Goal: Information Seeking & Learning: Compare options

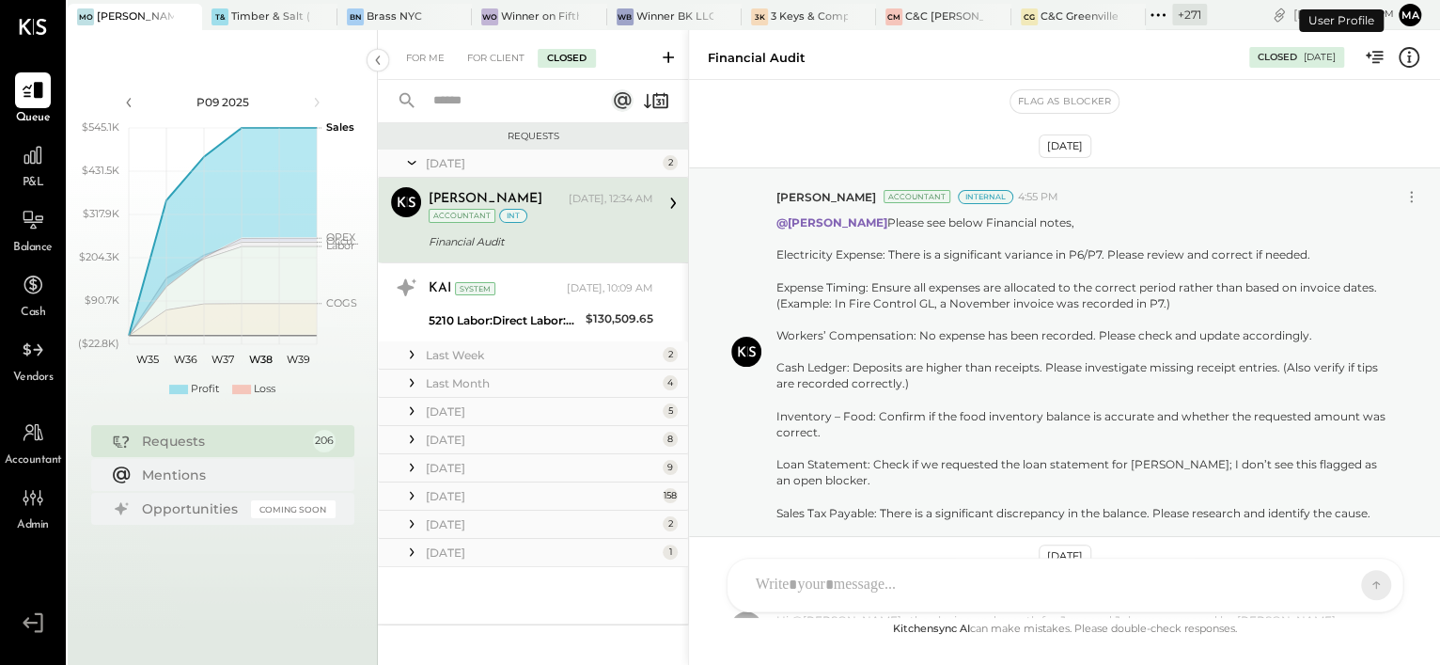
click at [1414, 17] on button "Ma" at bounding box center [1410, 15] width 23 height 23
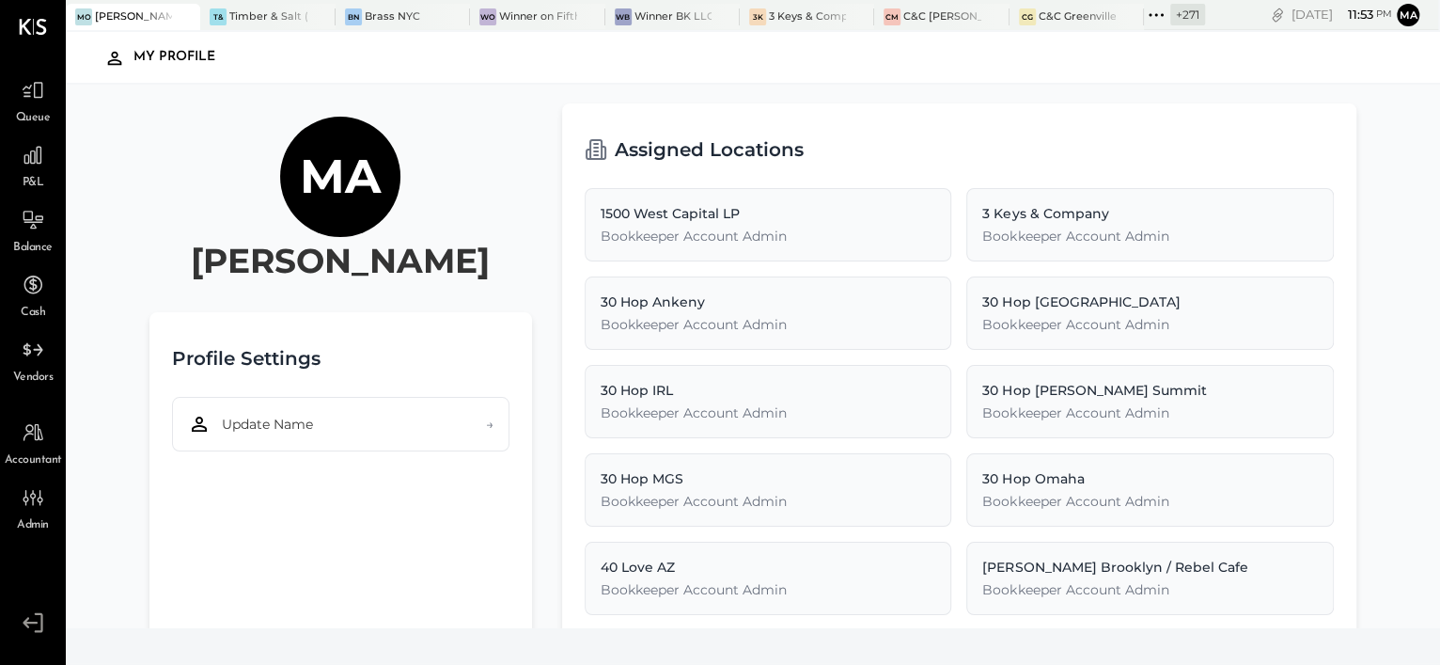
click at [1414, 17] on button "Ma" at bounding box center [1408, 15] width 23 height 23
click at [110, 15] on div "[PERSON_NAME]'s" at bounding box center [133, 16] width 77 height 15
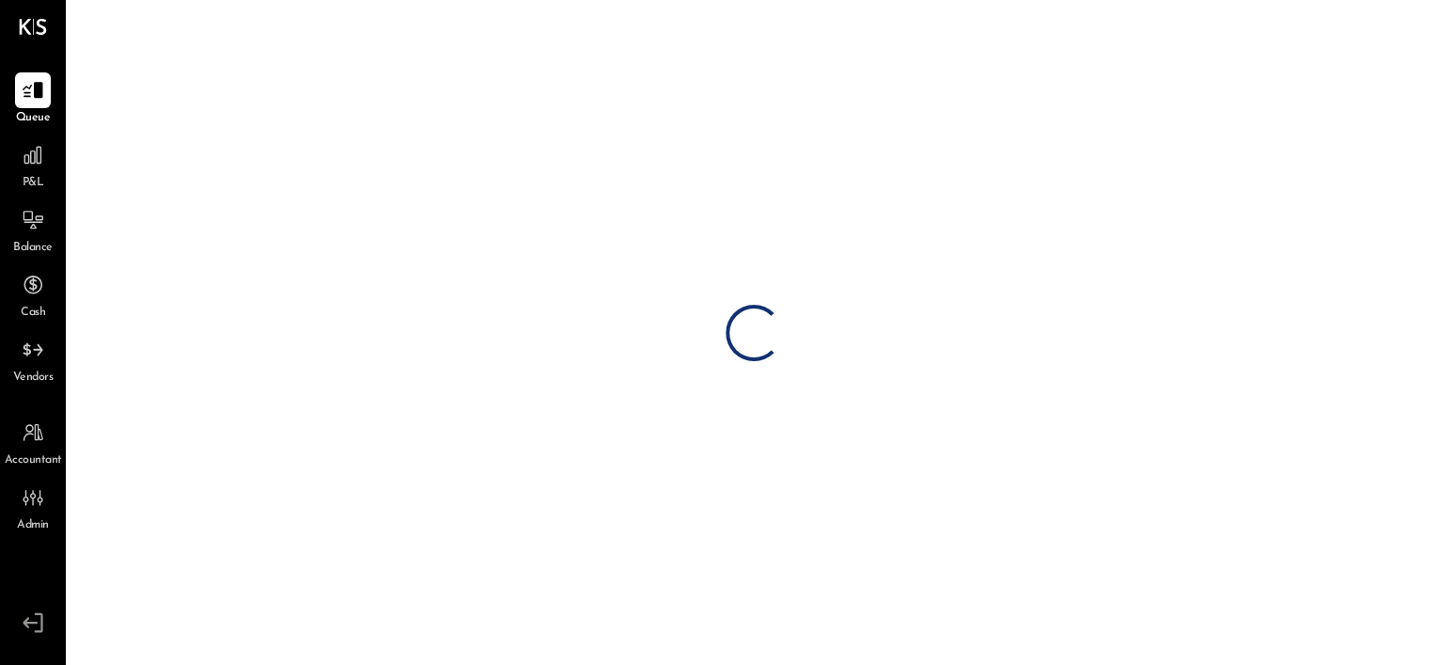
click at [41, 616] on icon at bounding box center [39, 623] width 8 height 20
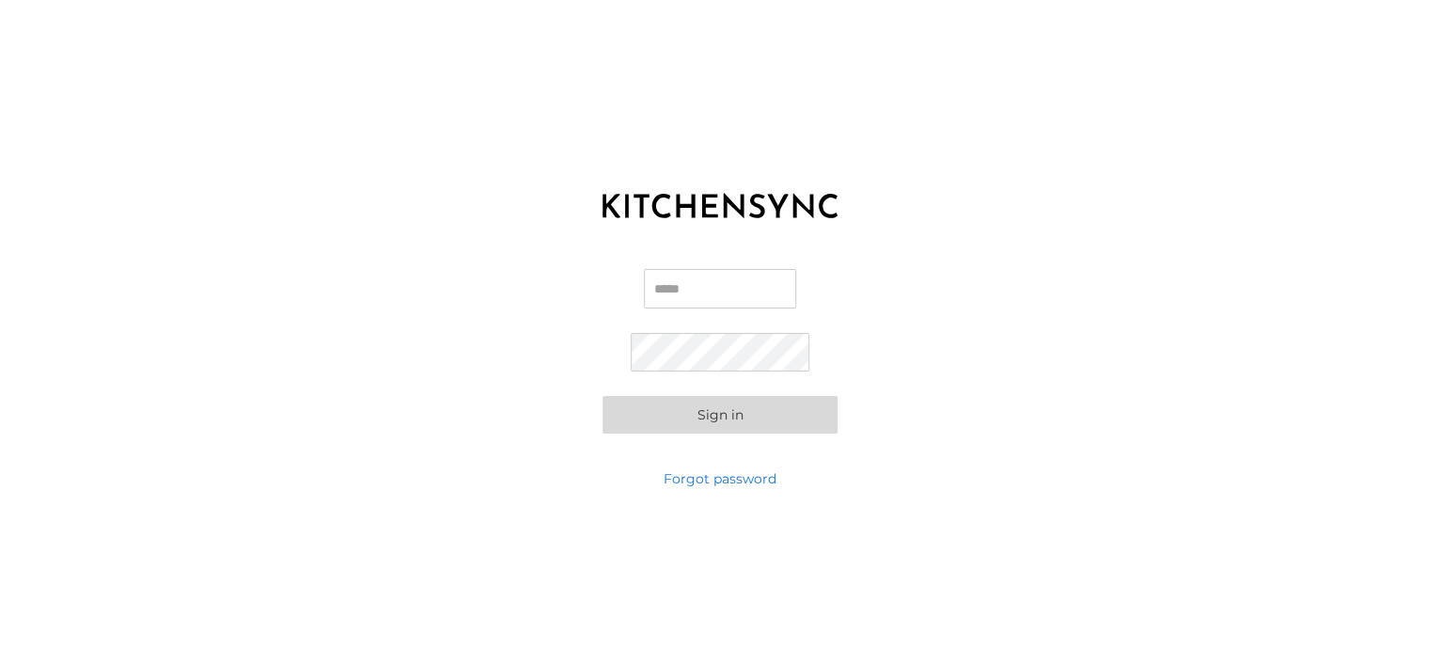
click at [665, 286] on input "Email" at bounding box center [720, 288] width 152 height 39
type input "**********"
click at [754, 409] on button "Sign in" at bounding box center [720, 415] width 235 height 38
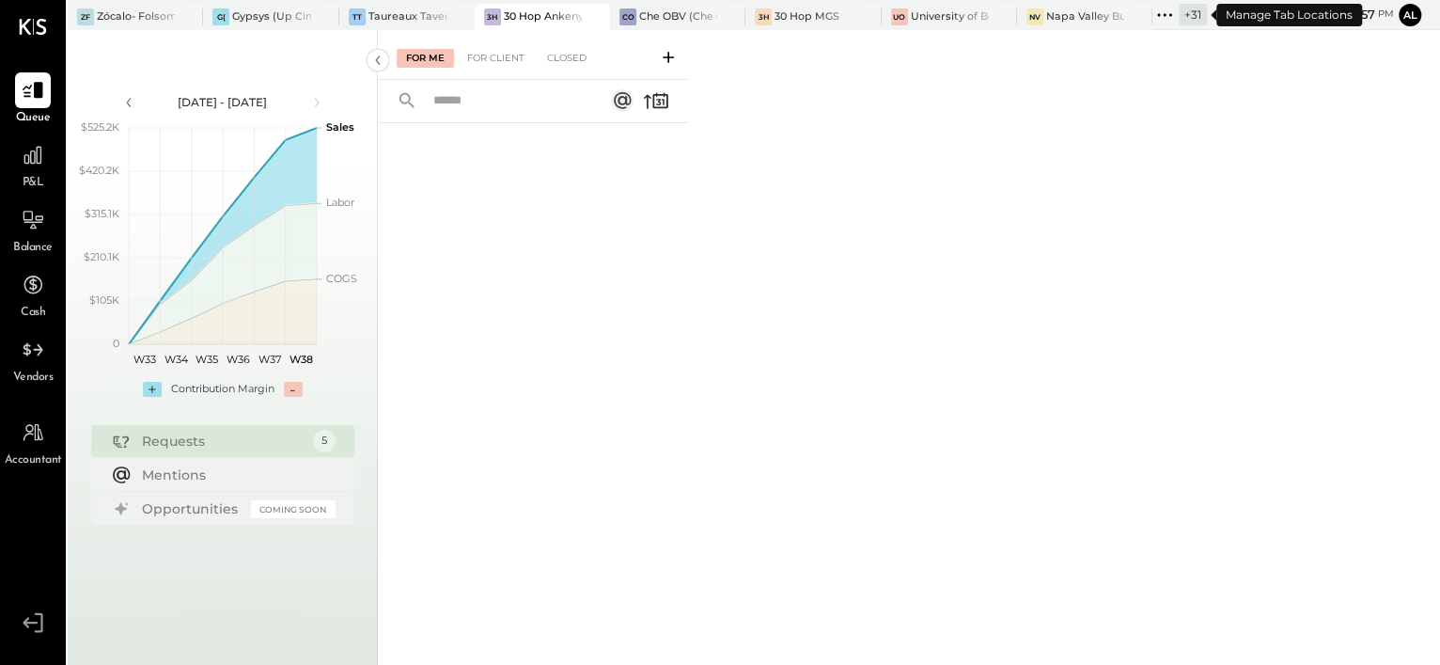
click at [1184, 18] on div "+ 31" at bounding box center [1193, 15] width 28 height 22
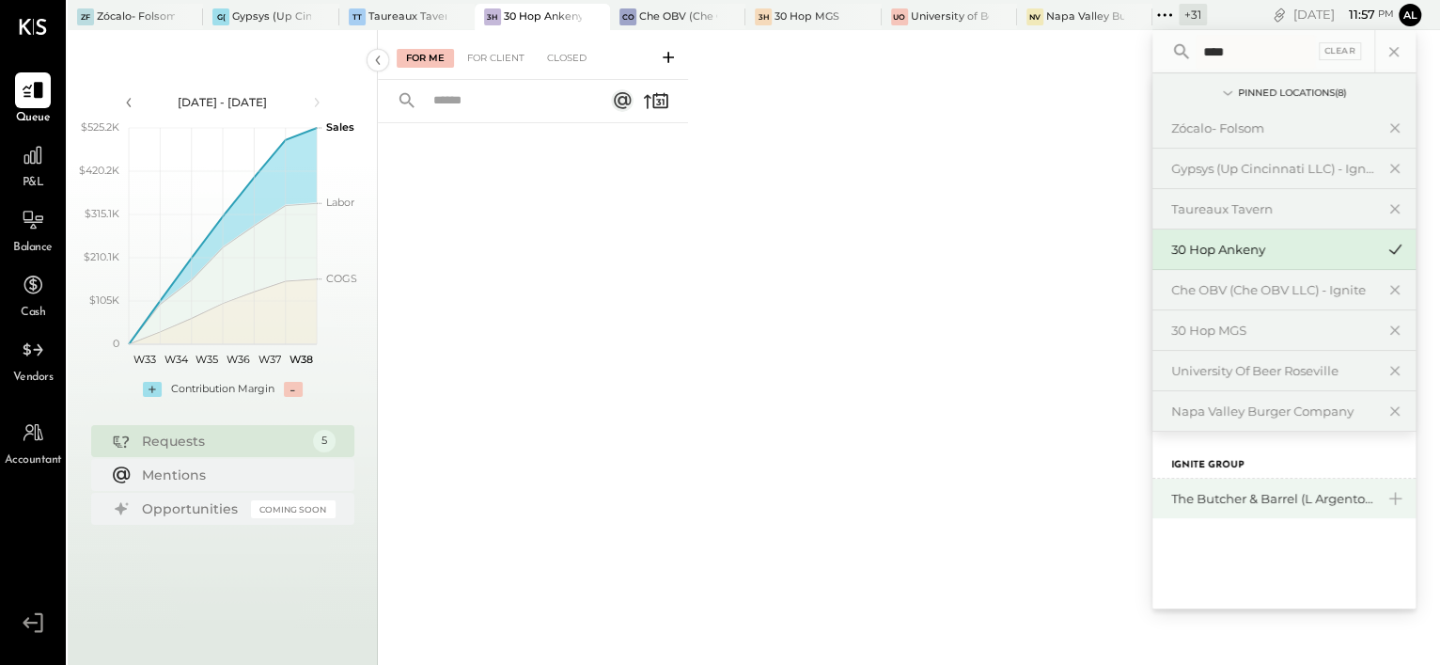
type input "****"
click at [1289, 484] on div "The Butcher & Barrel (L Argento LLC) - [GEOGRAPHIC_DATA]" at bounding box center [1283, 497] width 263 height 39
click at [1276, 493] on div "The Butcher & Barrel (L Argento LLC) - [GEOGRAPHIC_DATA]" at bounding box center [1272, 499] width 203 height 18
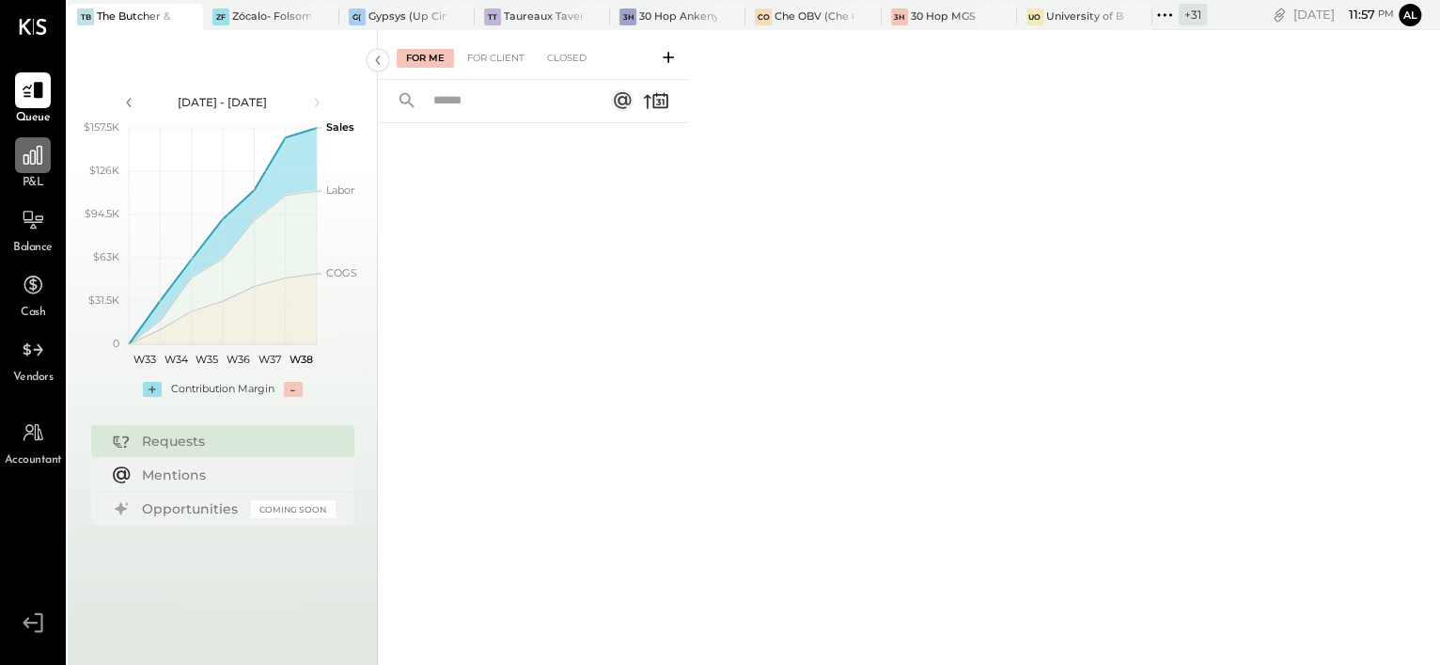
click at [33, 160] on icon at bounding box center [33, 155] width 24 height 24
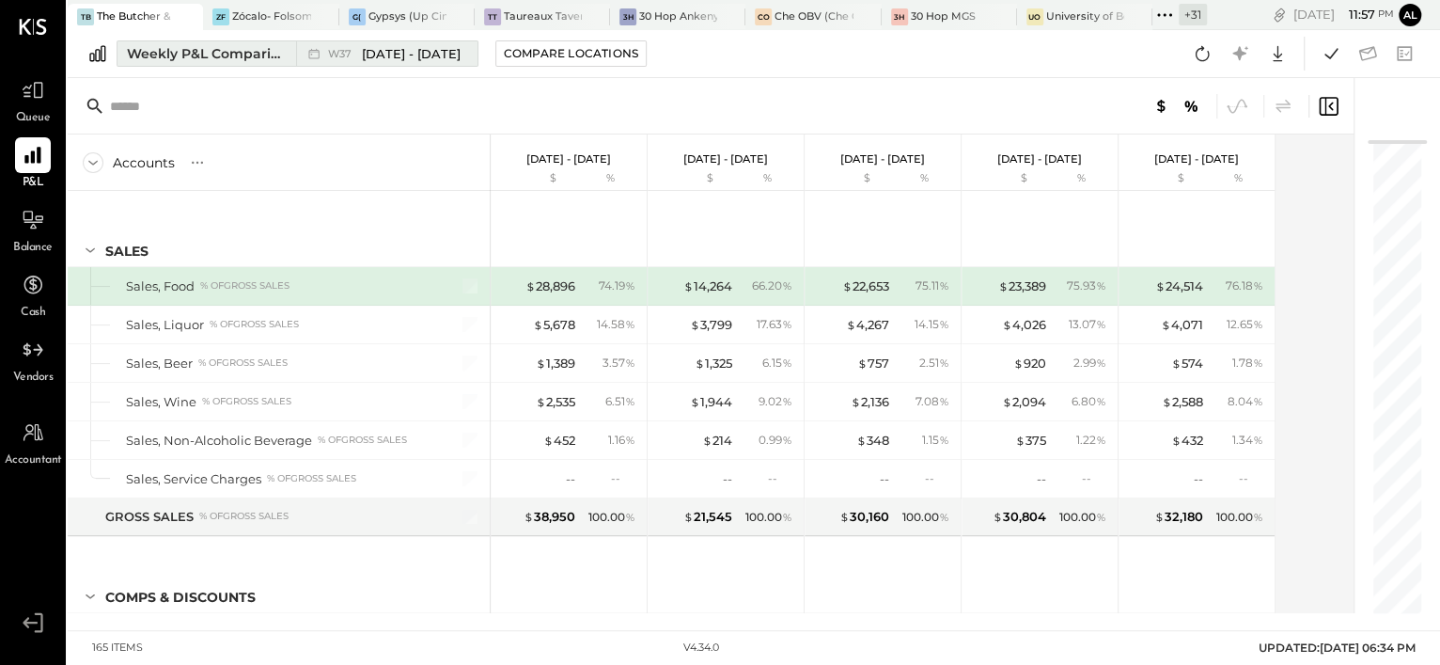
click at [260, 56] on div "Weekly P&L Comparison" at bounding box center [206, 53] width 158 height 19
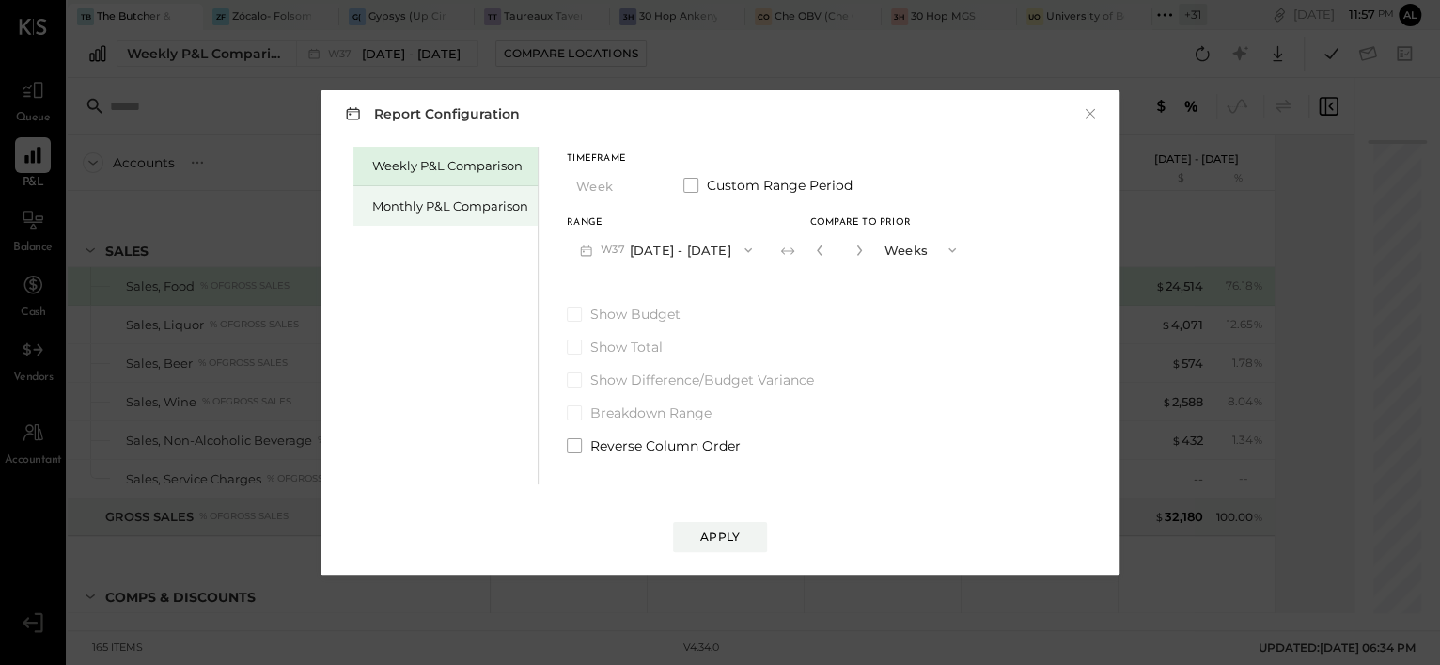
click at [407, 199] on div "Monthly P&L Comparison" at bounding box center [450, 206] width 156 height 18
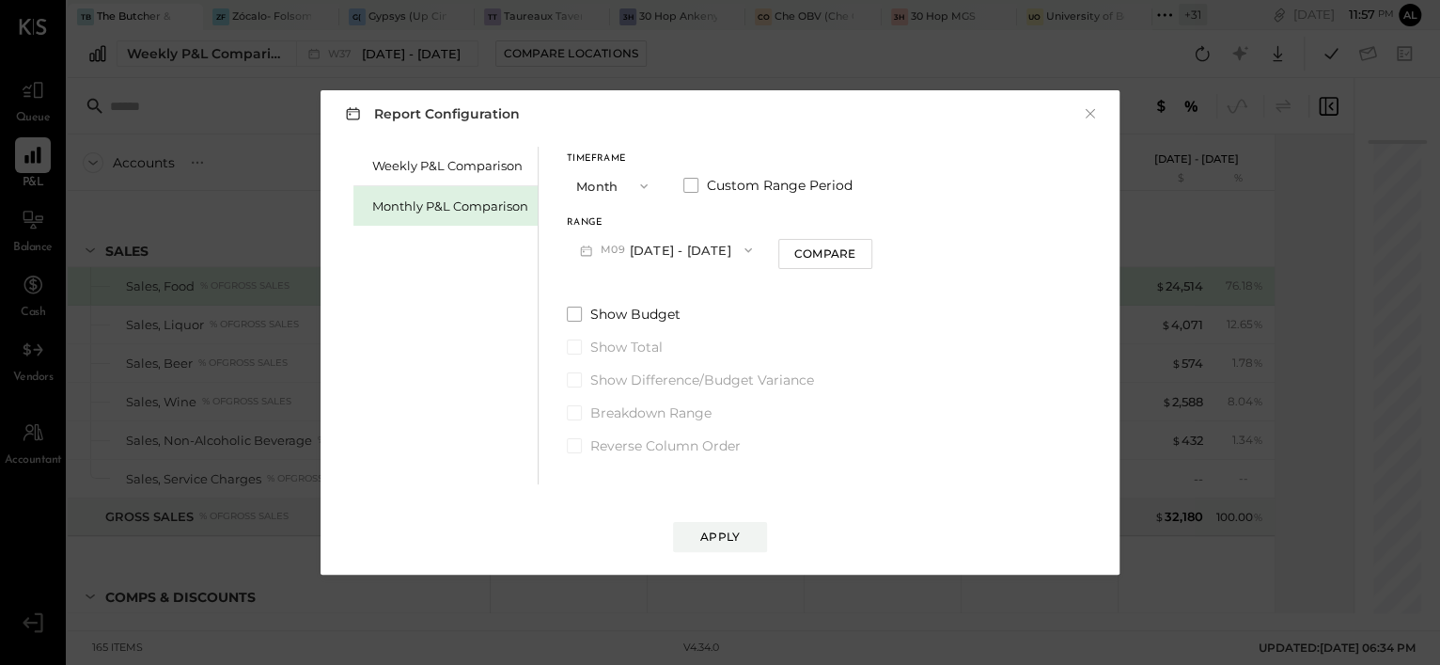
click at [654, 254] on button "M09 [DATE] - [DATE]" at bounding box center [666, 249] width 198 height 35
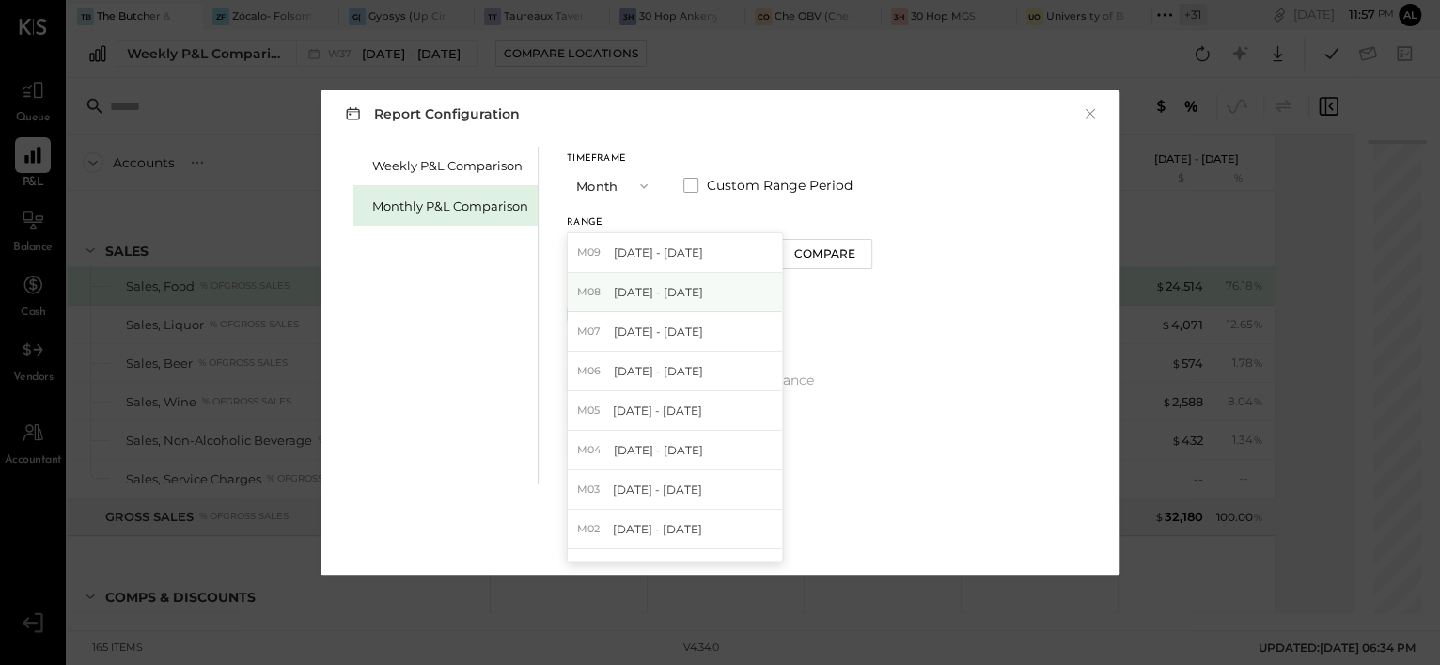
click at [685, 295] on span "[DATE] - [DATE]" at bounding box center [658, 292] width 89 height 16
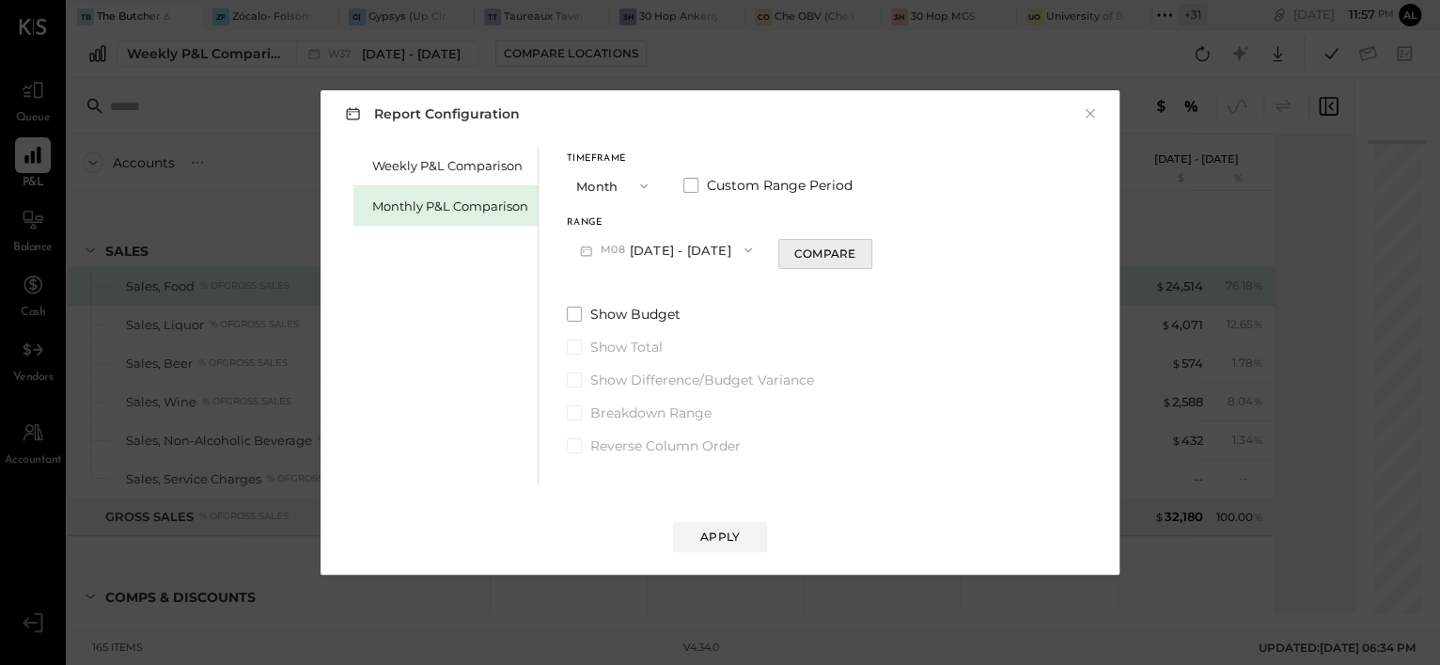
click at [799, 254] on div "Compare" at bounding box center [824, 253] width 61 height 16
click at [853, 249] on icon "button" at bounding box center [858, 249] width 11 height 11
type input "*"
click at [751, 526] on button "Apply" at bounding box center [720, 537] width 94 height 30
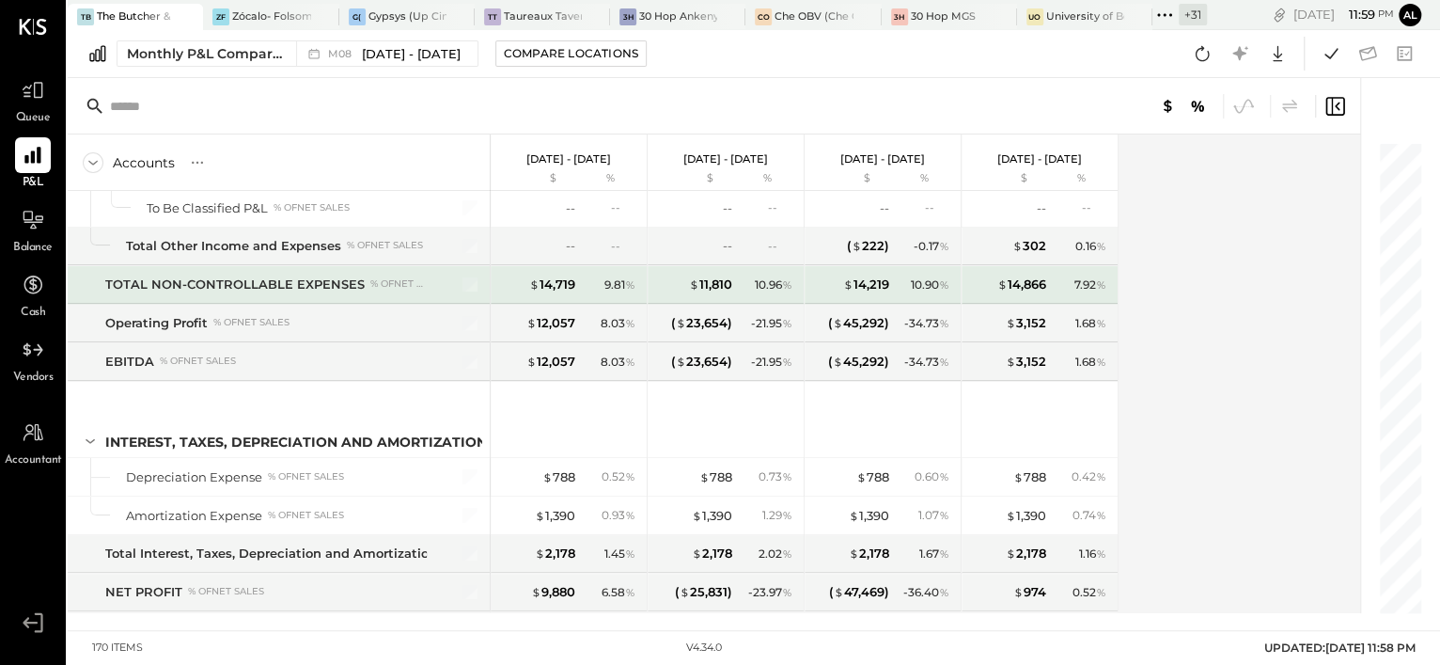
scroll to position [5386, 0]
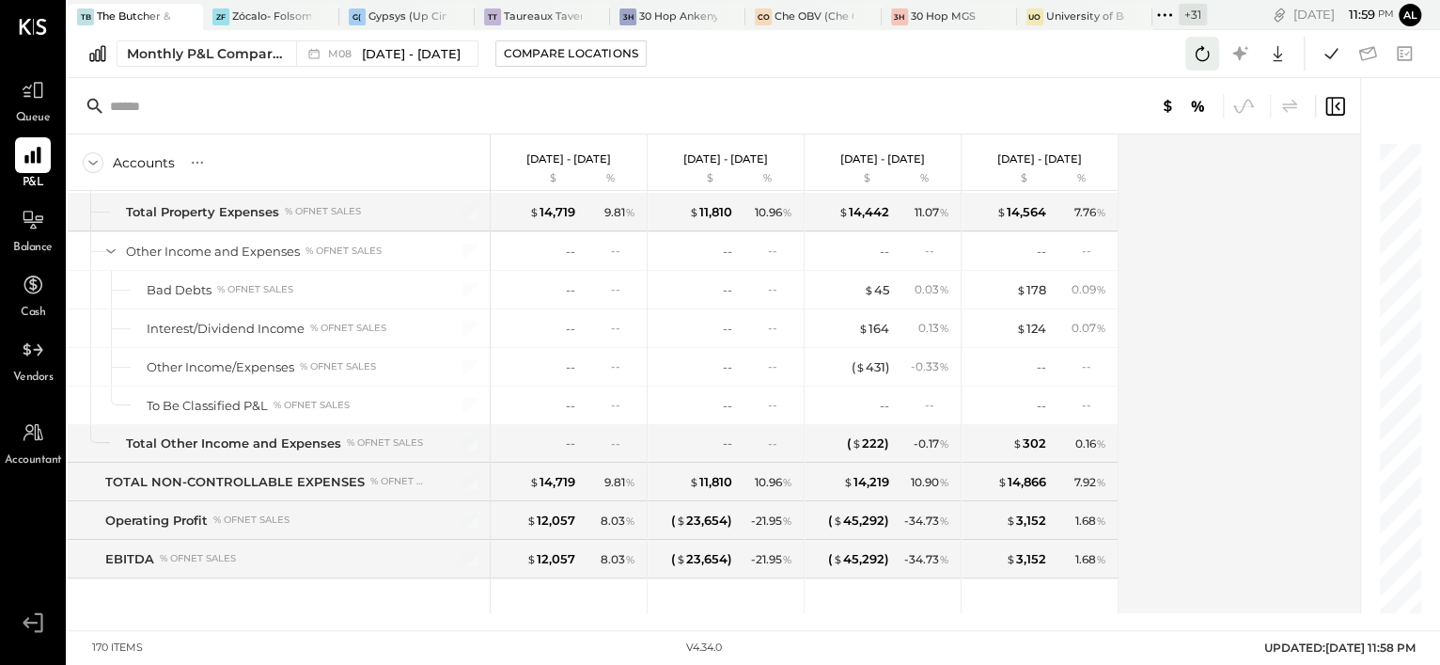
click at [1198, 58] on icon at bounding box center [1203, 53] width 14 height 15
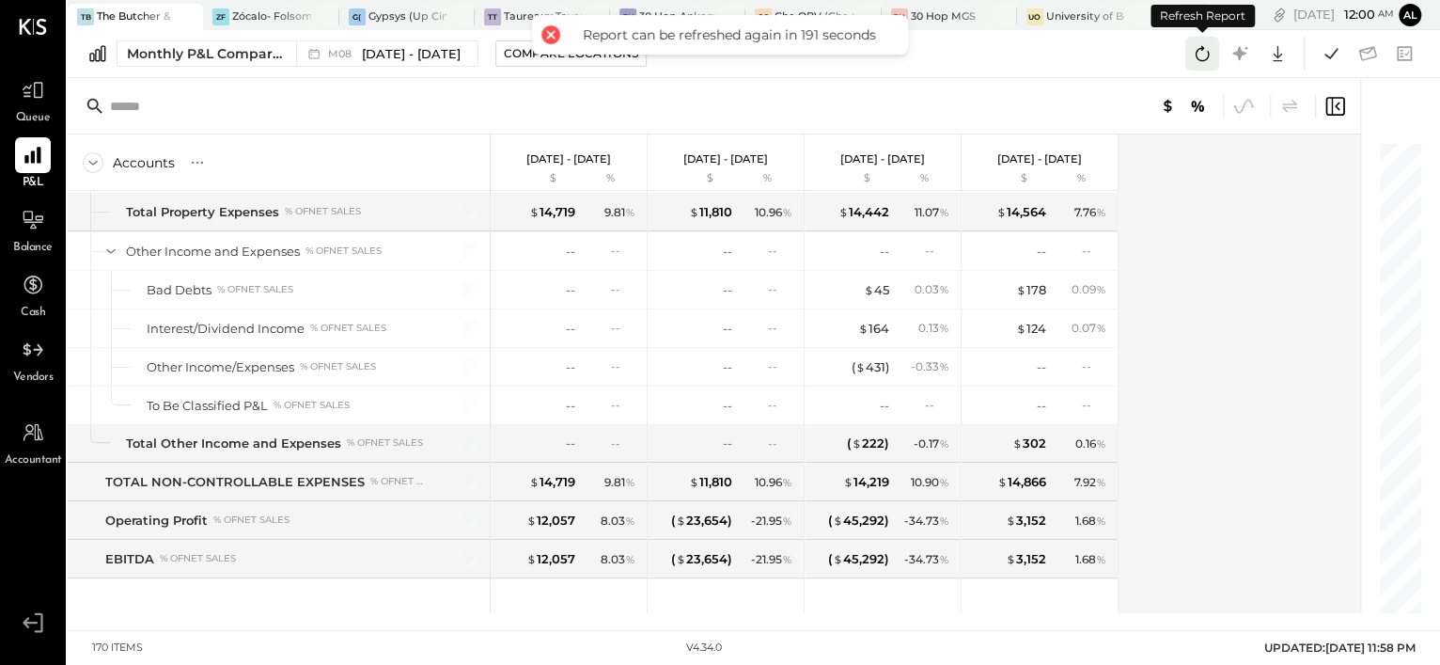
click at [1198, 58] on icon at bounding box center [1203, 53] width 14 height 15
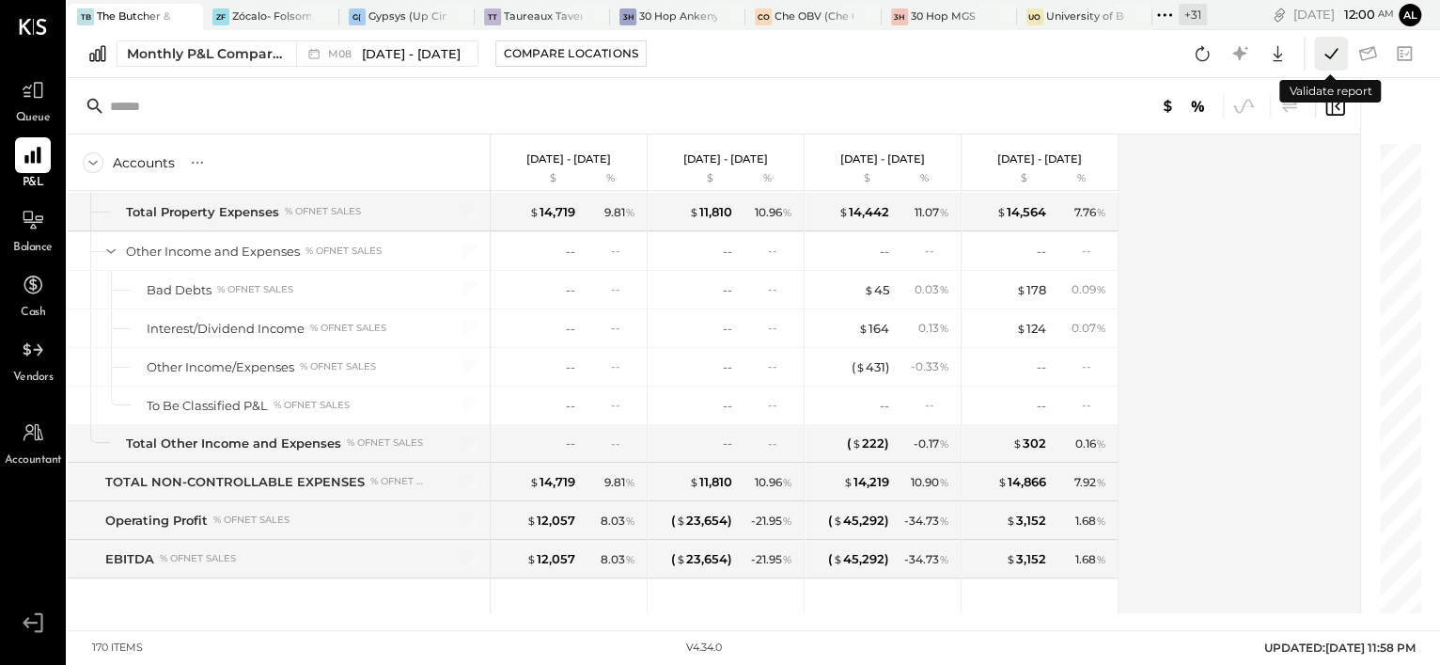
click at [1323, 53] on icon at bounding box center [1331, 53] width 24 height 24
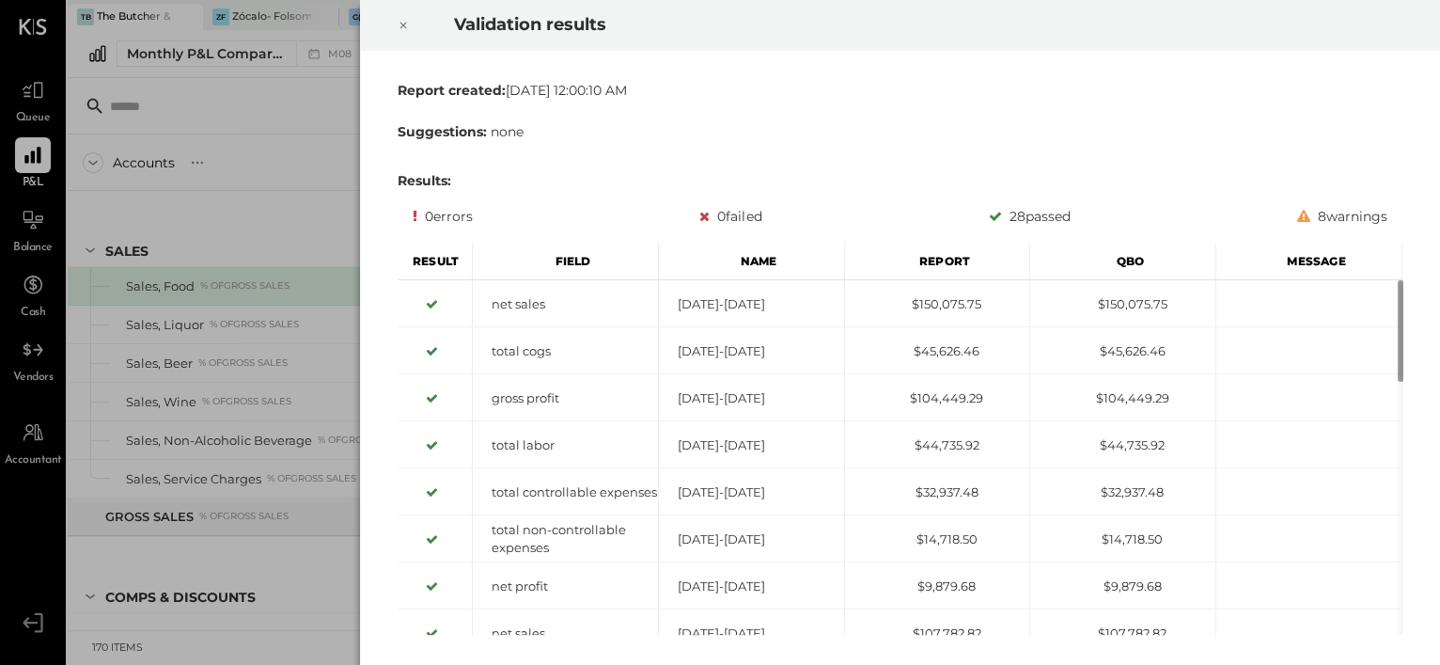
click at [406, 22] on icon at bounding box center [403, 25] width 11 height 23
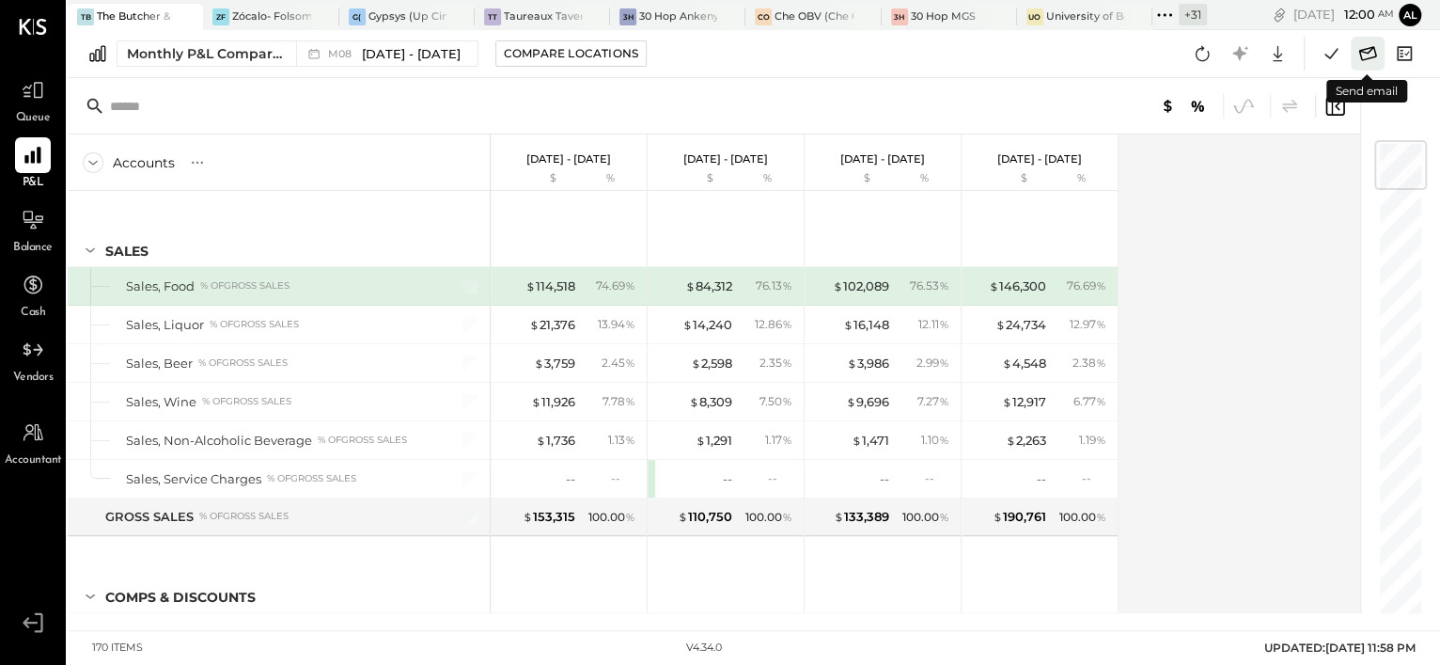
click at [1372, 55] on icon at bounding box center [1367, 53] width 24 height 24
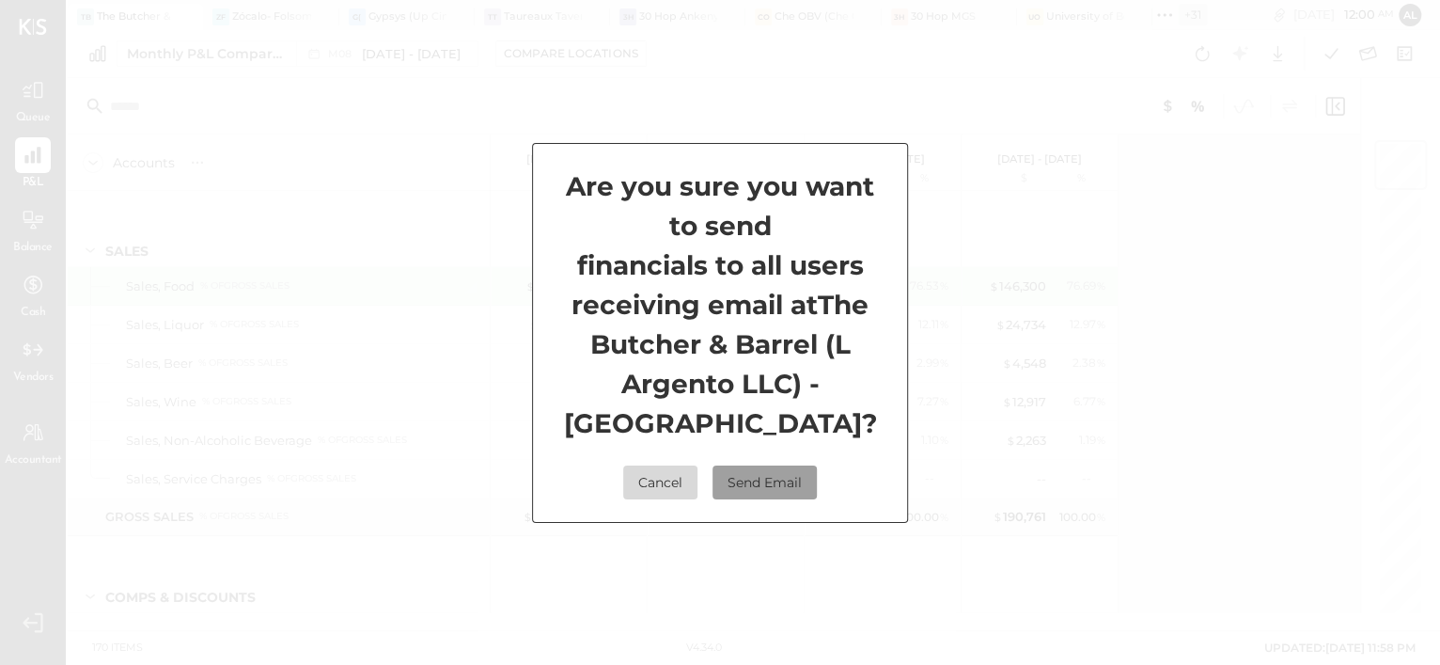
click at [770, 471] on button "Send Email" at bounding box center [765, 482] width 104 height 34
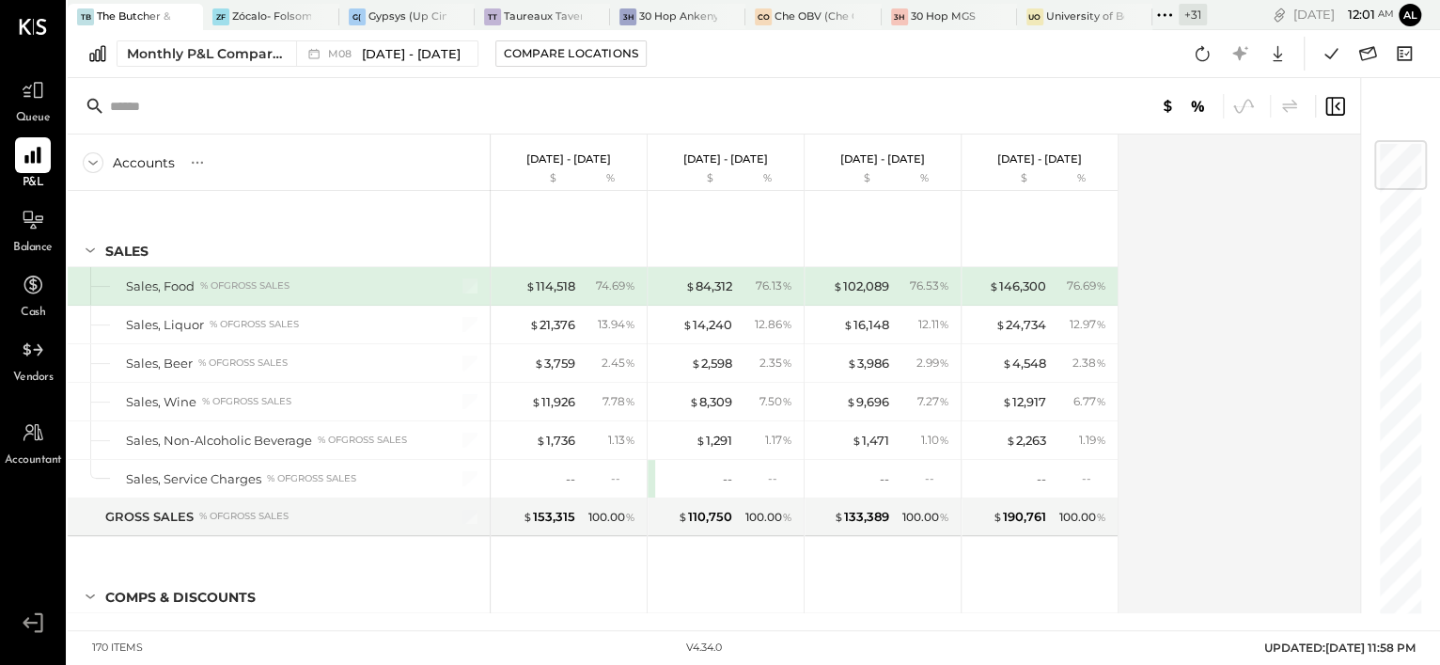
click at [1189, 14] on div "+ 31" at bounding box center [1193, 15] width 28 height 22
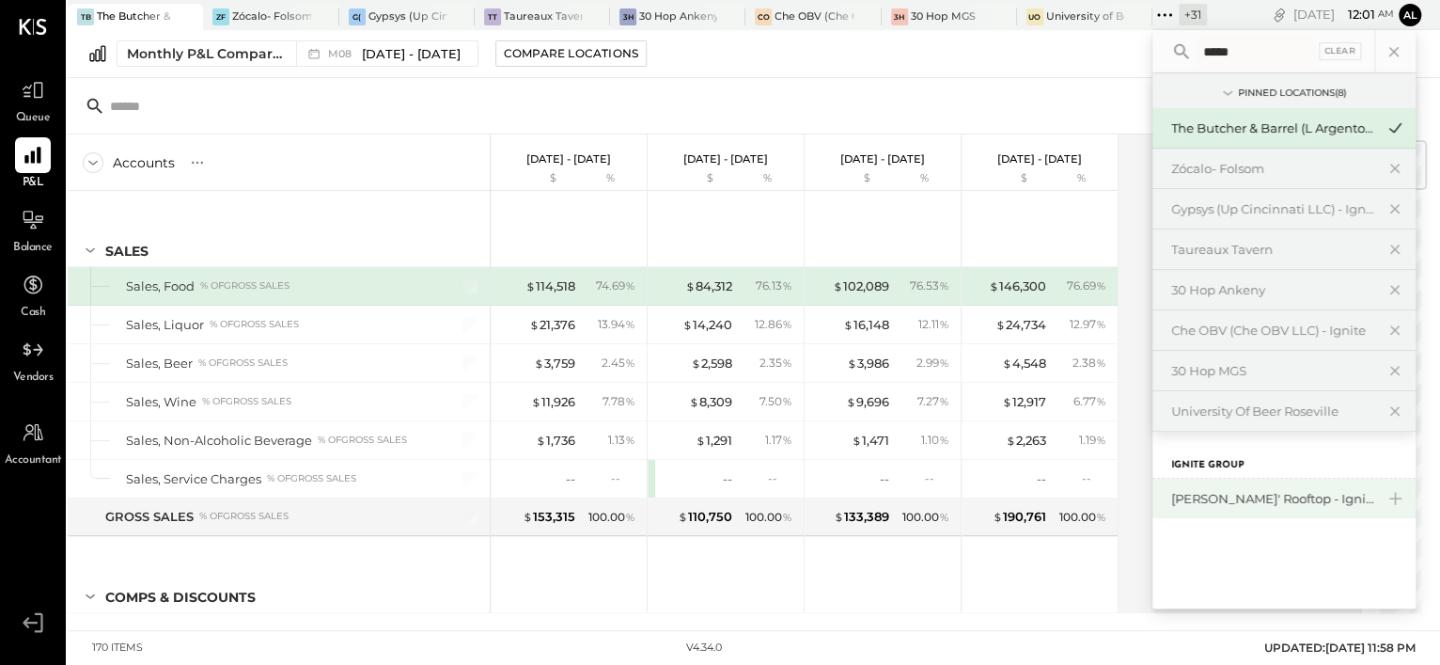
type input "*****"
click at [1247, 493] on div "[PERSON_NAME]' Rooftop - Ignite" at bounding box center [1272, 499] width 203 height 18
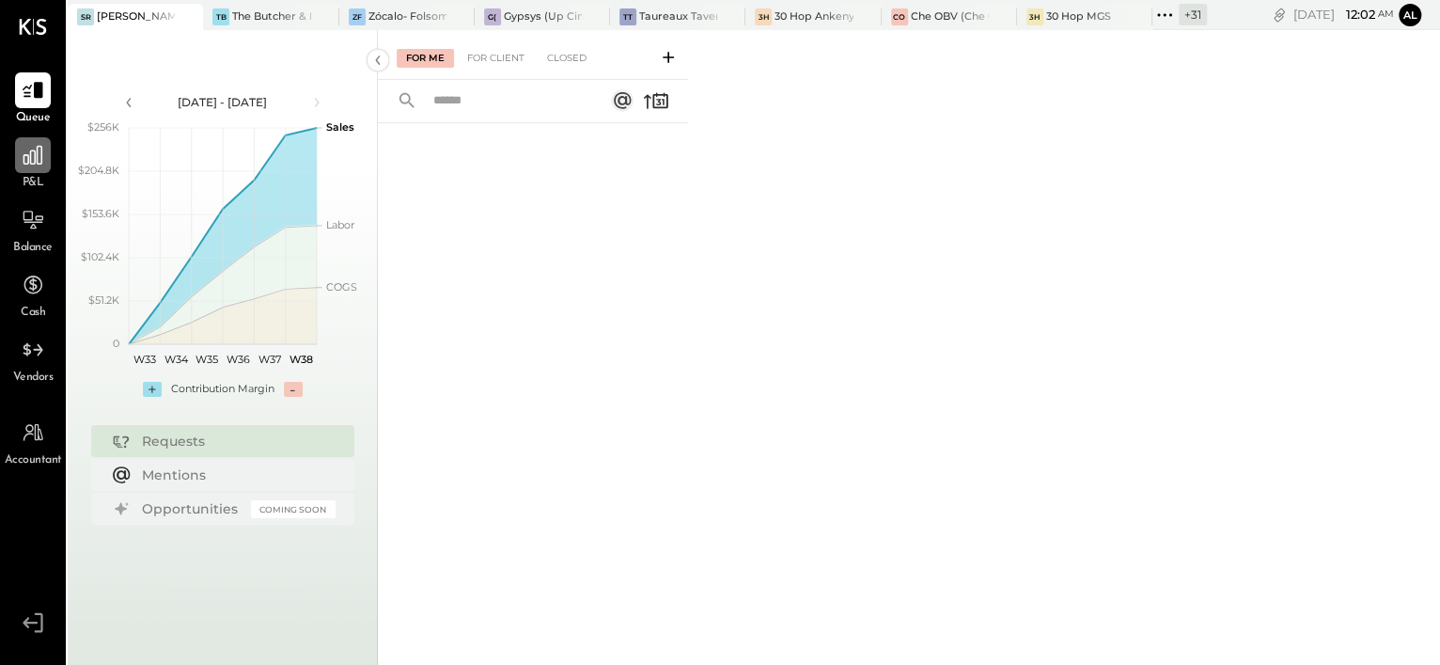
click at [44, 162] on icon at bounding box center [33, 155] width 24 height 24
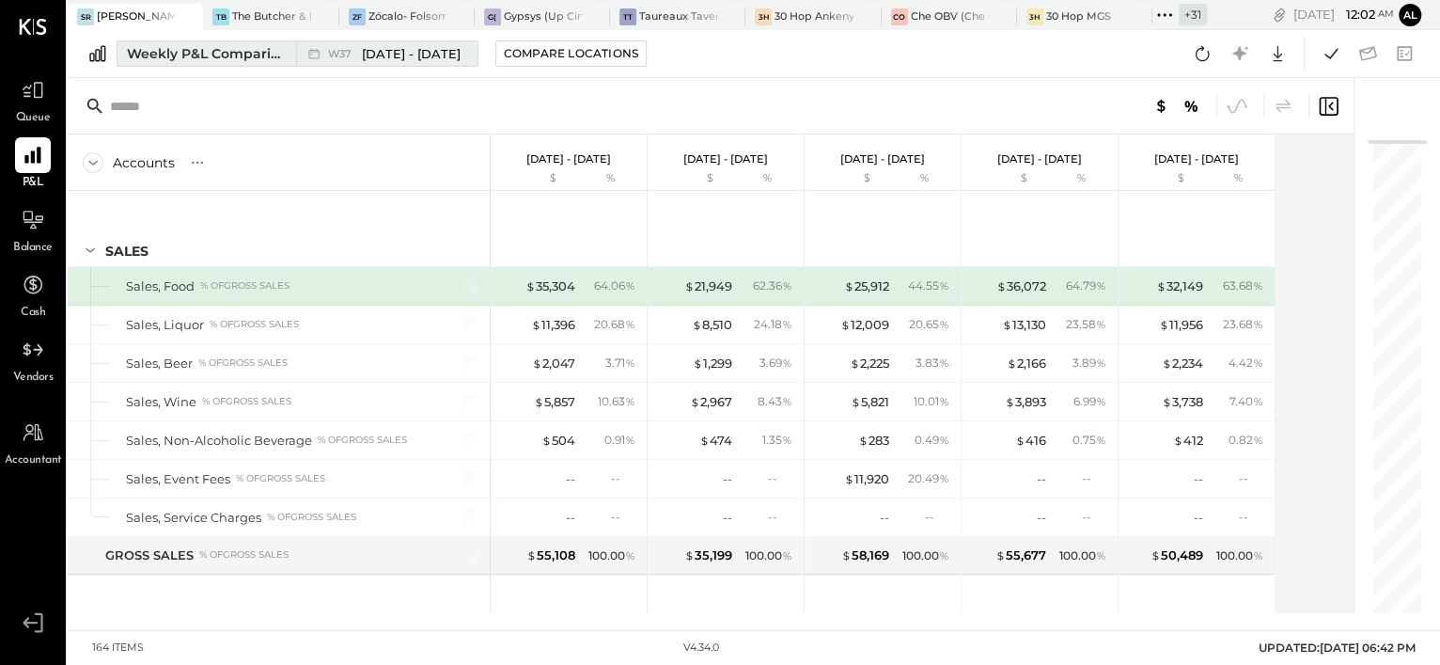
click at [201, 50] on div "Weekly P&L Comparison" at bounding box center [206, 53] width 158 height 19
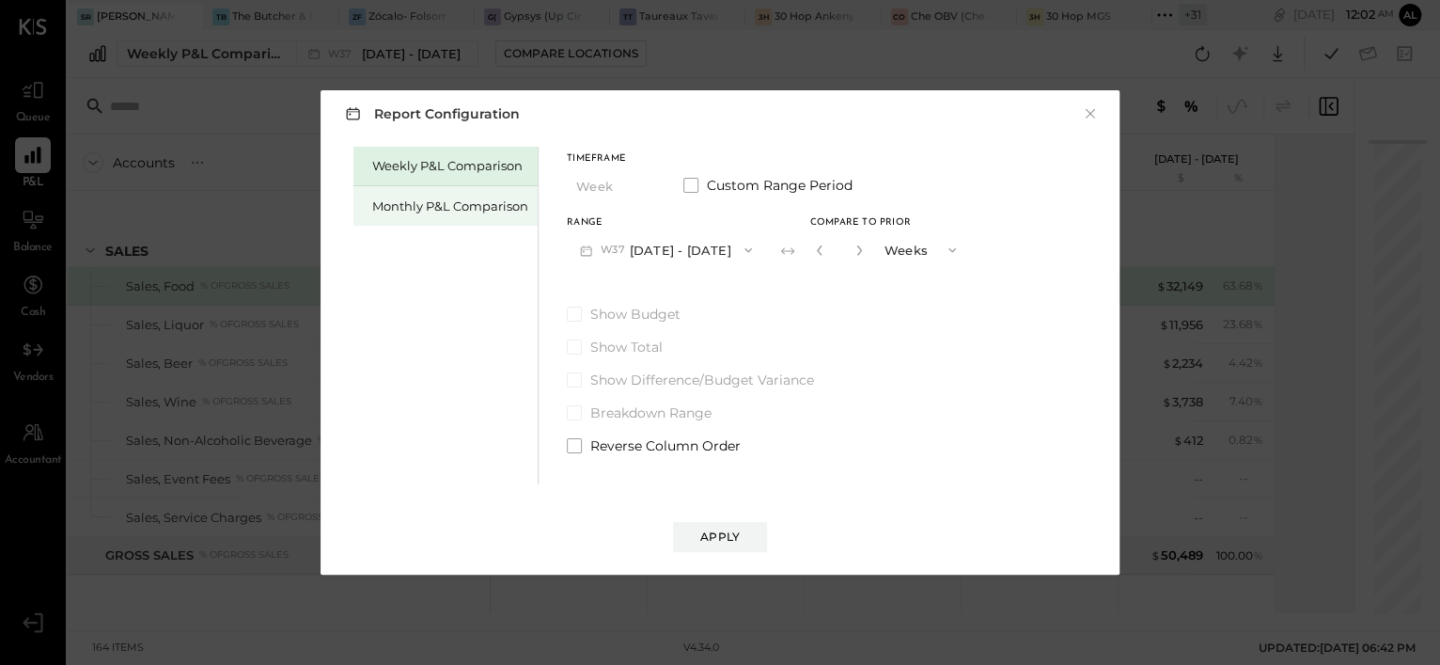
click at [420, 213] on div "Monthly P&L Comparison" at bounding box center [450, 206] width 156 height 18
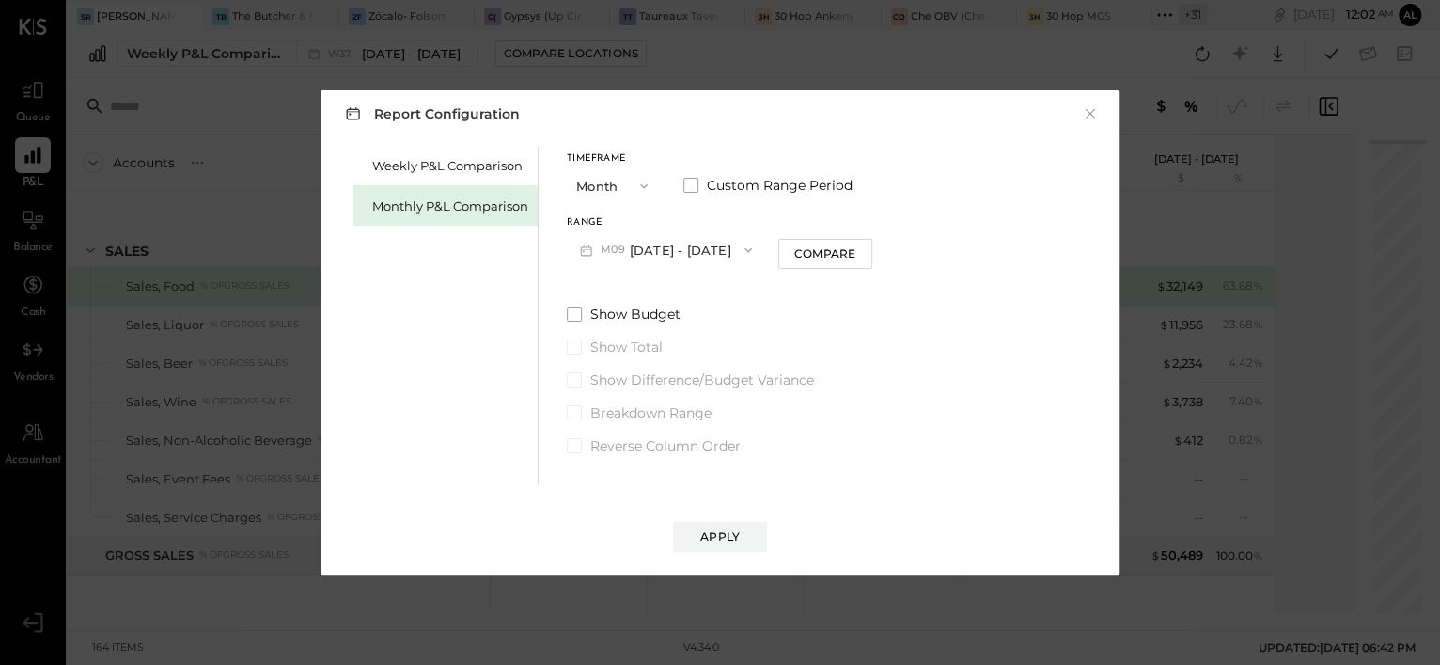
click at [650, 256] on button "M09 [DATE] - [DATE]" at bounding box center [666, 249] width 198 height 35
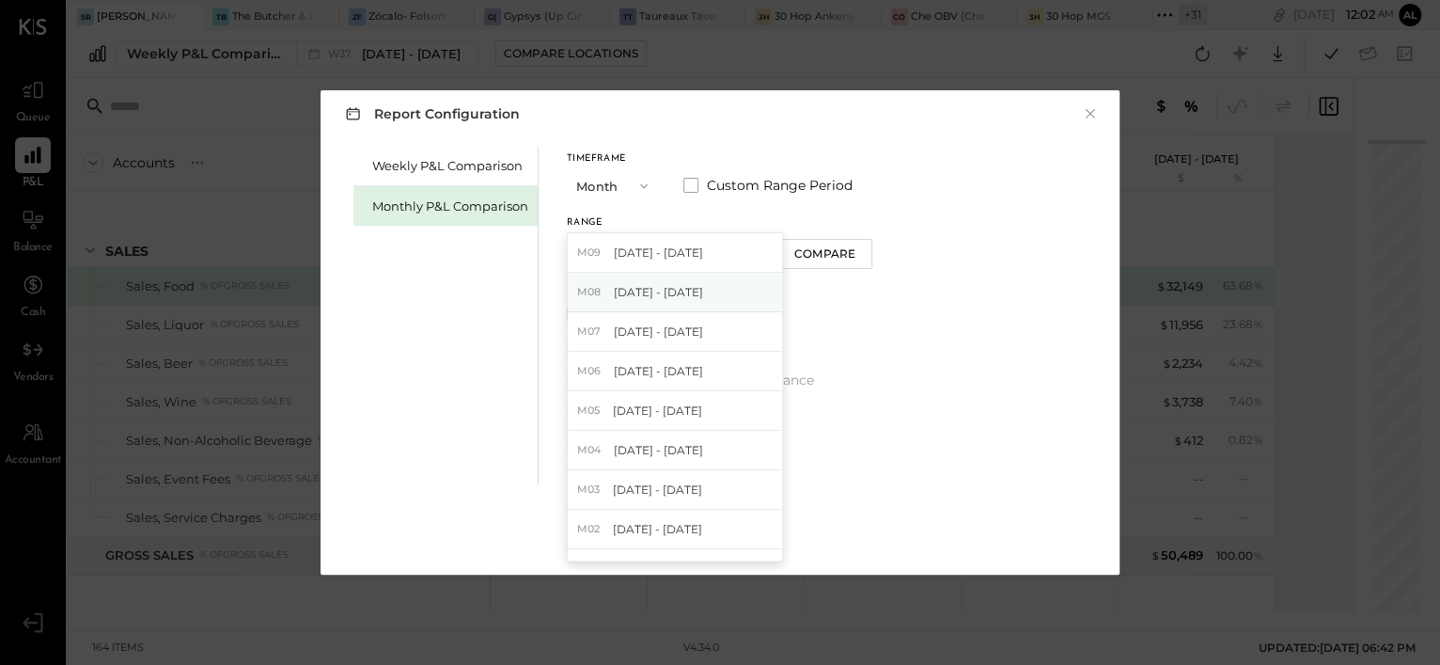
click at [681, 290] on span "[DATE] - [DATE]" at bounding box center [658, 292] width 89 height 16
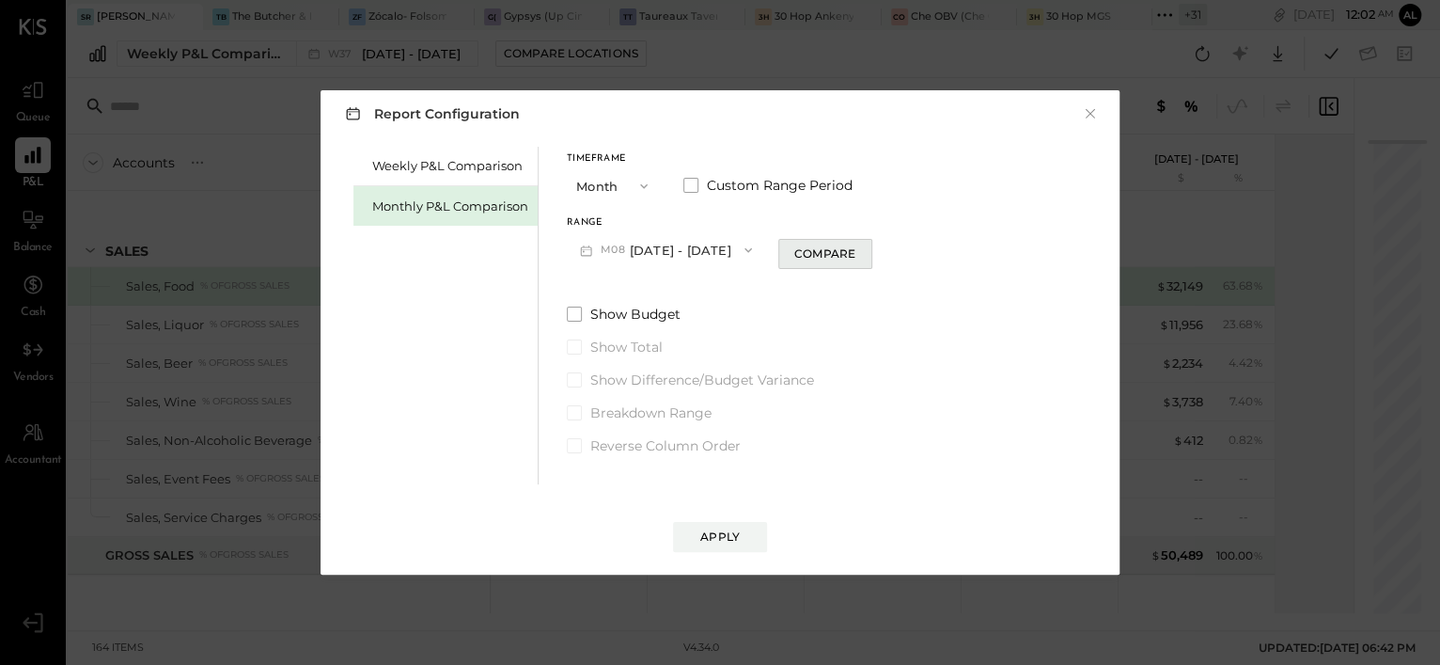
click at [825, 259] on div "Compare" at bounding box center [824, 253] width 61 height 16
click at [856, 251] on icon "button" at bounding box center [858, 250] width 5 height 10
type input "*"
click at [712, 531] on div "Apply" at bounding box center [719, 536] width 39 height 16
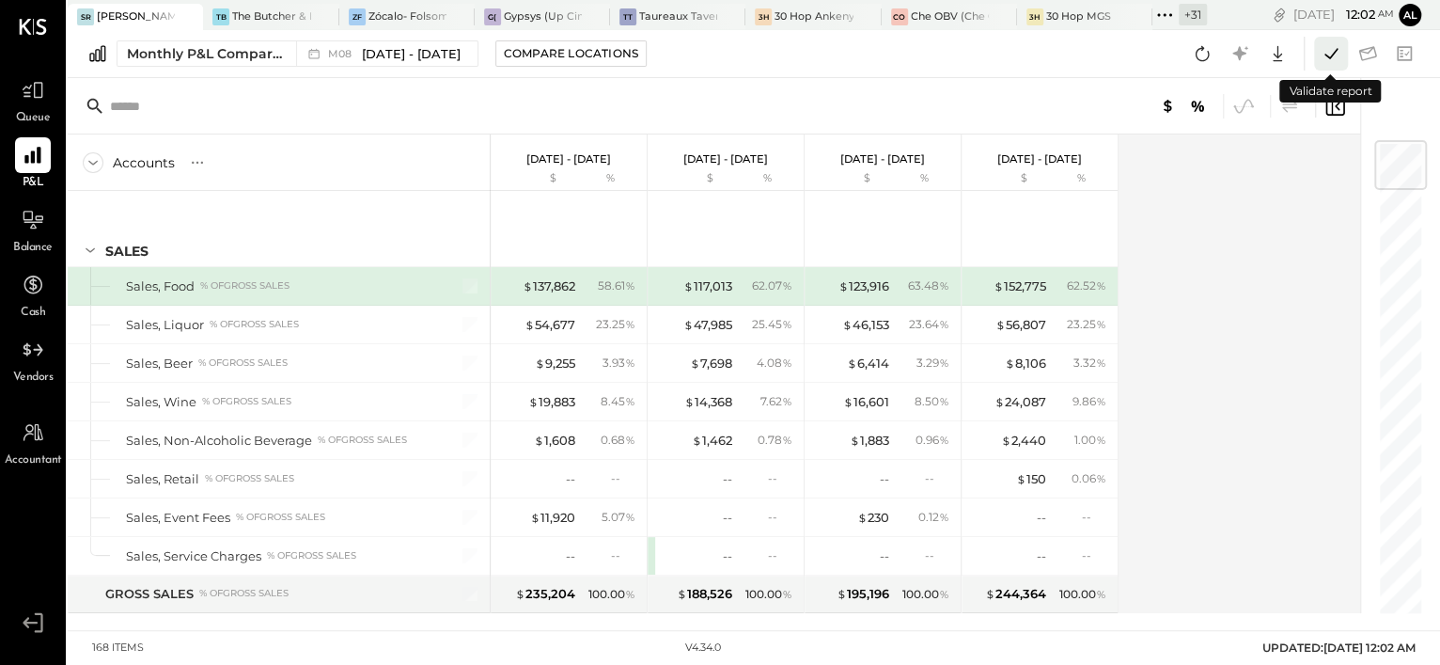
click at [1322, 50] on icon at bounding box center [1331, 53] width 24 height 24
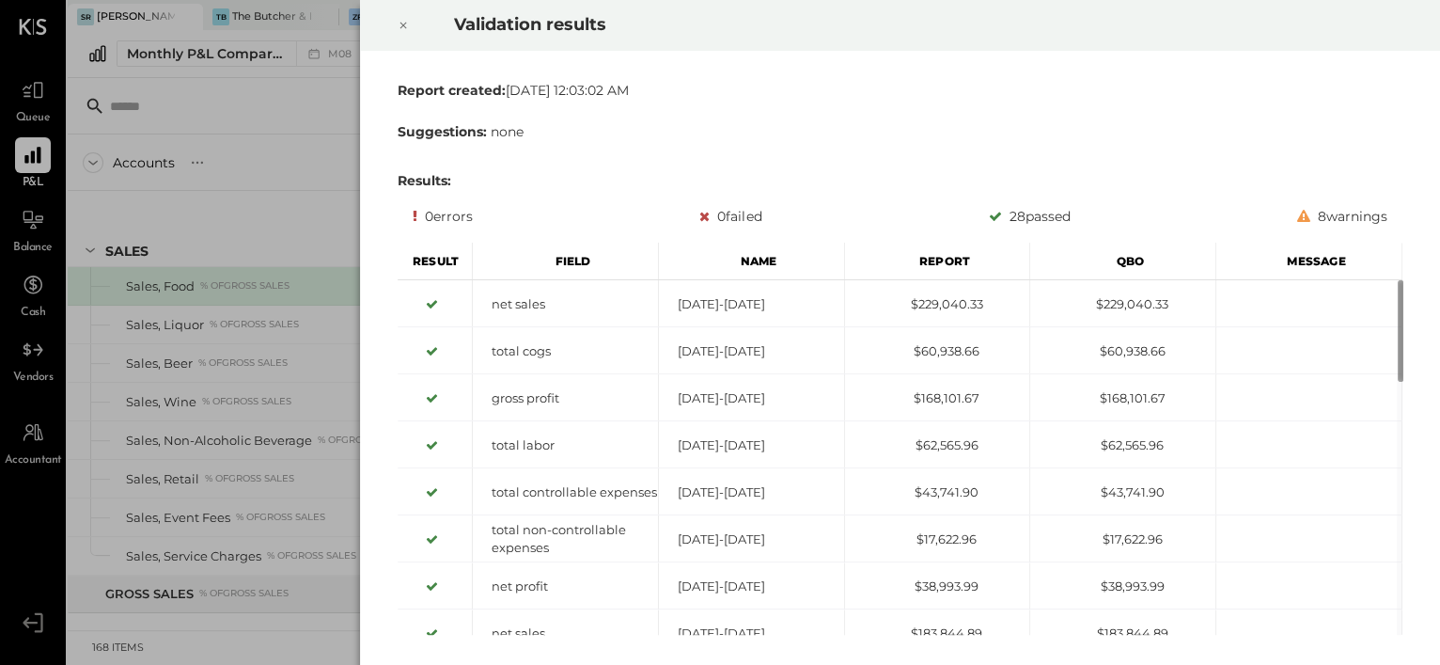
click at [406, 28] on icon at bounding box center [403, 26] width 7 height 7
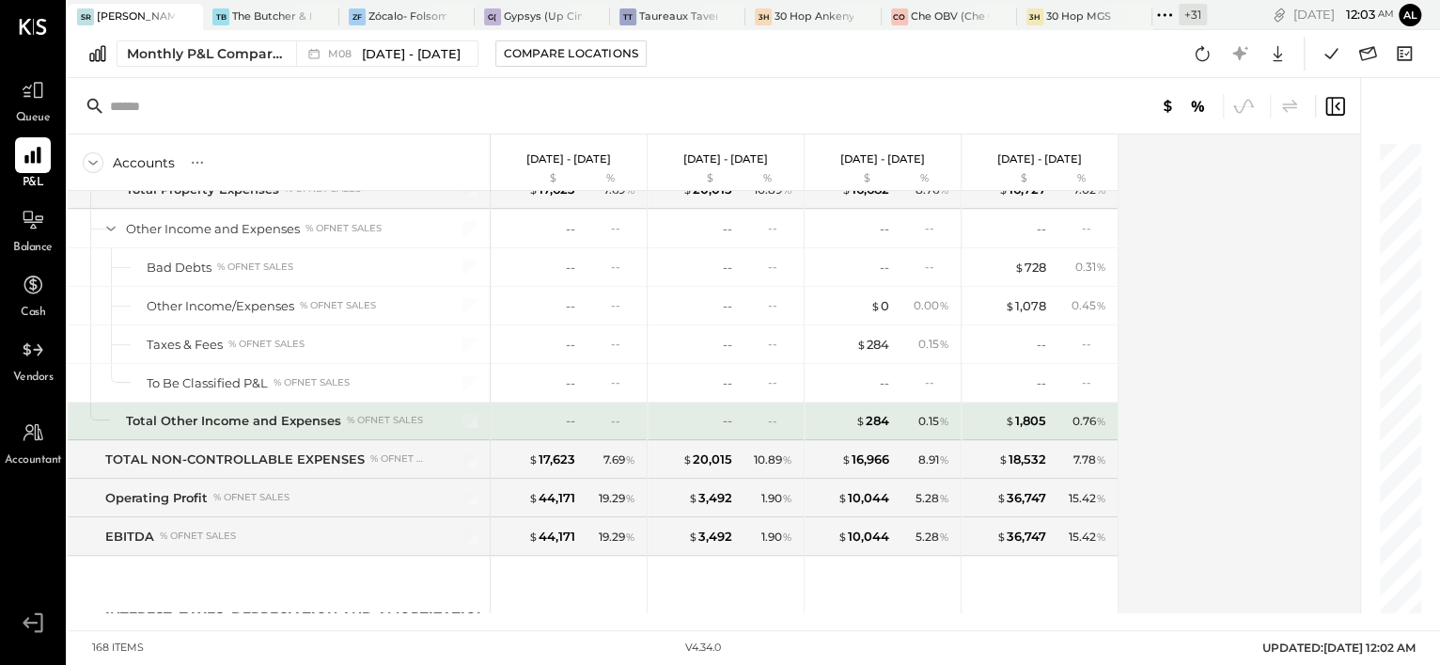
scroll to position [5528, 0]
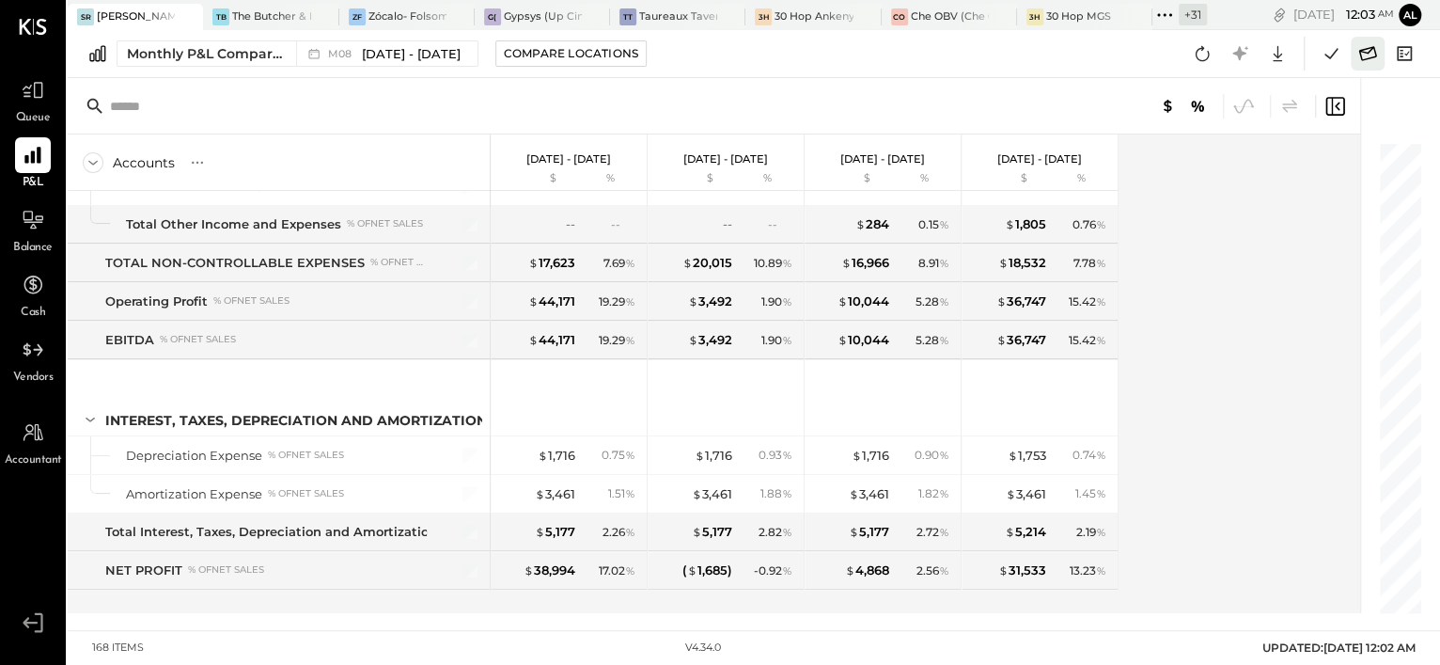
click at [1366, 60] on icon at bounding box center [1367, 53] width 24 height 24
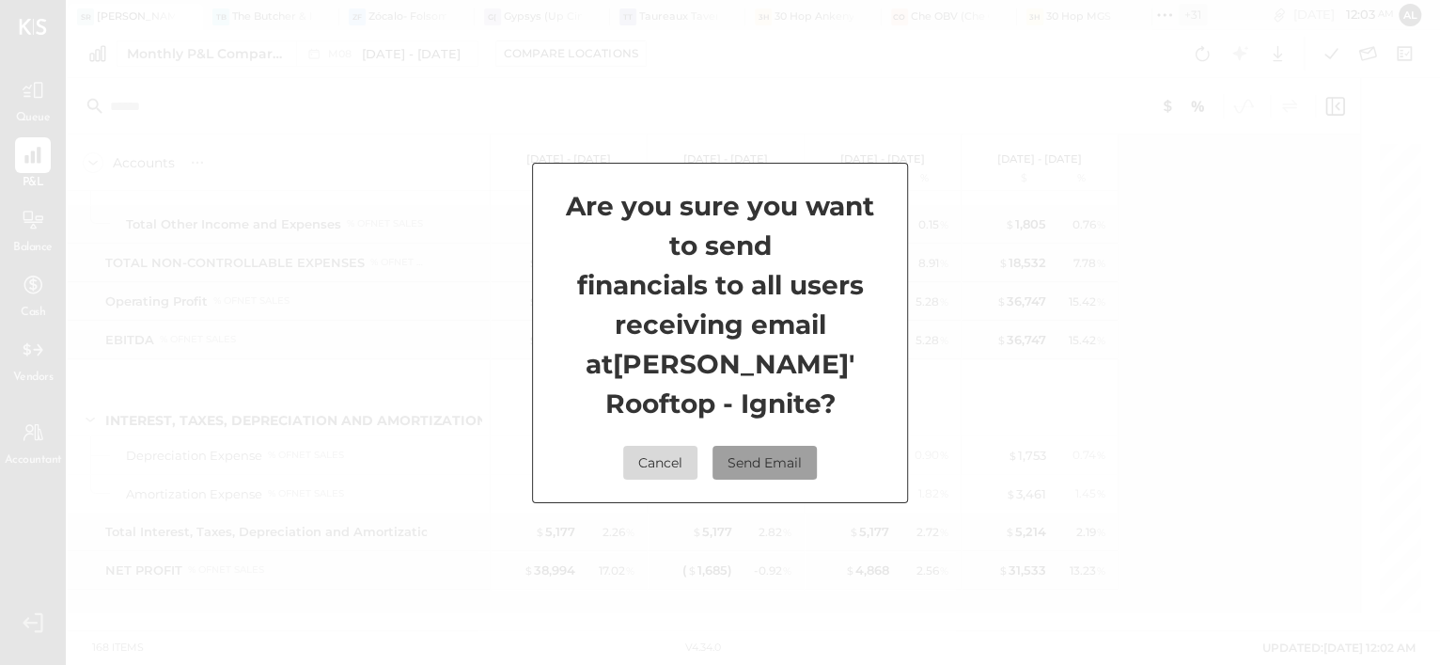
click at [777, 446] on button "Send Email" at bounding box center [765, 463] width 104 height 34
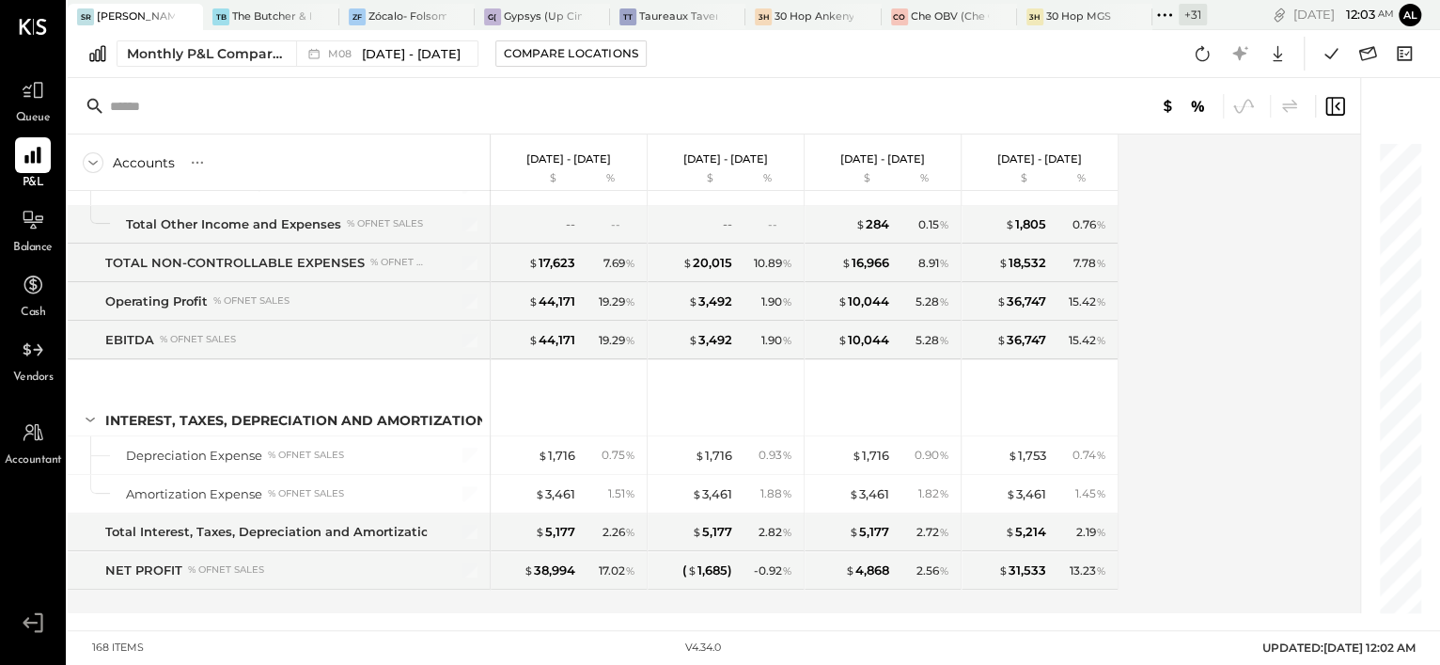
click at [1191, 6] on div "+ 31" at bounding box center [1193, 15] width 28 height 22
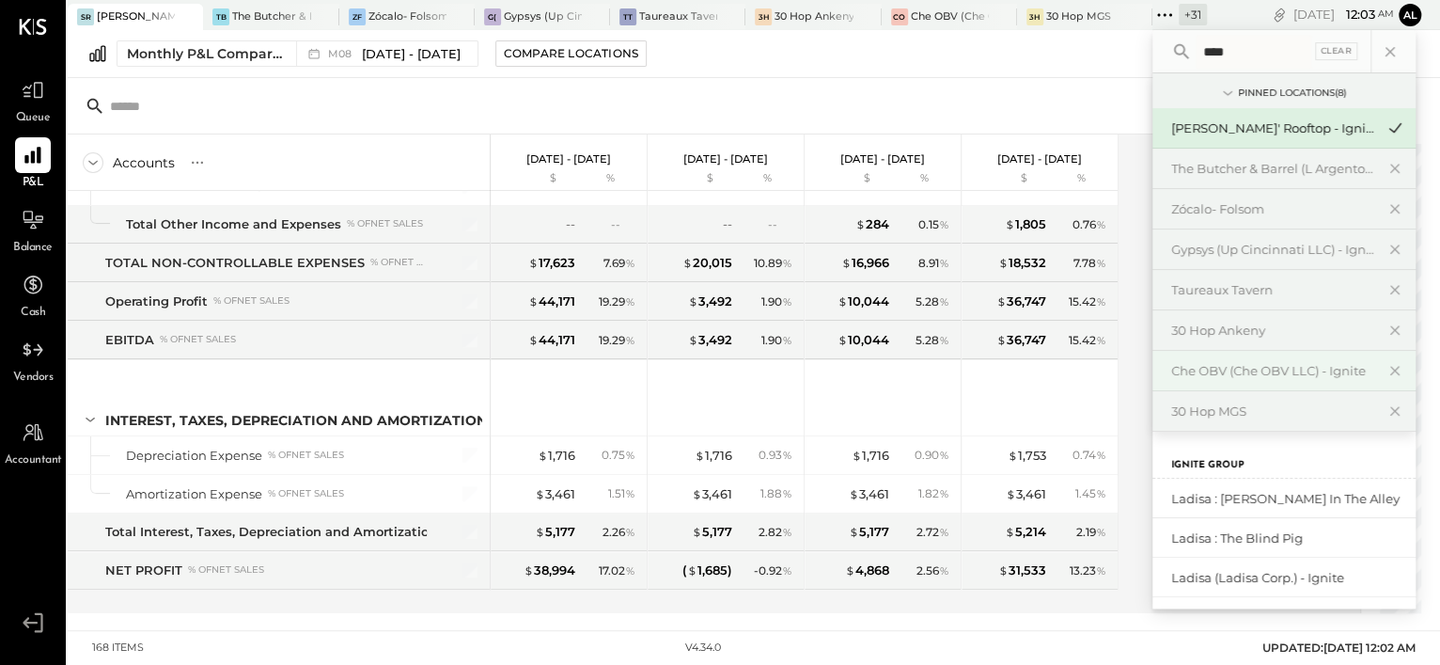
type input "****"
click at [1247, 569] on div "Ladisa (Ladisa Corp.) - Ignite" at bounding box center [1272, 578] width 203 height 18
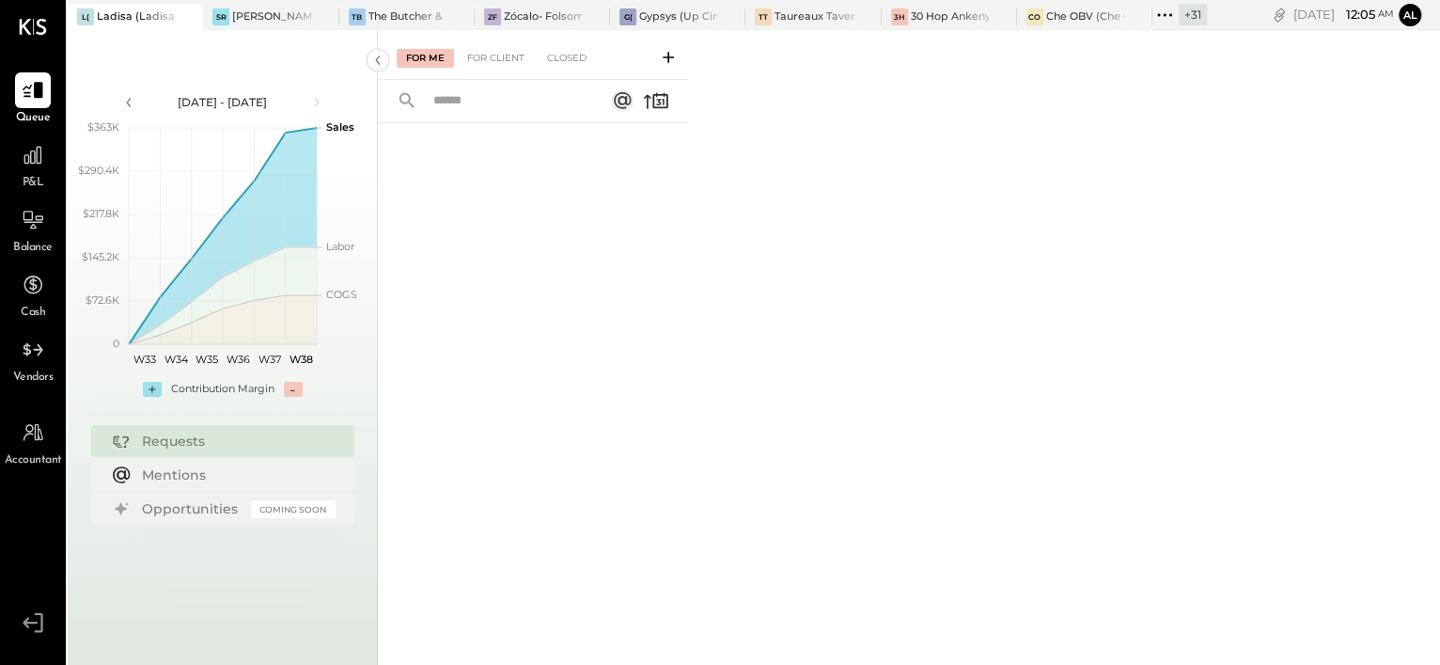
click at [37, 178] on span "P&L" at bounding box center [34, 183] width 22 height 17
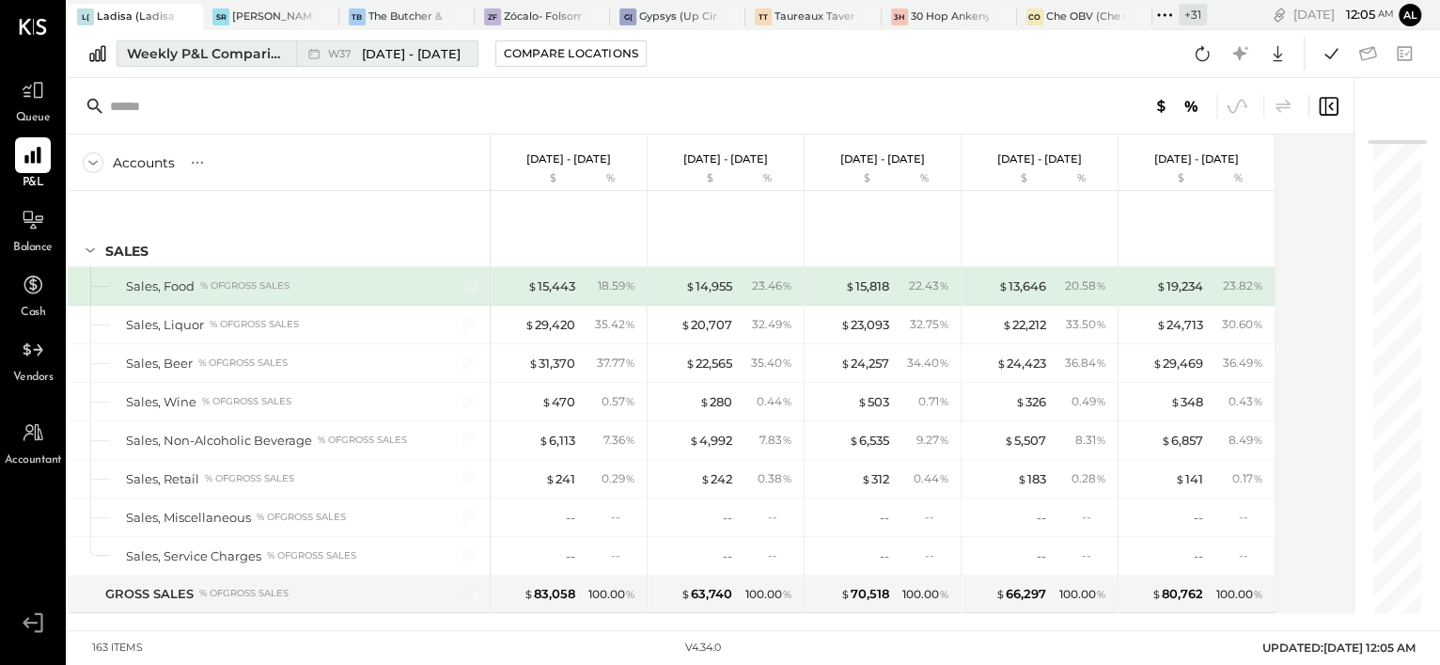
click at [274, 59] on div "Weekly P&L Comparison" at bounding box center [206, 53] width 158 height 19
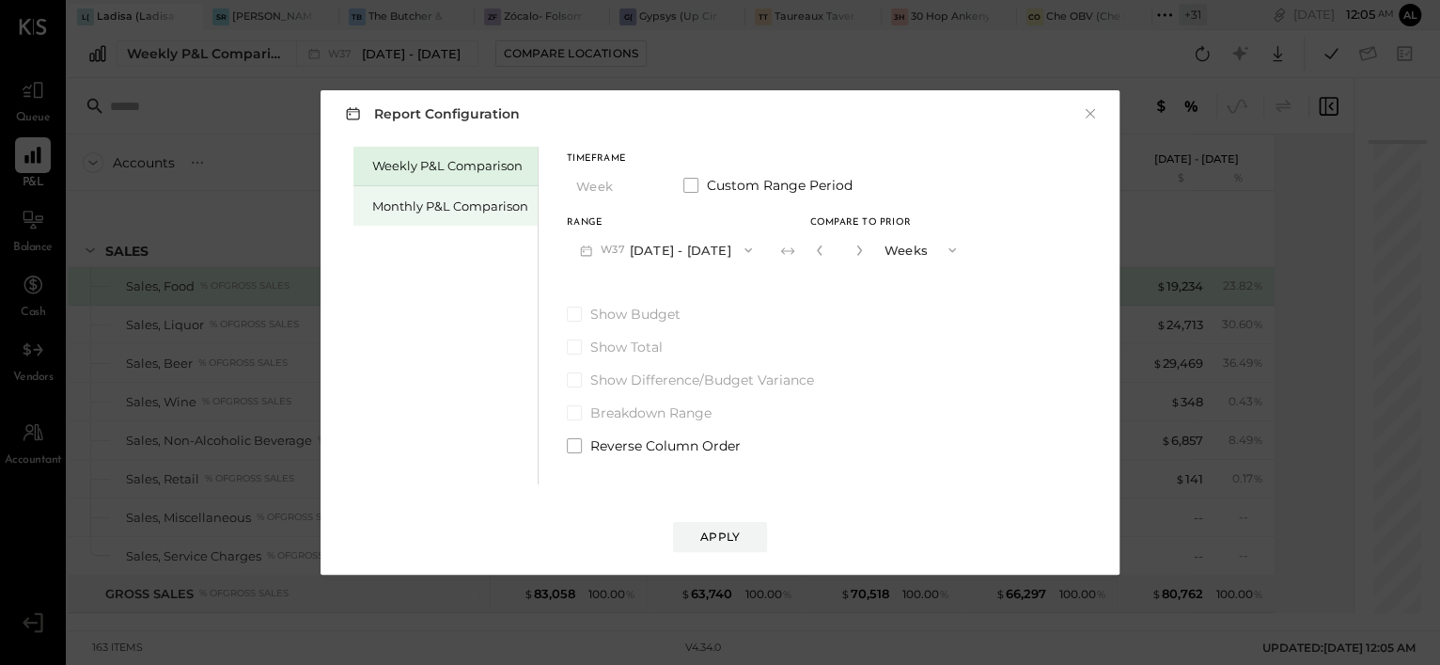
click at [415, 197] on div "Monthly P&L Comparison" at bounding box center [450, 206] width 156 height 18
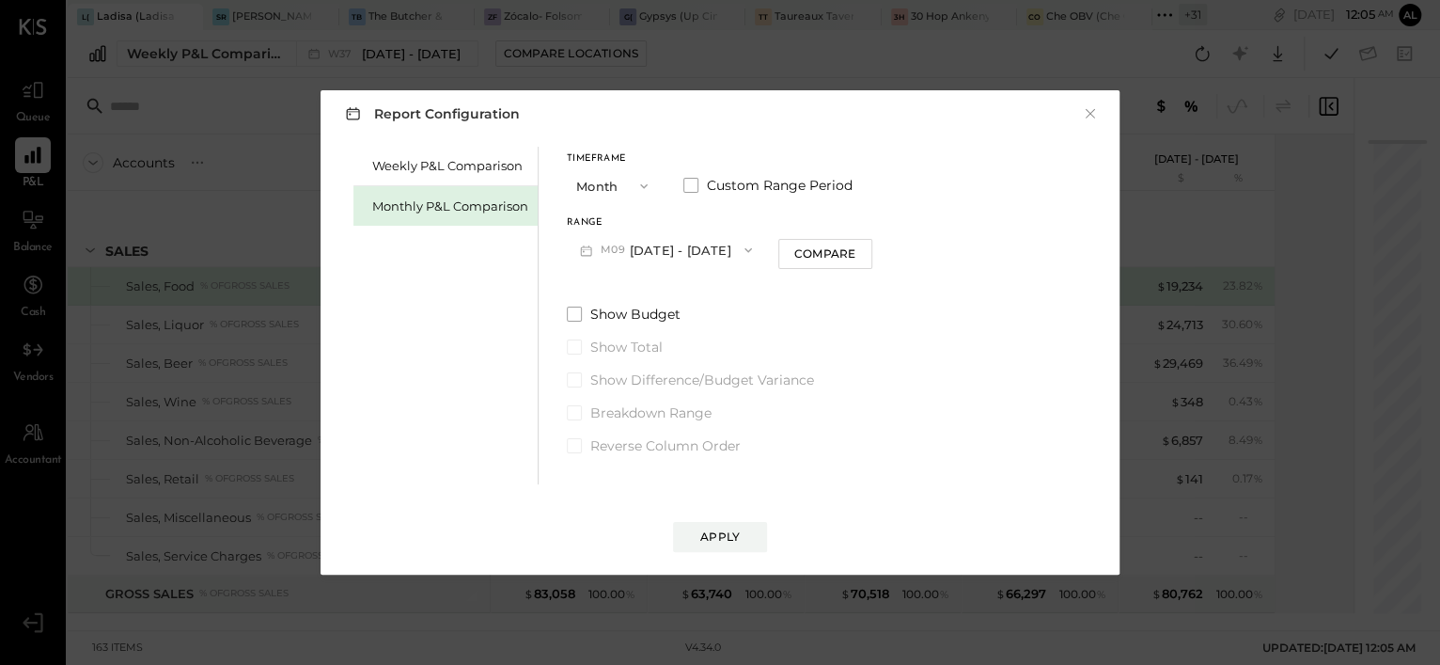
click at [632, 255] on button "M09 [DATE] - [DATE]" at bounding box center [666, 249] width 198 height 35
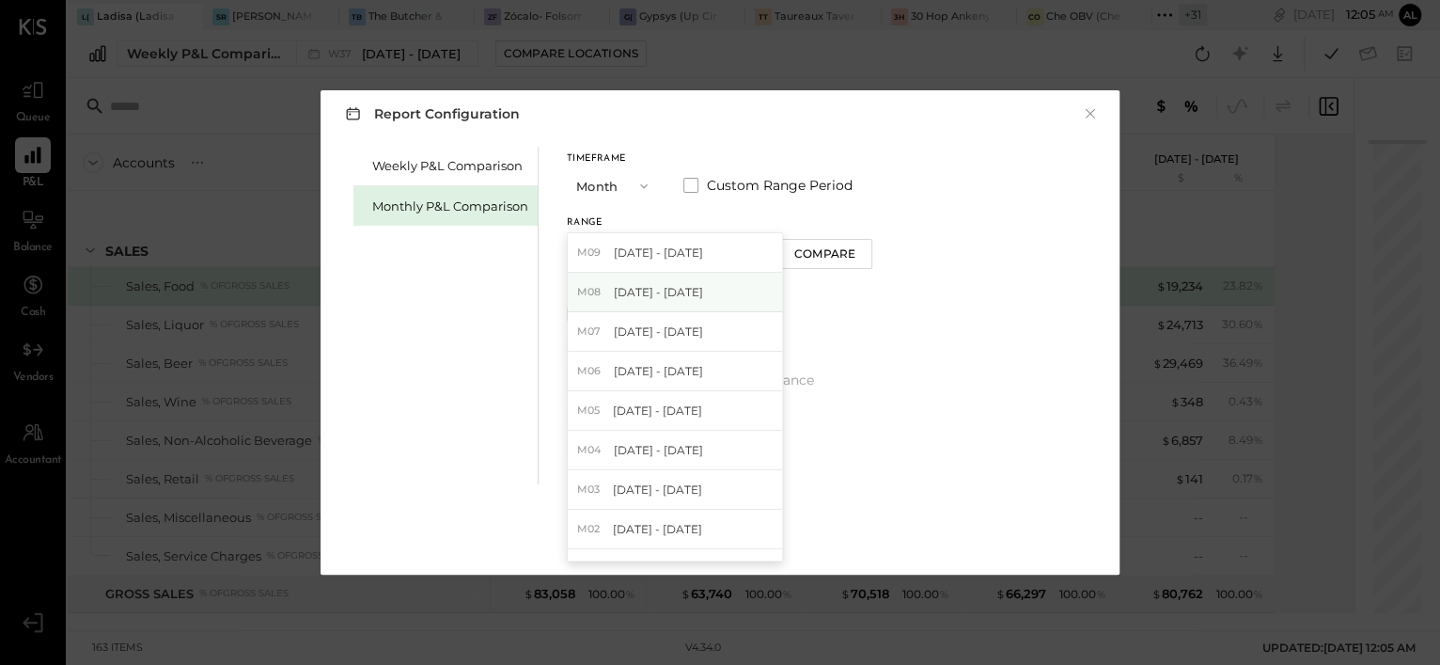
click at [682, 296] on span "[DATE] - [DATE]" at bounding box center [658, 292] width 89 height 16
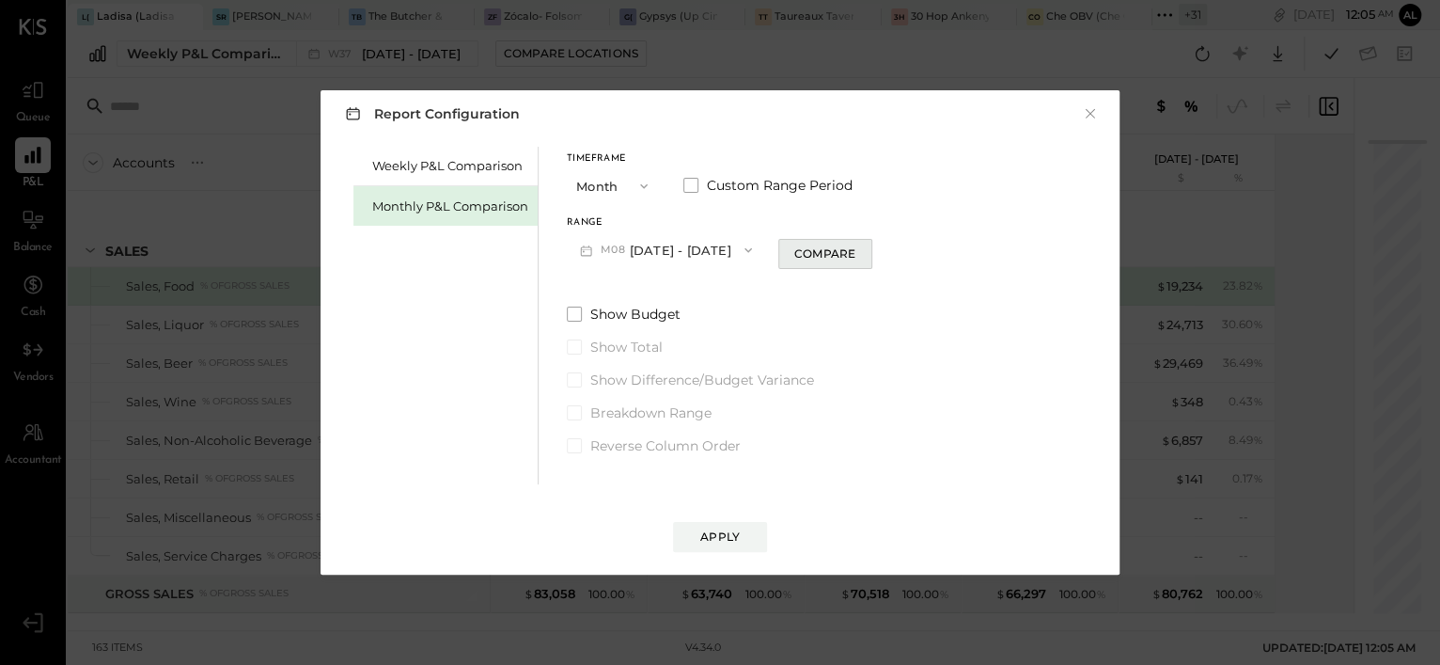
click at [823, 254] on div "Compare" at bounding box center [824, 253] width 61 height 16
click at [856, 250] on button "button" at bounding box center [859, 250] width 15 height 21
type input "*"
click at [736, 530] on div "Apply" at bounding box center [719, 536] width 39 height 16
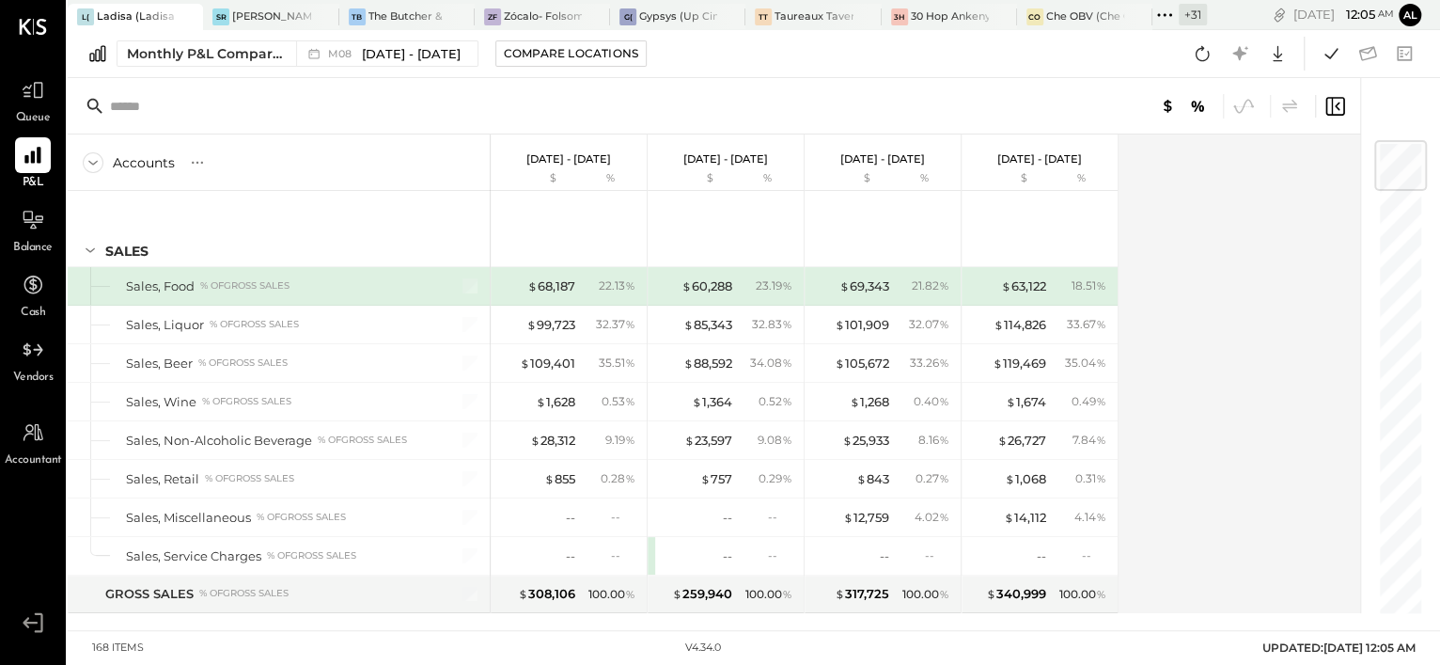
click at [1164, 448] on div "Accounts S % GL [DATE] - [DATE] $ % [DATE] - [DATE] $ % [DATE] - [DATE] $ % [DA…" at bounding box center [715, 373] width 1295 height 478
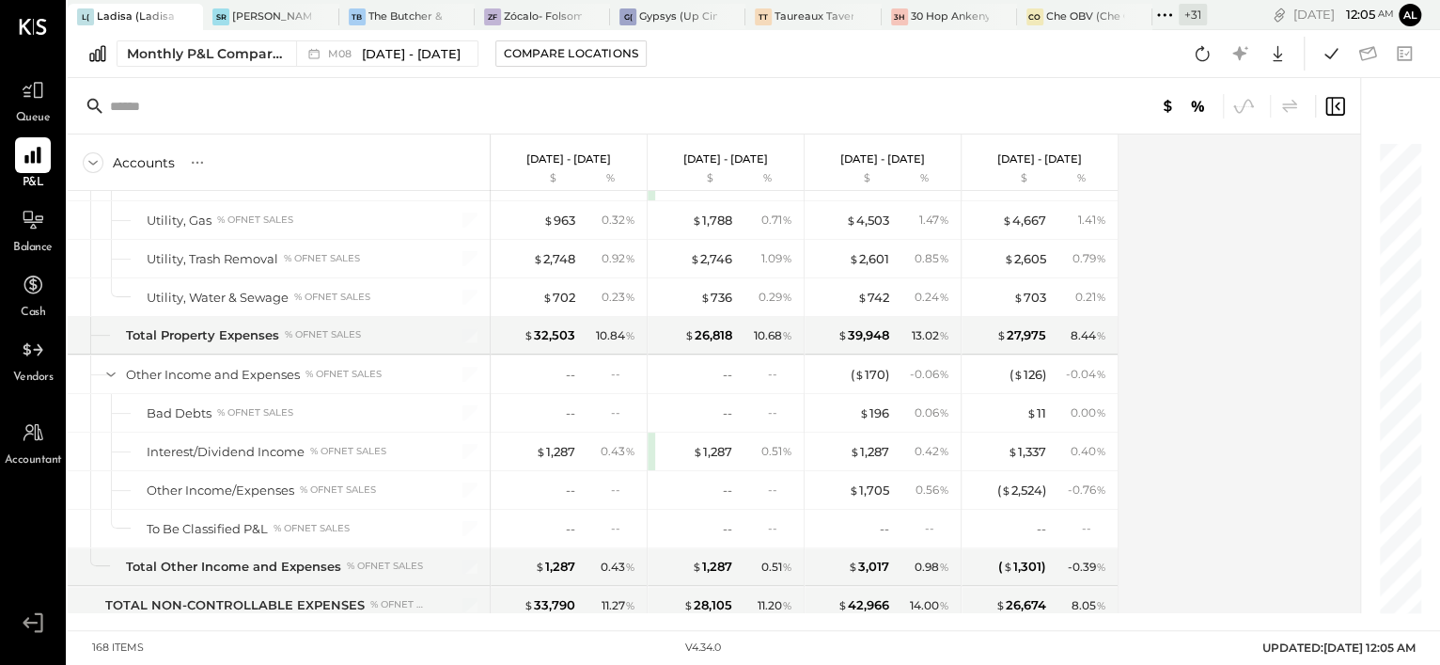
scroll to position [5452, 0]
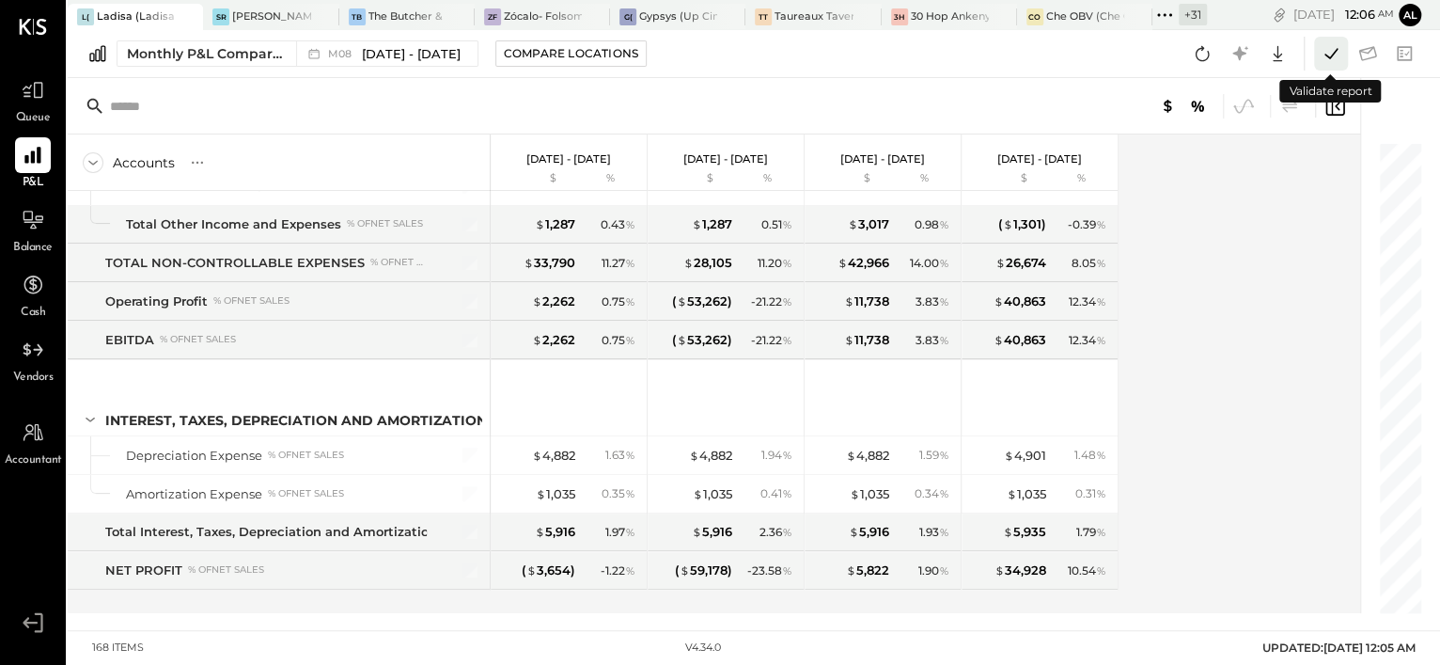
click at [1331, 54] on icon at bounding box center [1331, 53] width 24 height 24
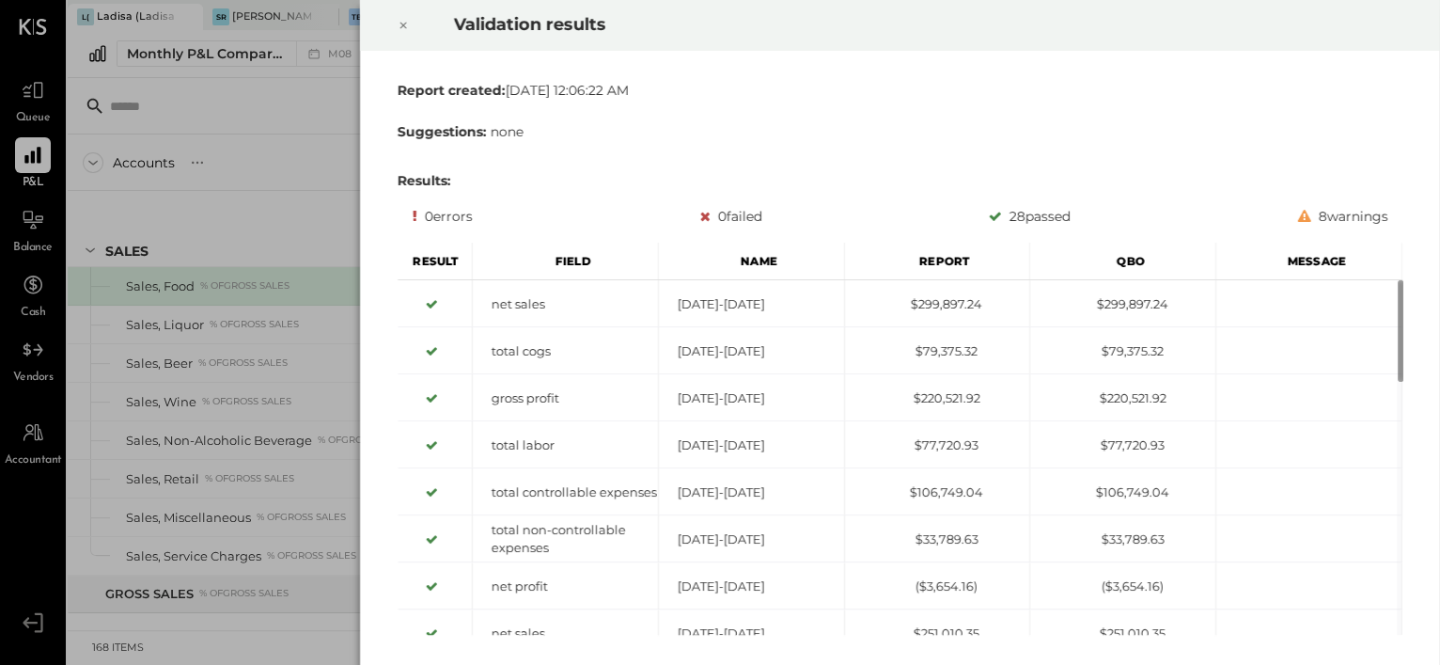
click at [413, 28] on div at bounding box center [403, 25] width 41 height 53
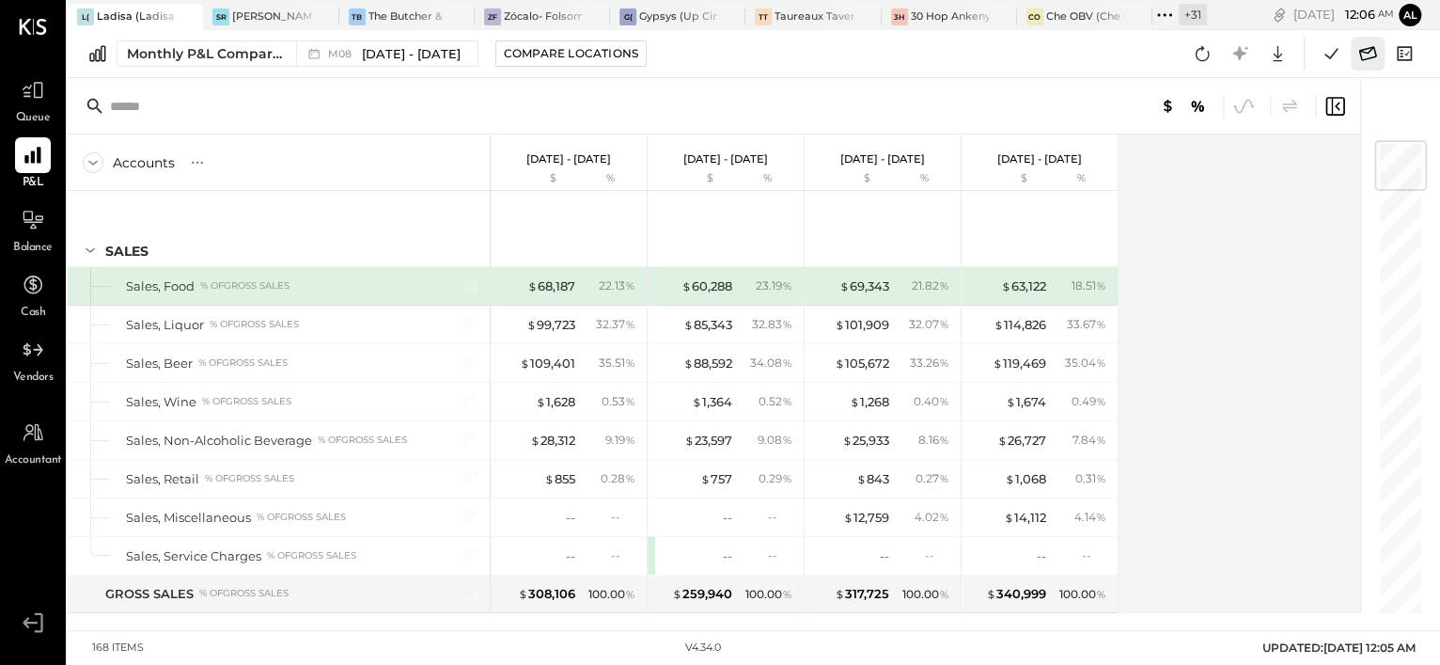
click at [1363, 65] on icon at bounding box center [1367, 53] width 24 height 24
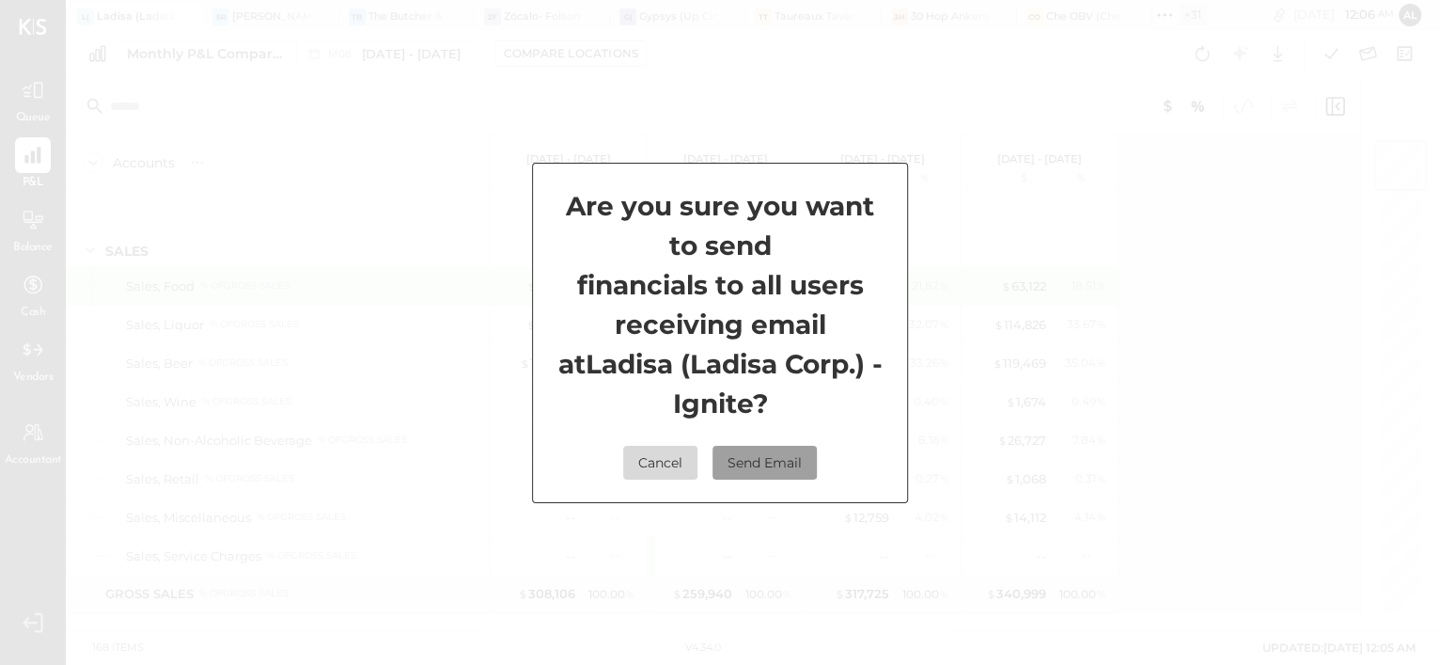
click at [769, 465] on button "Send Email" at bounding box center [765, 463] width 104 height 34
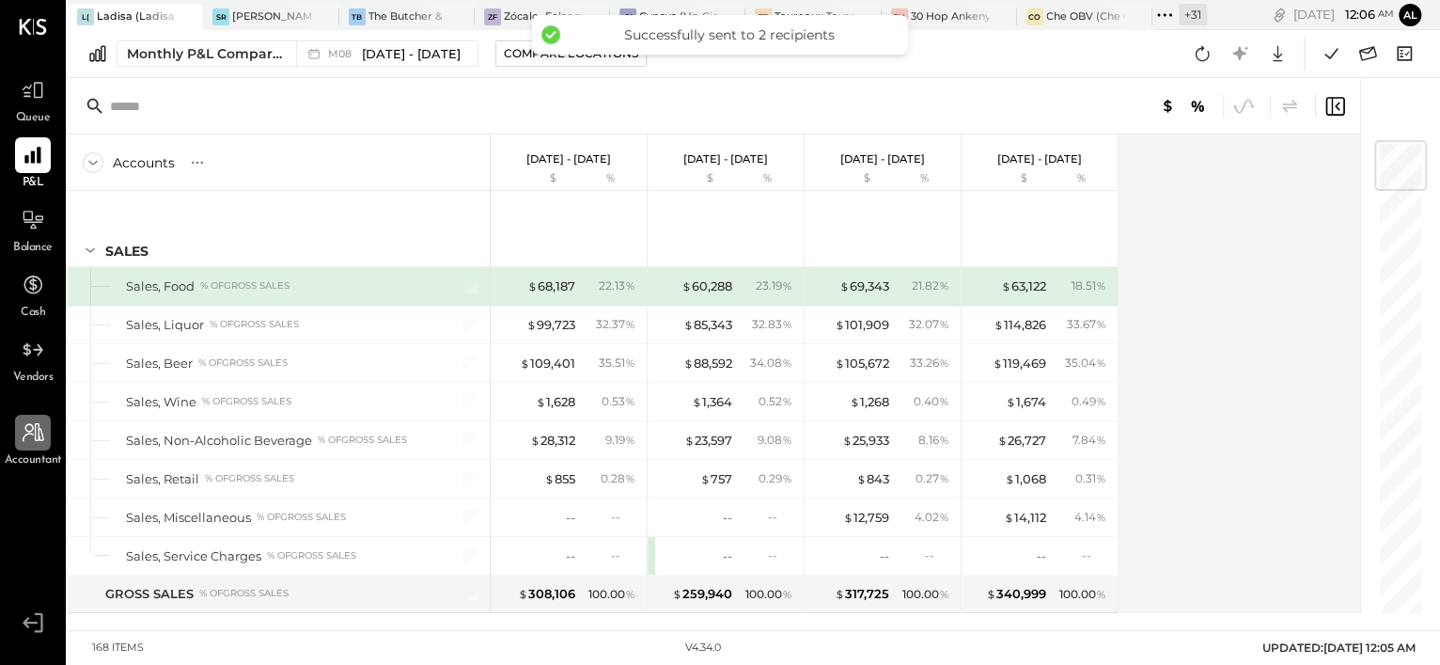
click at [39, 436] on icon at bounding box center [33, 432] width 24 height 24
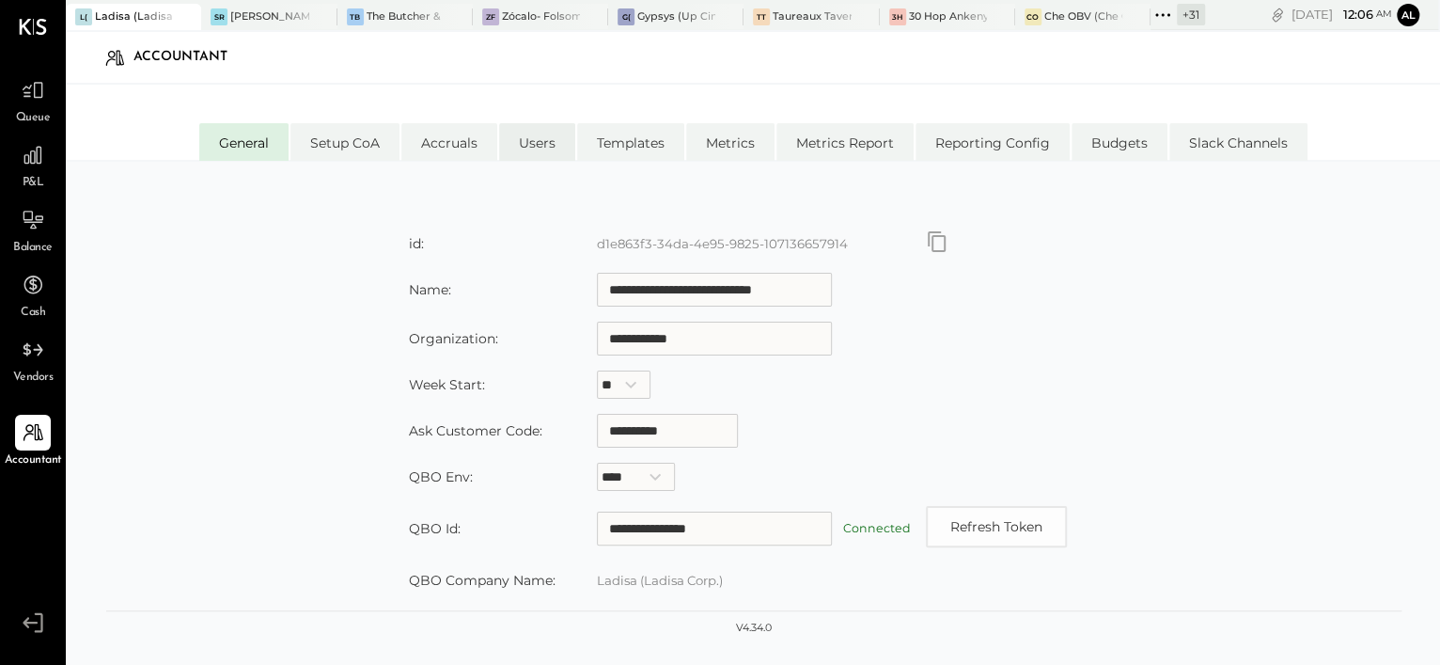
click at [523, 148] on li "Users" at bounding box center [537, 142] width 76 height 38
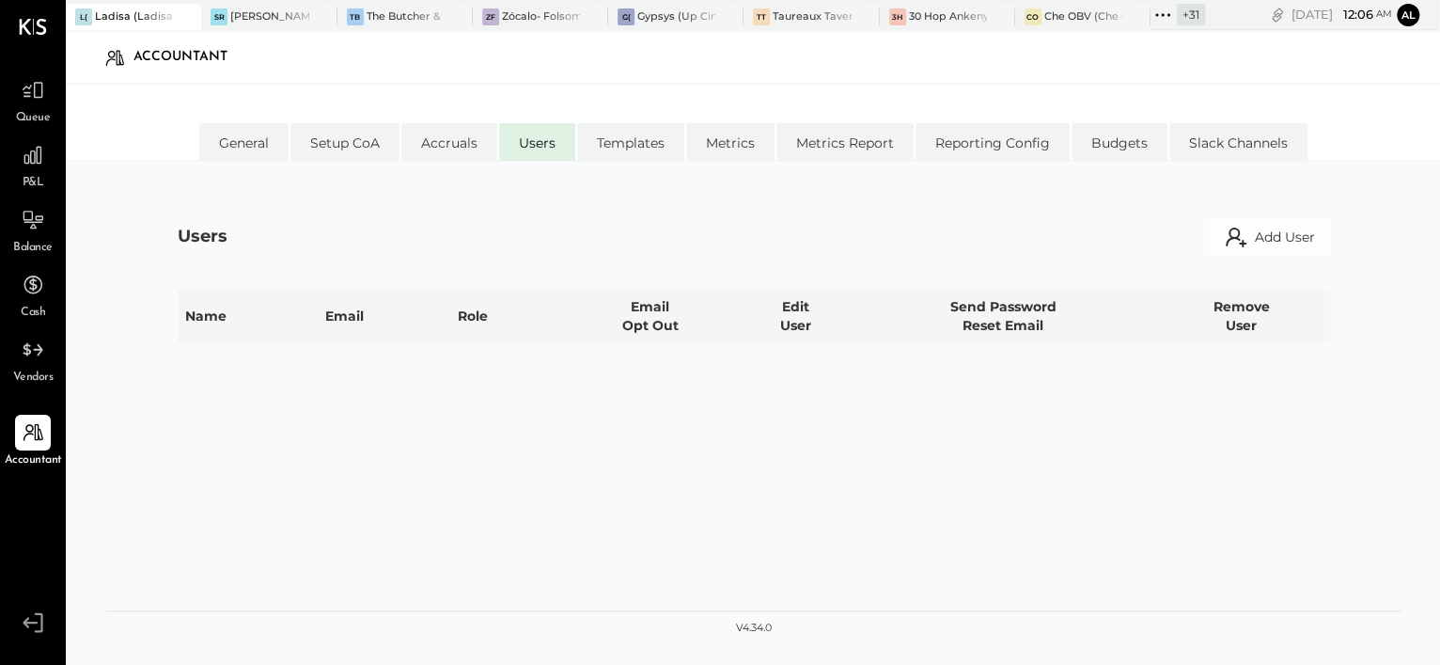
select select "**********"
select select "*****"
select select "**********"
select select "*****"
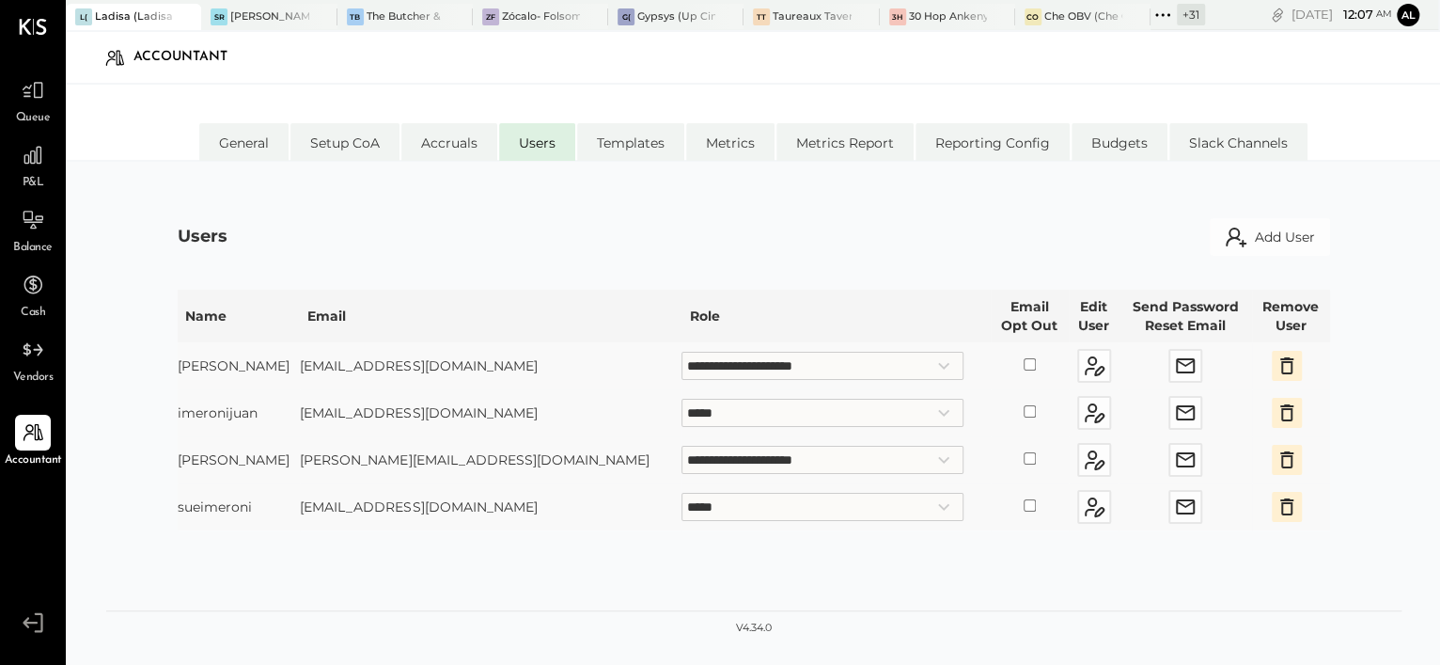
click at [1177, 18] on div "+ 31" at bounding box center [1191, 15] width 28 height 22
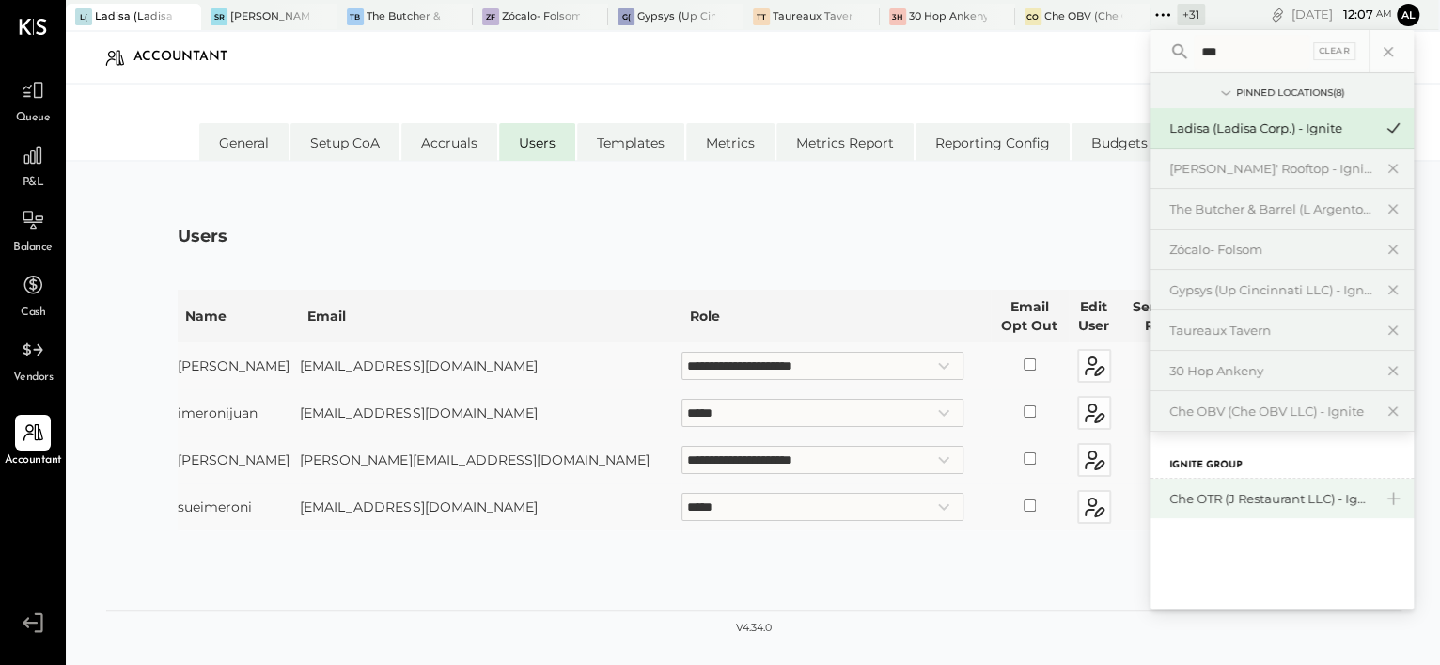
type input "***"
click at [1303, 498] on div "Che OTR (J Restaurant LLC) - Ignite" at bounding box center [1270, 499] width 203 height 18
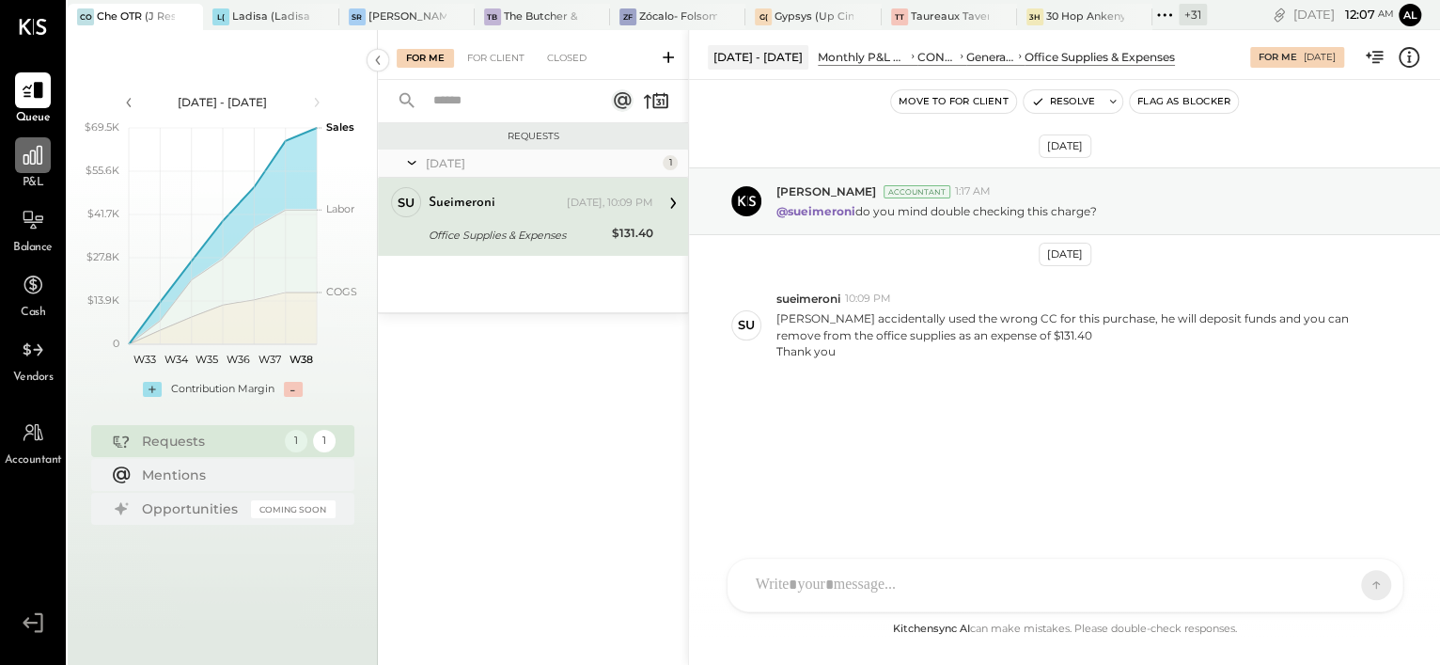
click at [34, 160] on icon at bounding box center [33, 155] width 24 height 24
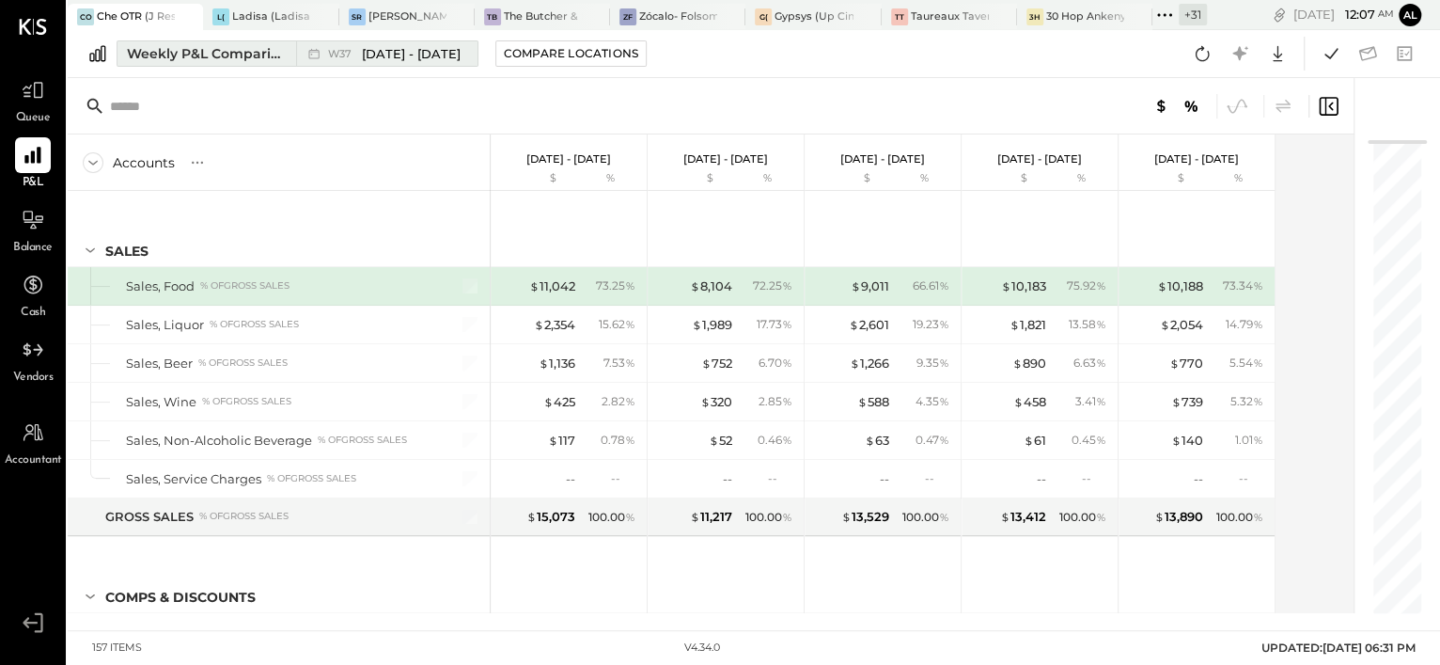
click at [218, 55] on div "Weekly P&L Comparison" at bounding box center [206, 53] width 158 height 19
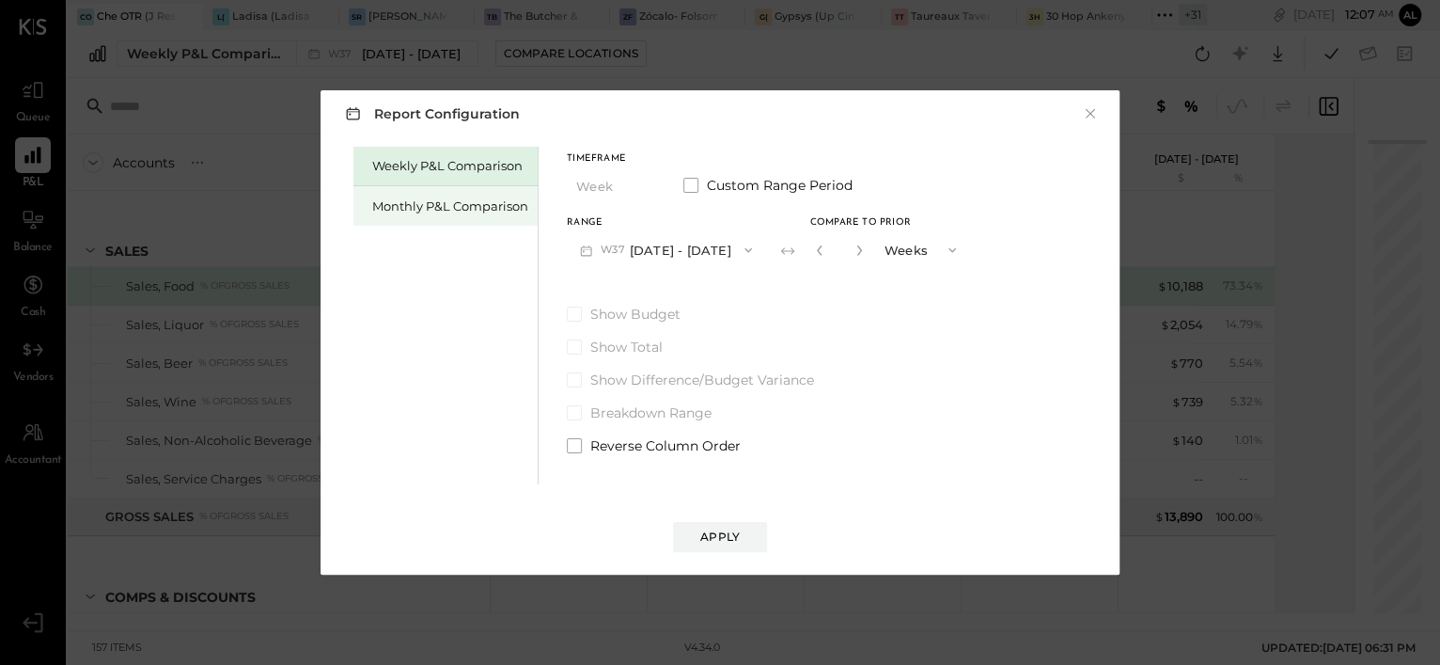
click at [406, 210] on div "Monthly P&L Comparison" at bounding box center [450, 206] width 156 height 18
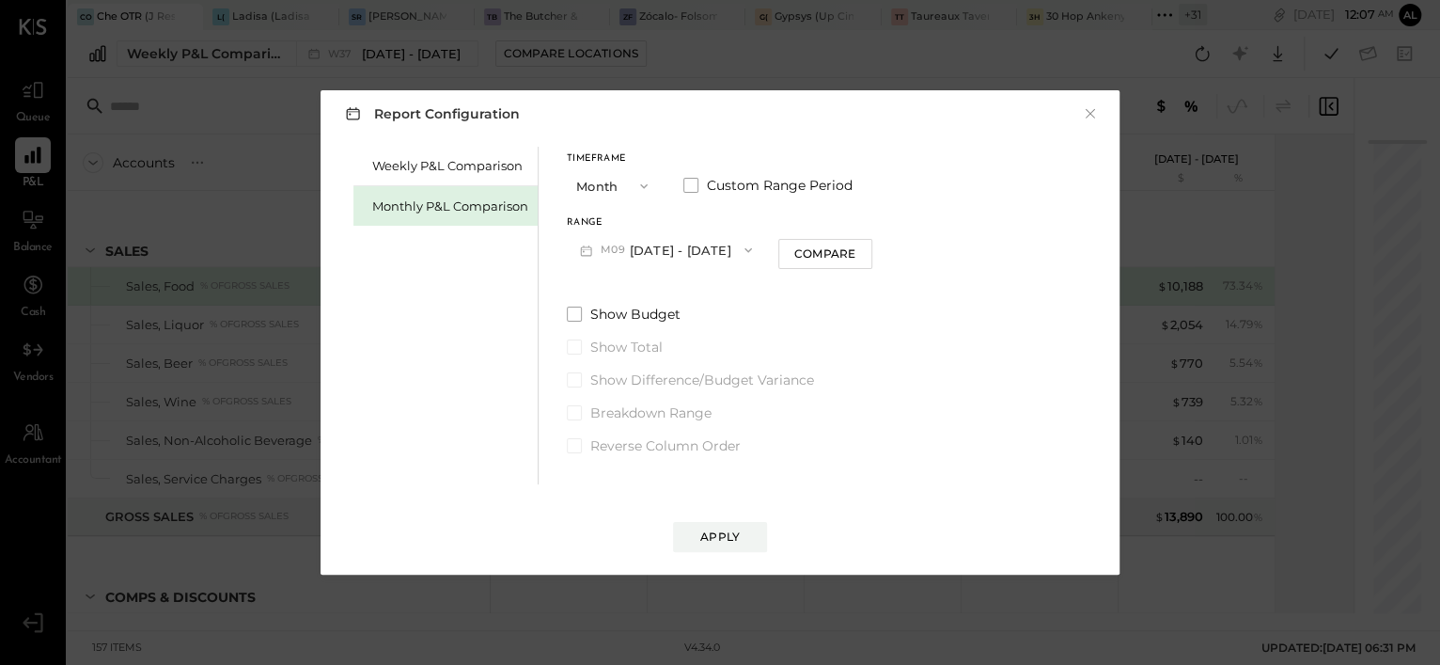
click at [651, 248] on button "M09 [DATE] - [DATE]" at bounding box center [666, 249] width 198 height 35
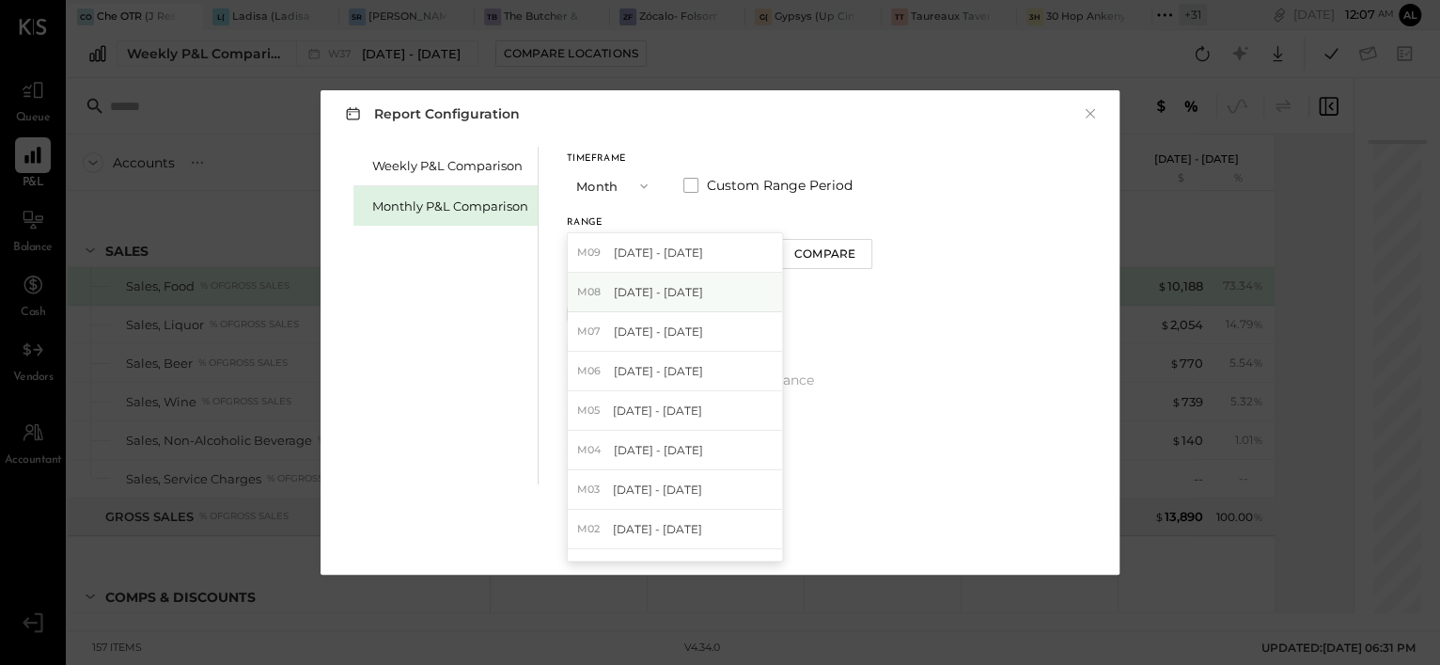
click at [699, 291] on div "M08 [DATE] - [DATE]" at bounding box center [675, 292] width 214 height 39
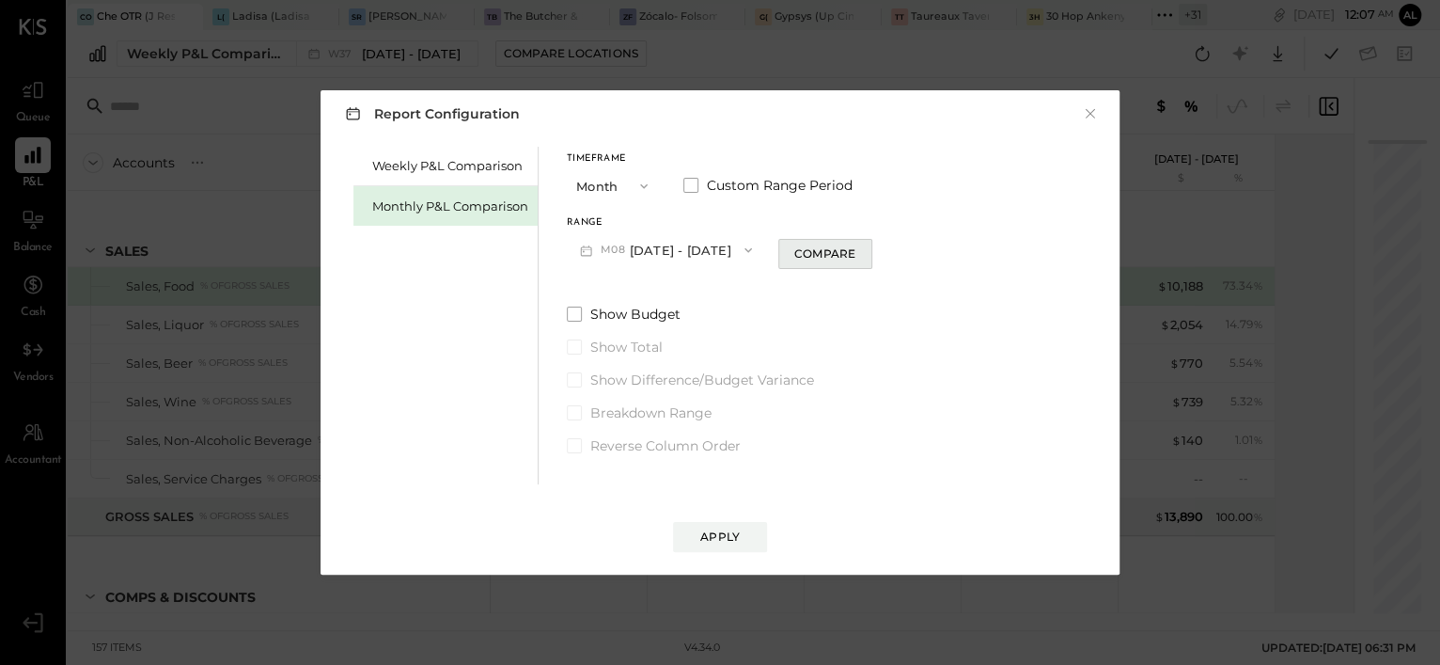
click at [806, 245] on div "Compare" at bounding box center [824, 253] width 61 height 16
click at [855, 246] on icon "button" at bounding box center [858, 249] width 11 height 11
type input "*"
click at [748, 535] on button "Apply" at bounding box center [720, 537] width 94 height 30
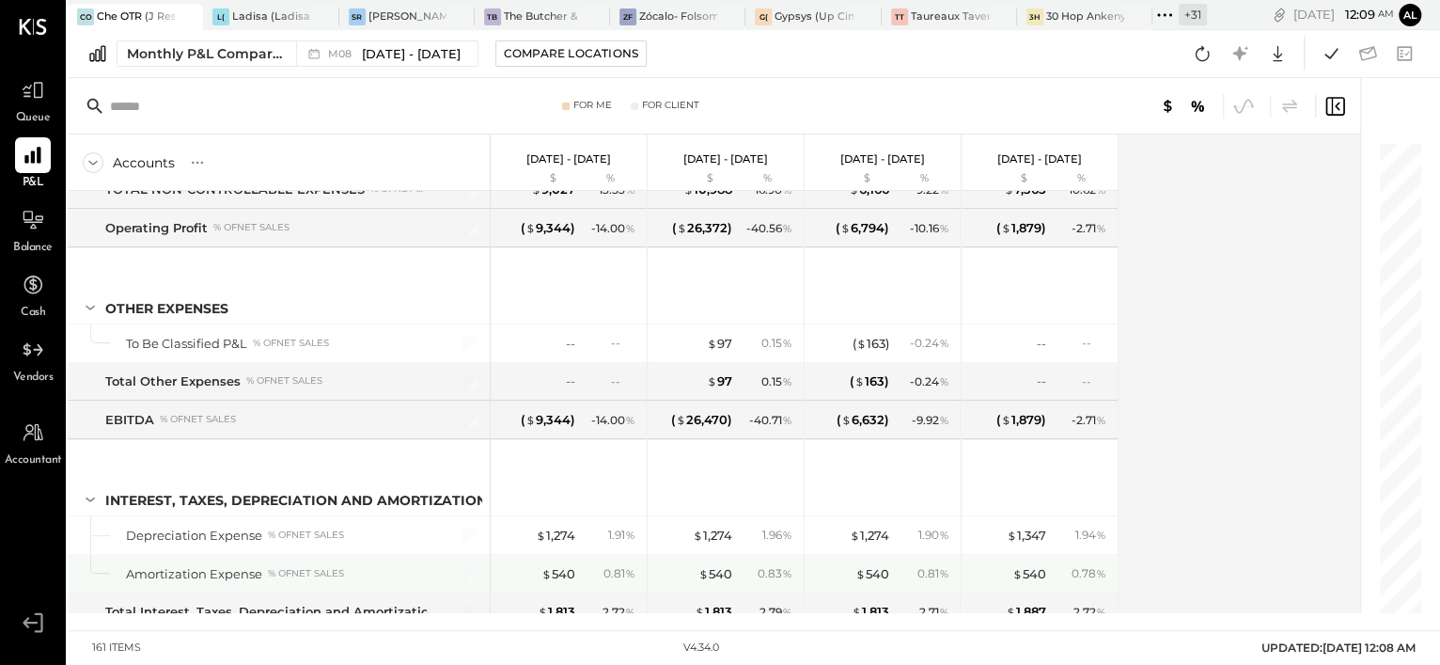
scroll to position [5297, 0]
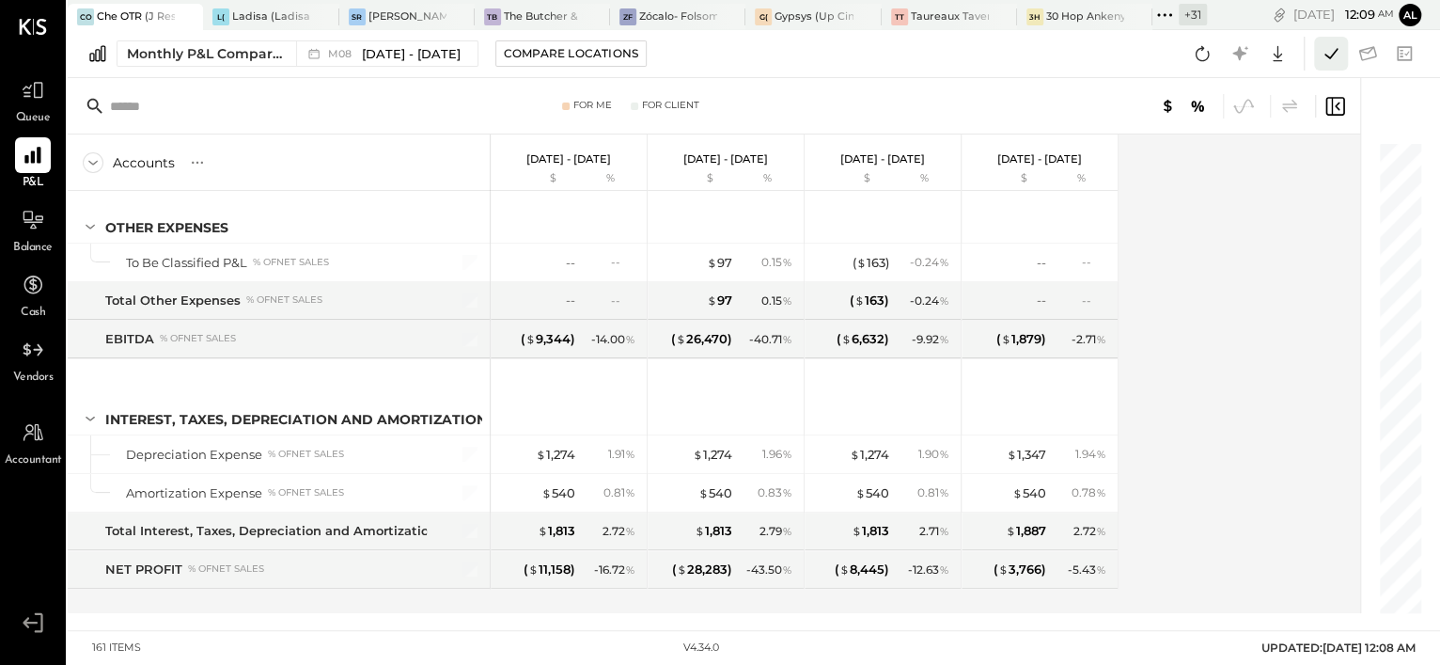
click at [1323, 58] on icon at bounding box center [1331, 53] width 24 height 24
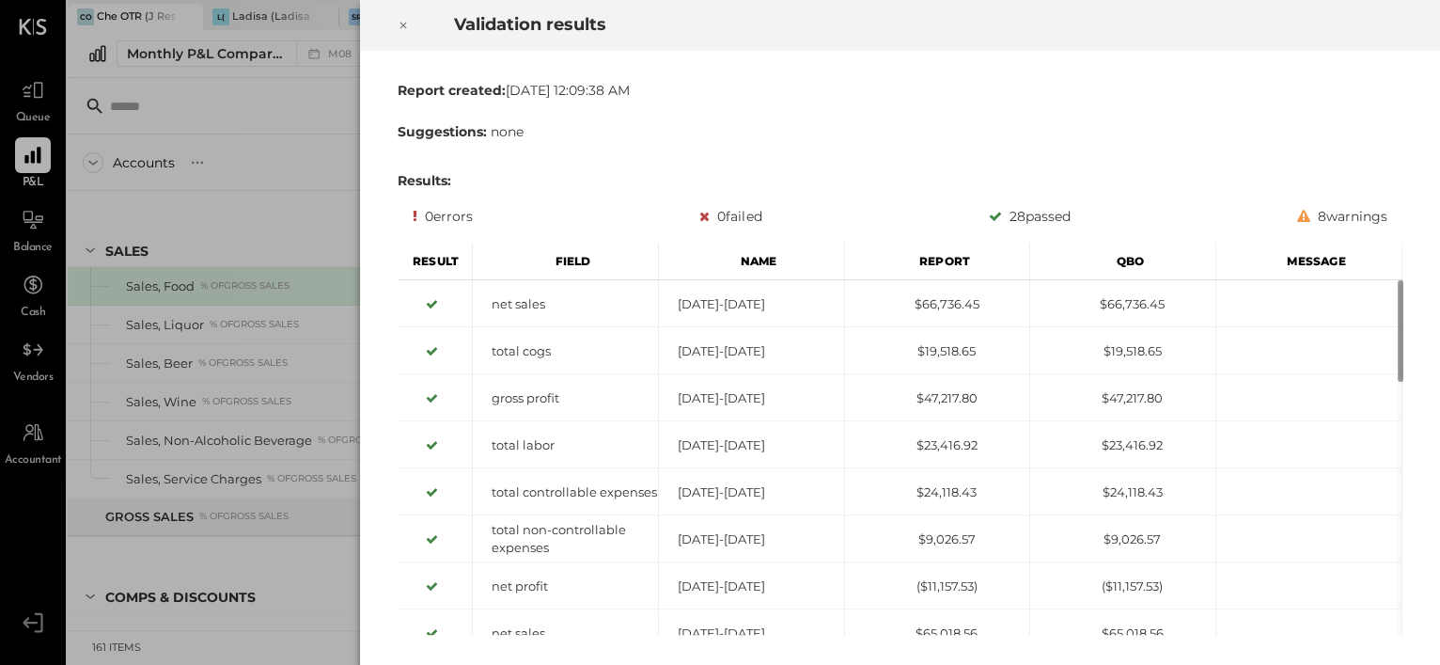
click at [405, 23] on icon at bounding box center [403, 25] width 11 height 23
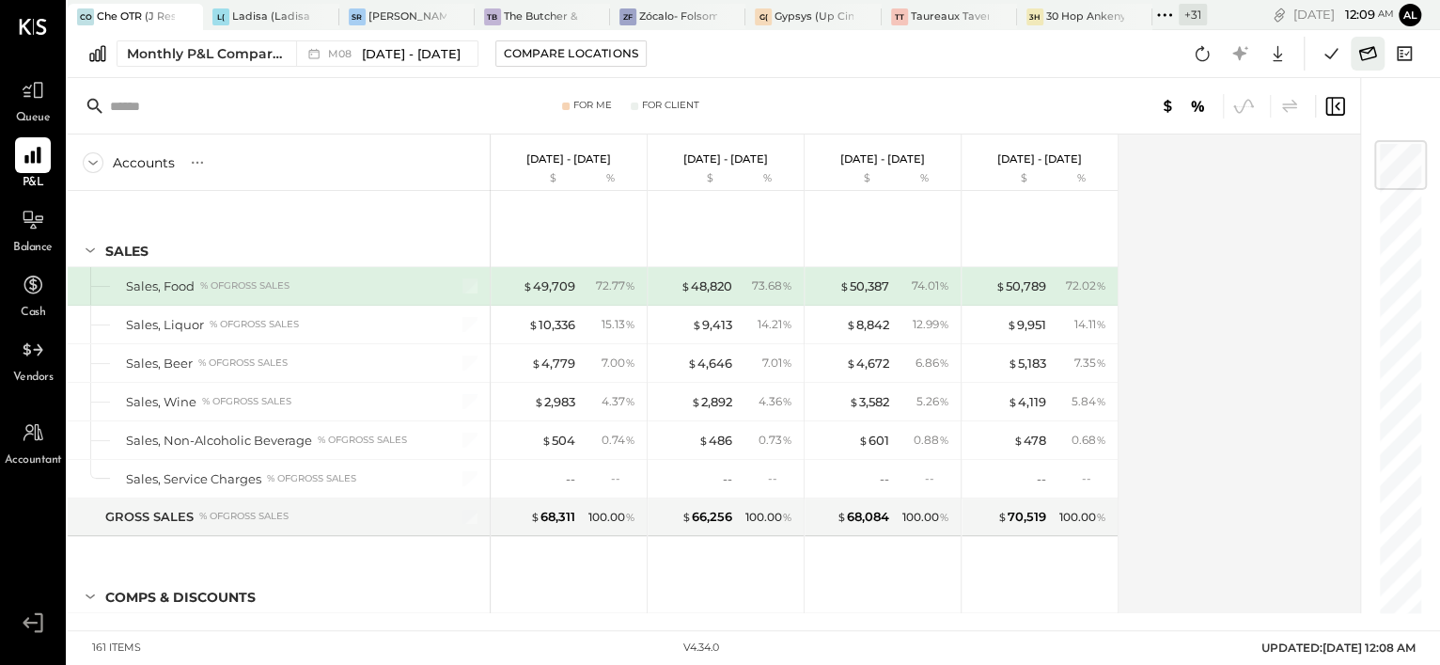
click at [1379, 53] on button at bounding box center [1368, 54] width 34 height 34
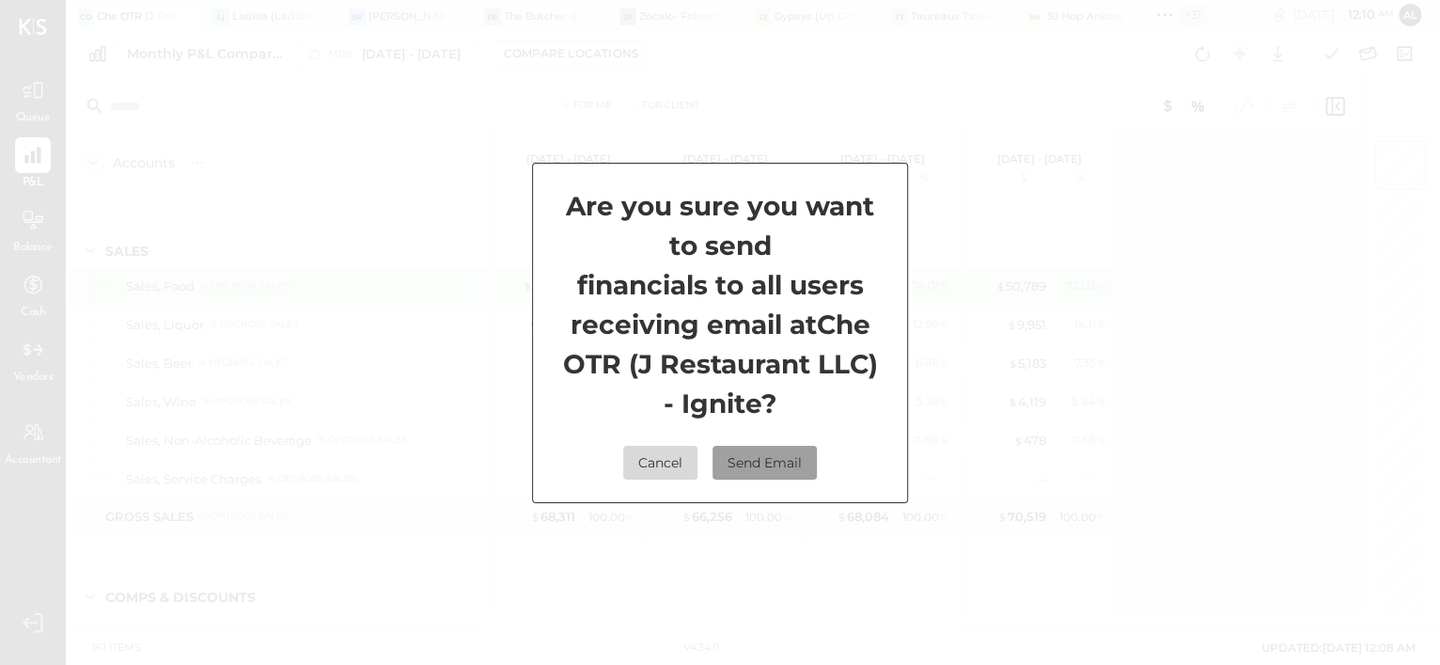
click at [805, 461] on button "Send Email" at bounding box center [765, 463] width 104 height 34
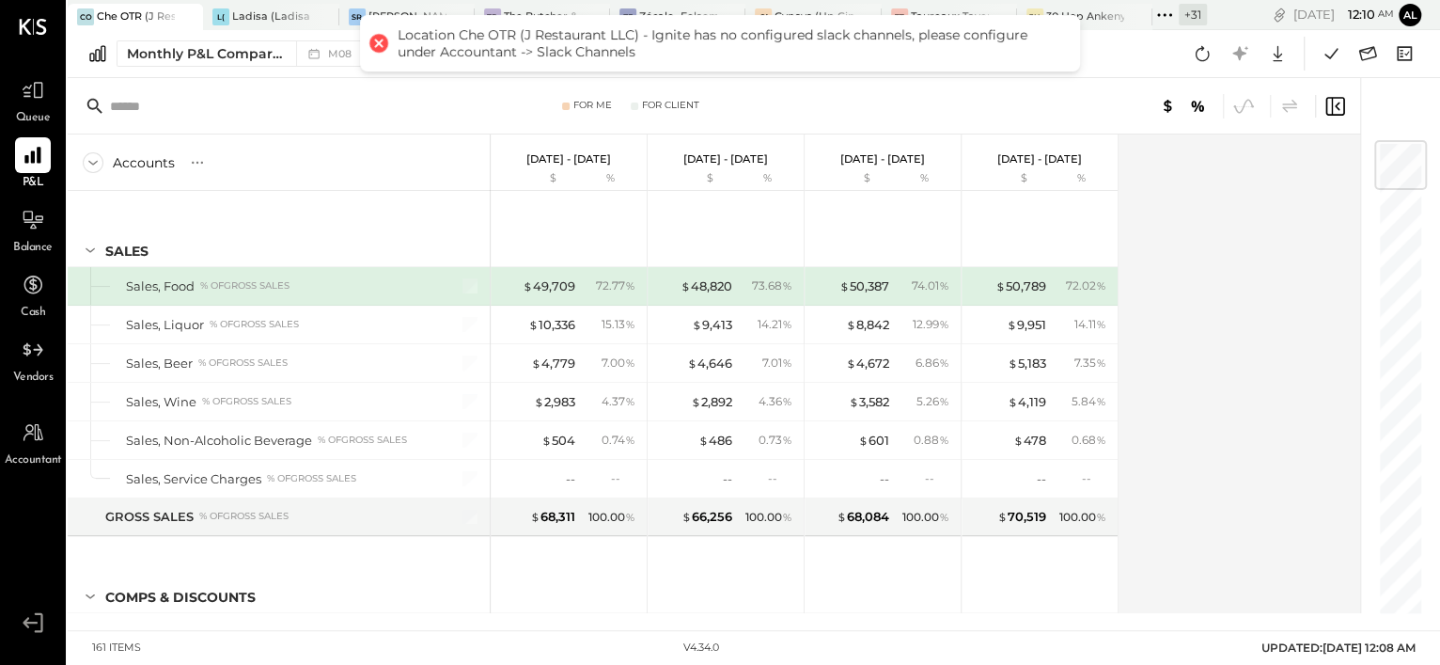
click at [857, 52] on div "Location Che OTR (J Restaurant LLC) - Ignite has no configured slack channels, …" at bounding box center [730, 43] width 664 height 34
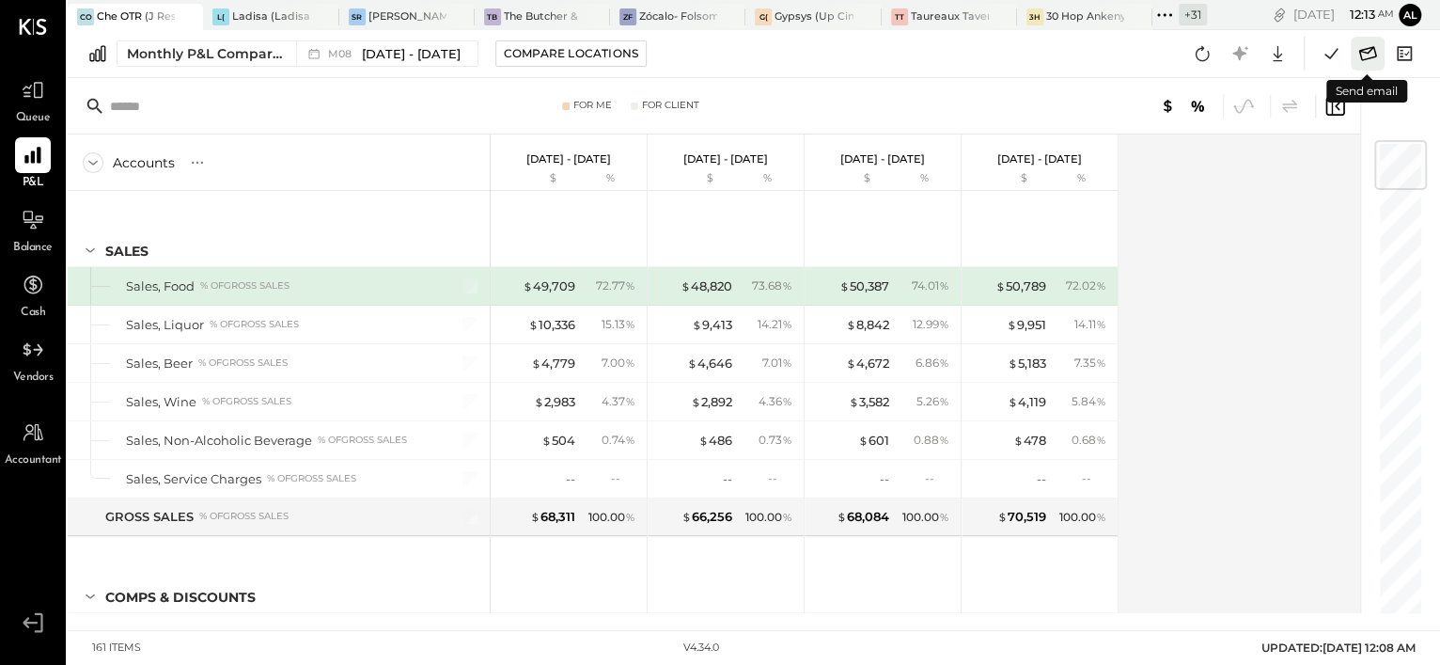
click at [1361, 56] on icon at bounding box center [1367, 53] width 24 height 24
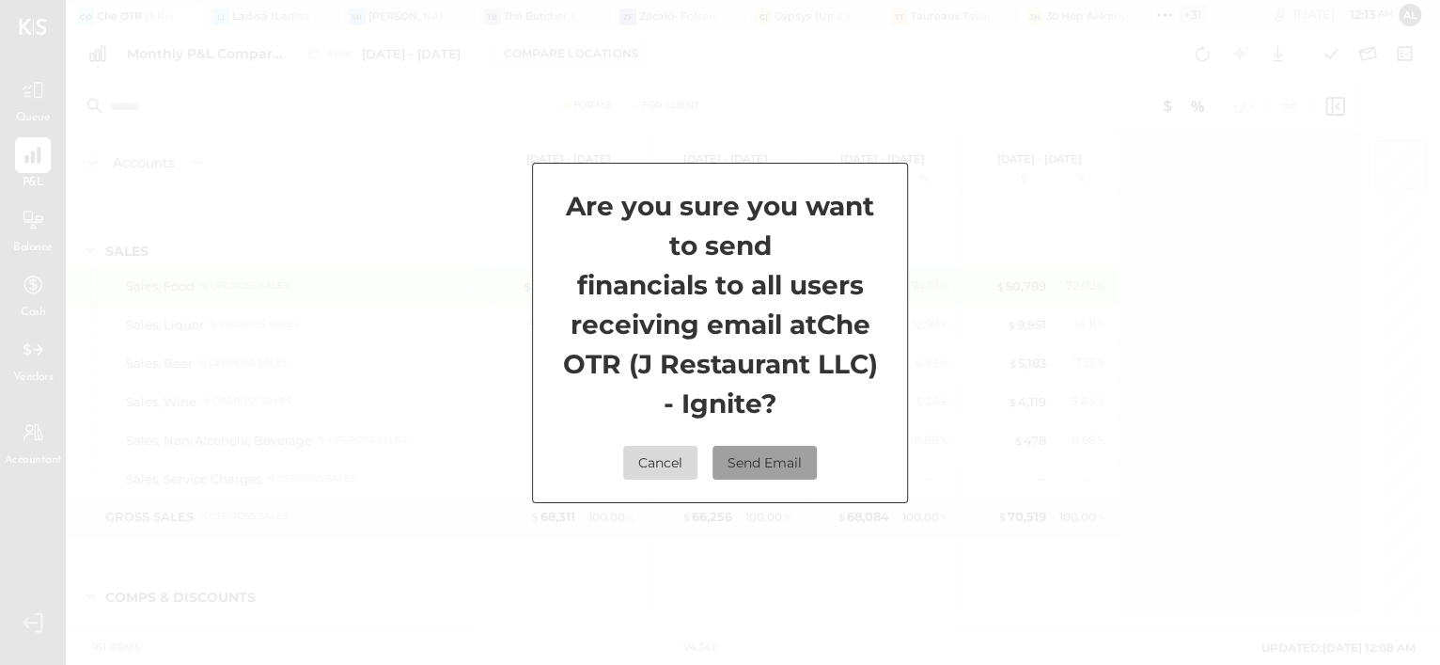
click at [782, 456] on button "Send Email" at bounding box center [765, 463] width 104 height 34
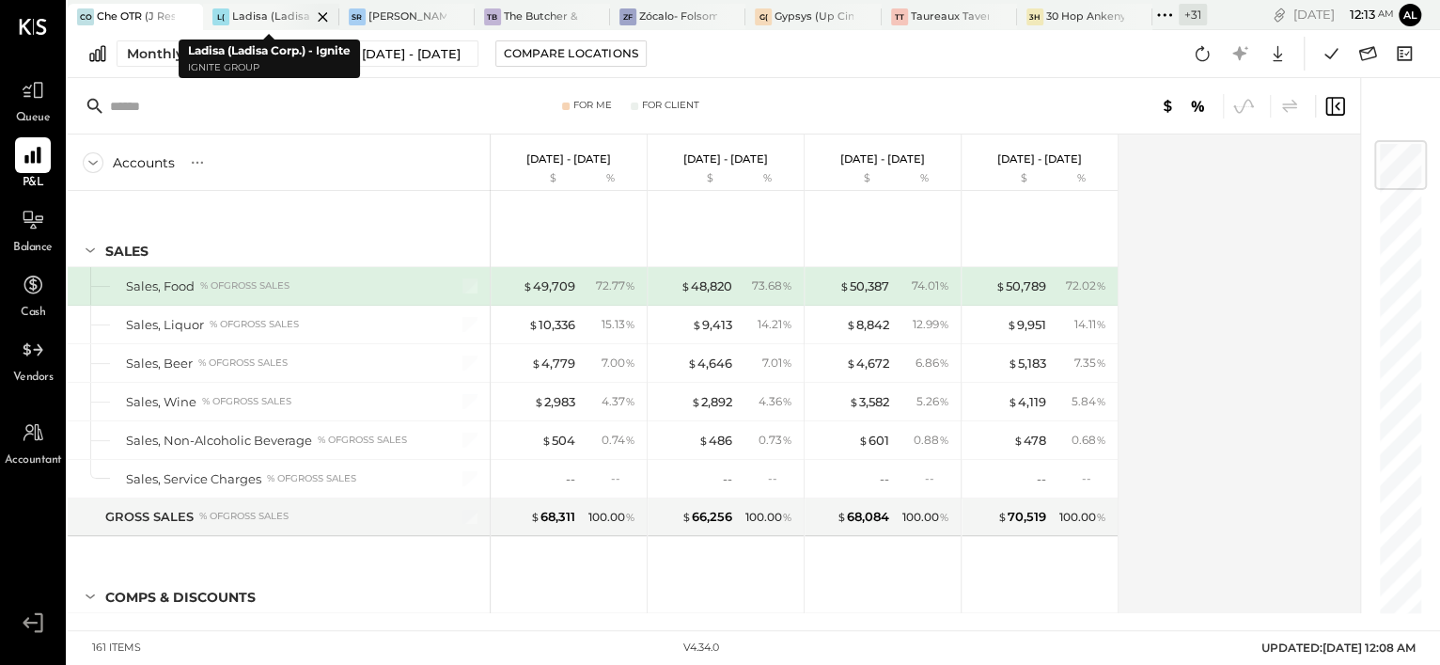
click at [260, 10] on div "Ladisa (Ladisa Corp.) - Ignite" at bounding box center [271, 16] width 78 height 15
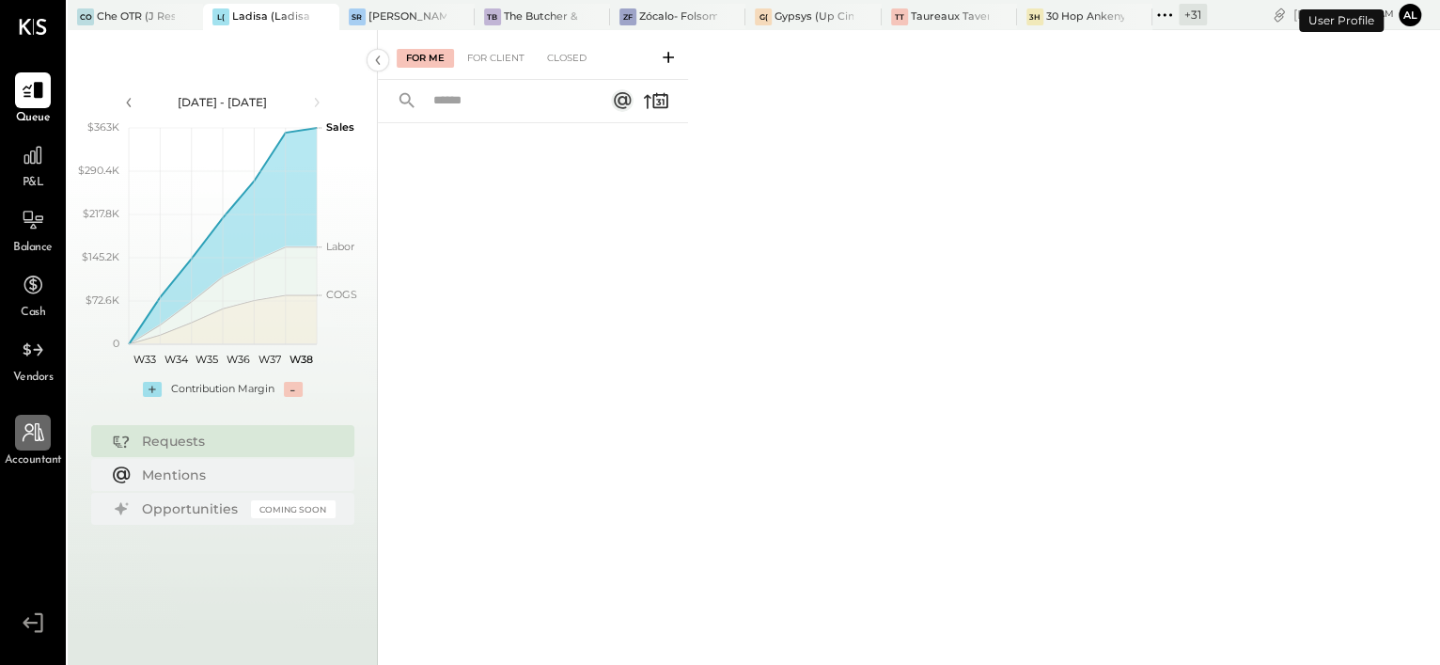
click at [25, 445] on icon at bounding box center [33, 432] width 24 height 24
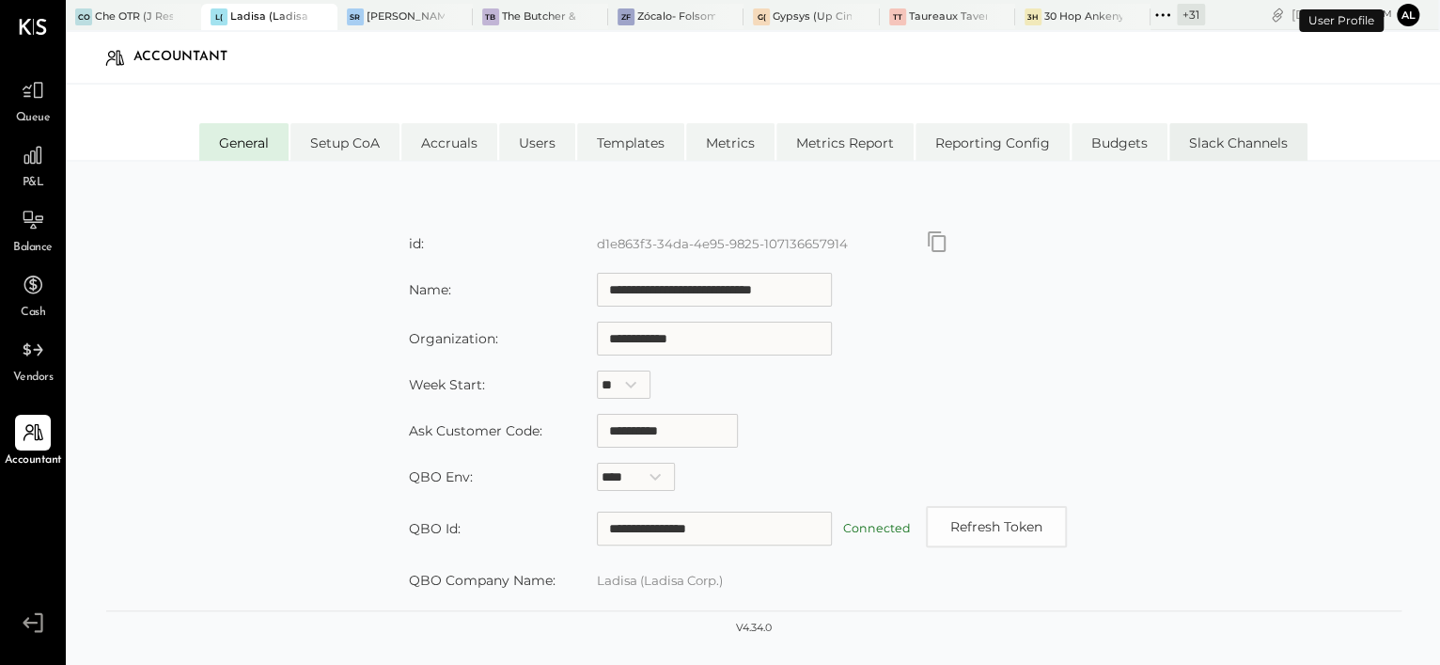
click at [1241, 146] on li "Slack Channels" at bounding box center [1238, 142] width 138 height 38
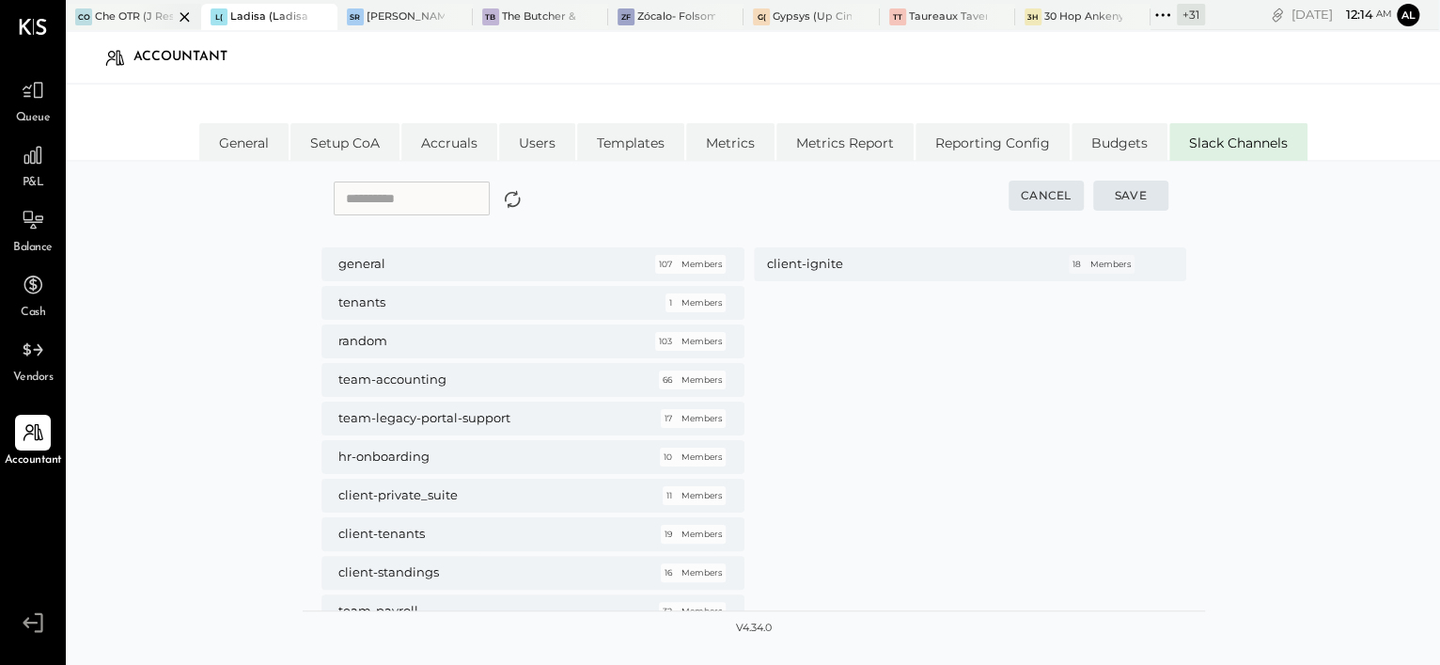
click at [130, 14] on div "Che OTR (J Restaurant LLC) - Ignite" at bounding box center [134, 16] width 78 height 15
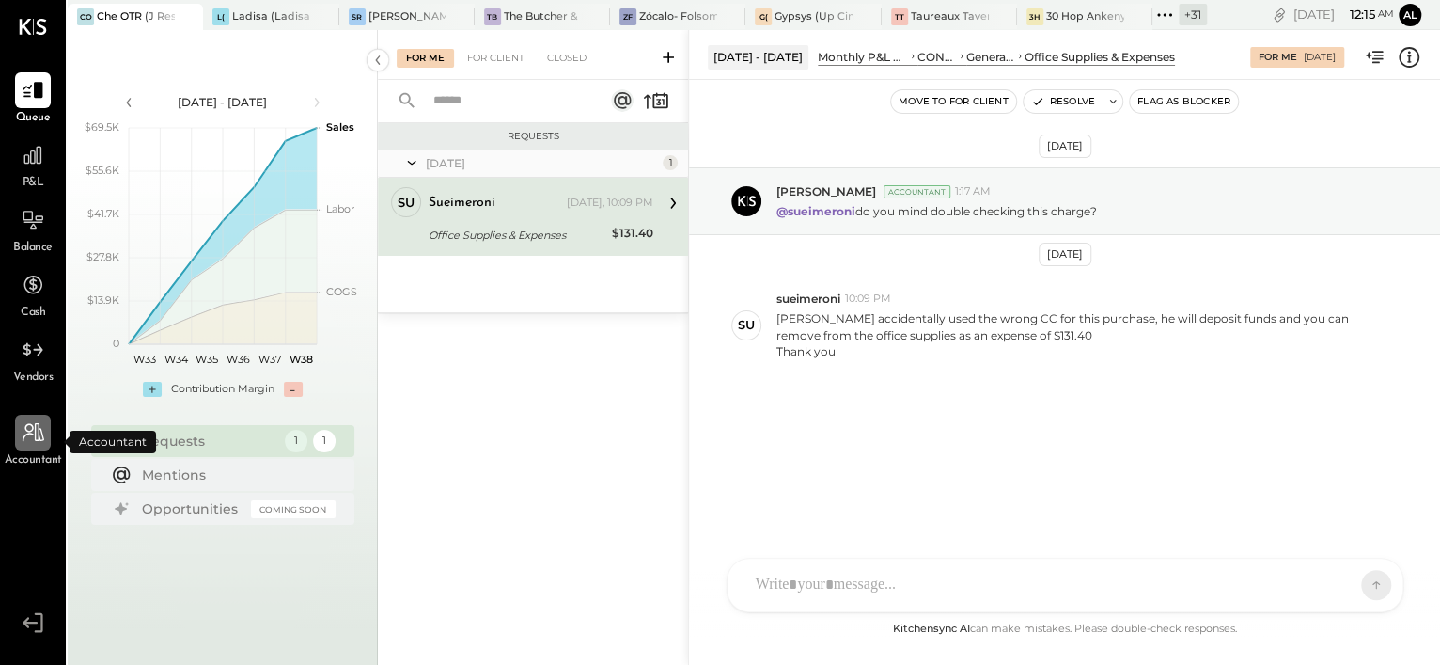
click at [30, 443] on icon at bounding box center [33, 432] width 24 height 24
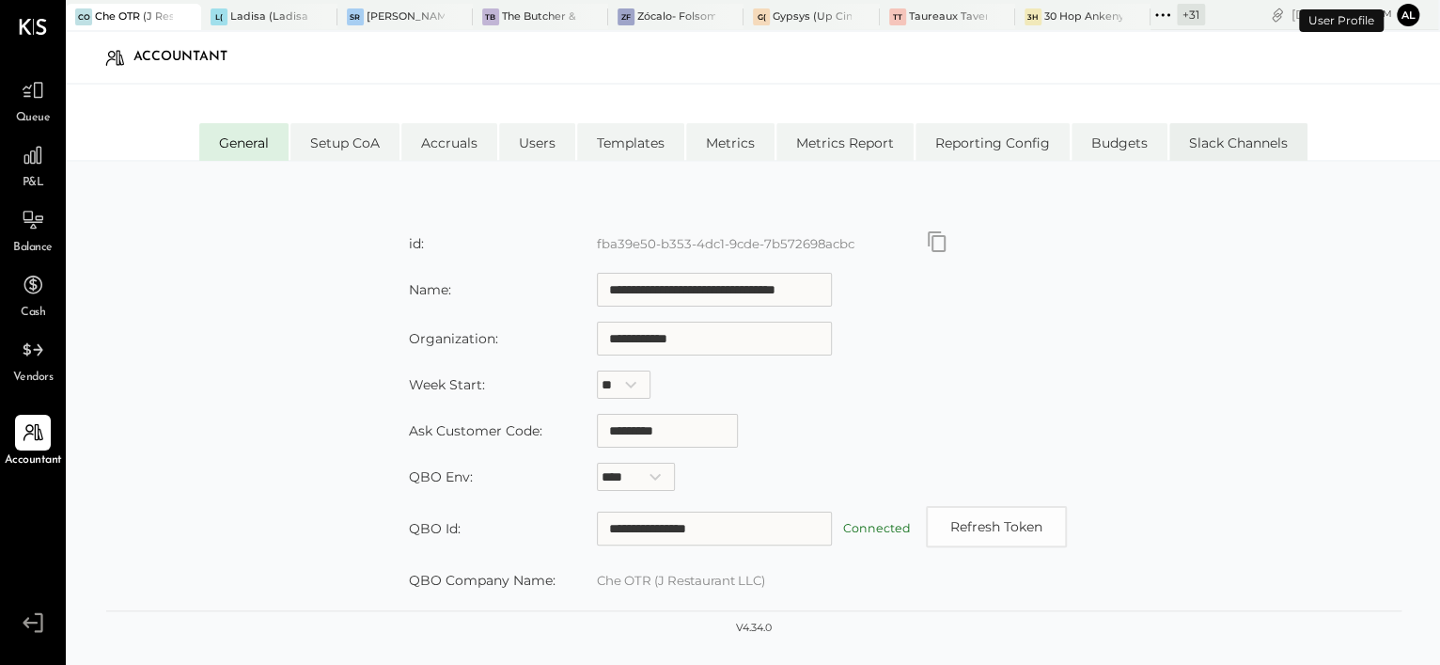
click at [1241, 138] on li "Slack Channels" at bounding box center [1238, 142] width 138 height 38
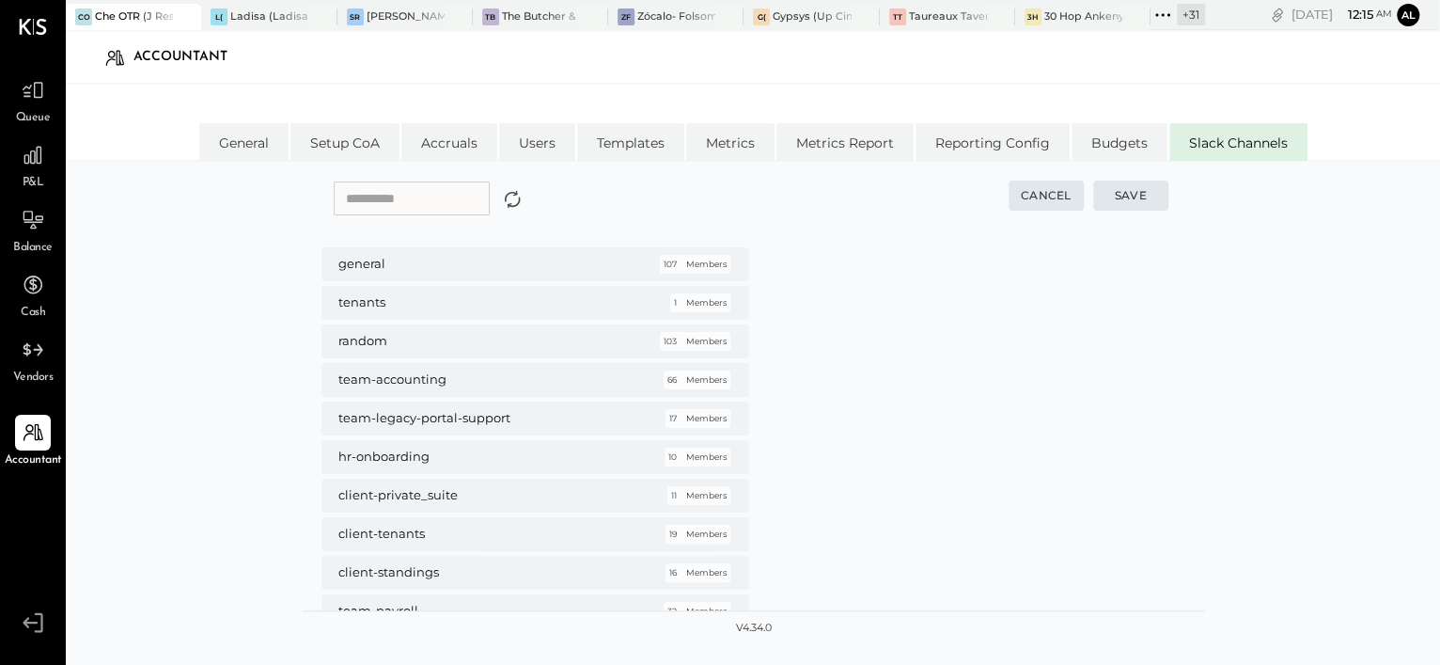
click at [428, 194] on input "text" at bounding box center [412, 198] width 156 height 34
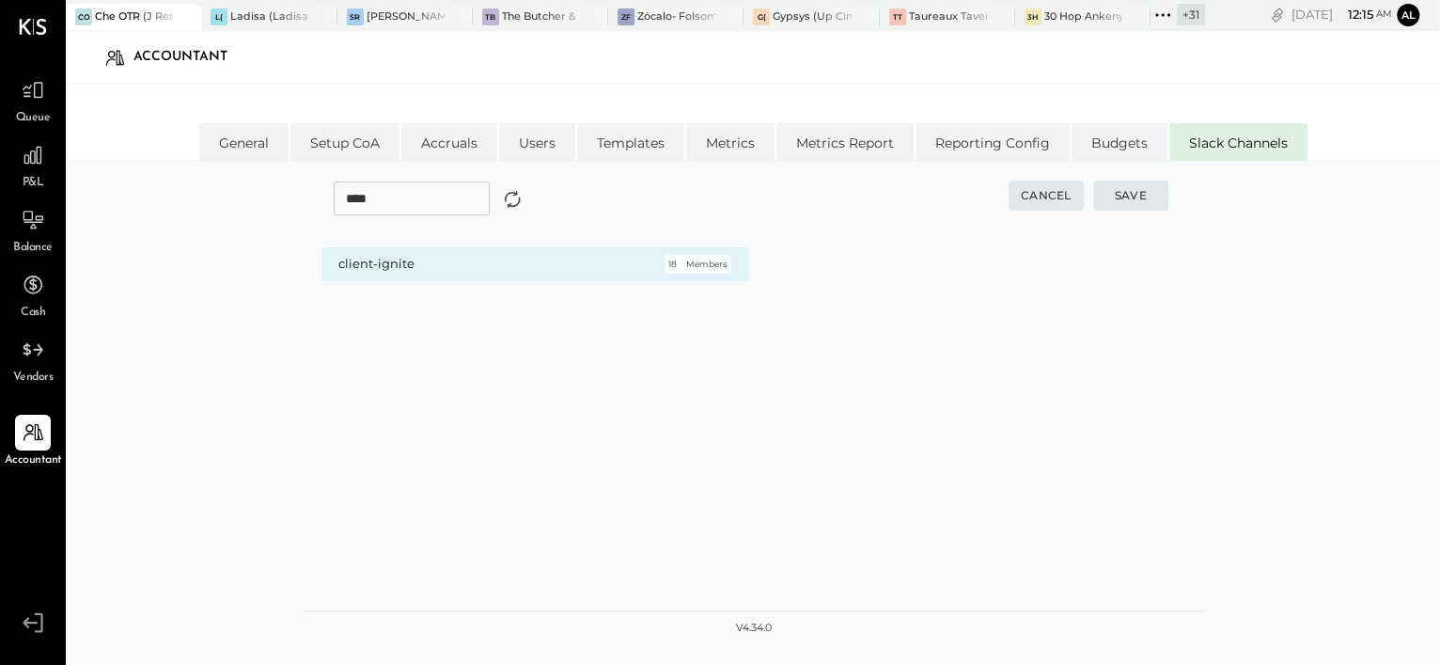
type input "****"
click at [416, 268] on h5 "client-ignite" at bounding box center [489, 264] width 302 height 17
click at [1152, 196] on button "Save" at bounding box center [1130, 195] width 75 height 30
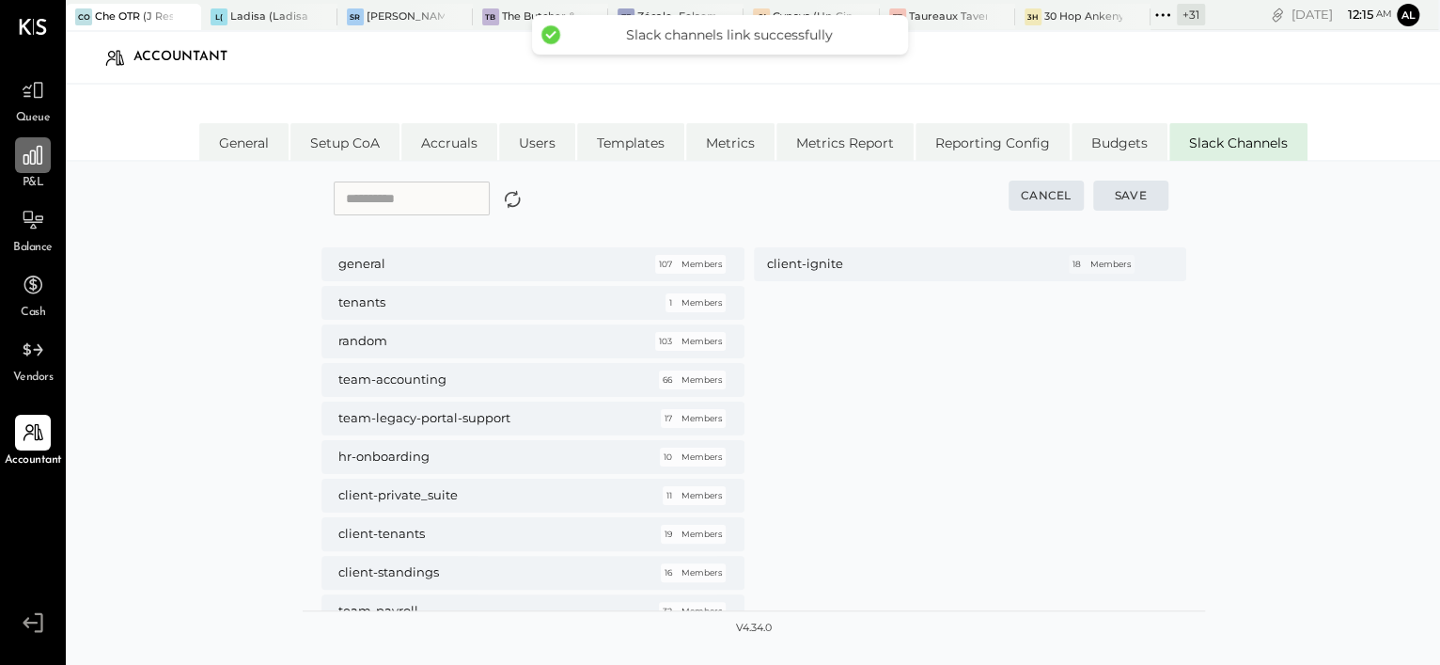
click at [35, 150] on icon at bounding box center [32, 155] width 19 height 19
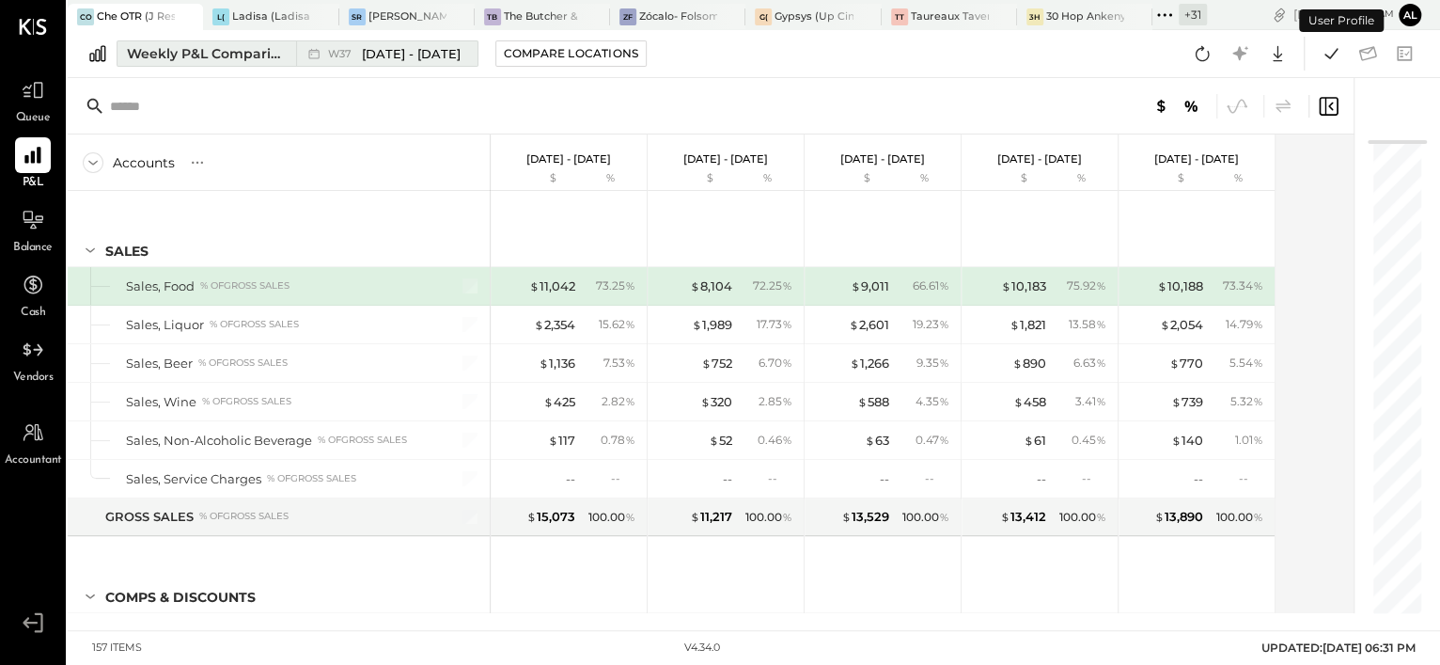
click at [275, 47] on div "Weekly P&L Comparison" at bounding box center [206, 53] width 158 height 19
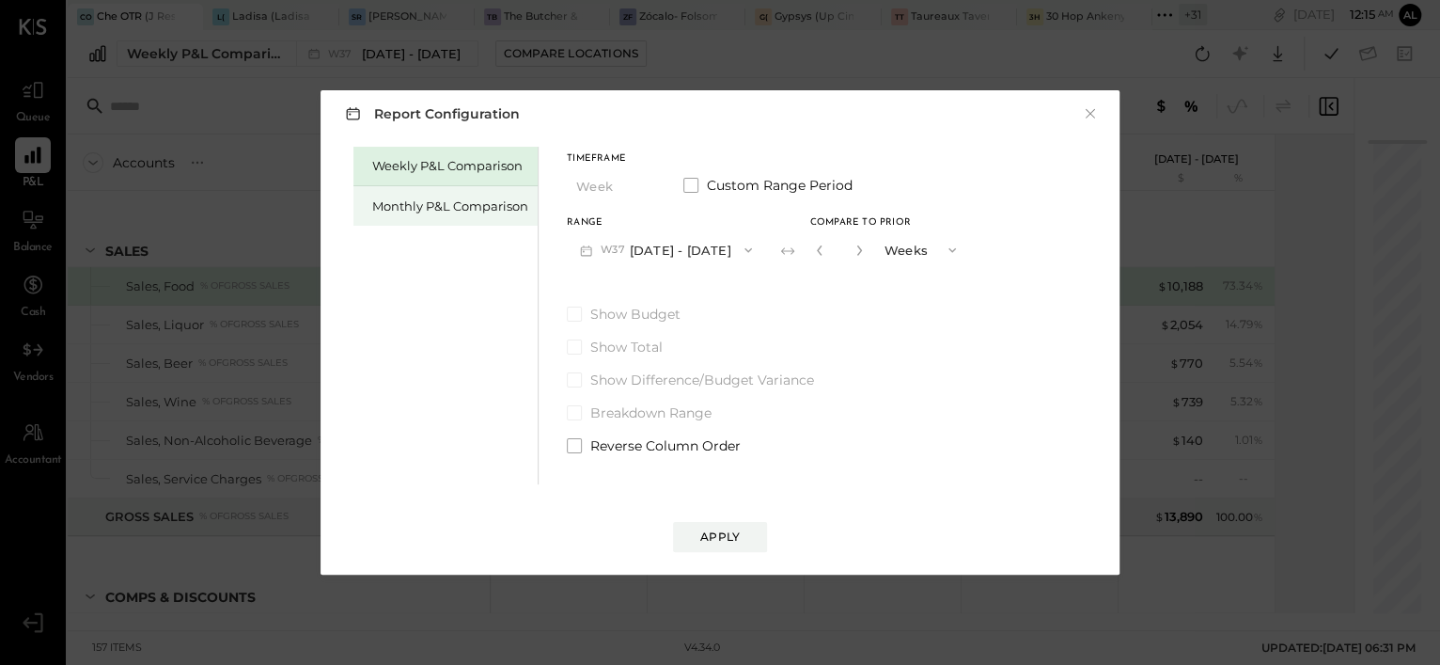
click at [428, 202] on div "Monthly P&L Comparison" at bounding box center [450, 206] width 156 height 18
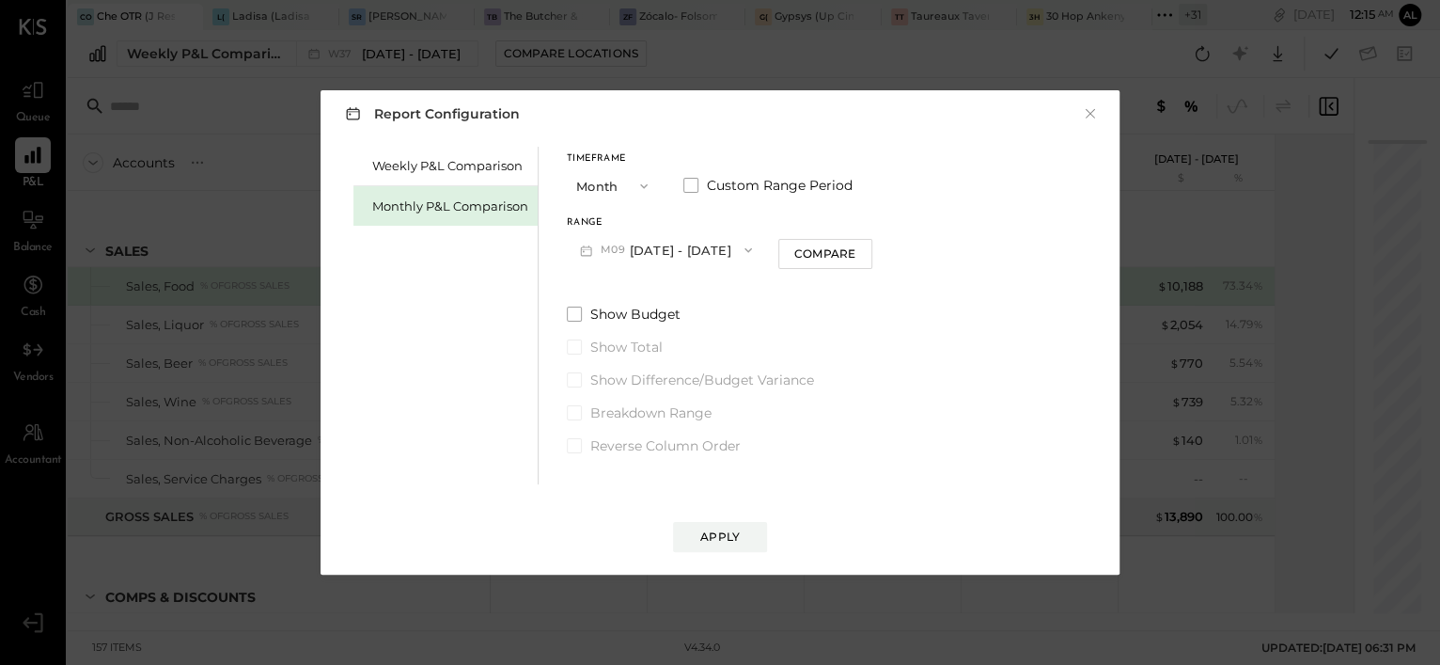
click at [709, 247] on button "M09 [DATE] - [DATE]" at bounding box center [666, 249] width 198 height 35
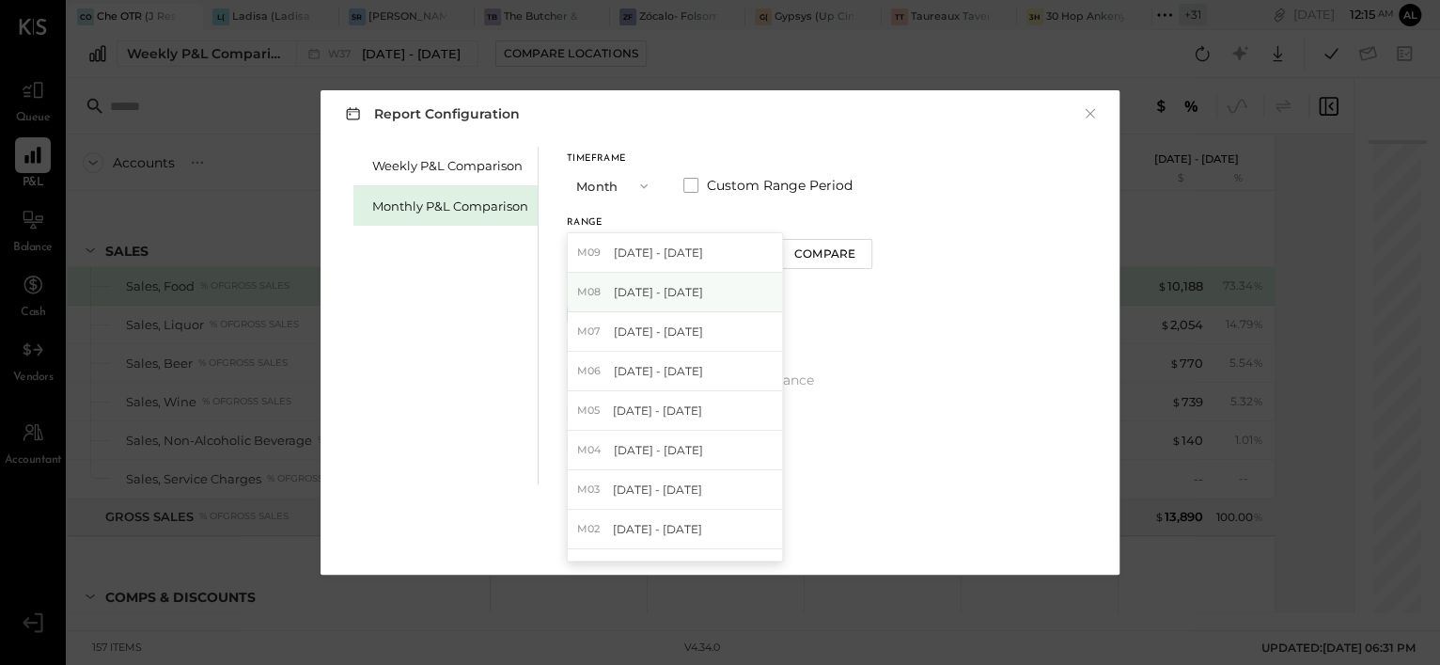
click at [698, 289] on div "M08 [DATE] - [DATE]" at bounding box center [675, 292] width 214 height 39
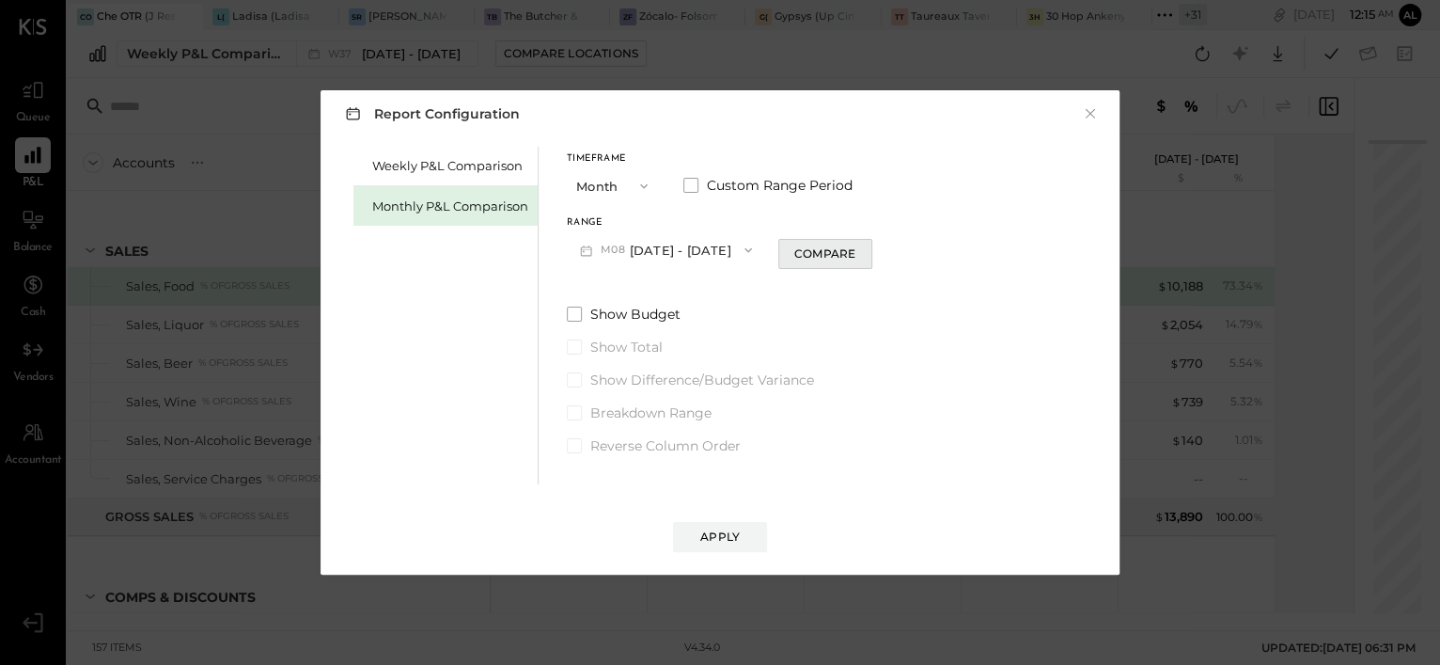
click at [804, 254] on div "Compare" at bounding box center [824, 253] width 61 height 16
click at [853, 250] on icon "button" at bounding box center [858, 249] width 11 height 11
type input "*"
click at [728, 529] on div "Apply" at bounding box center [719, 536] width 39 height 16
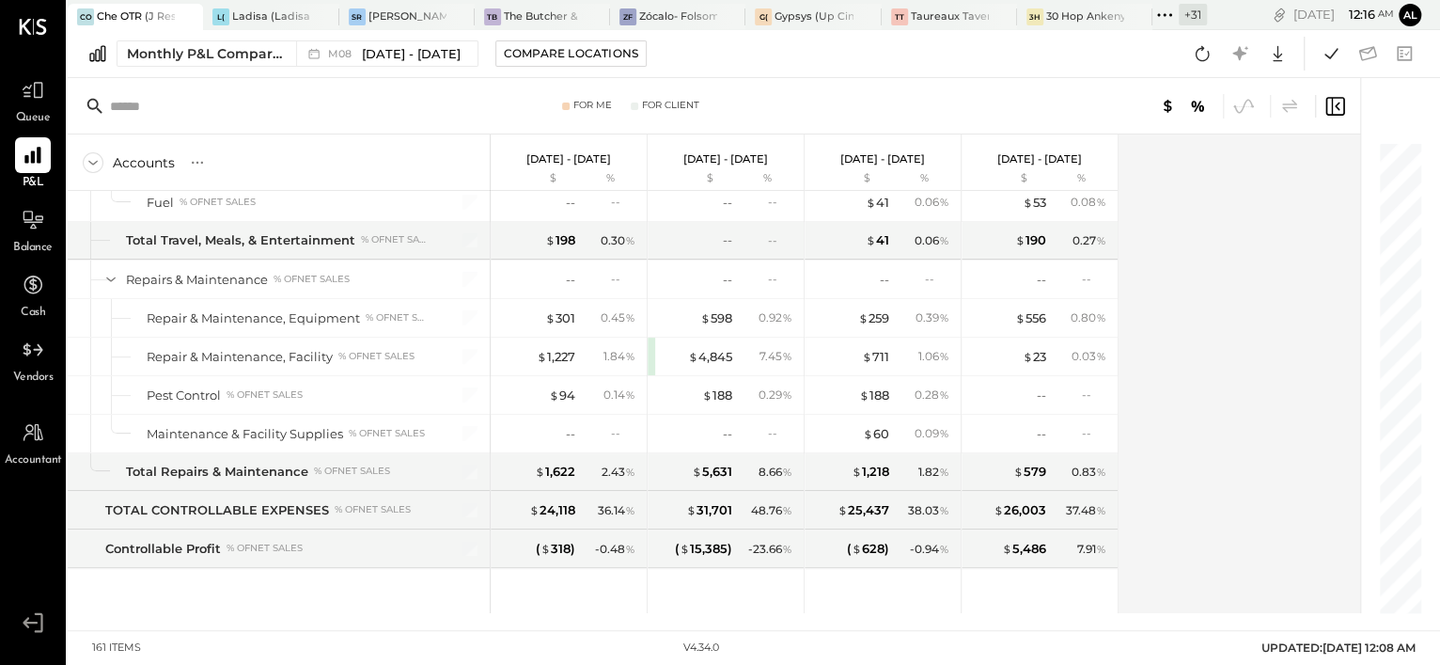
scroll to position [5297, 0]
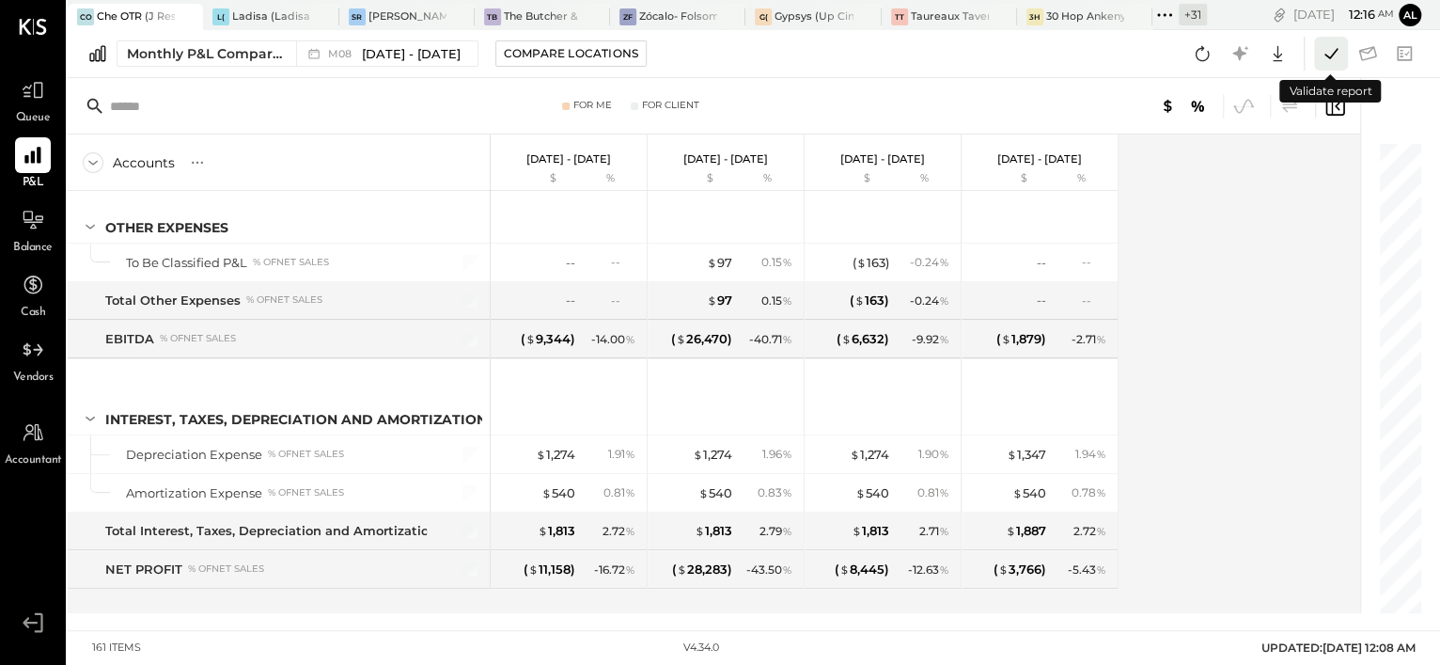
click at [1339, 59] on icon at bounding box center [1331, 53] width 24 height 24
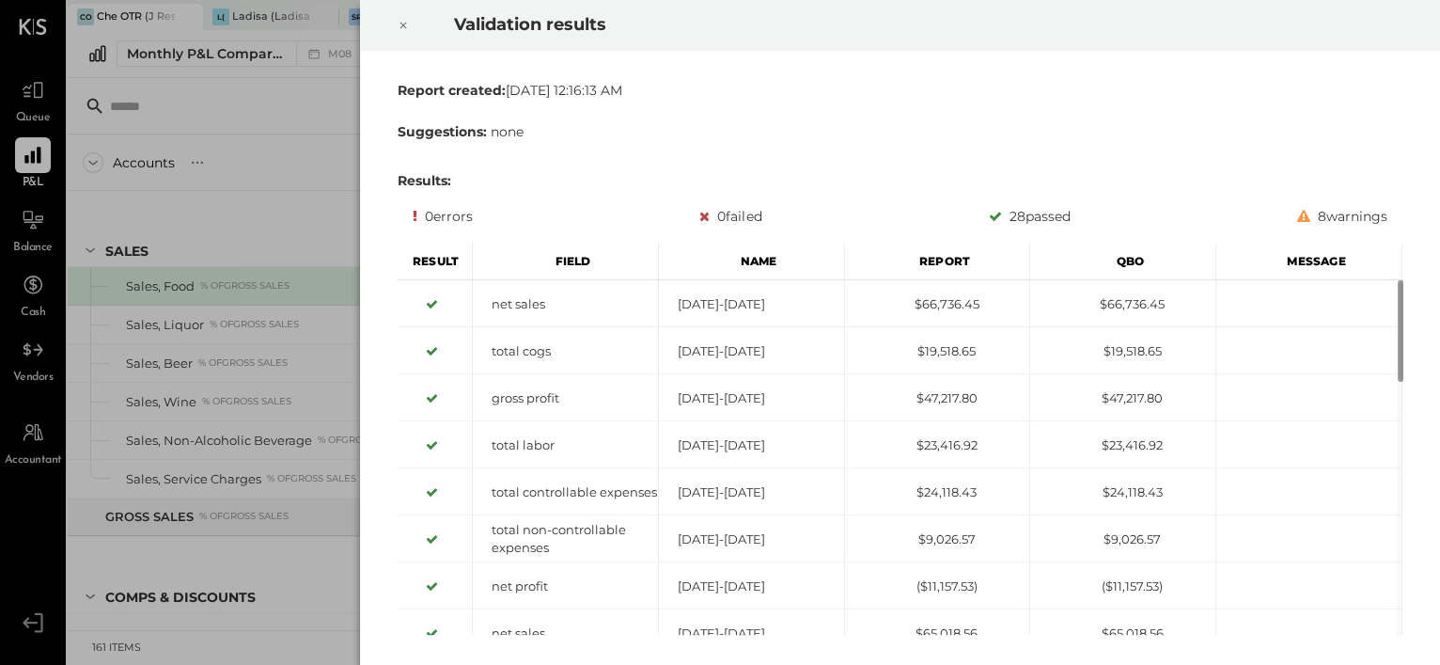
click at [400, 31] on icon at bounding box center [403, 25] width 11 height 23
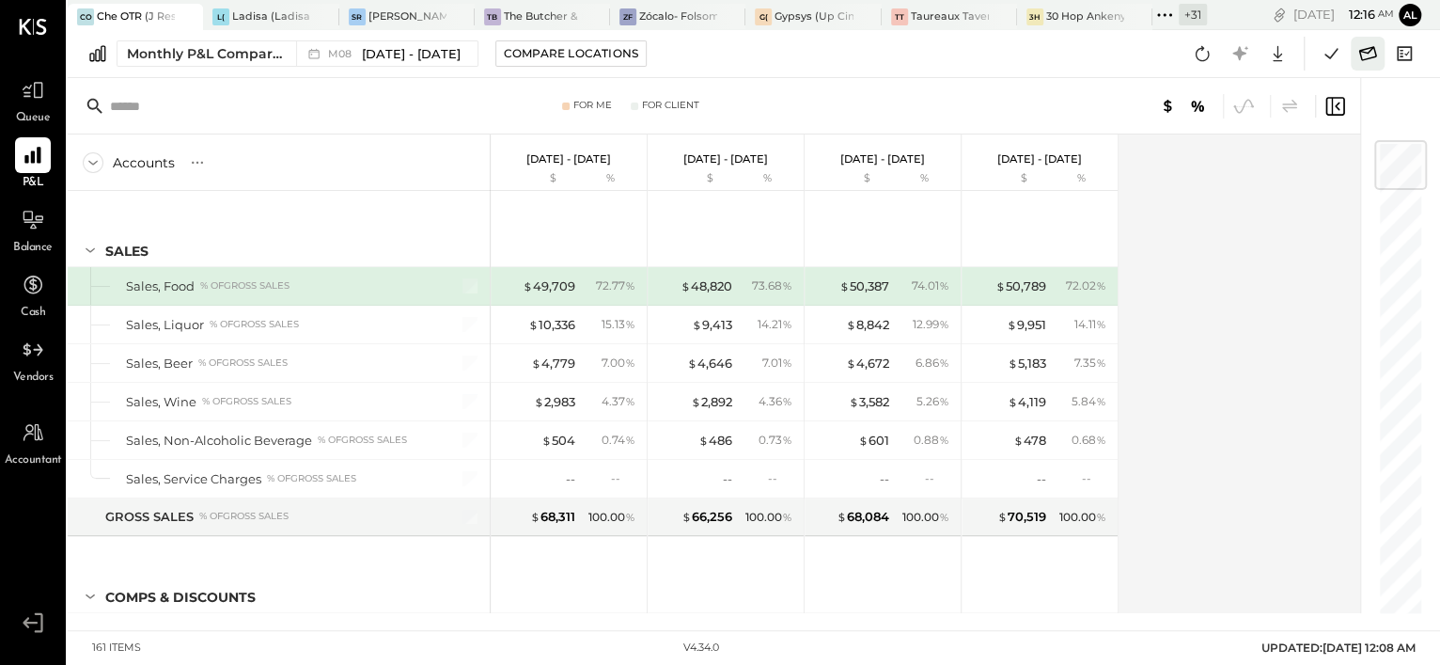
click at [1357, 55] on icon at bounding box center [1367, 53] width 24 height 24
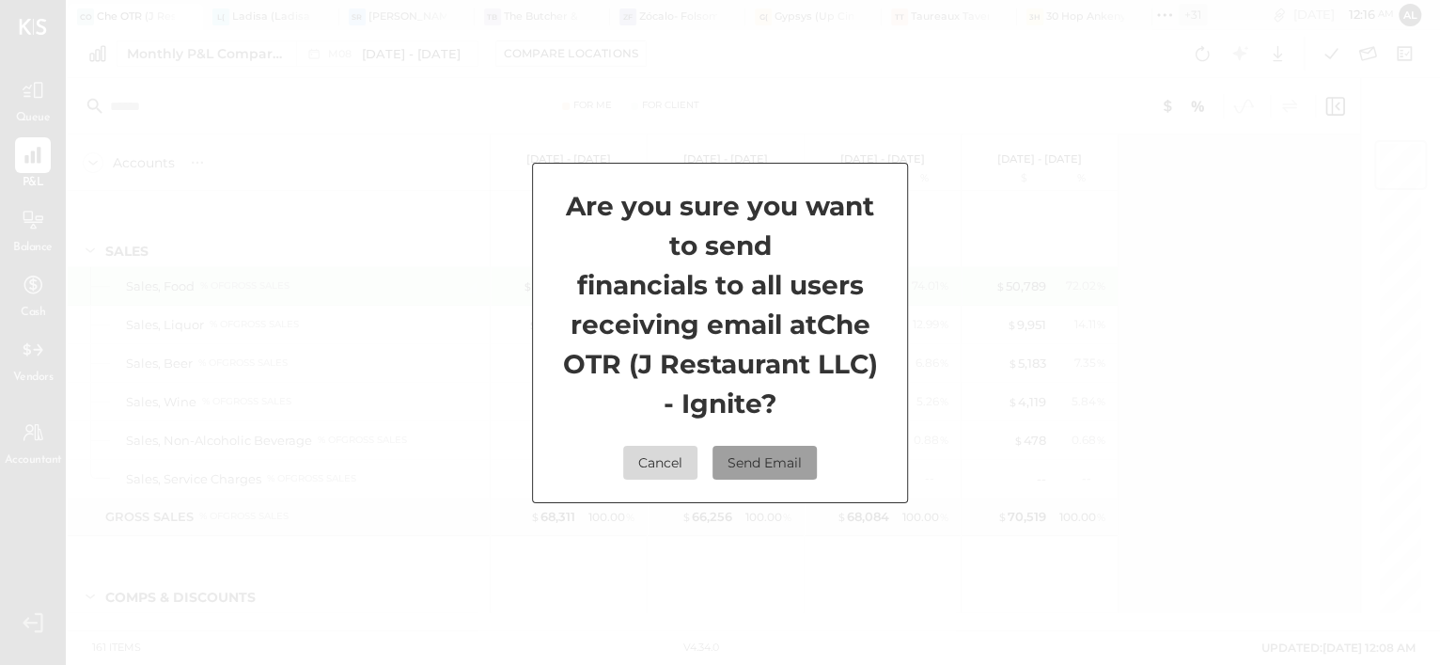
click at [763, 451] on button "Send Email" at bounding box center [765, 463] width 104 height 34
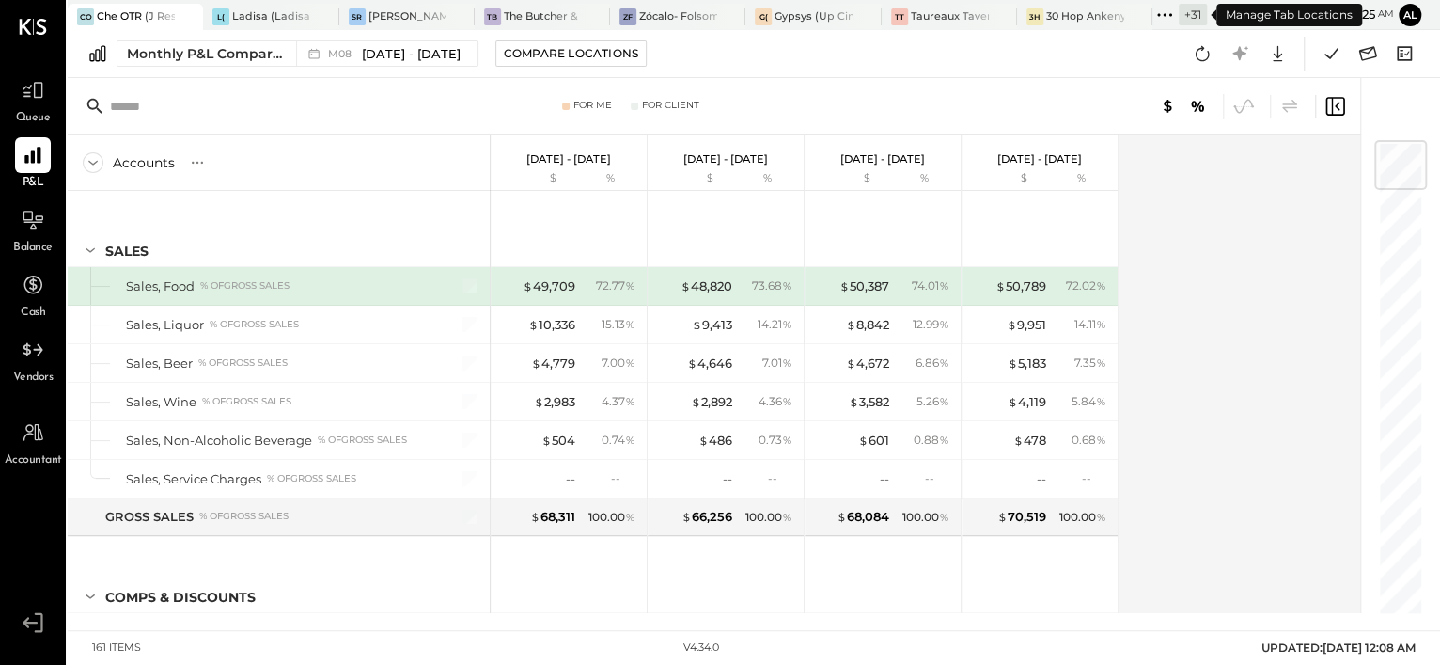
click at [1191, 14] on div "+ 31" at bounding box center [1193, 15] width 28 height 22
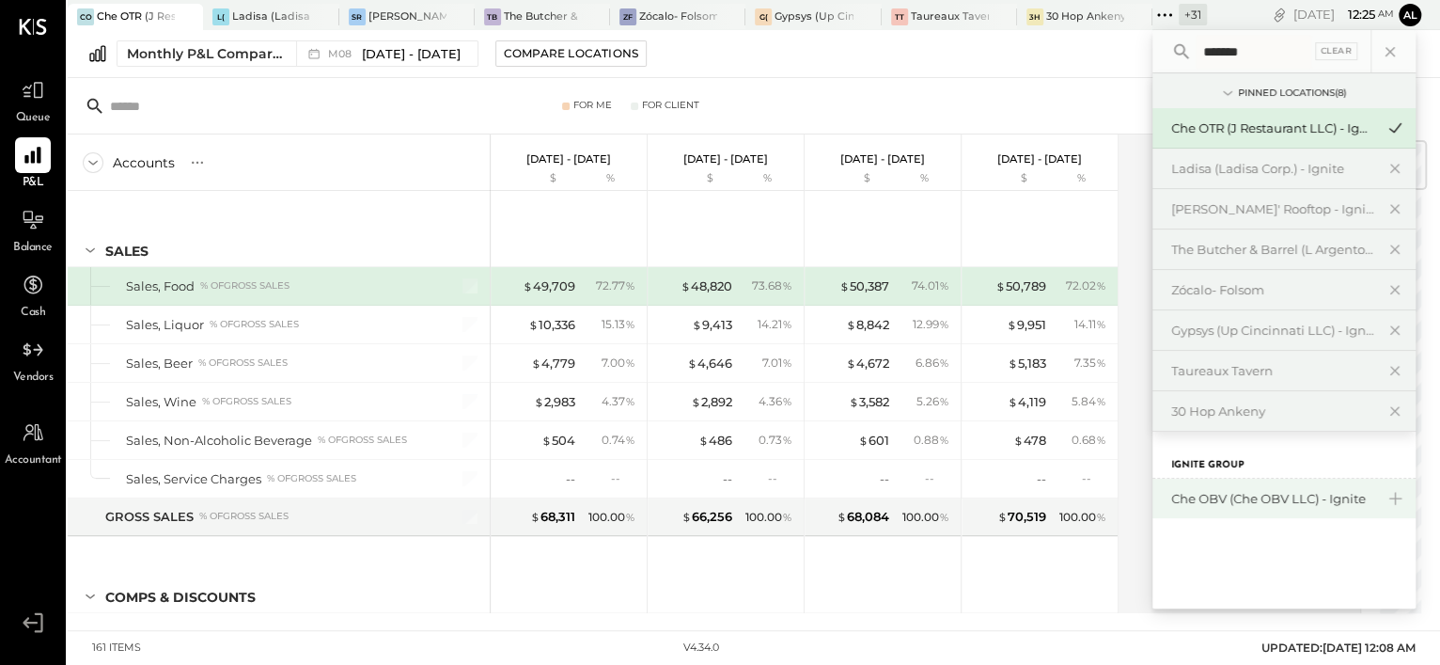
type input "*******"
click at [1283, 501] on div "Che OBV (Che OBV LLC) - Ignite" at bounding box center [1272, 499] width 203 height 18
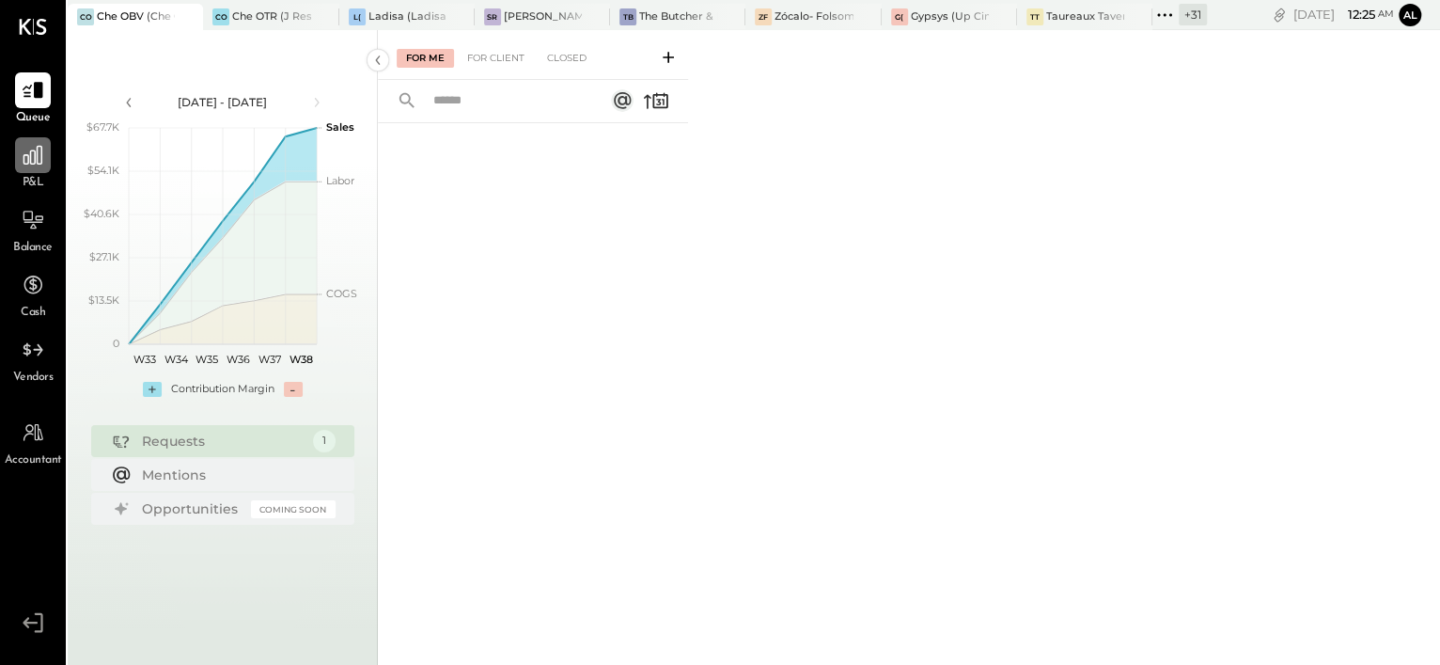
click at [21, 170] on div at bounding box center [33, 155] width 36 height 36
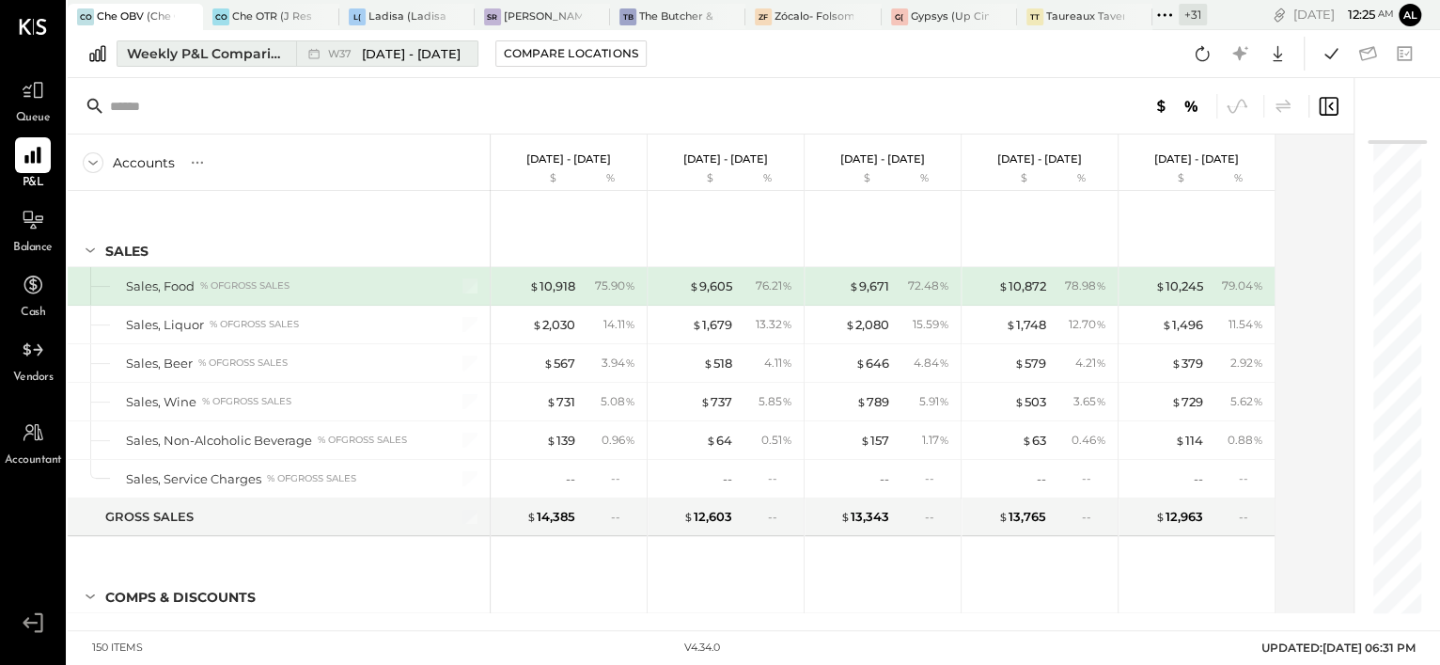
click at [237, 58] on div "Weekly P&L Comparison" at bounding box center [206, 53] width 158 height 19
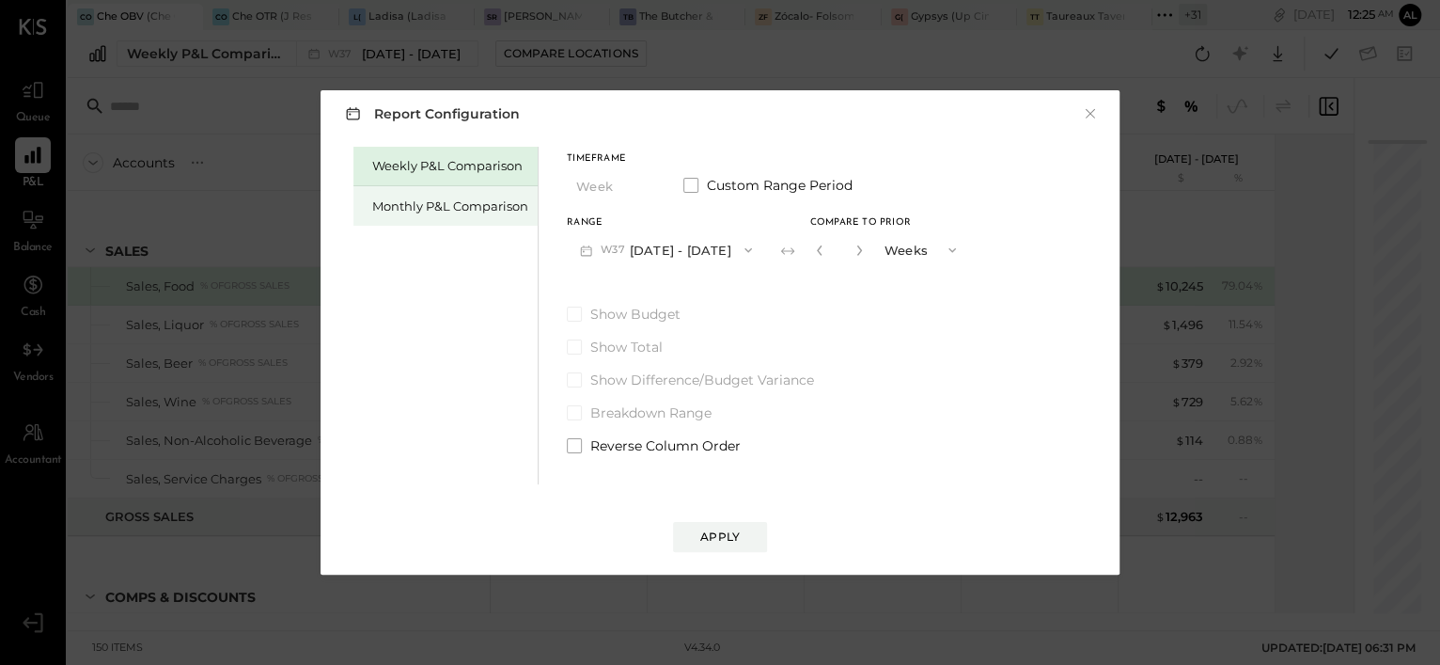
click at [385, 192] on div "Monthly P&L Comparison" at bounding box center [445, 205] width 184 height 39
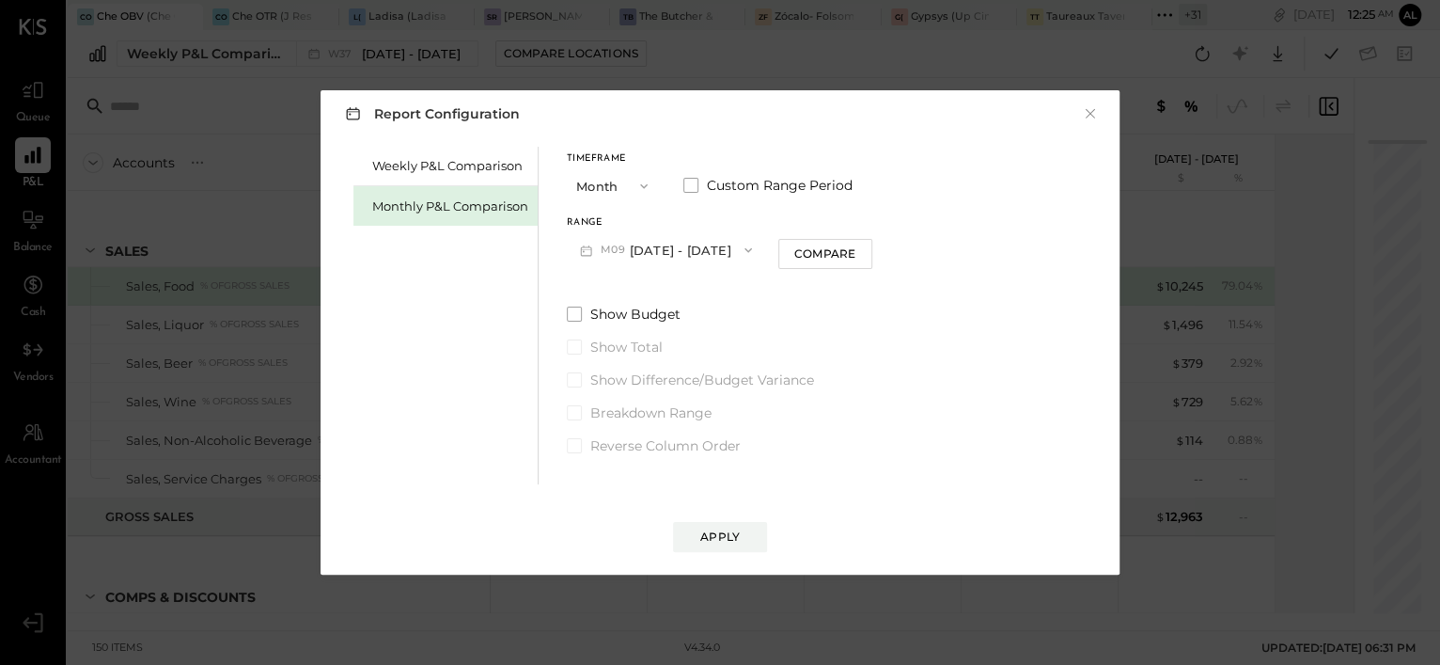
click at [681, 238] on button "M09 [DATE] - [DATE]" at bounding box center [666, 249] width 198 height 35
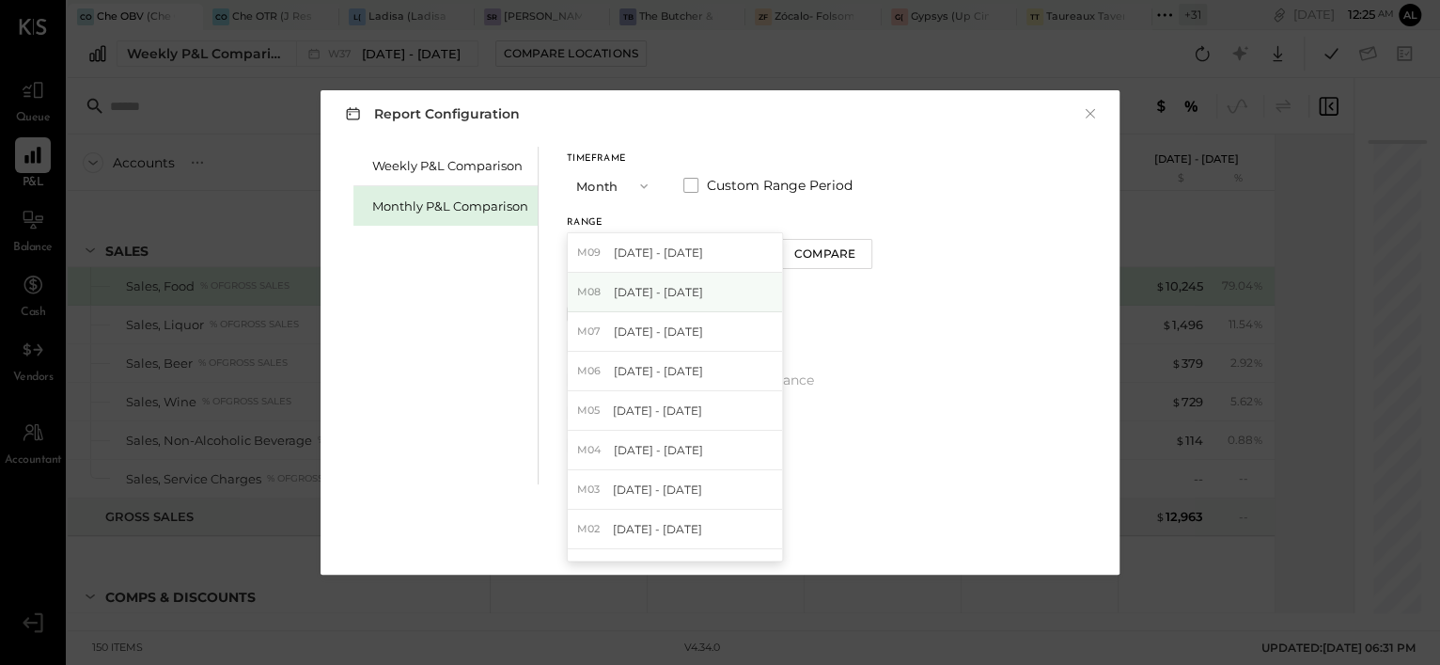
click at [695, 291] on div "M08 [DATE] - [DATE]" at bounding box center [675, 292] width 214 height 39
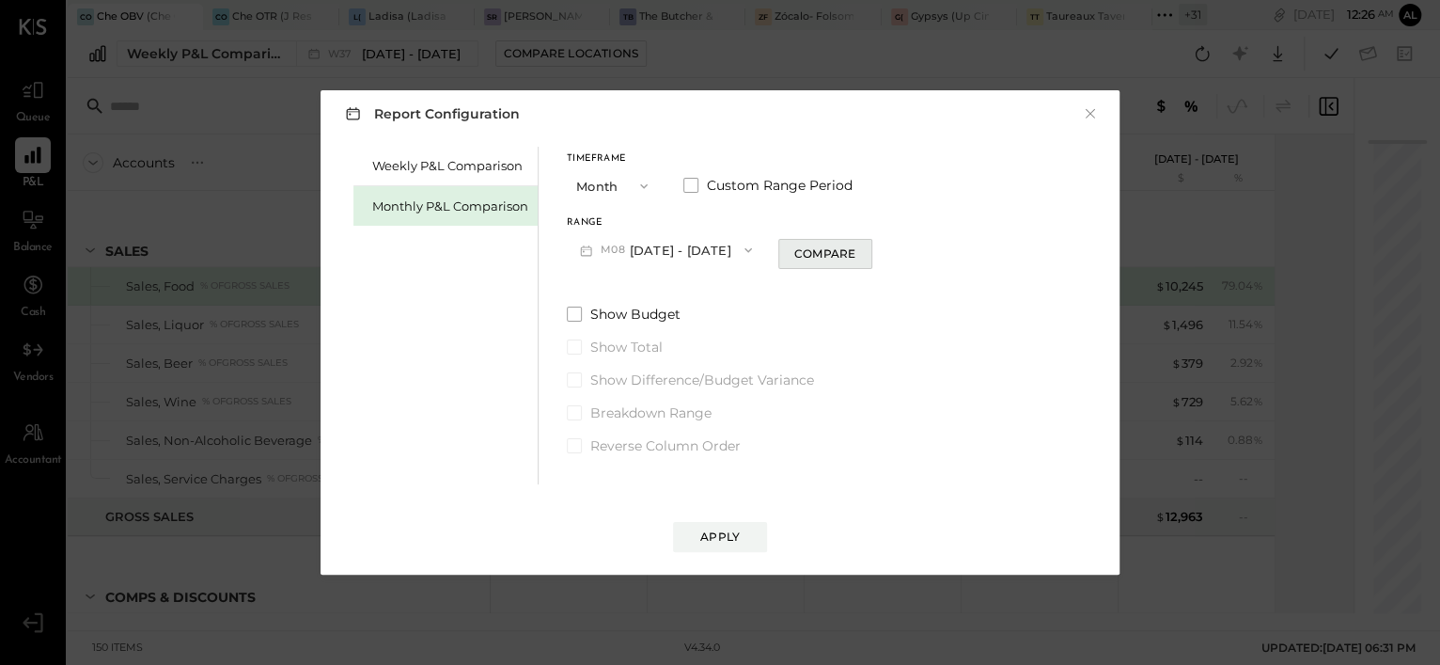
click at [794, 256] on div "Compare" at bounding box center [824, 253] width 61 height 16
click at [841, 256] on input "*" at bounding box center [839, 249] width 24 height 31
click at [853, 245] on icon "button" at bounding box center [858, 249] width 11 height 11
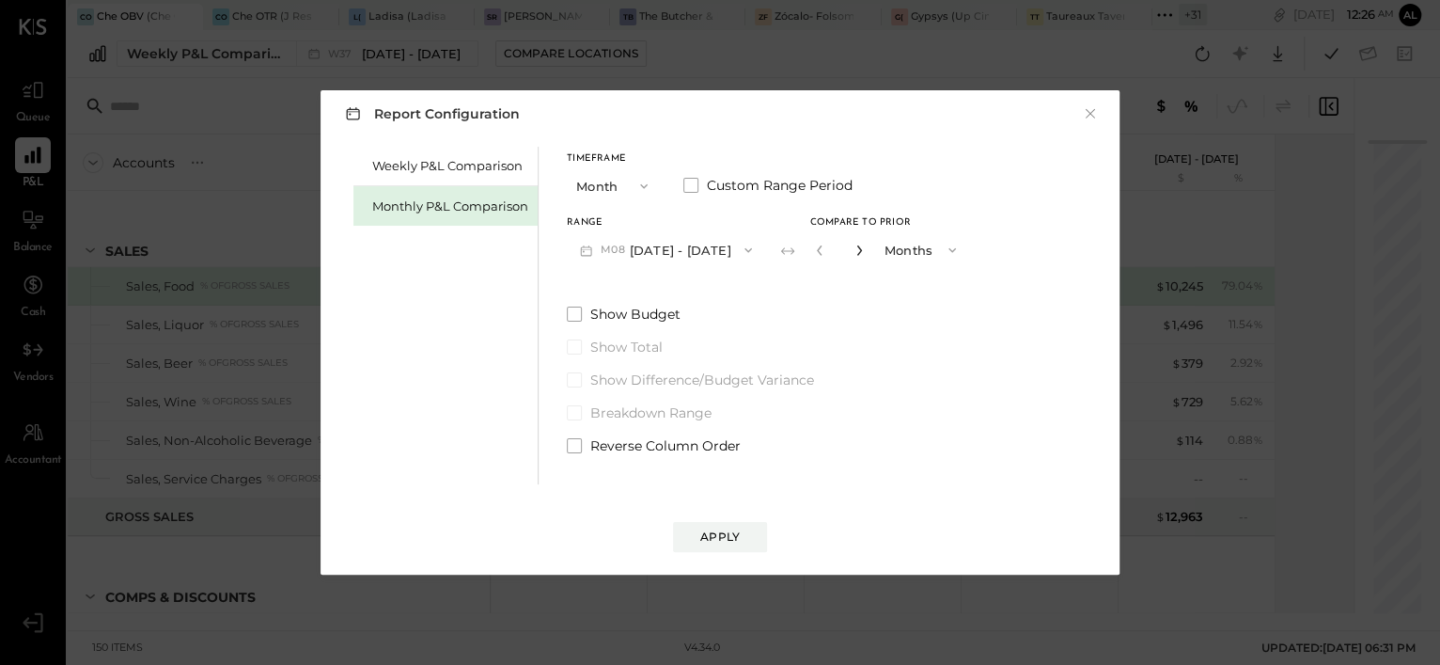
type input "*"
click at [743, 527] on button "Apply" at bounding box center [720, 537] width 94 height 30
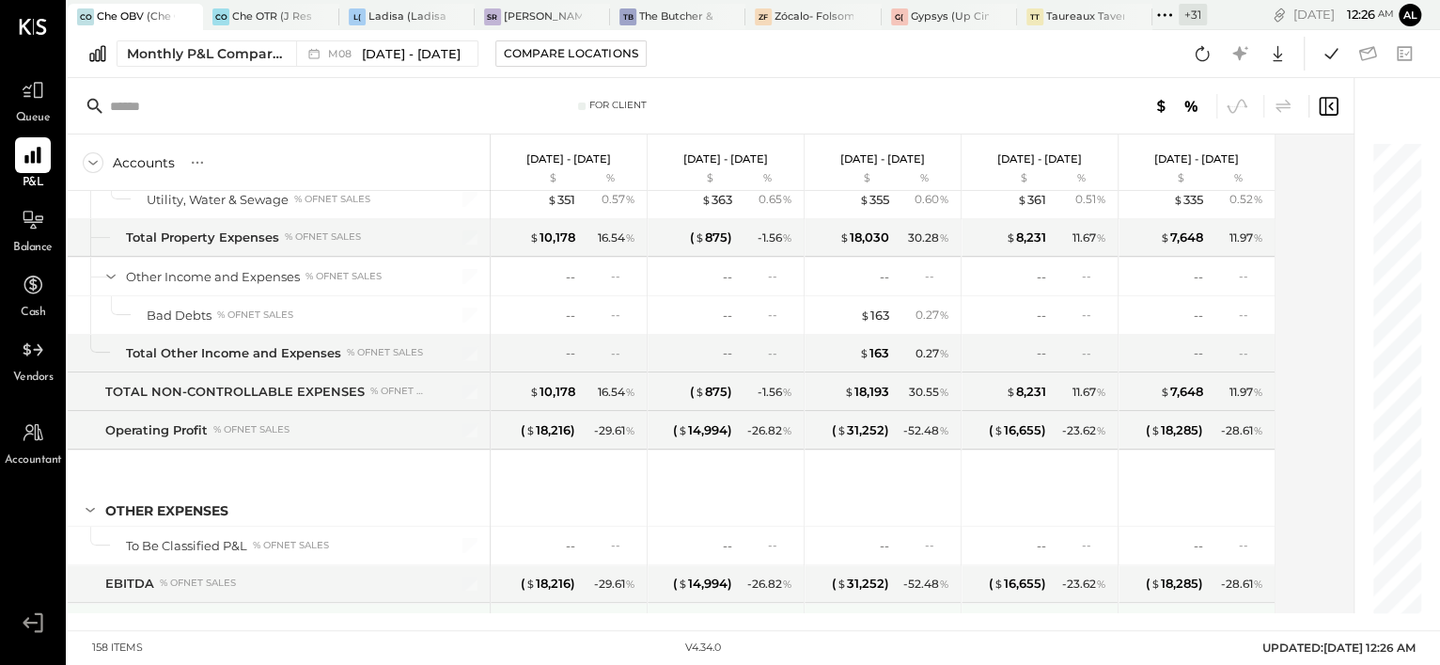
scroll to position [5182, 0]
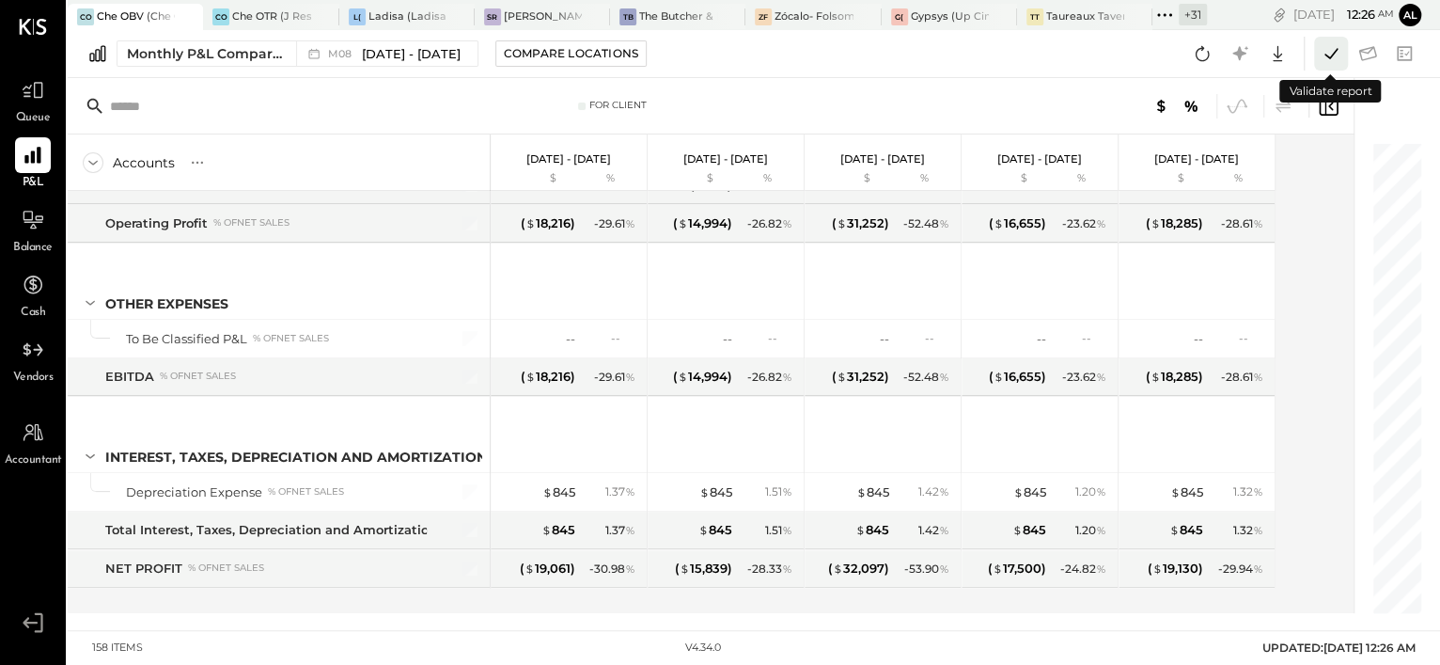
click at [1333, 55] on icon at bounding box center [1331, 53] width 24 height 24
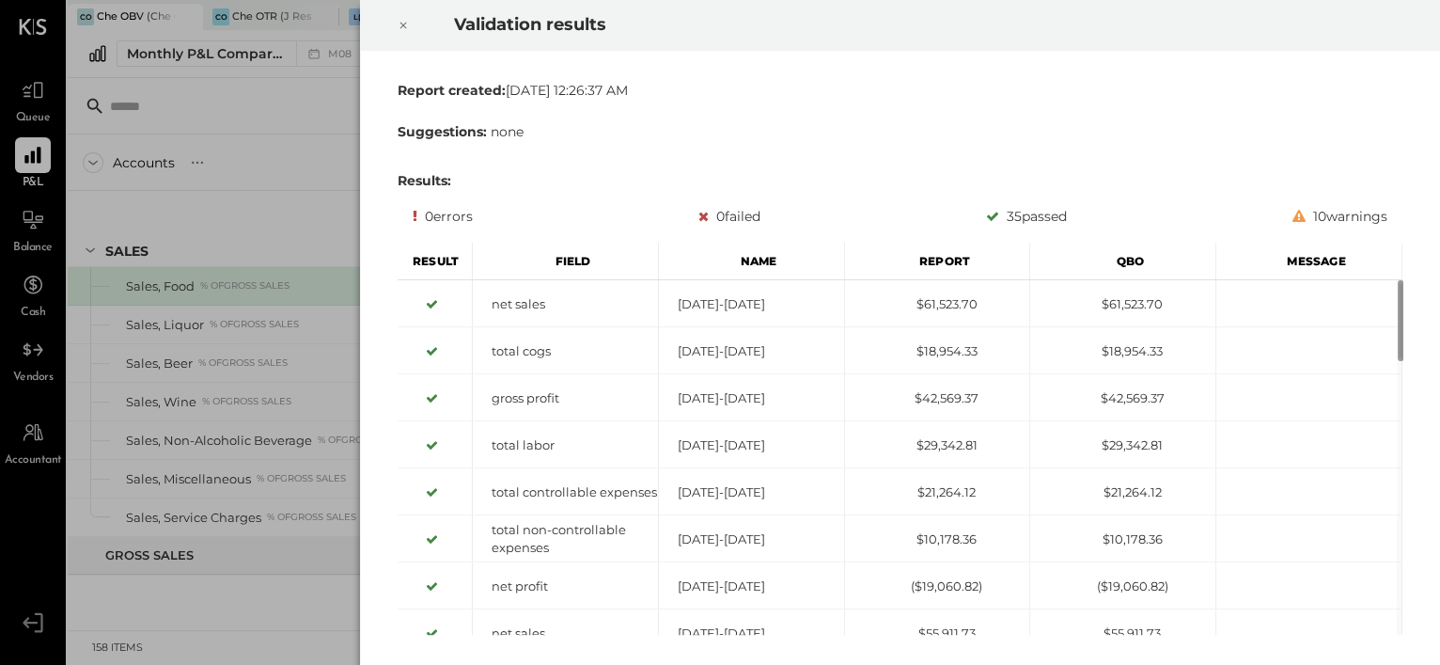
click at [412, 26] on div at bounding box center [403, 25] width 41 height 53
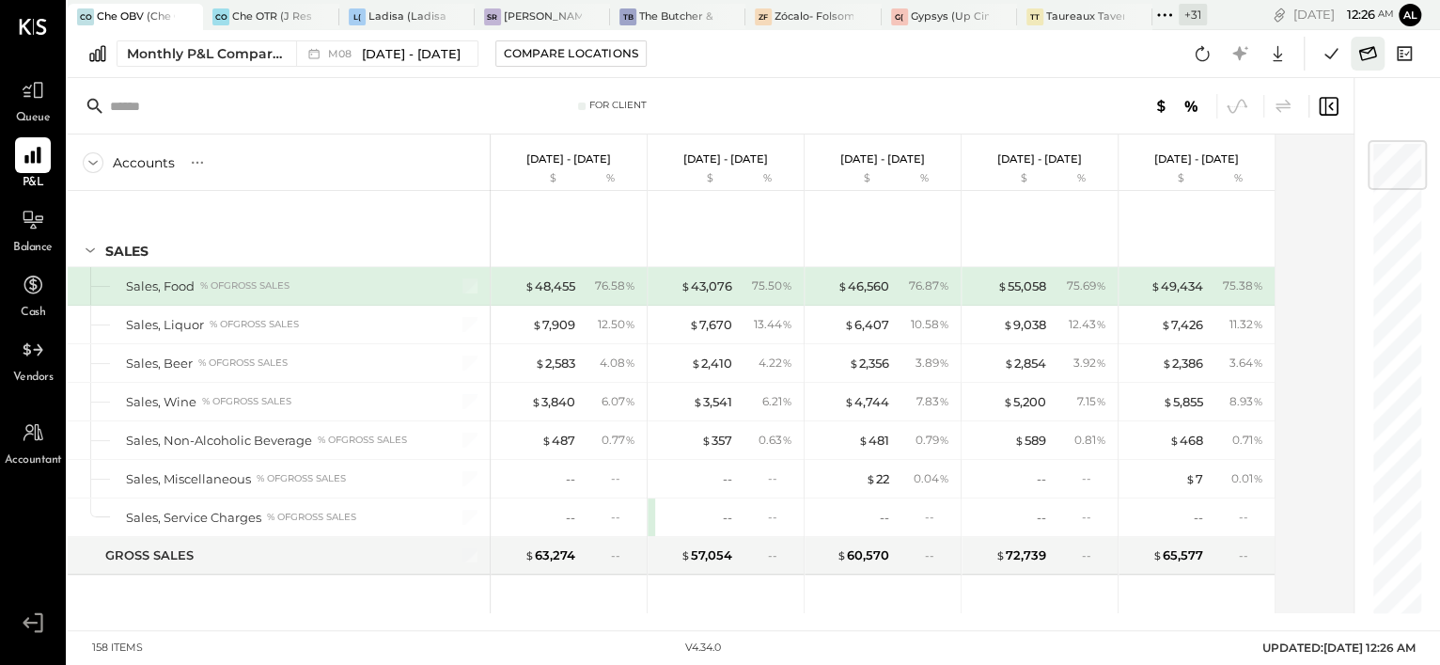
click at [1366, 57] on icon at bounding box center [1367, 53] width 24 height 24
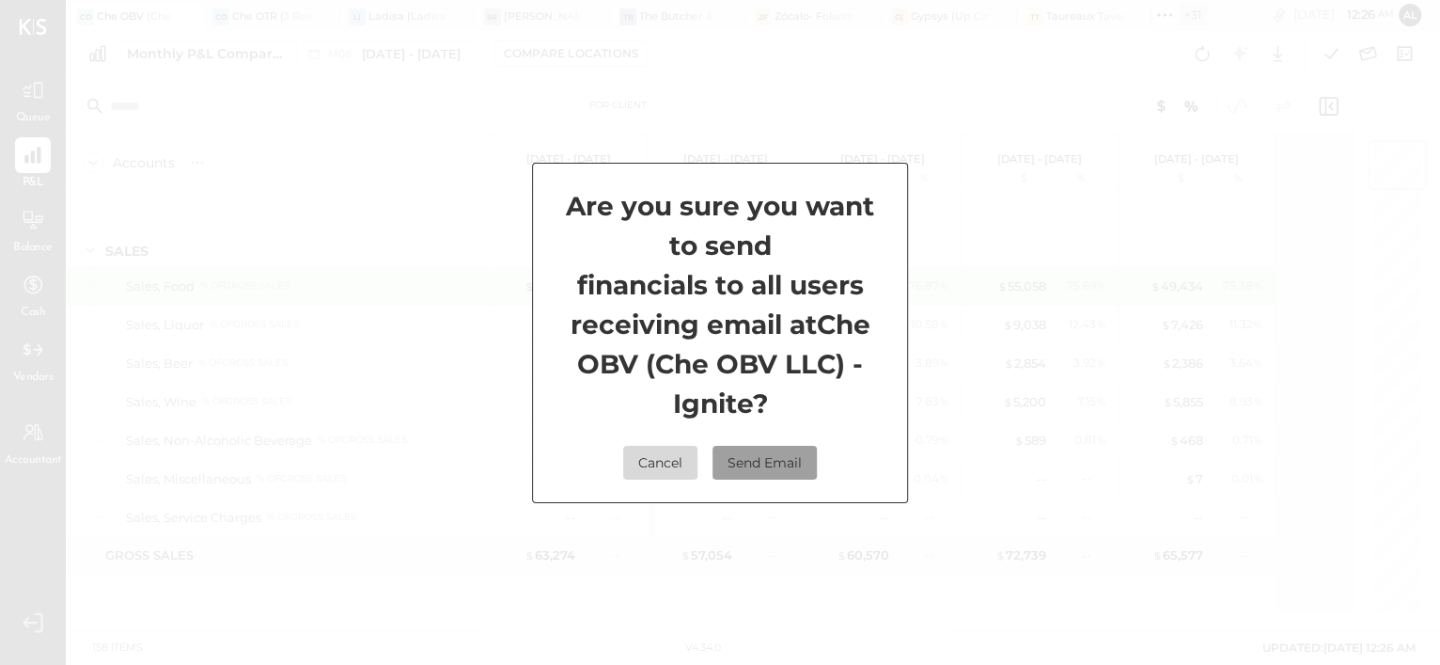
click at [758, 458] on button "Send Email" at bounding box center [765, 463] width 104 height 34
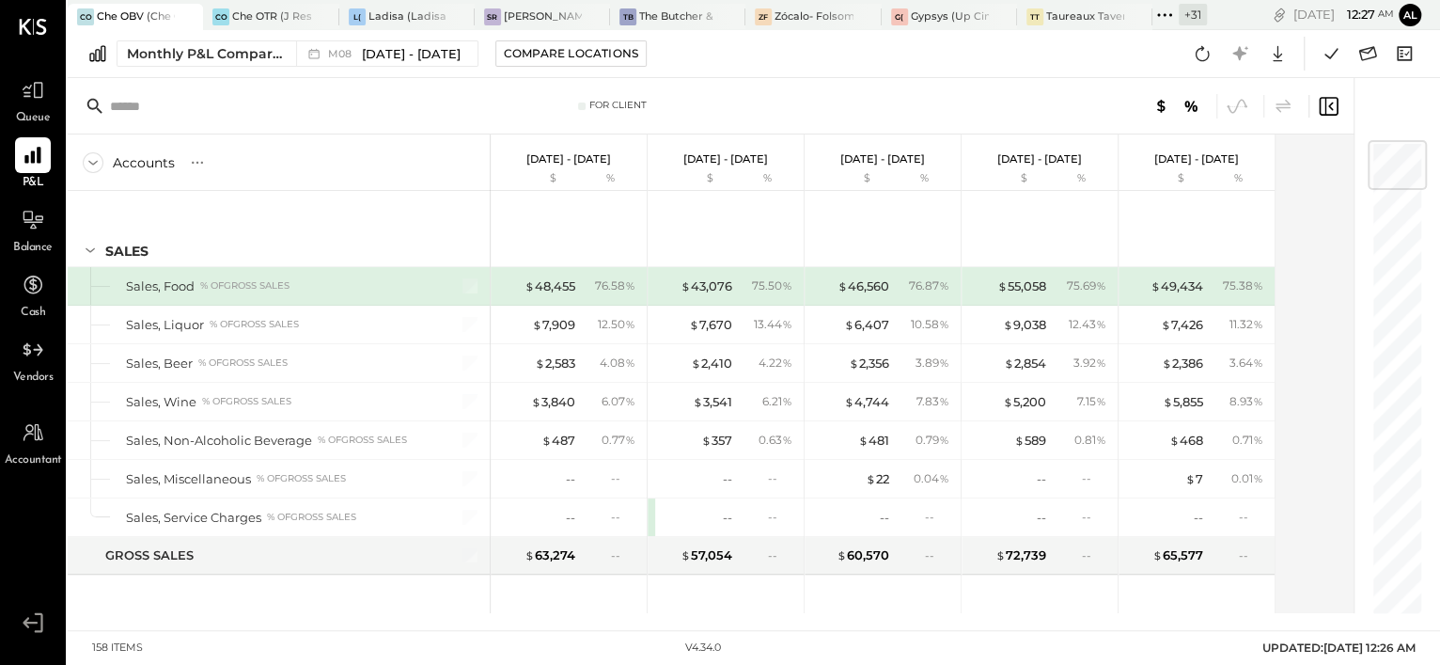
click at [1194, 8] on div "+ 31" at bounding box center [1193, 15] width 28 height 22
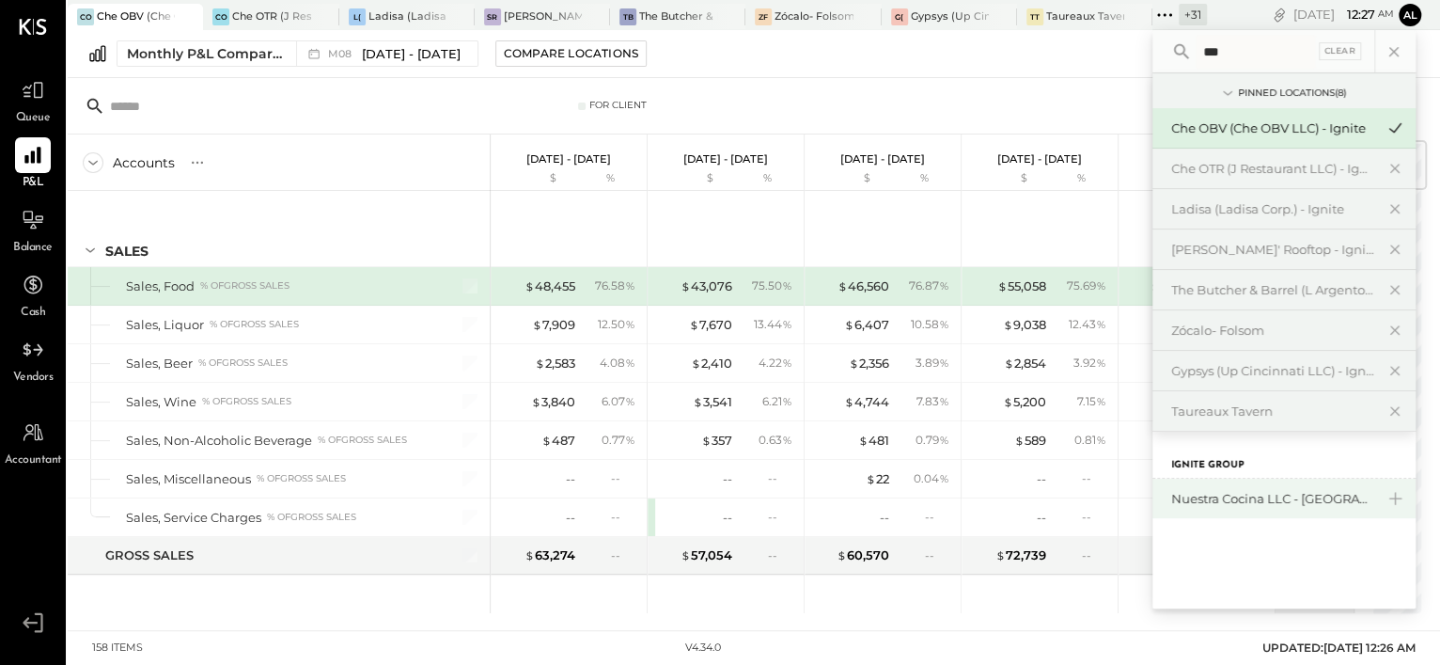
type input "***"
click at [1198, 497] on div "Nuestra Cocina LLC - [GEOGRAPHIC_DATA]" at bounding box center [1272, 499] width 203 height 18
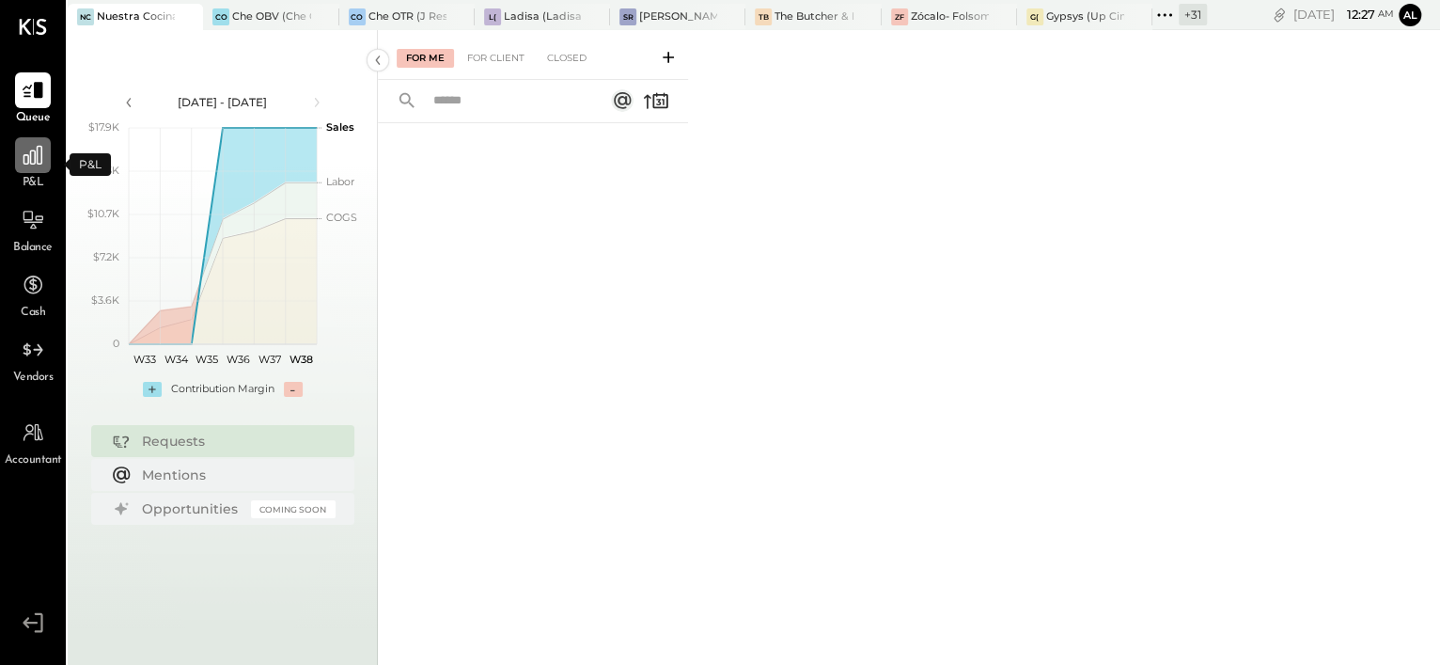
click at [34, 164] on icon at bounding box center [32, 155] width 19 height 19
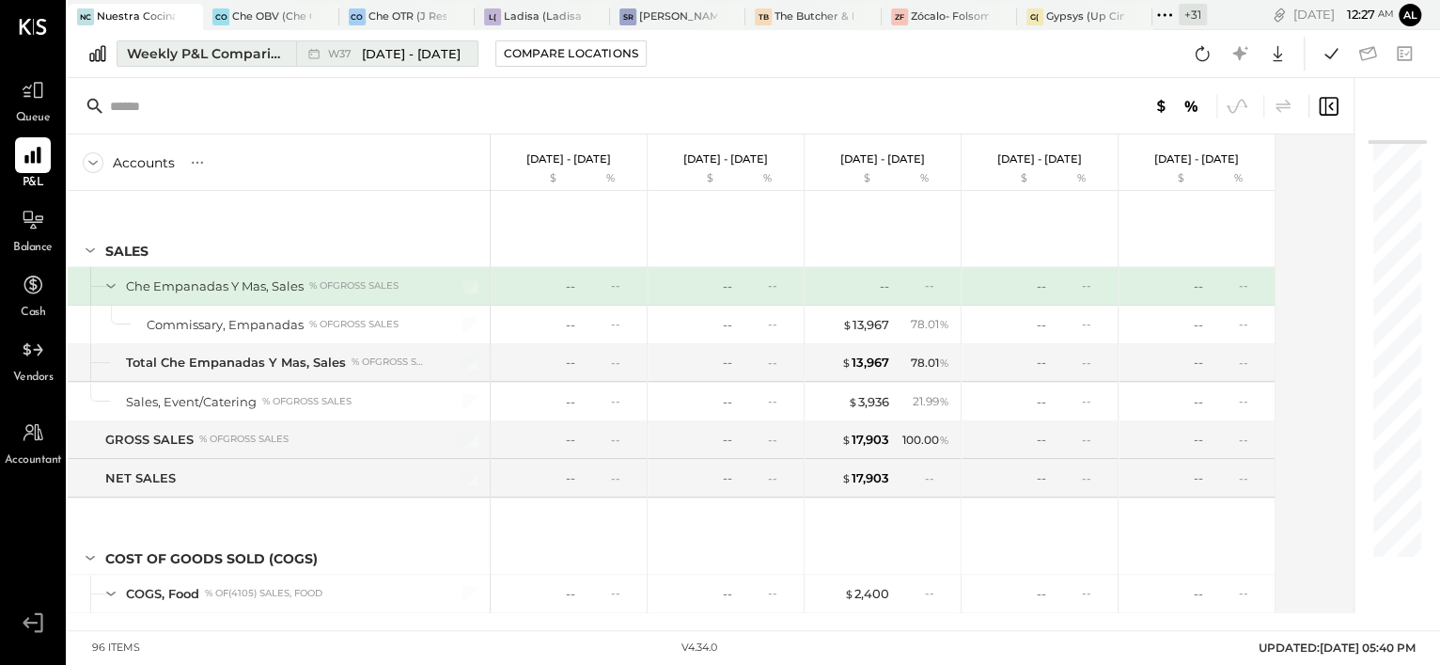
click at [188, 51] on div "Weekly P&L Comparison" at bounding box center [206, 53] width 158 height 19
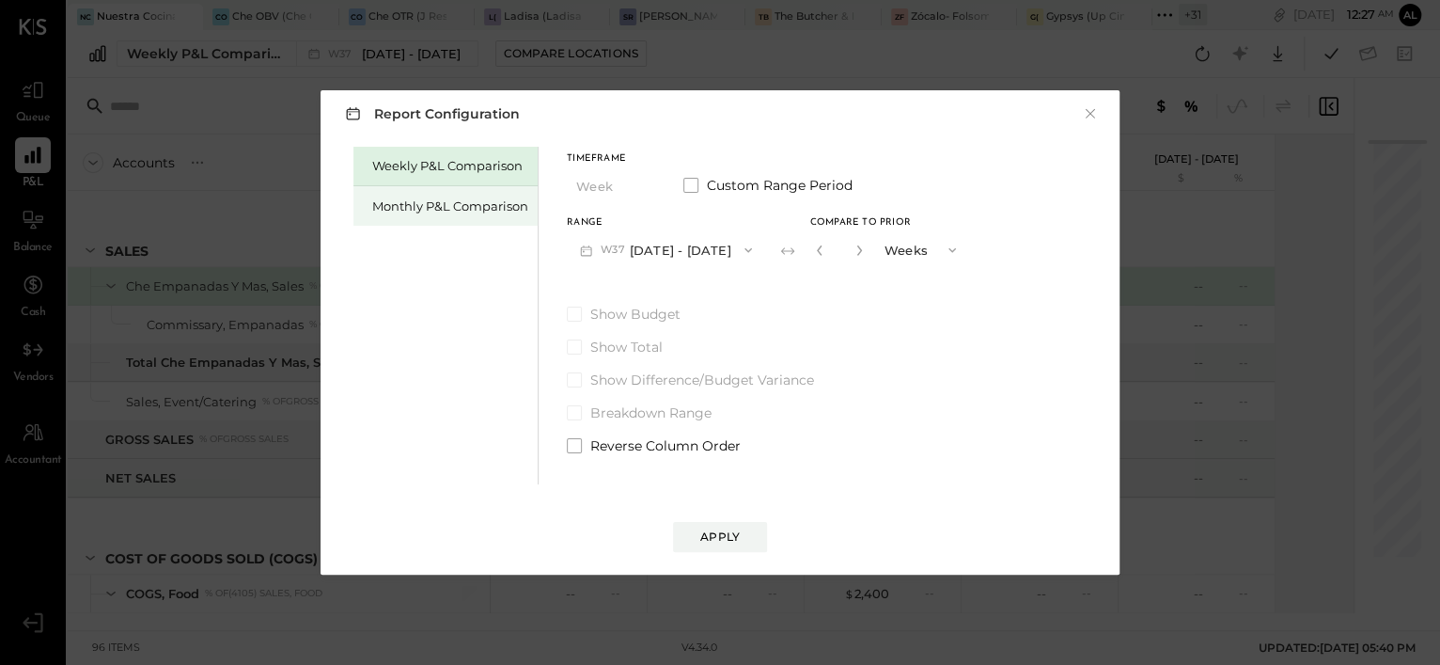
click at [415, 202] on div "Monthly P&L Comparison" at bounding box center [450, 206] width 156 height 18
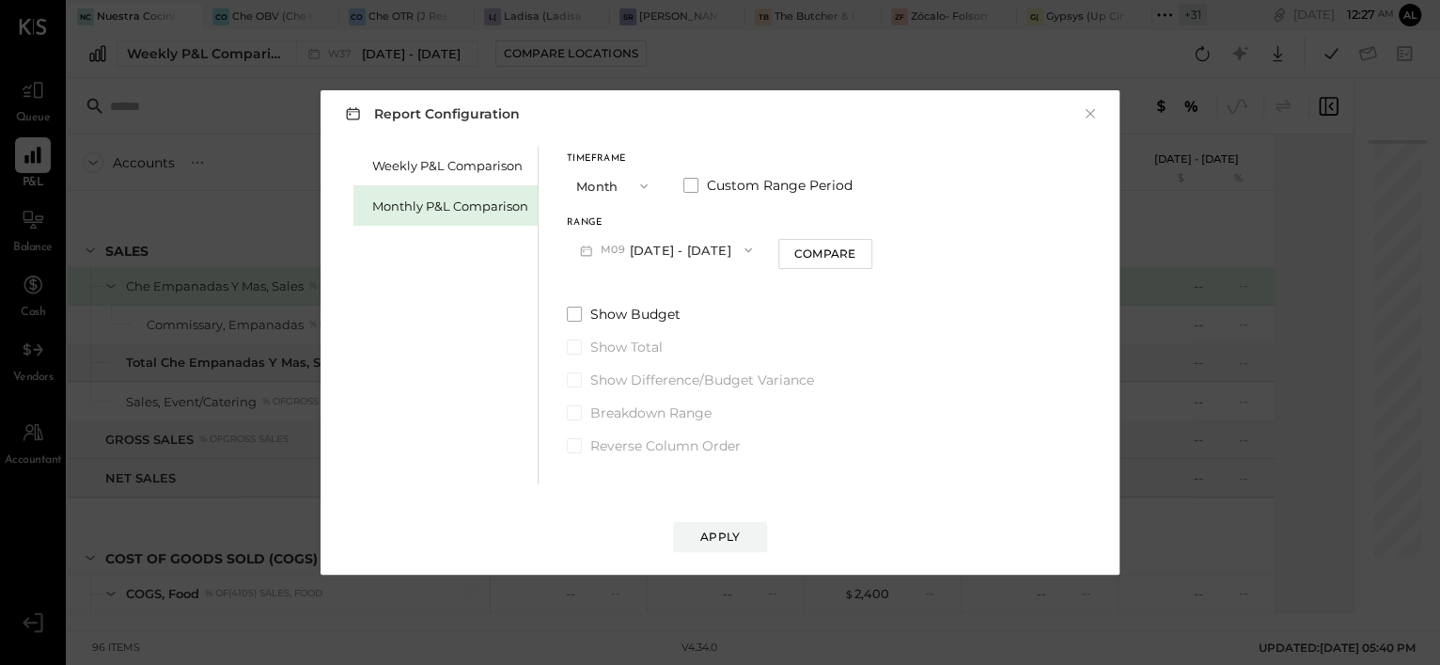
click at [674, 251] on button "M09 [DATE] - [DATE]" at bounding box center [666, 249] width 198 height 35
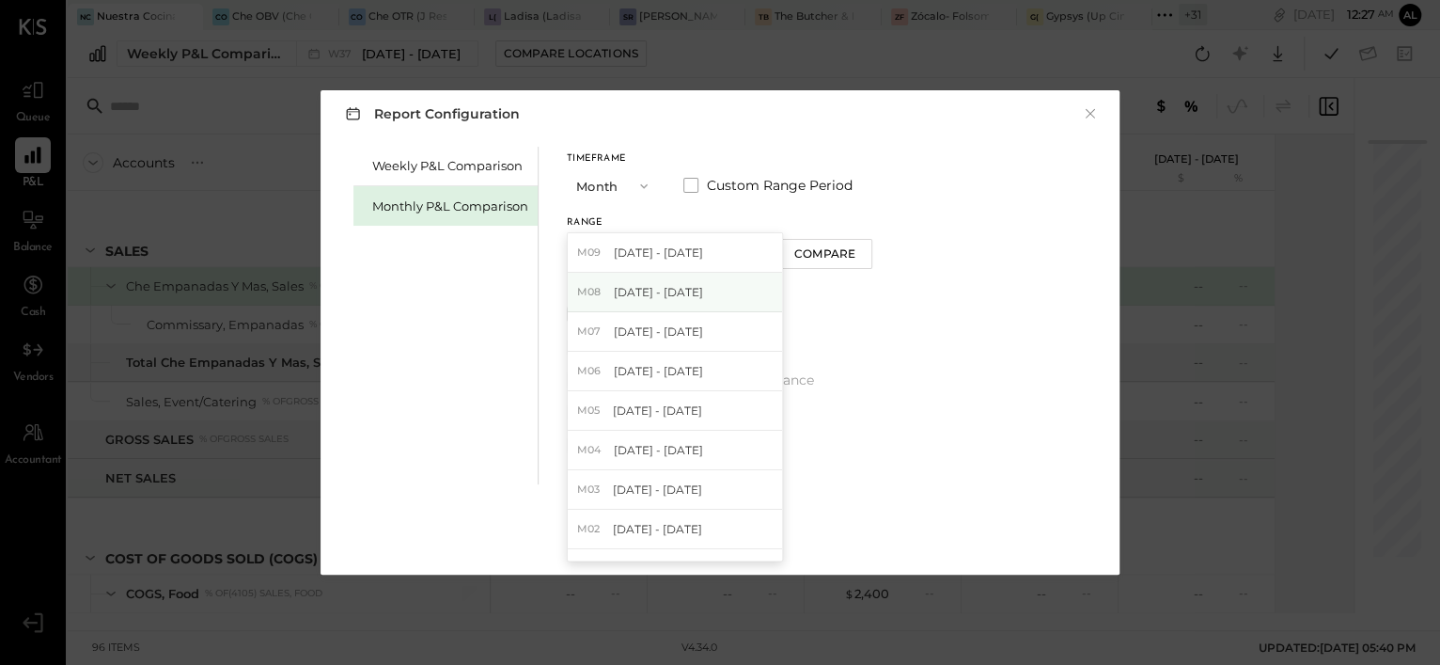
click at [700, 285] on div "M08 [DATE] - [DATE]" at bounding box center [675, 292] width 214 height 39
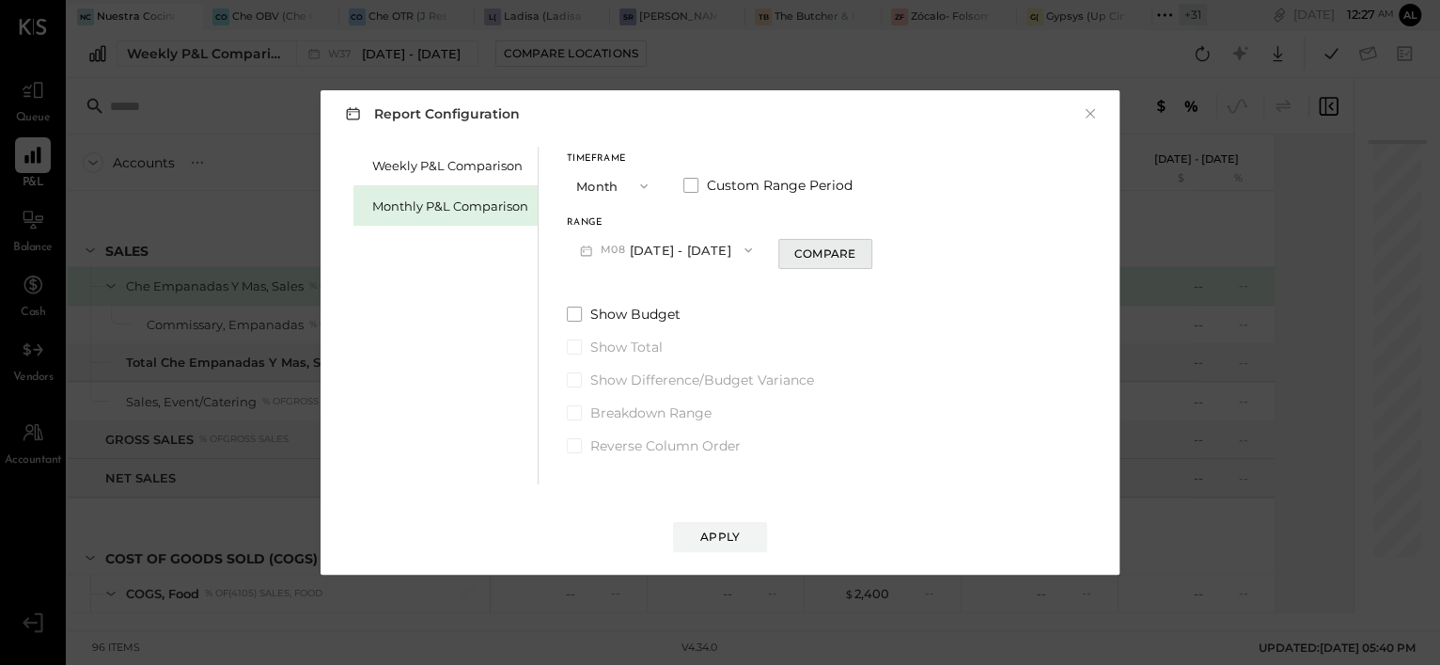
click at [785, 260] on button "Compare" at bounding box center [825, 254] width 94 height 30
click at [853, 248] on icon "button" at bounding box center [858, 249] width 11 height 11
type input "*"
click at [730, 530] on div "Apply" at bounding box center [719, 536] width 39 height 16
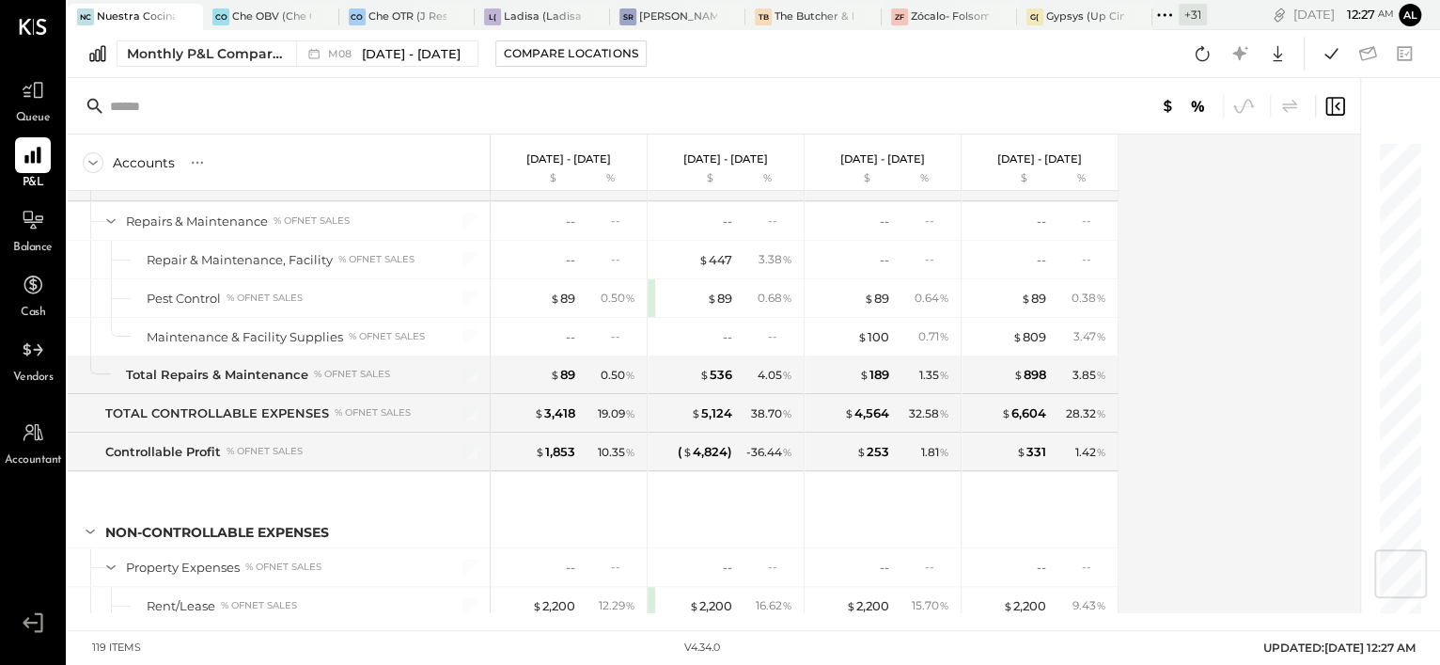
scroll to position [3916, 0]
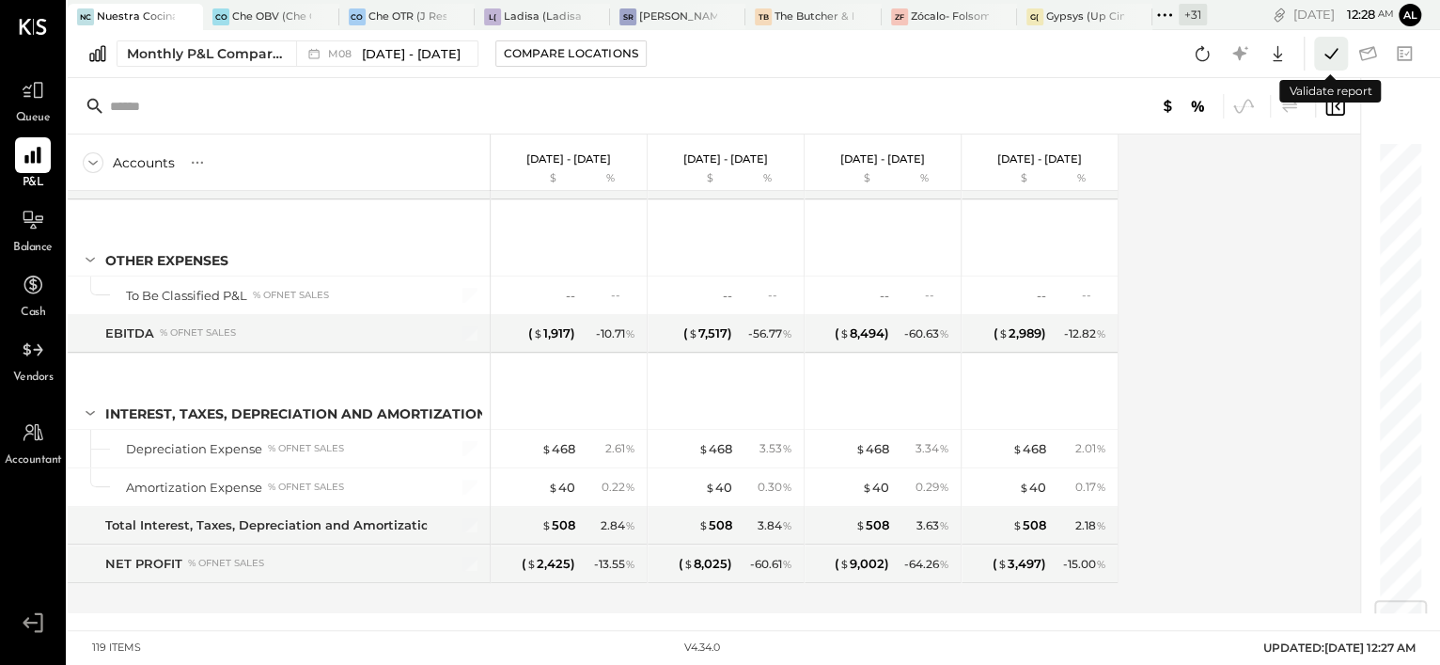
click at [1323, 56] on icon at bounding box center [1331, 53] width 24 height 24
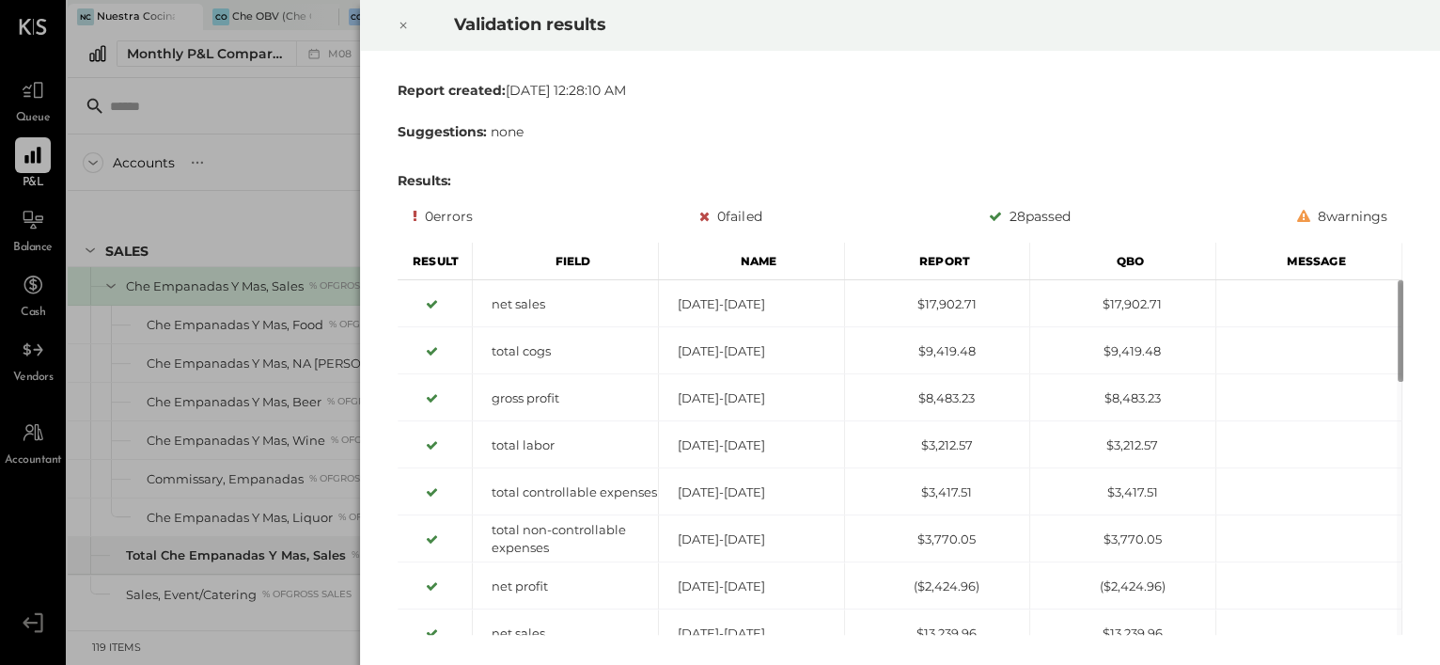
click at [404, 27] on icon at bounding box center [403, 25] width 11 height 23
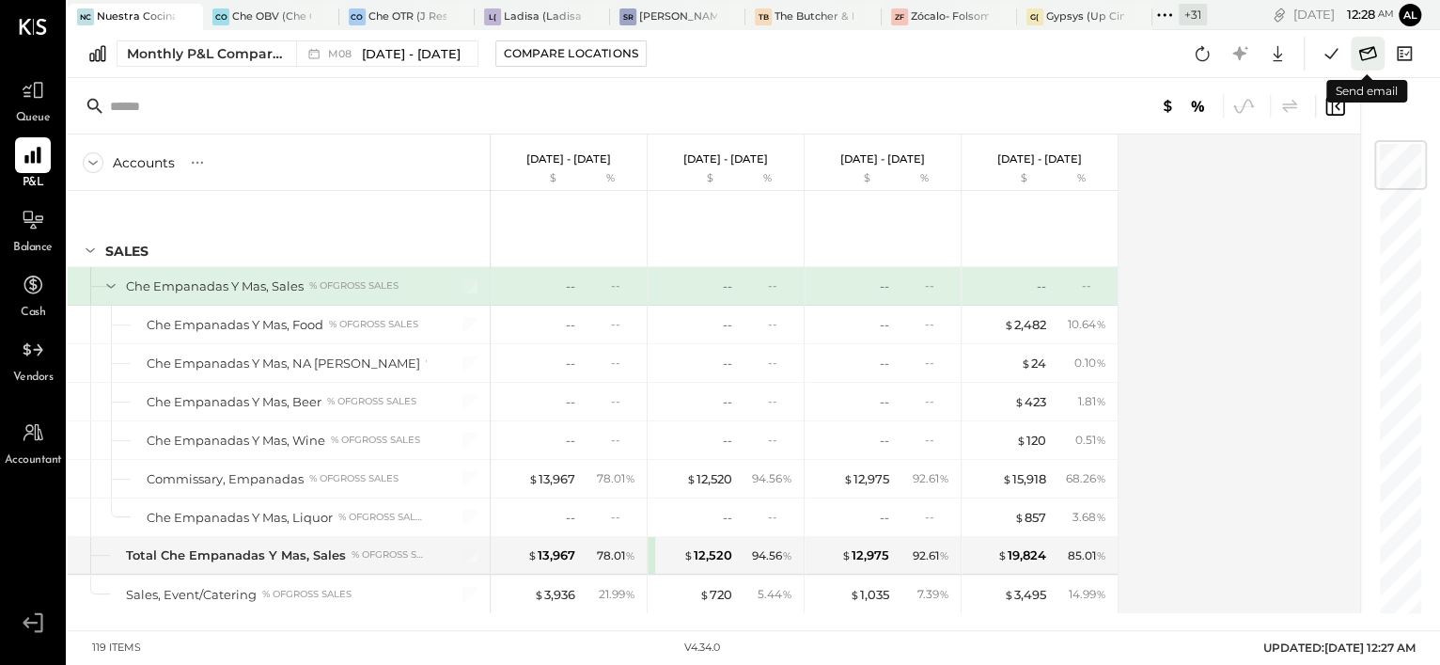
click at [1363, 60] on icon at bounding box center [1368, 53] width 18 height 14
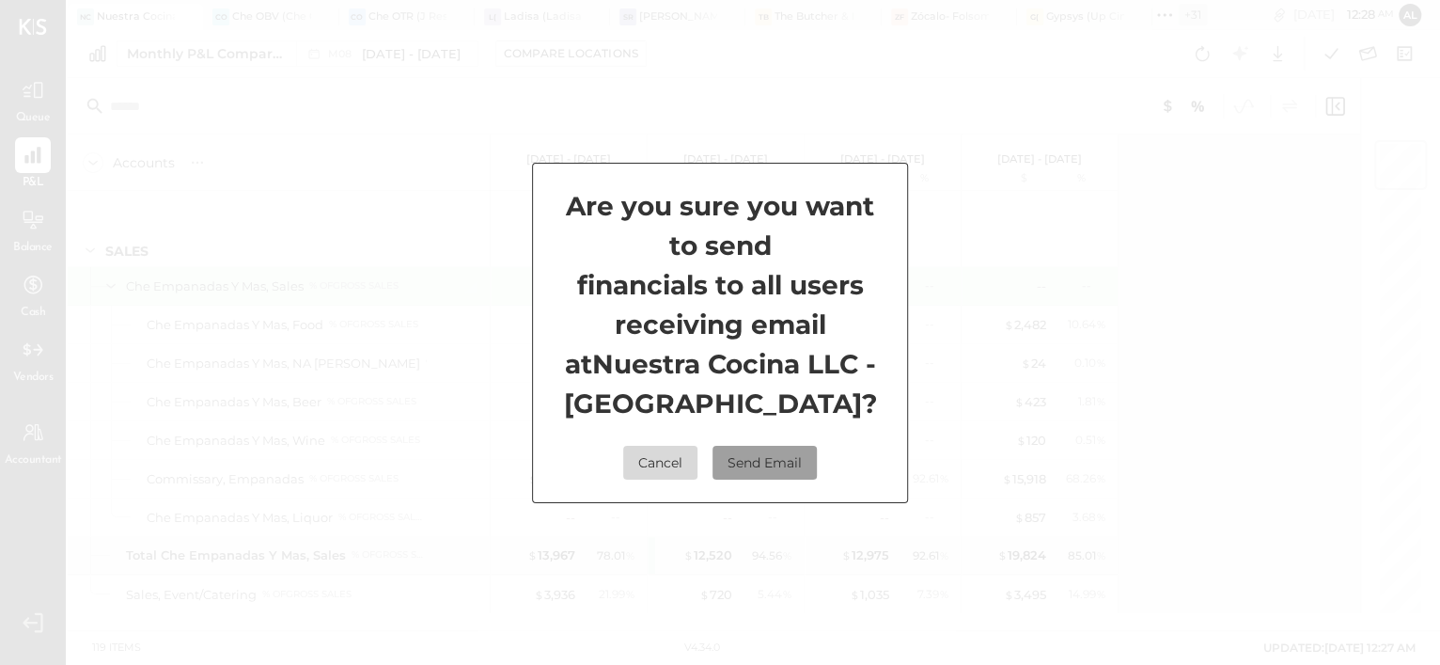
click at [791, 450] on button "Send Email" at bounding box center [765, 463] width 104 height 34
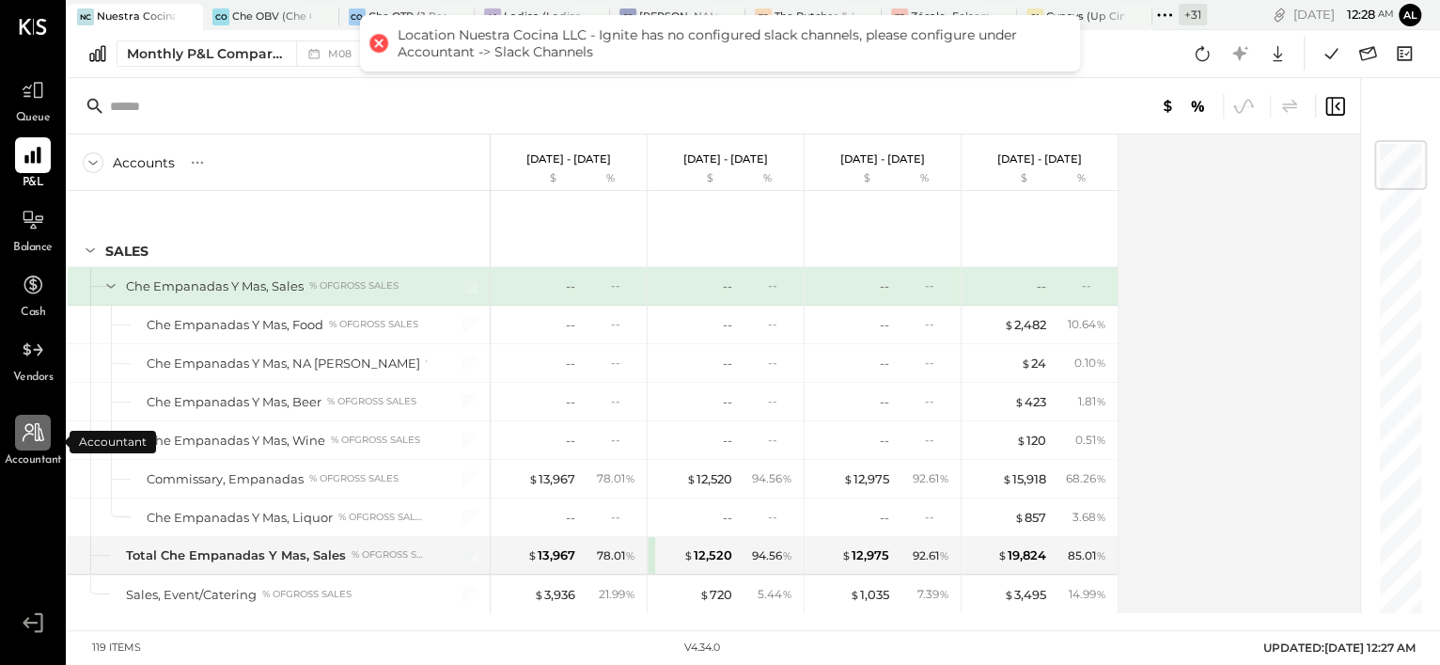
click at [49, 430] on div at bounding box center [33, 433] width 36 height 36
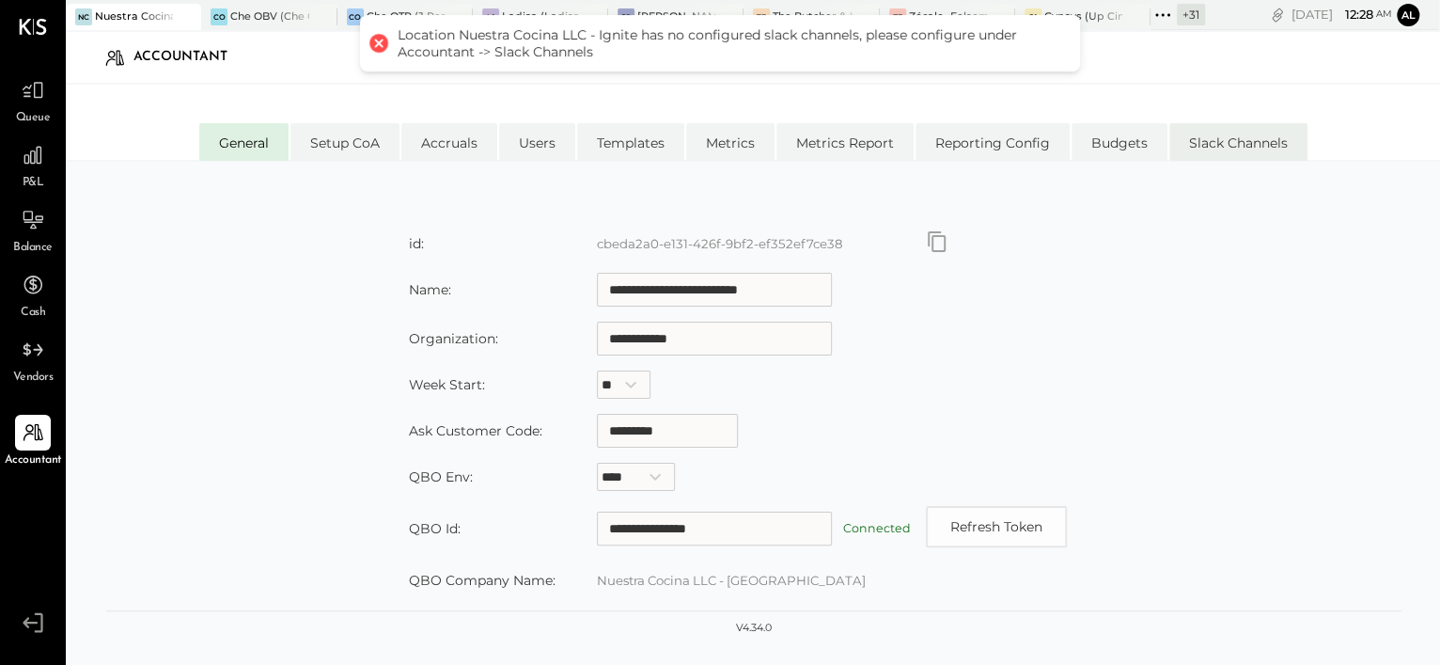
click at [1203, 132] on li "Slack Channels" at bounding box center [1238, 142] width 138 height 38
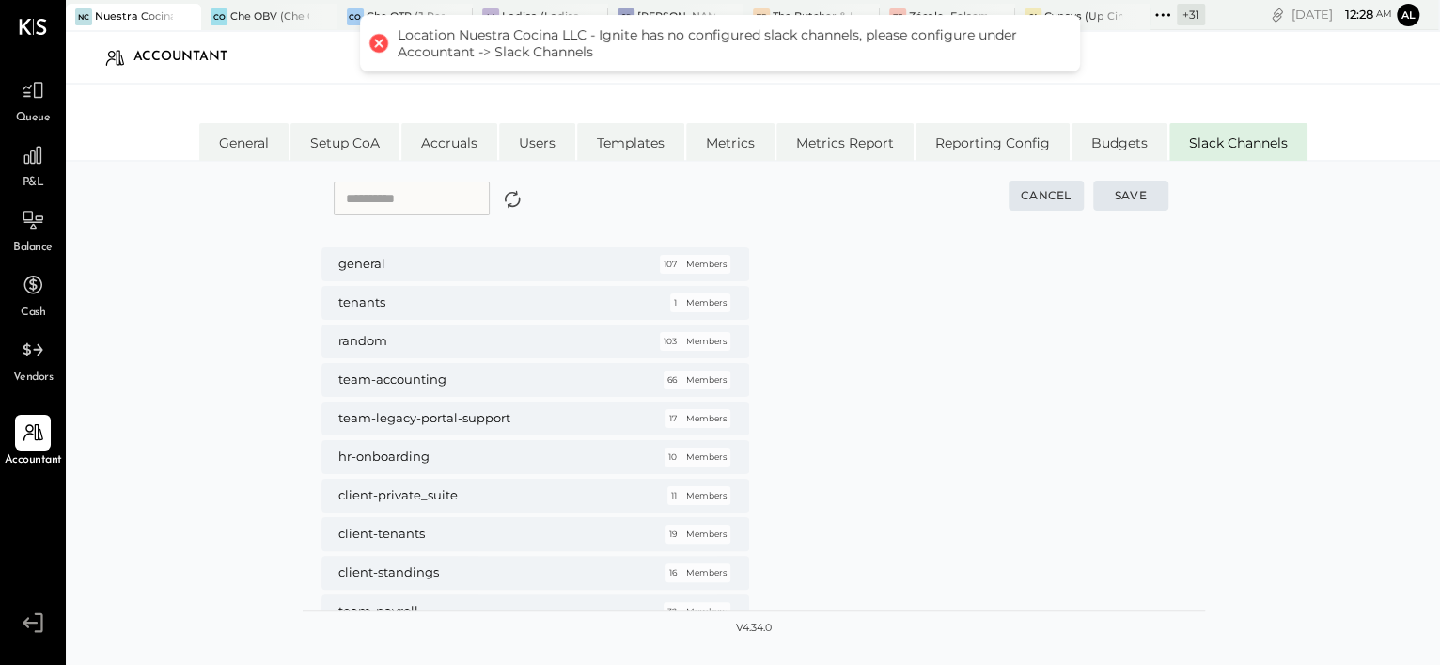
click at [462, 195] on input "text" at bounding box center [412, 198] width 156 height 34
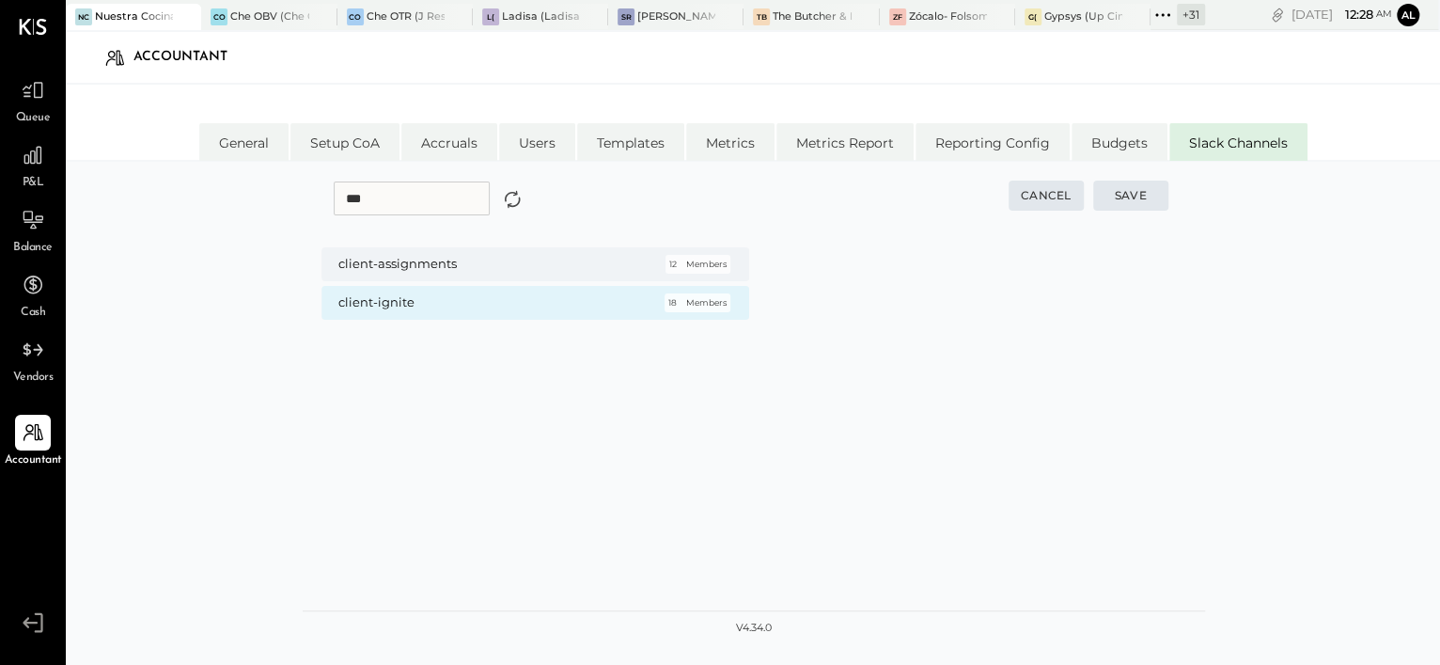
type input "***"
click at [432, 298] on h5 "client-ignite" at bounding box center [489, 302] width 302 height 17
click at [1135, 189] on button "Save" at bounding box center [1130, 195] width 75 height 30
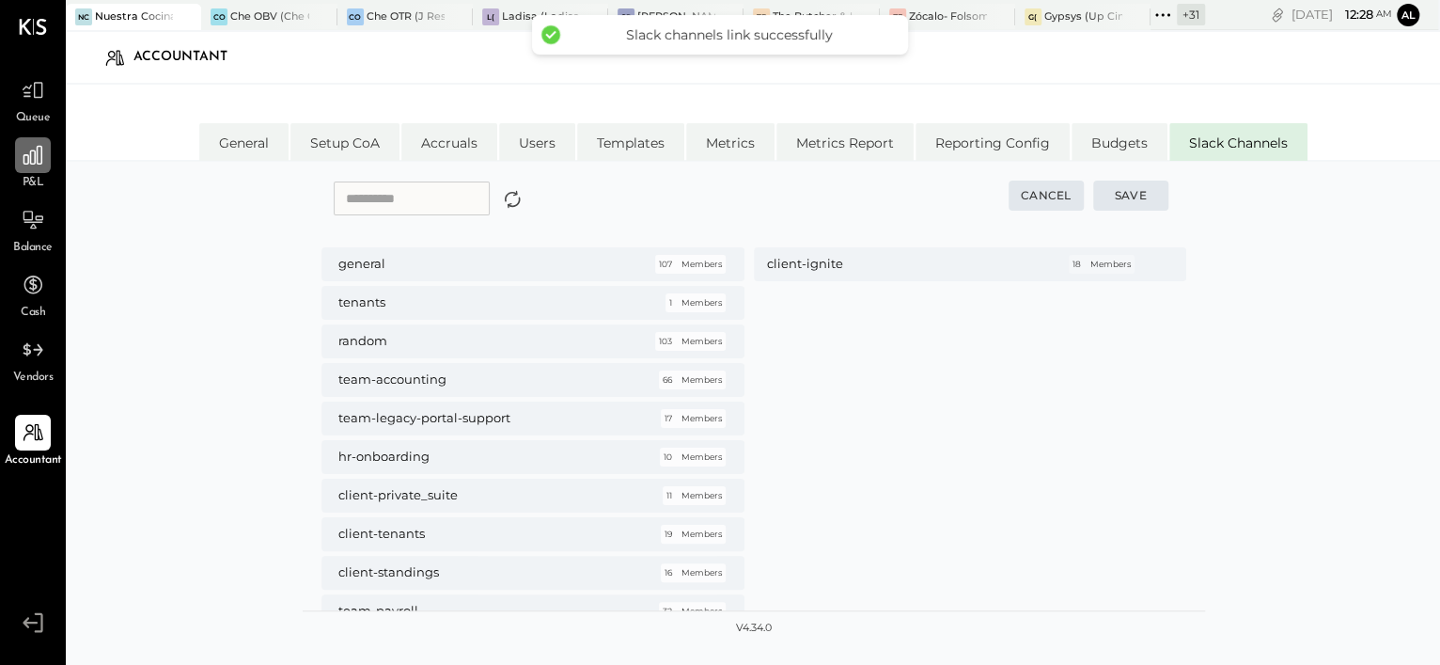
click at [39, 164] on icon at bounding box center [32, 155] width 19 height 19
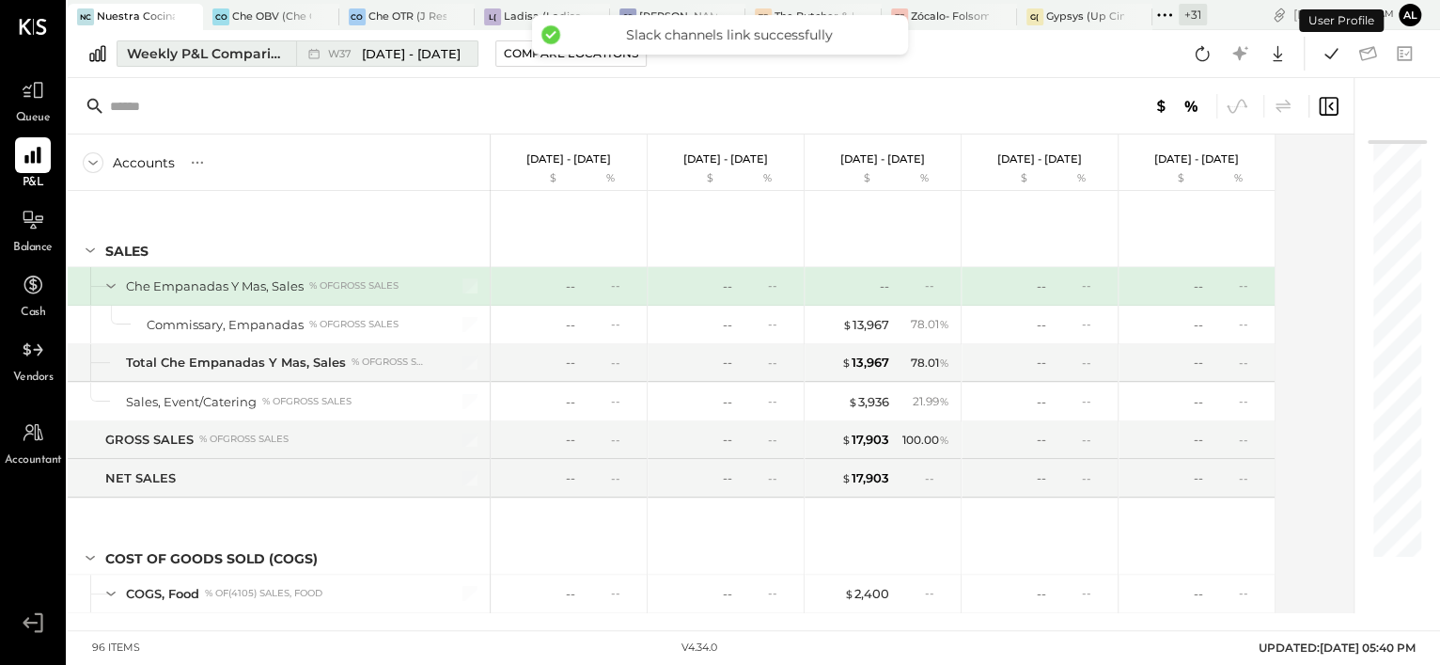
click at [274, 47] on div "Weekly P&L Comparison" at bounding box center [206, 53] width 158 height 19
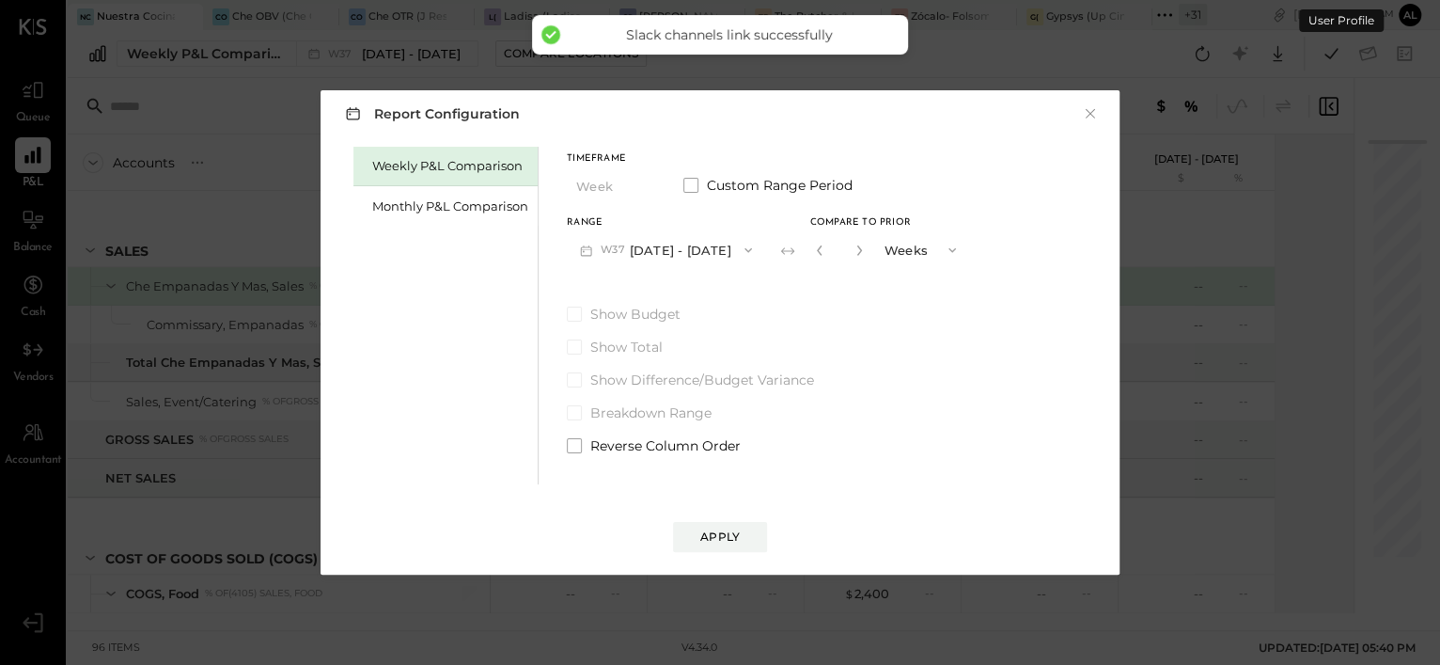
click at [437, 227] on div "Weekly P&L Comparison Monthly P&L Comparison" at bounding box center [445, 315] width 185 height 337
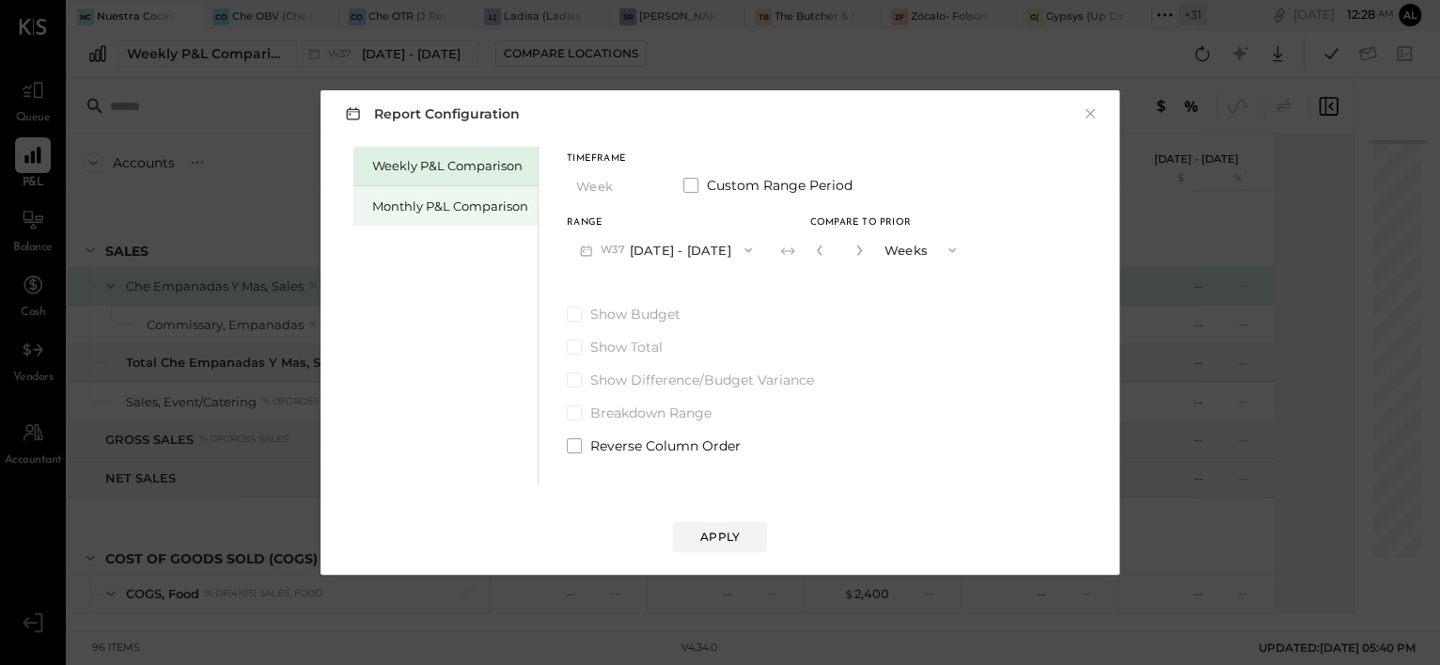
click at [454, 208] on div "Monthly P&L Comparison" at bounding box center [450, 206] width 156 height 18
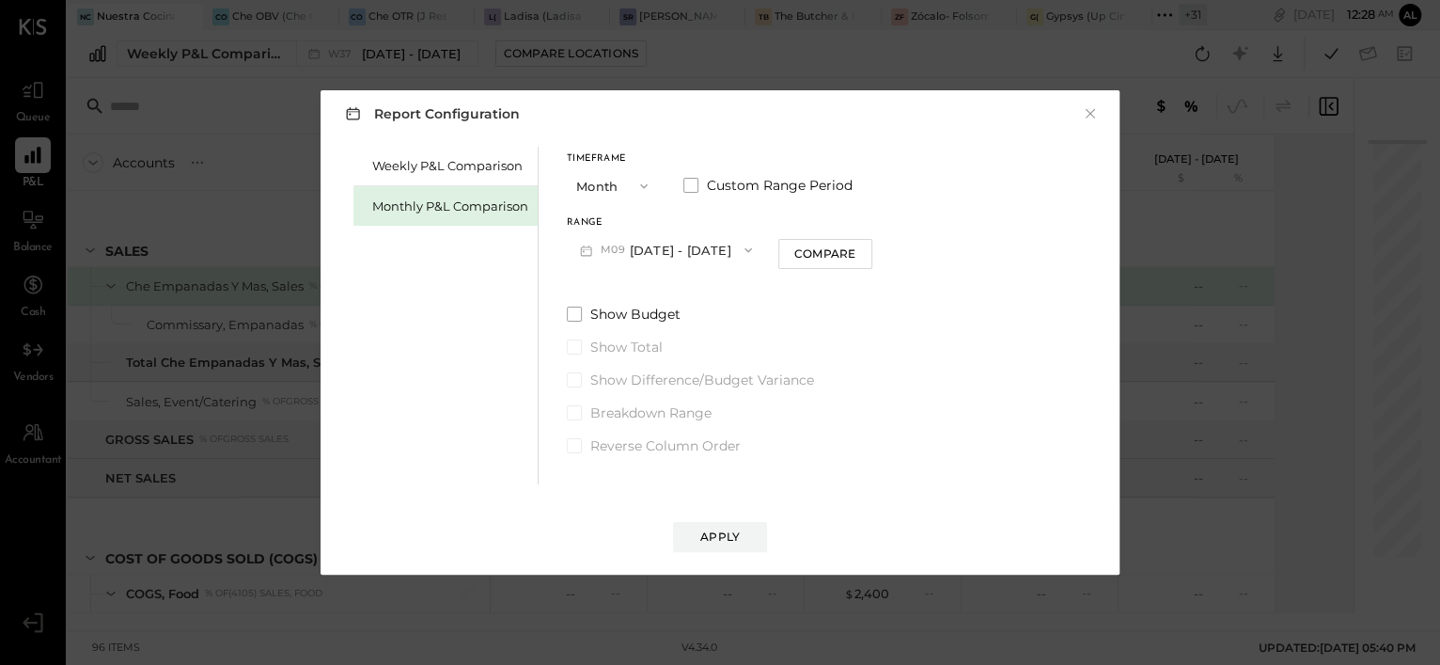
click at [636, 249] on button "M09 [DATE] - [DATE]" at bounding box center [666, 249] width 198 height 35
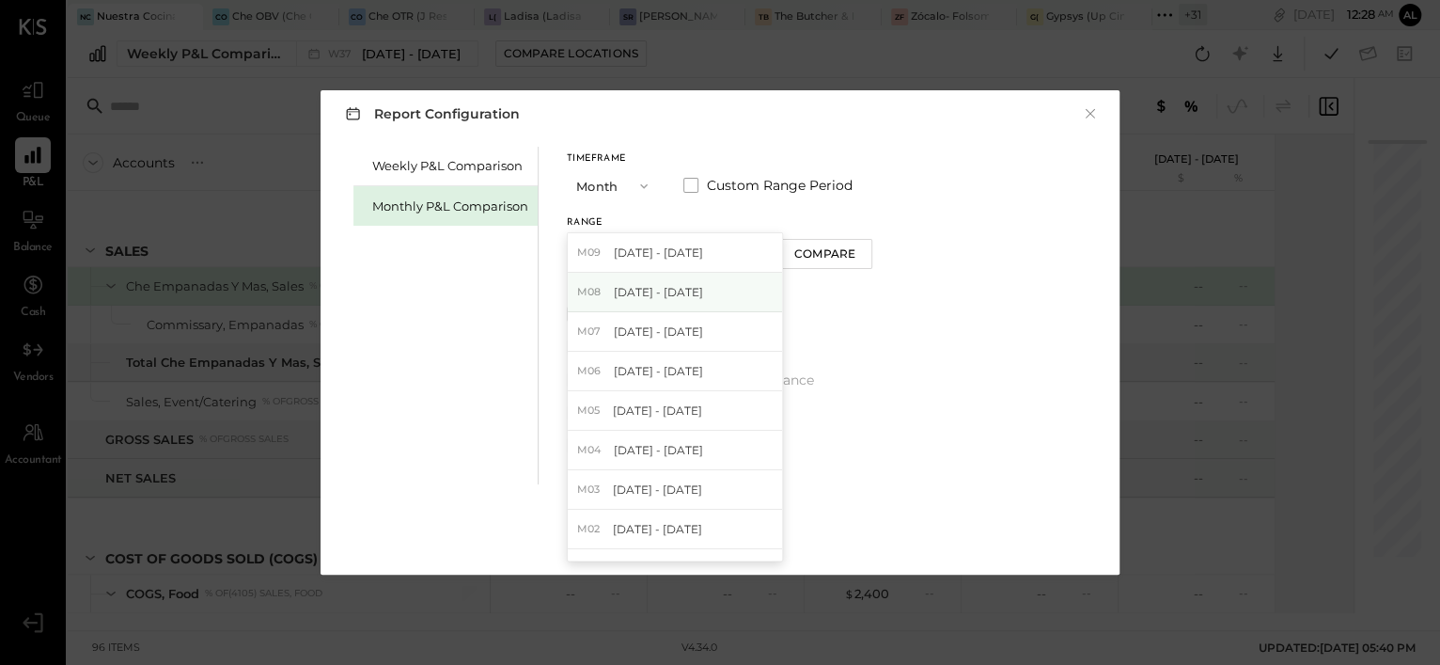
click at [660, 290] on span "[DATE] - [DATE]" at bounding box center [658, 292] width 89 height 16
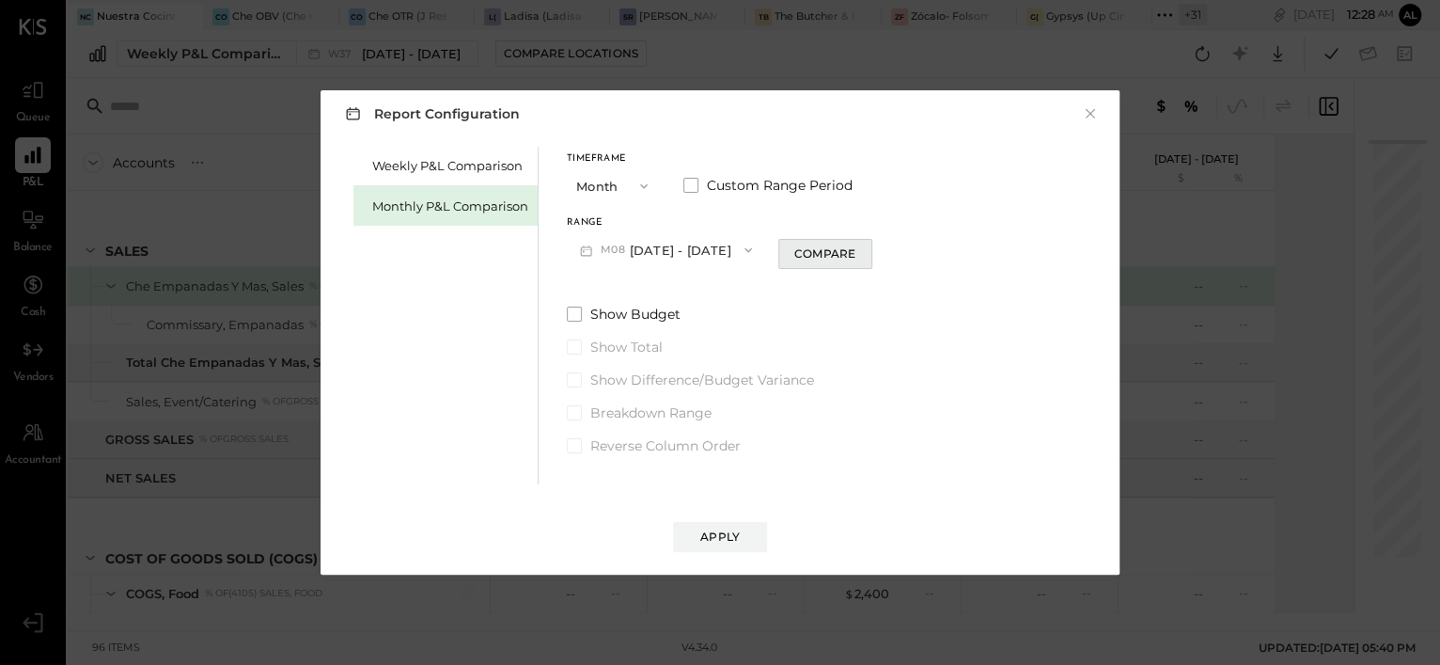
click at [820, 245] on div "Compare" at bounding box center [824, 253] width 61 height 16
click at [853, 252] on icon "button" at bounding box center [858, 249] width 11 height 11
type input "*"
click at [718, 518] on div "Apply" at bounding box center [719, 518] width 761 height 68
click at [718, 525] on button "Apply" at bounding box center [720, 537] width 94 height 30
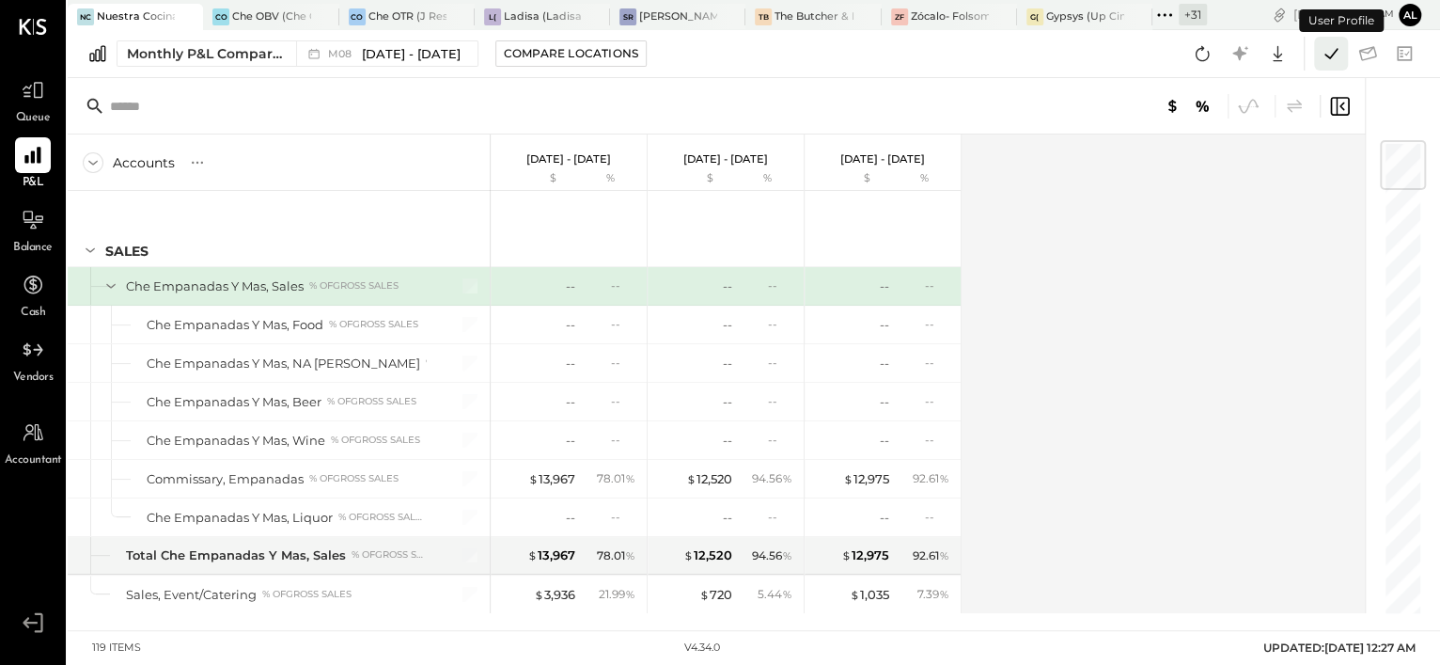
click at [1320, 55] on icon at bounding box center [1331, 53] width 24 height 24
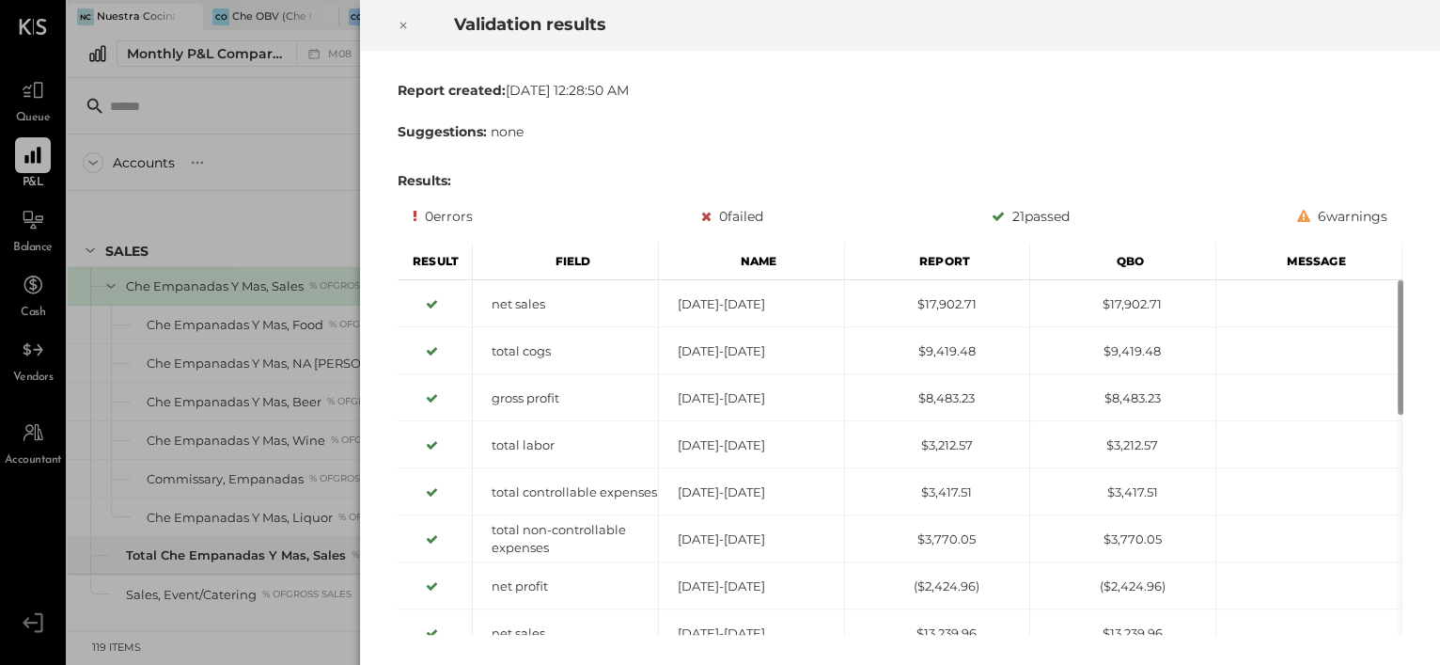
click at [405, 21] on icon at bounding box center [403, 25] width 11 height 23
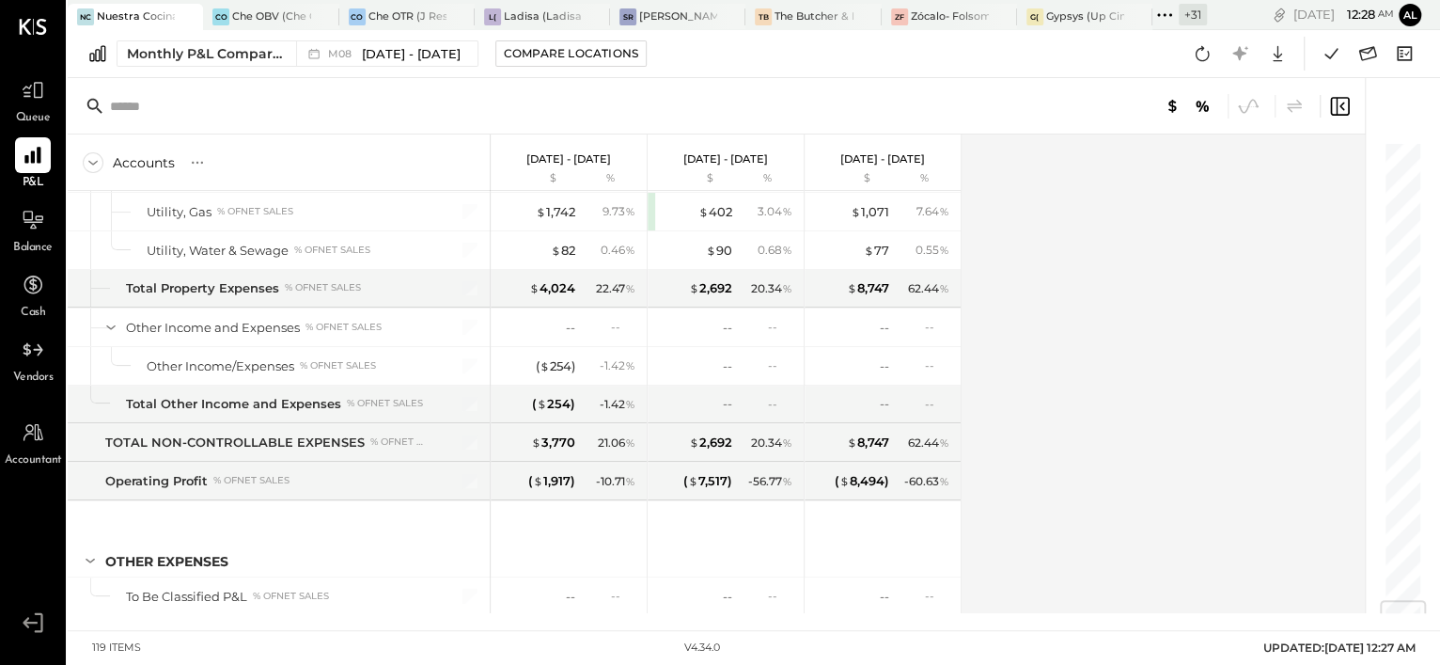
scroll to position [3916, 0]
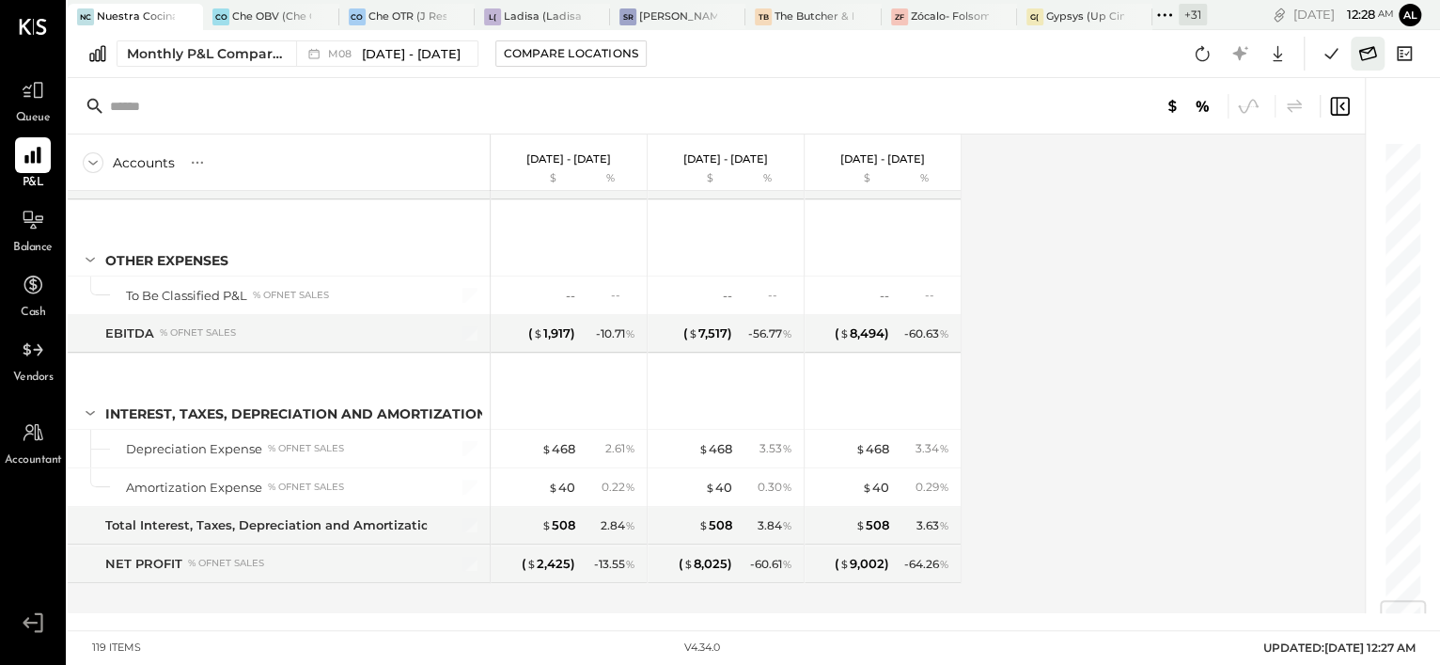
click at [1372, 52] on icon at bounding box center [1367, 53] width 24 height 24
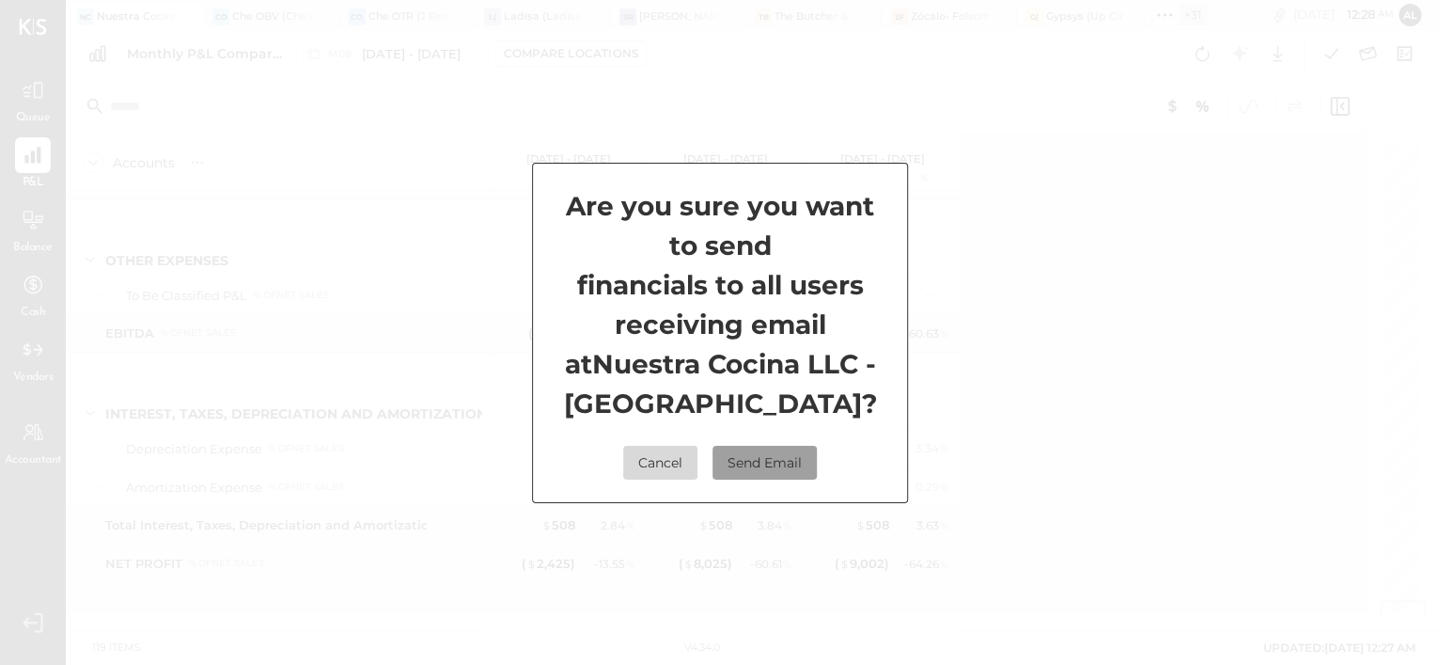
click at [798, 455] on button "Send Email" at bounding box center [765, 463] width 104 height 34
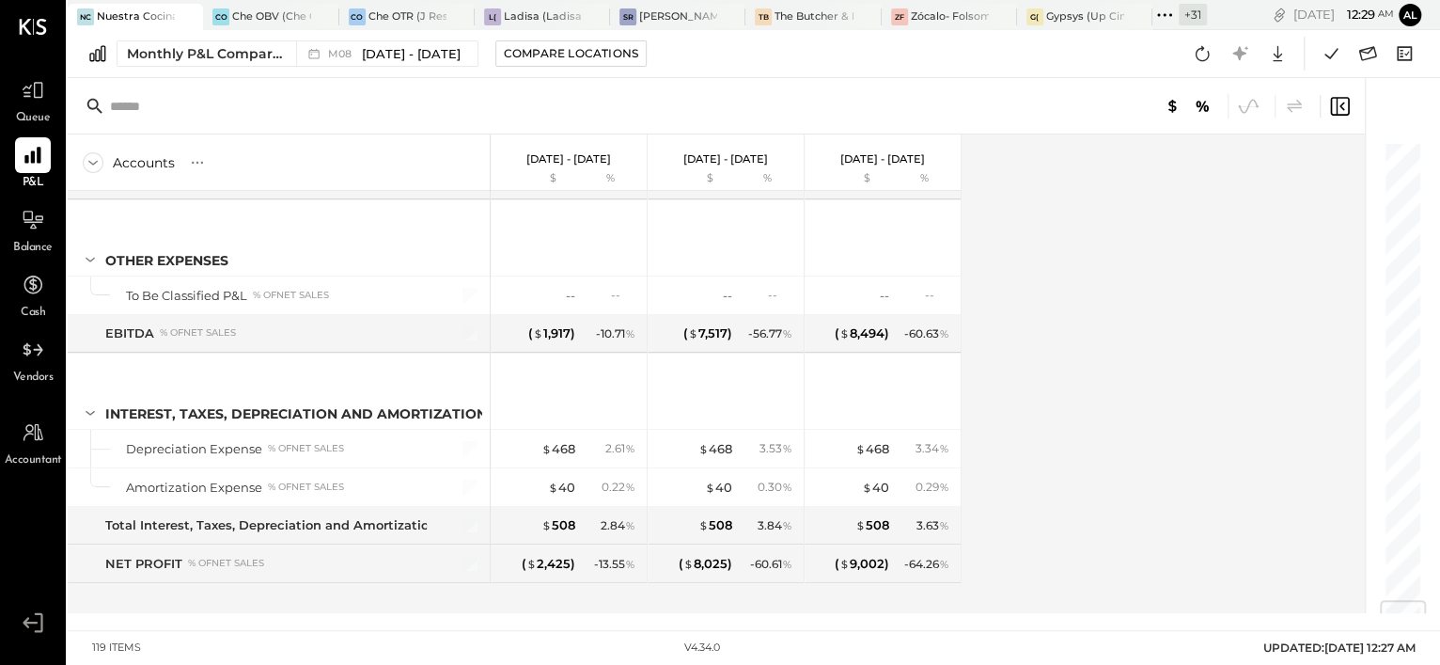
click at [1190, 17] on div "+ 31" at bounding box center [1193, 15] width 28 height 22
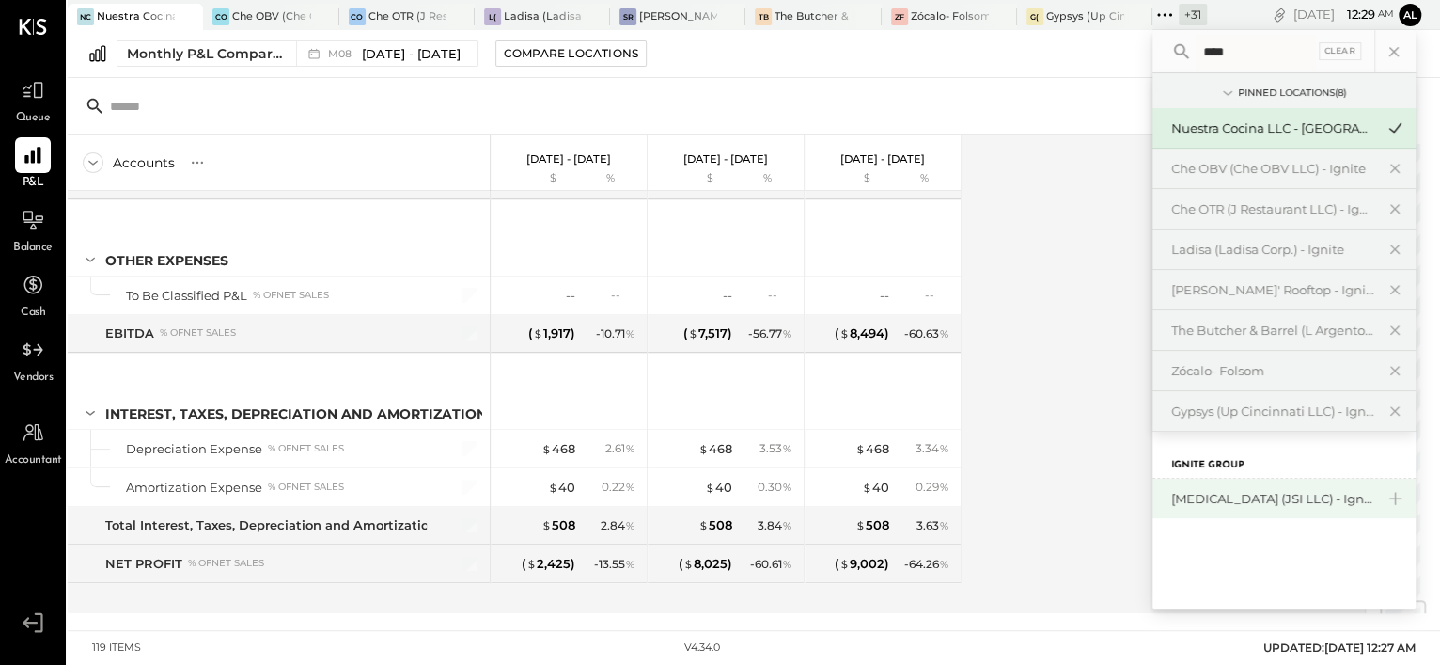
type input "****"
click at [1202, 500] on div "[MEDICAL_DATA] (JSI LLC) - Ignite" at bounding box center [1272, 499] width 203 height 18
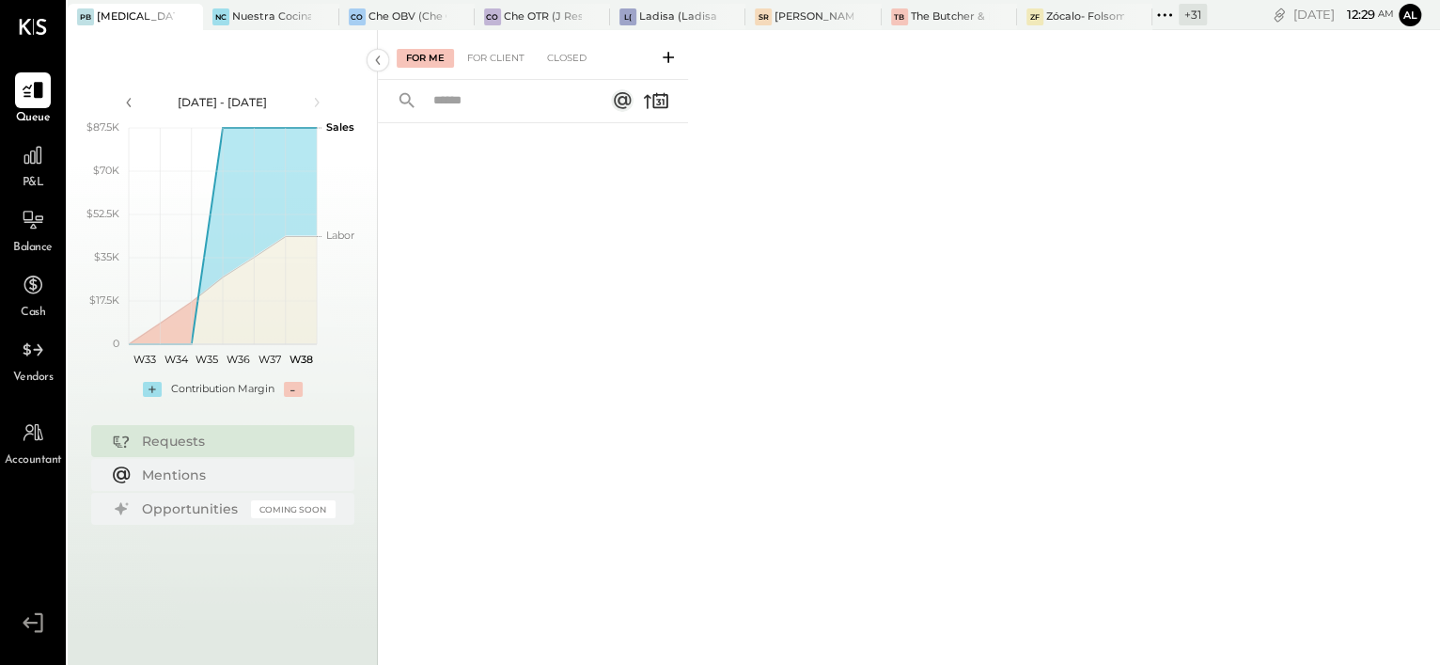
click at [28, 179] on span "P&L" at bounding box center [34, 183] width 22 height 17
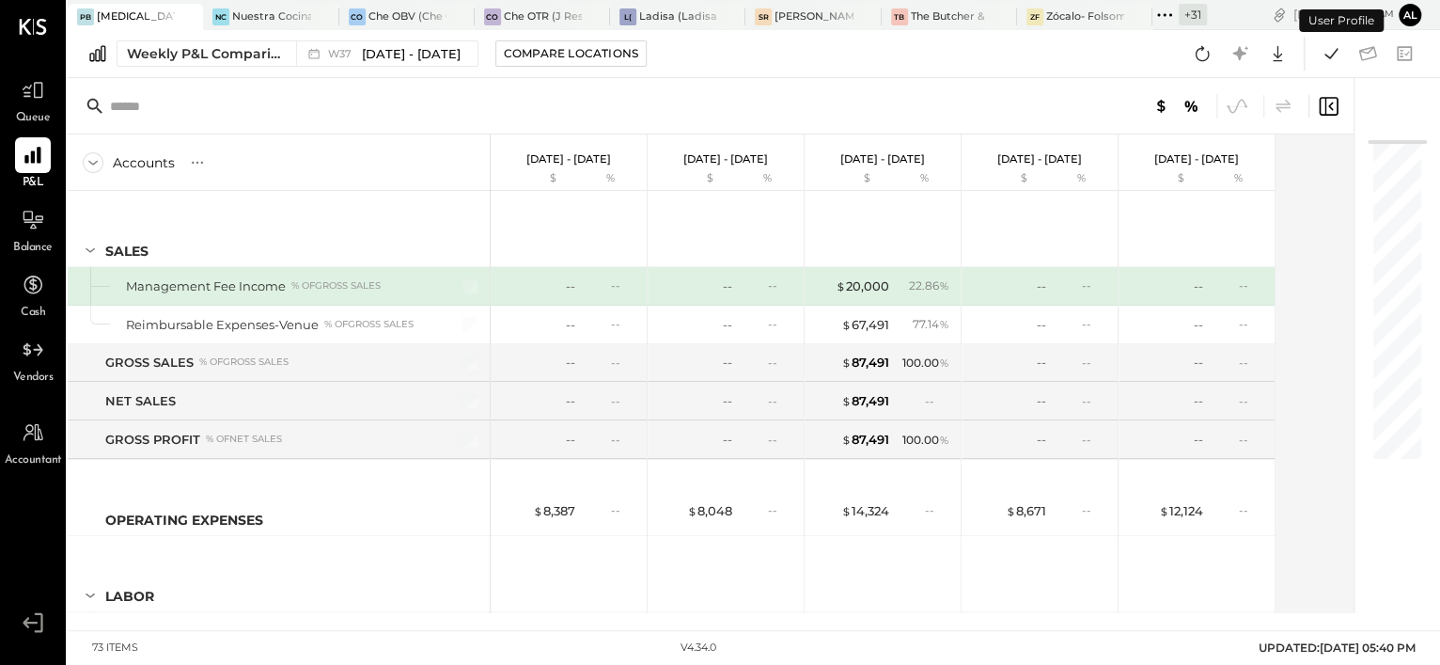
click at [169, 61] on div "Weekly P&L Comparison" at bounding box center [206, 53] width 158 height 19
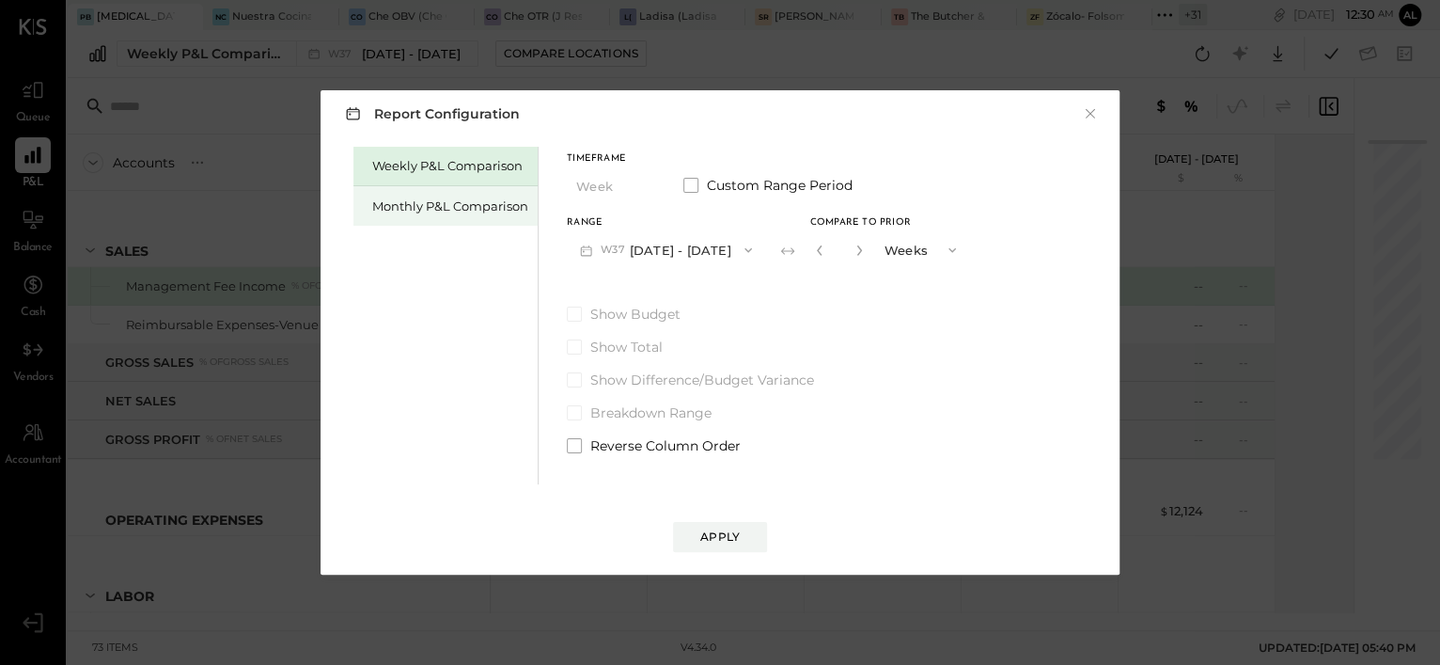
click at [425, 193] on div "Monthly P&L Comparison" at bounding box center [445, 205] width 184 height 39
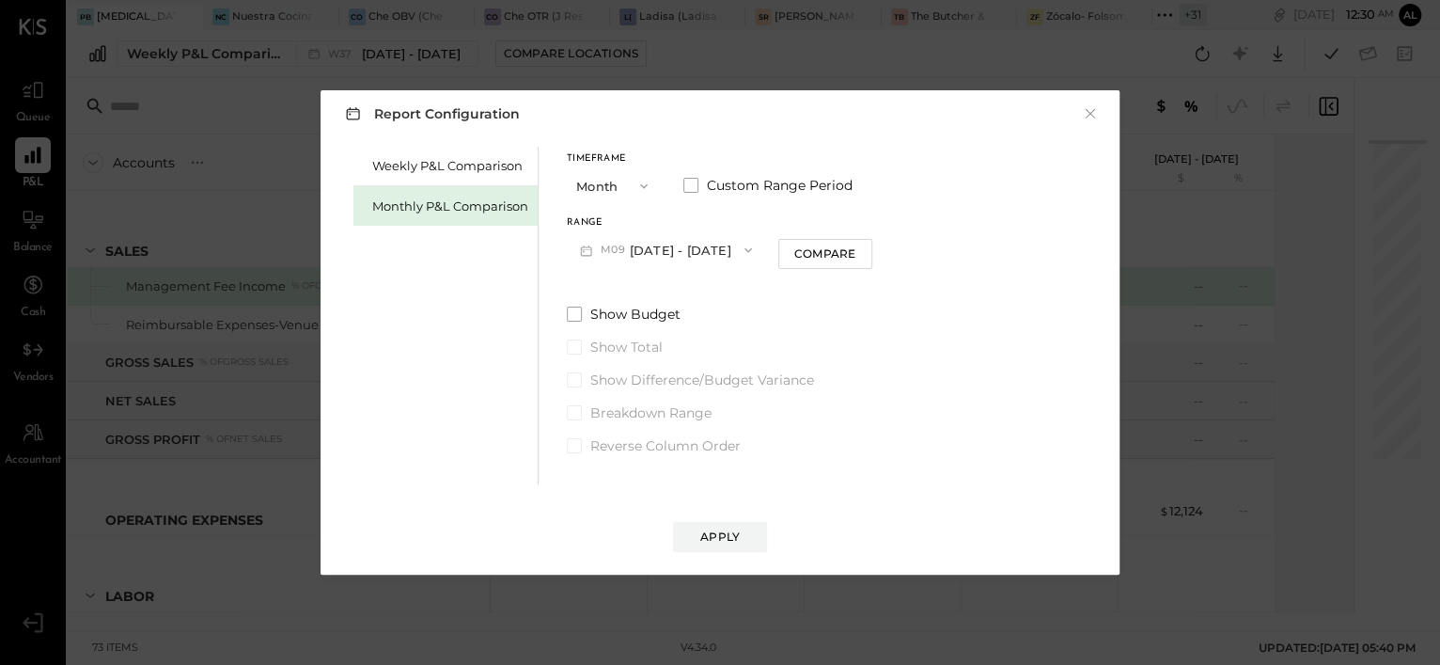
click at [681, 242] on button "M09 [DATE] - [DATE]" at bounding box center [666, 249] width 198 height 35
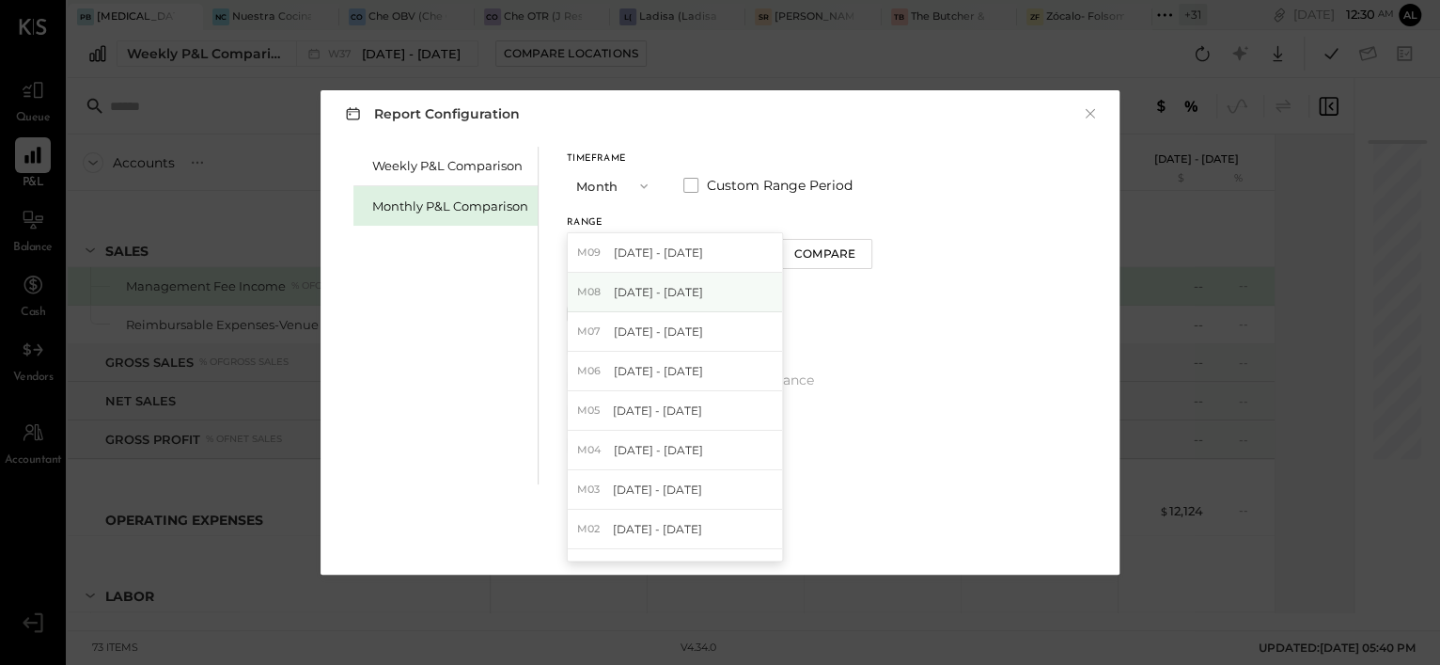
click at [707, 291] on div "M08 [DATE] - [DATE]" at bounding box center [675, 292] width 214 height 39
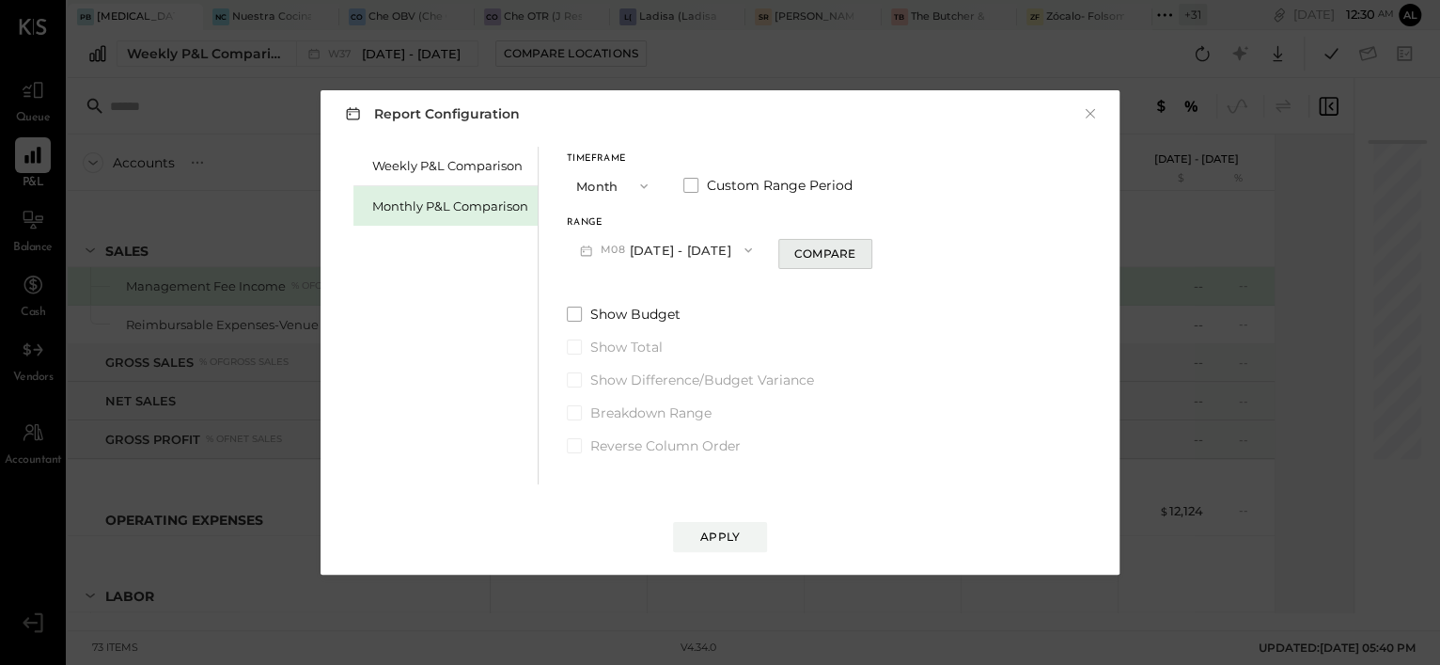
click at [833, 260] on div "Compare" at bounding box center [824, 253] width 61 height 16
drag, startPoint x: 862, startPoint y: 254, endPoint x: 844, endPoint y: 249, distance: 18.5
click at [844, 249] on div "*" at bounding box center [860, 249] width 101 height 35
click at [853, 249] on icon "button" at bounding box center [858, 249] width 11 height 11
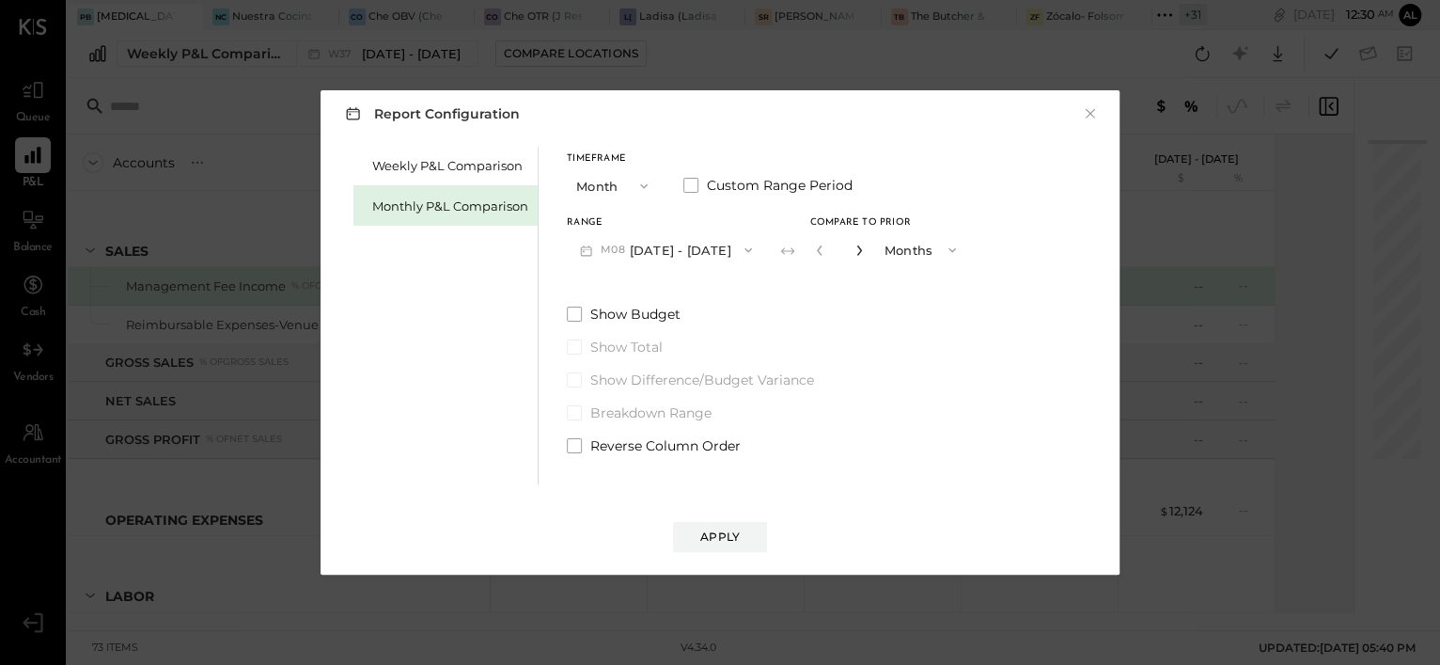
type input "*"
click at [733, 543] on div "Apply" at bounding box center [719, 536] width 39 height 16
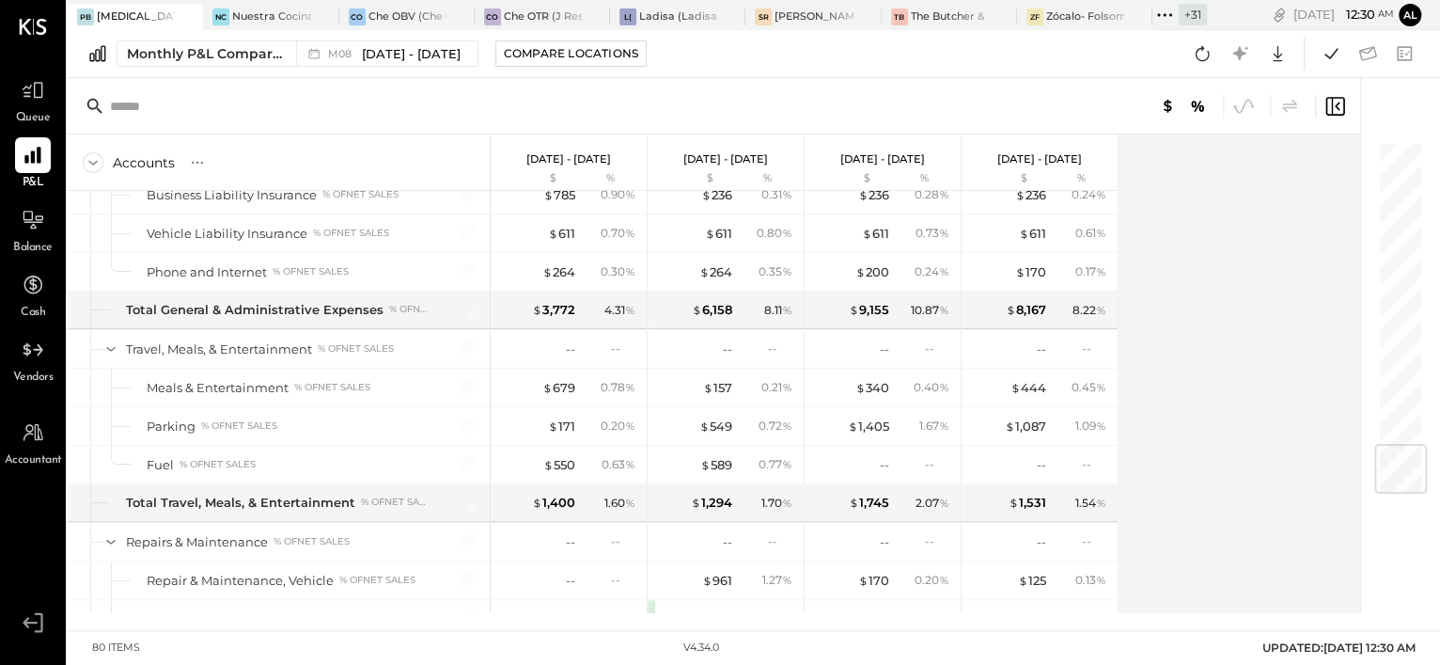
scroll to position [2576, 0]
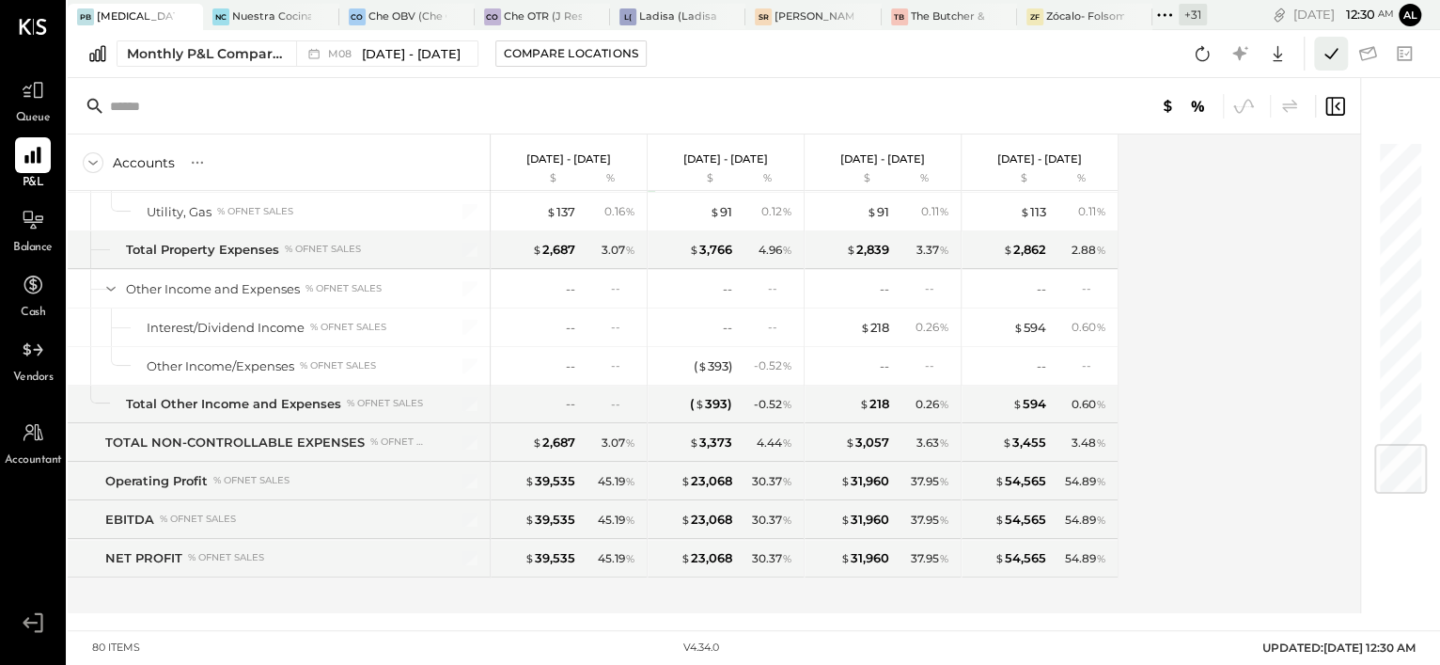
click at [1330, 57] on icon at bounding box center [1330, 53] width 13 height 10
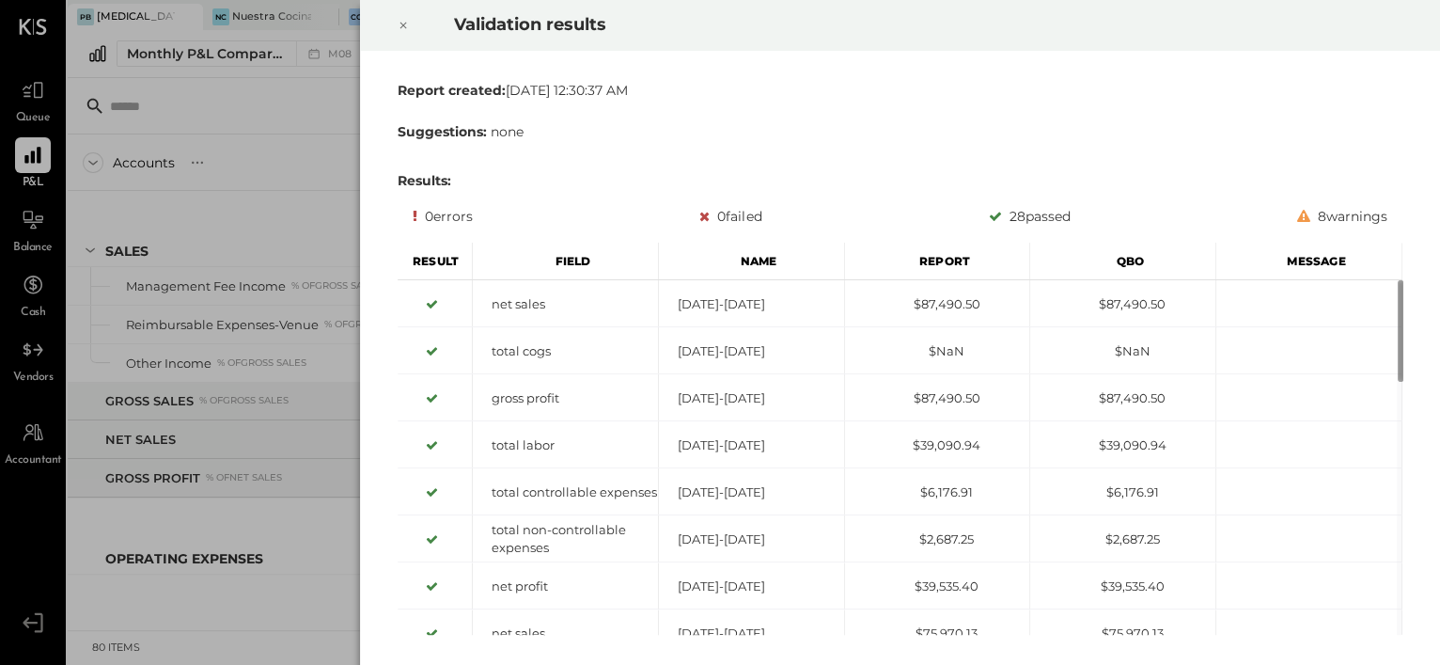
click at [403, 32] on icon at bounding box center [403, 25] width 11 height 23
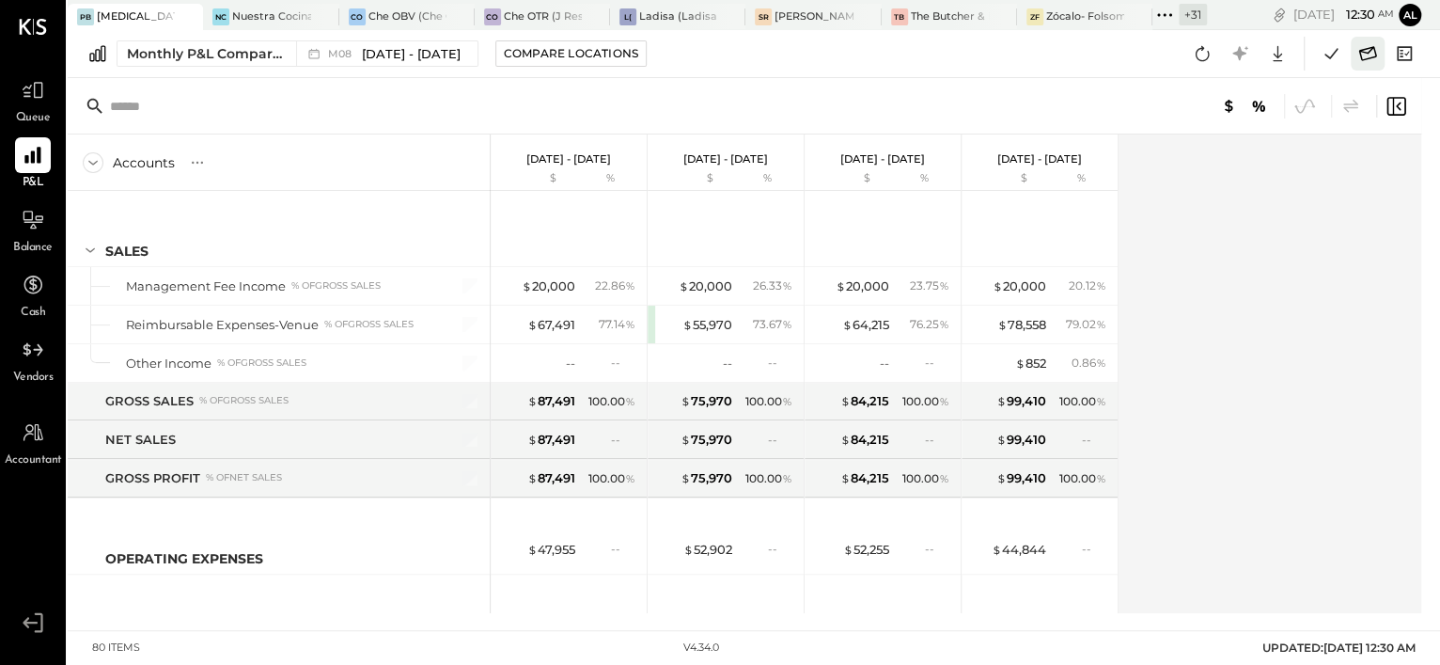
click at [1359, 62] on icon at bounding box center [1367, 53] width 24 height 24
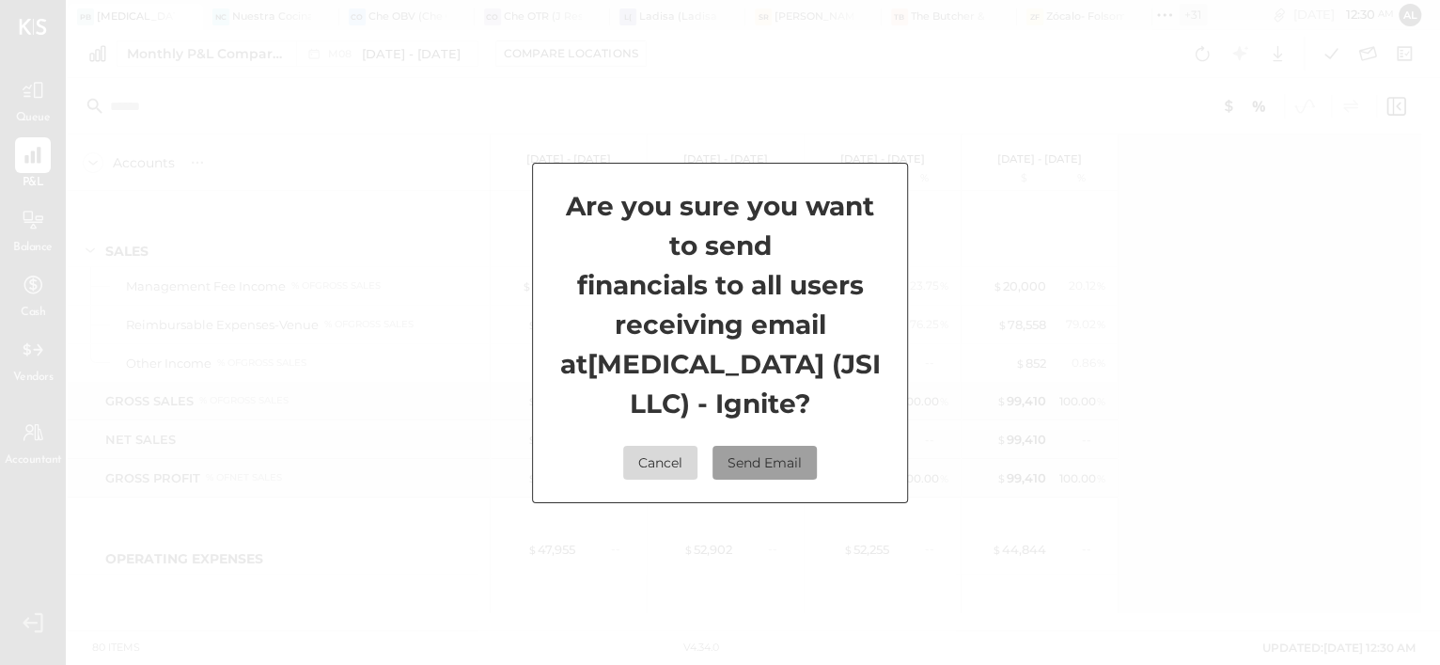
click at [777, 448] on button "Send Email" at bounding box center [765, 463] width 104 height 34
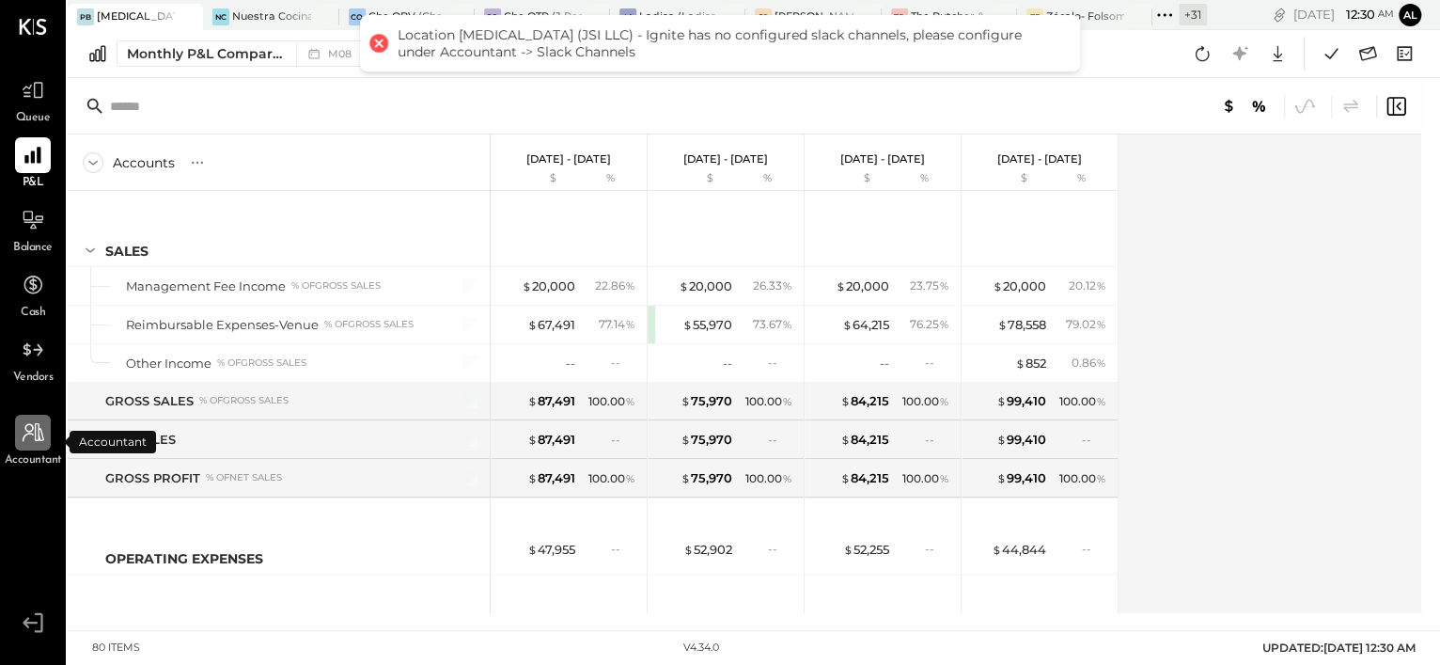
click at [39, 443] on icon at bounding box center [33, 432] width 24 height 24
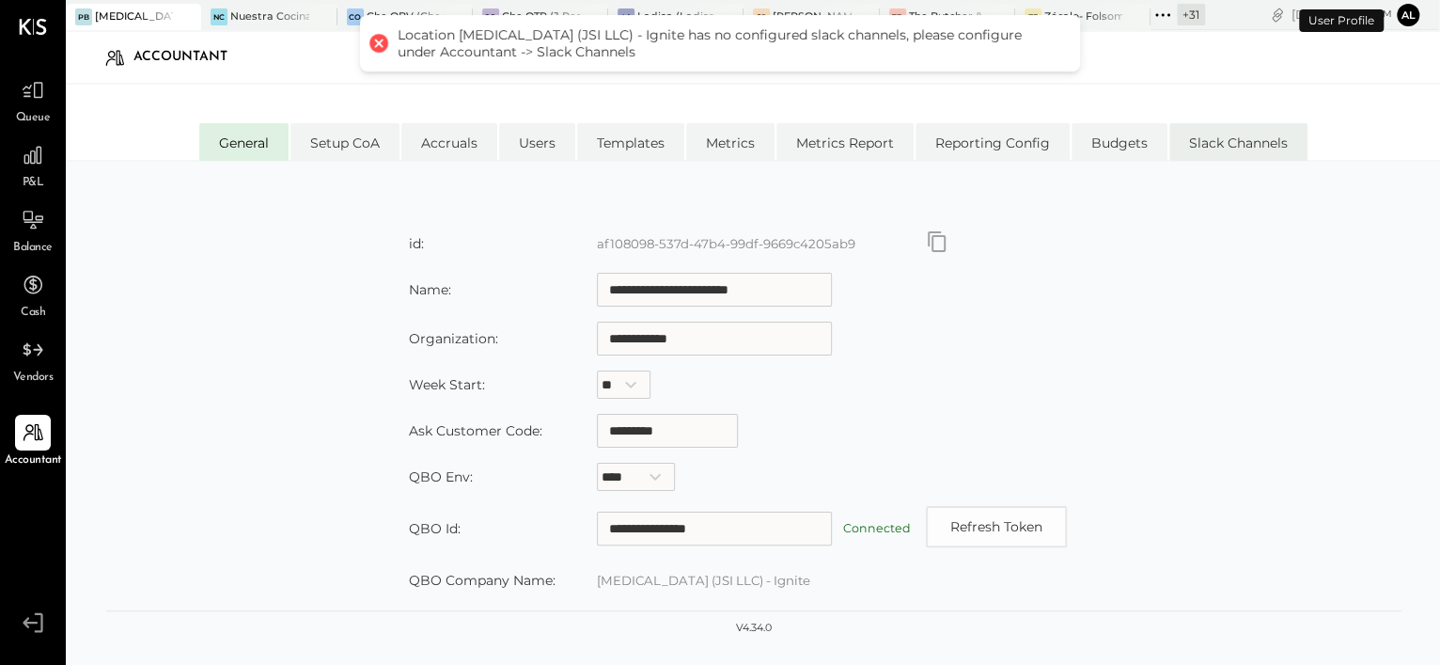
click at [1198, 137] on li "Slack Channels" at bounding box center [1238, 142] width 138 height 38
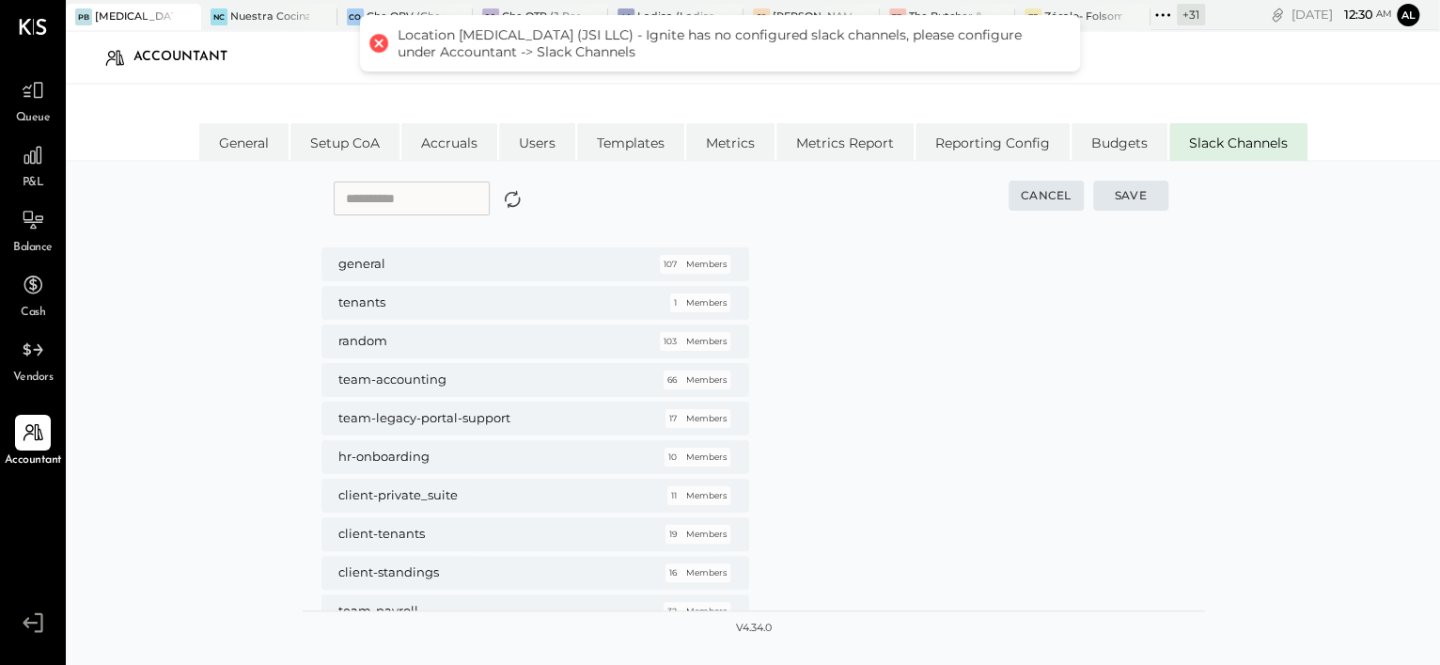
click at [422, 193] on input "text" at bounding box center [412, 198] width 156 height 34
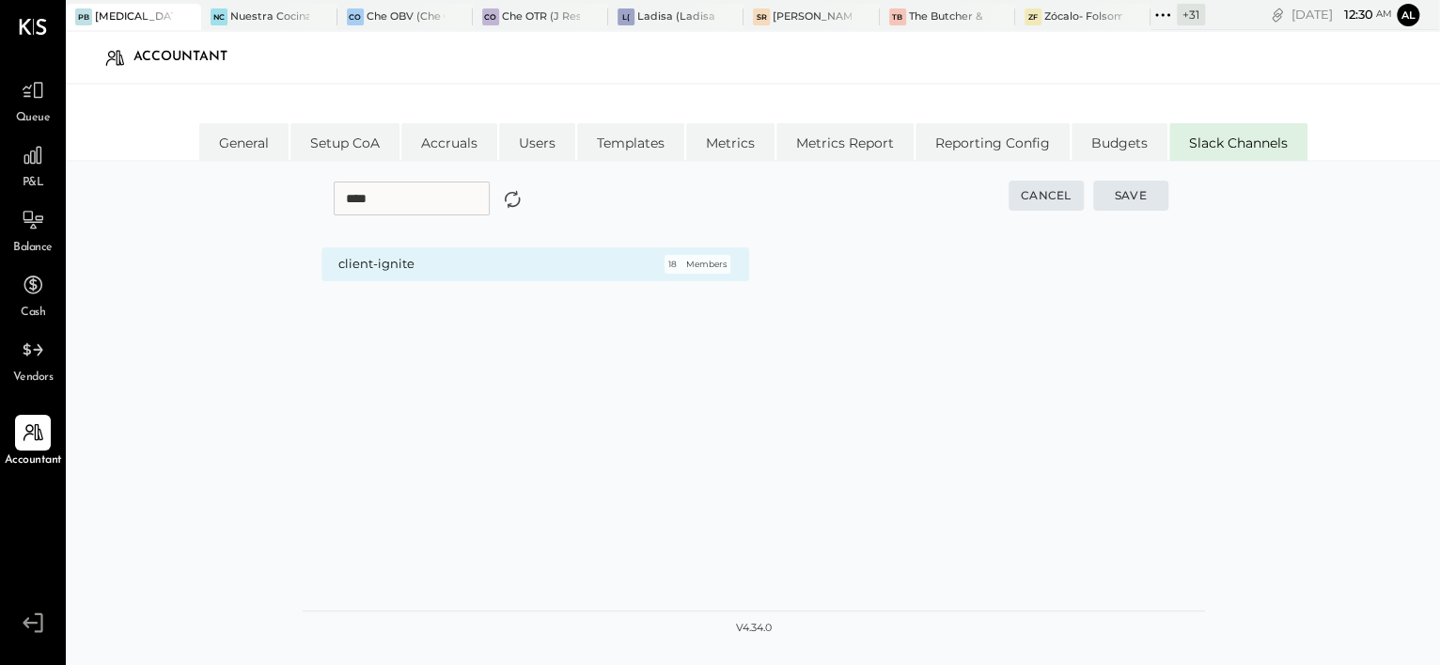
type input "****"
click at [499, 259] on h5 "client-ignite" at bounding box center [489, 264] width 302 height 17
click at [1137, 187] on button "Save" at bounding box center [1130, 195] width 75 height 30
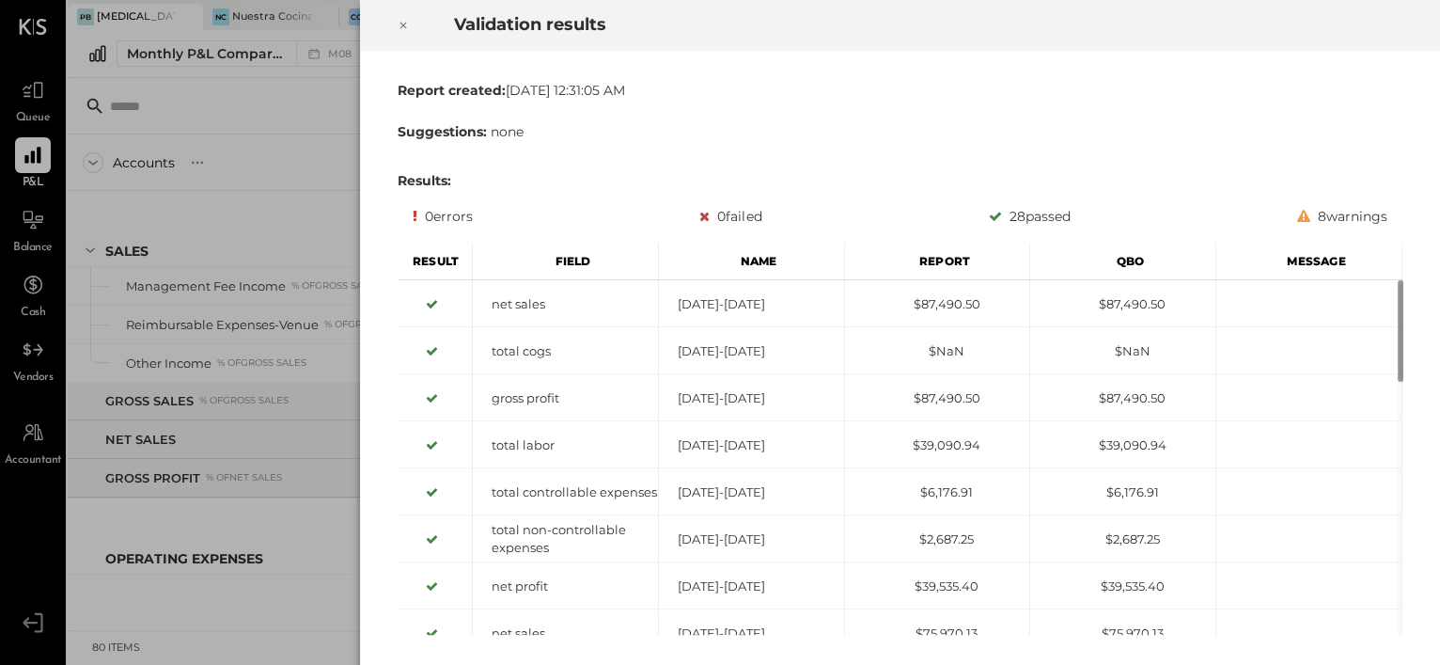
click at [408, 26] on icon at bounding box center [403, 25] width 11 height 23
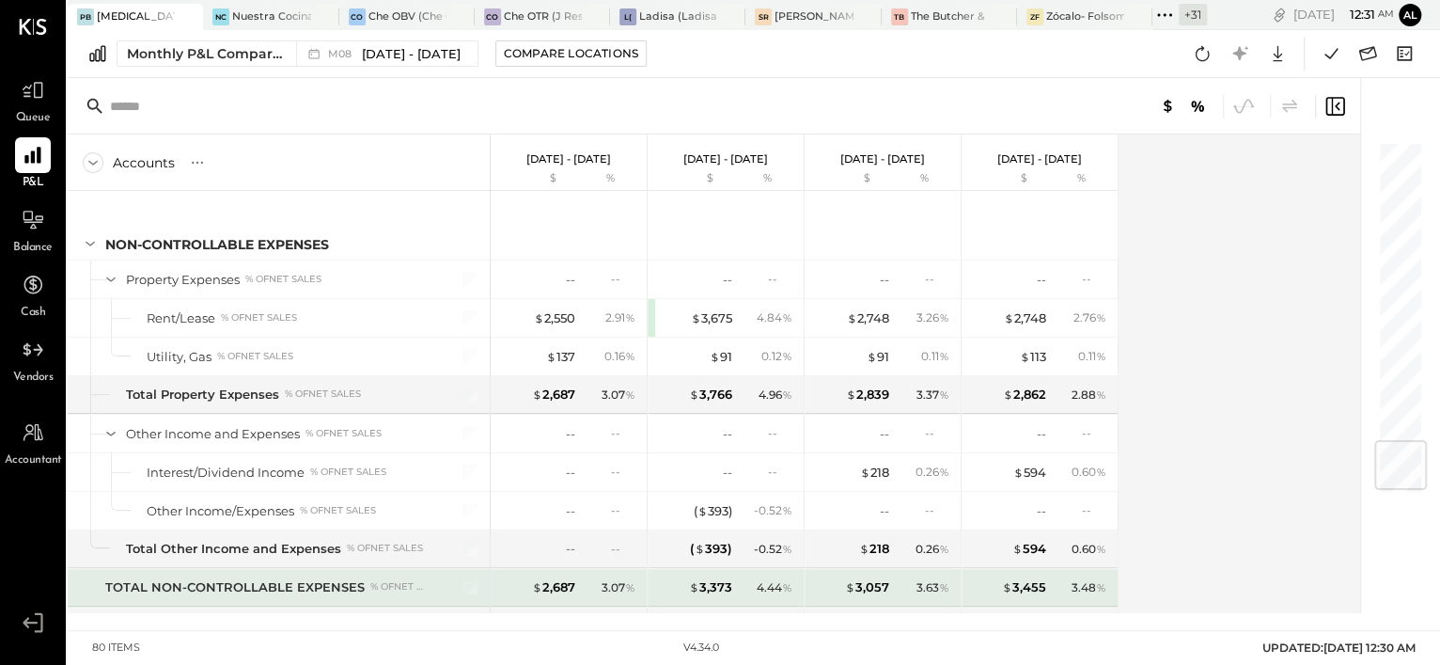
scroll to position [2576, 0]
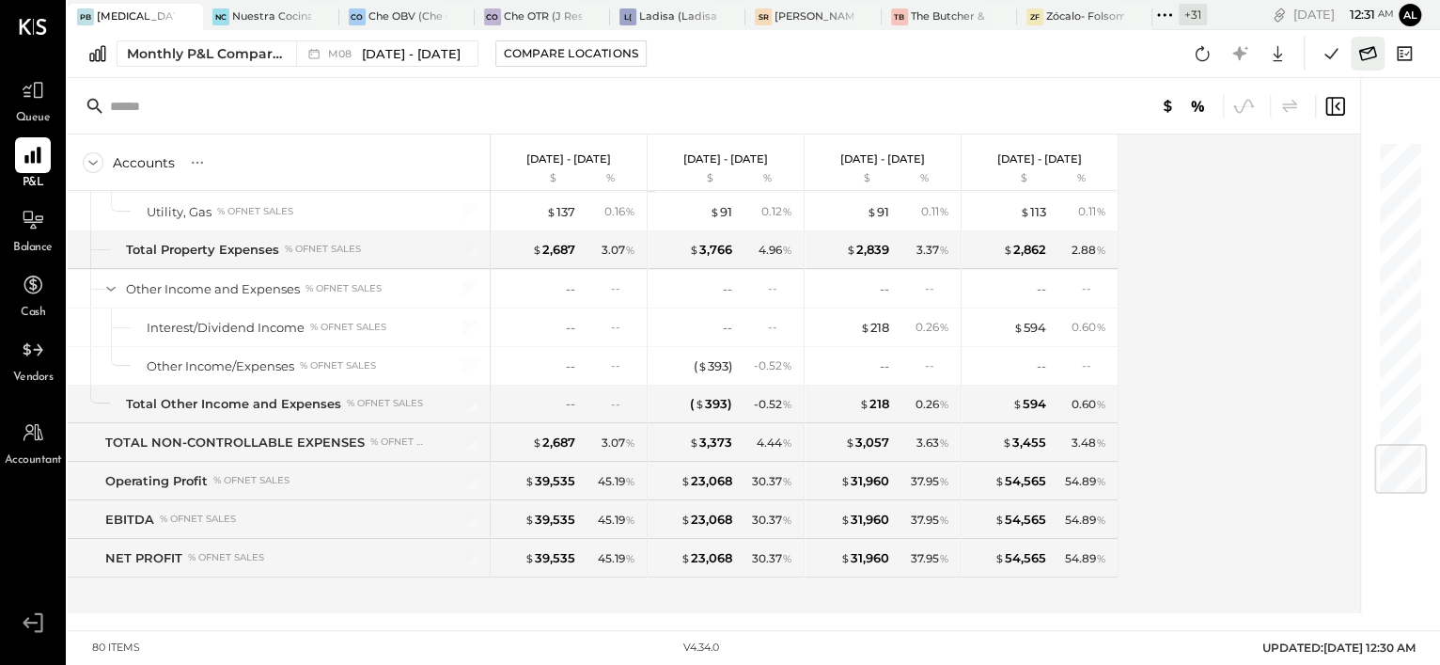
click at [1365, 56] on icon at bounding box center [1367, 53] width 24 height 24
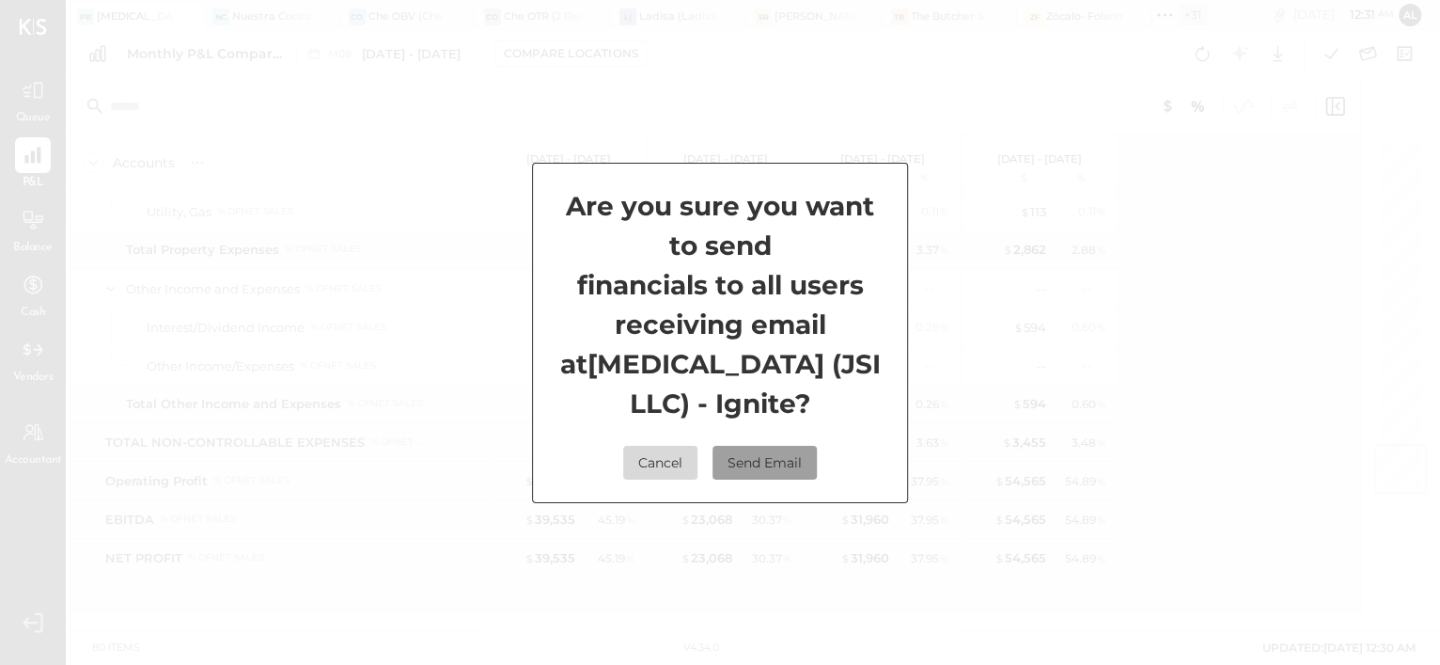
click at [796, 447] on button "Send Email" at bounding box center [765, 463] width 104 height 34
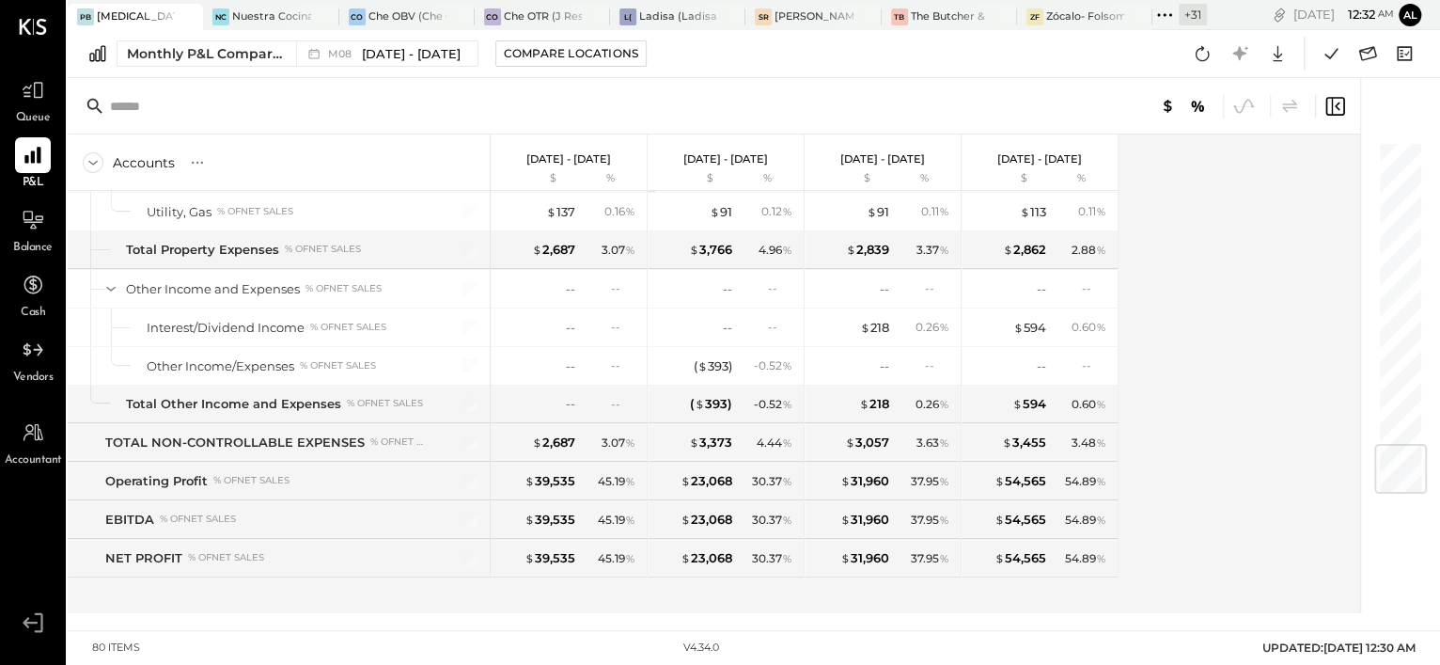
click at [1194, 13] on div "+ 31" at bounding box center [1193, 15] width 28 height 22
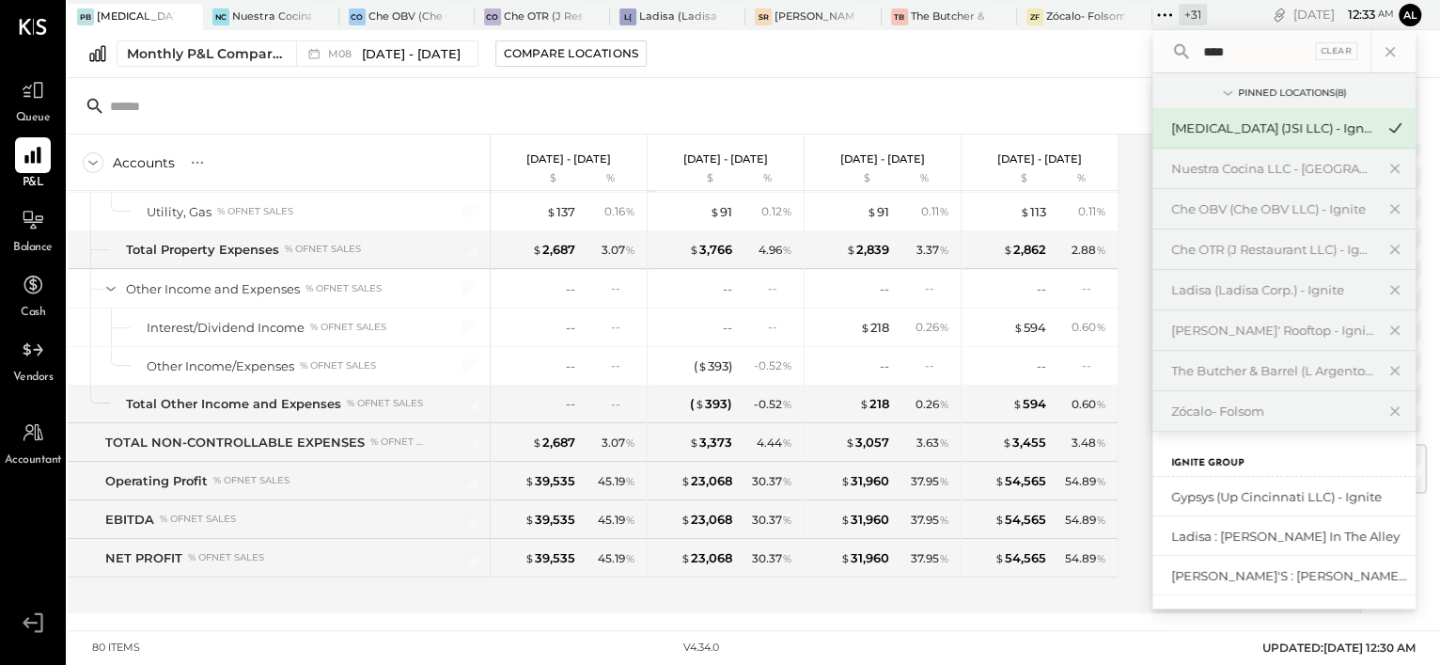
scroll to position [0, 0]
type input "****"
click at [1241, 496] on div "Gypsys (Up Cincinnati LLC) - Ignite" at bounding box center [1272, 499] width 203 height 18
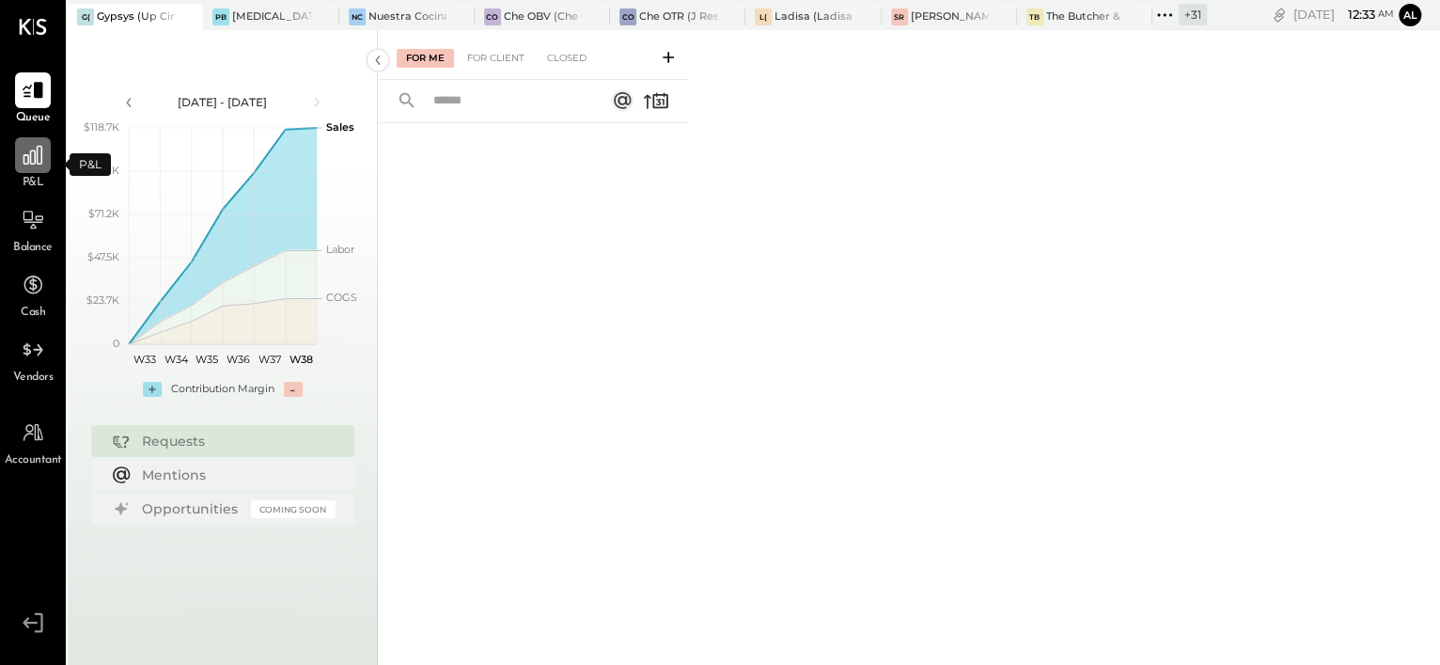
click at [35, 160] on icon at bounding box center [32, 155] width 19 height 19
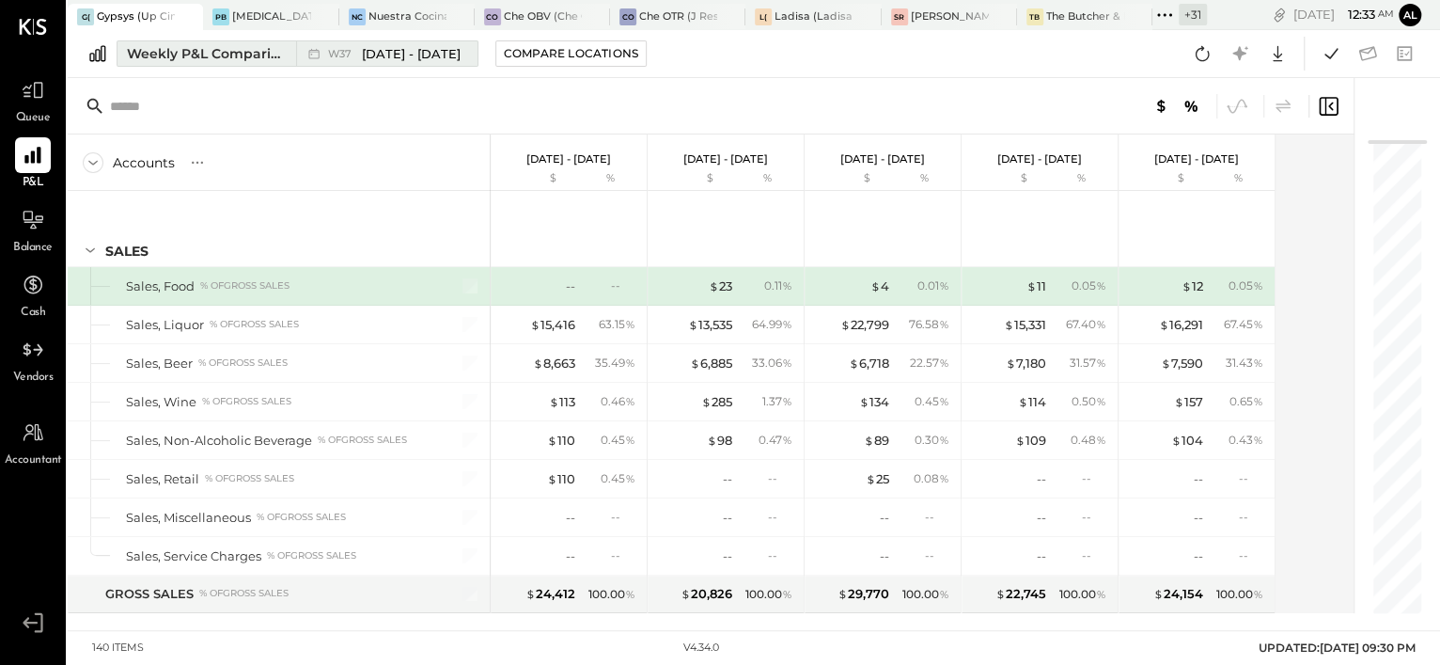
click at [237, 56] on div "Weekly P&L Comparison" at bounding box center [206, 53] width 158 height 19
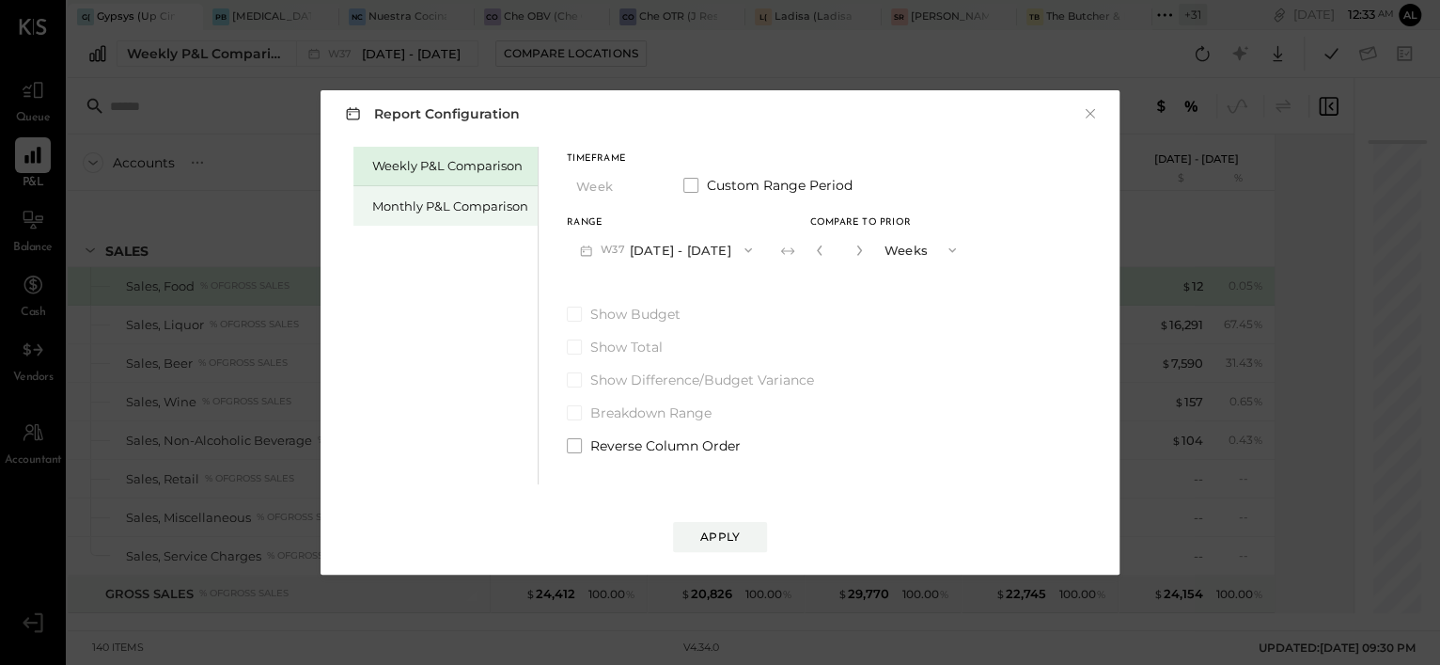
click at [407, 207] on div "Monthly P&L Comparison" at bounding box center [450, 206] width 156 height 18
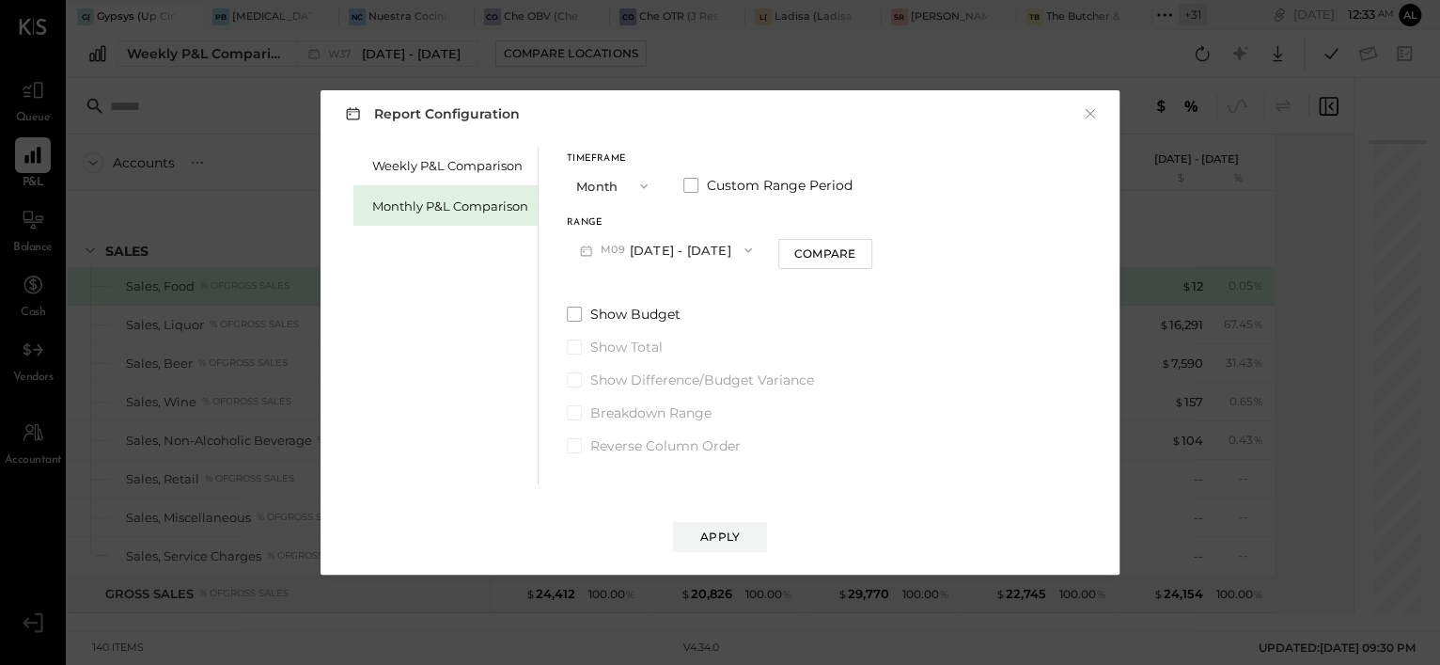
click at [636, 249] on button "M09 [DATE] - [DATE]" at bounding box center [666, 249] width 198 height 35
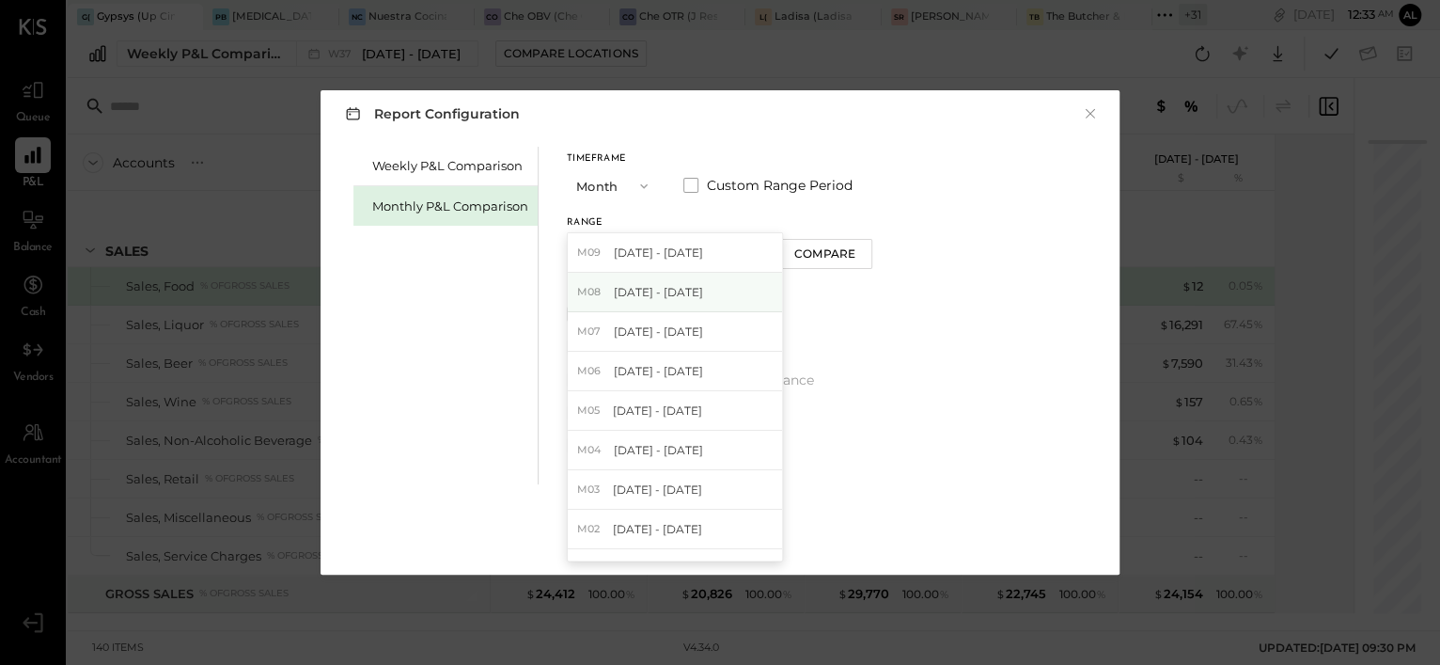
click at [684, 306] on div "M08 [DATE] - [DATE]" at bounding box center [675, 292] width 214 height 39
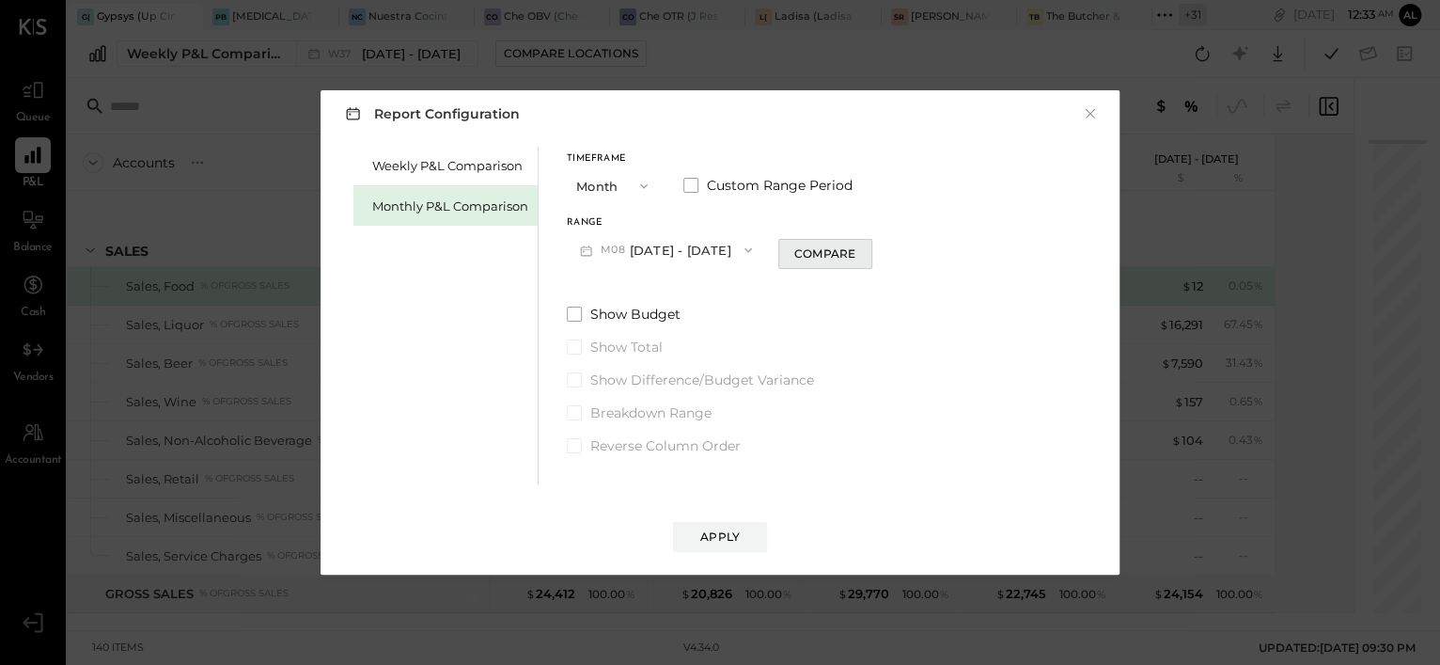
click at [806, 258] on div "Compare" at bounding box center [824, 253] width 61 height 16
click at [852, 255] on button "button" at bounding box center [859, 250] width 15 height 21
type input "*"
click at [725, 532] on div "Apply" at bounding box center [719, 536] width 39 height 16
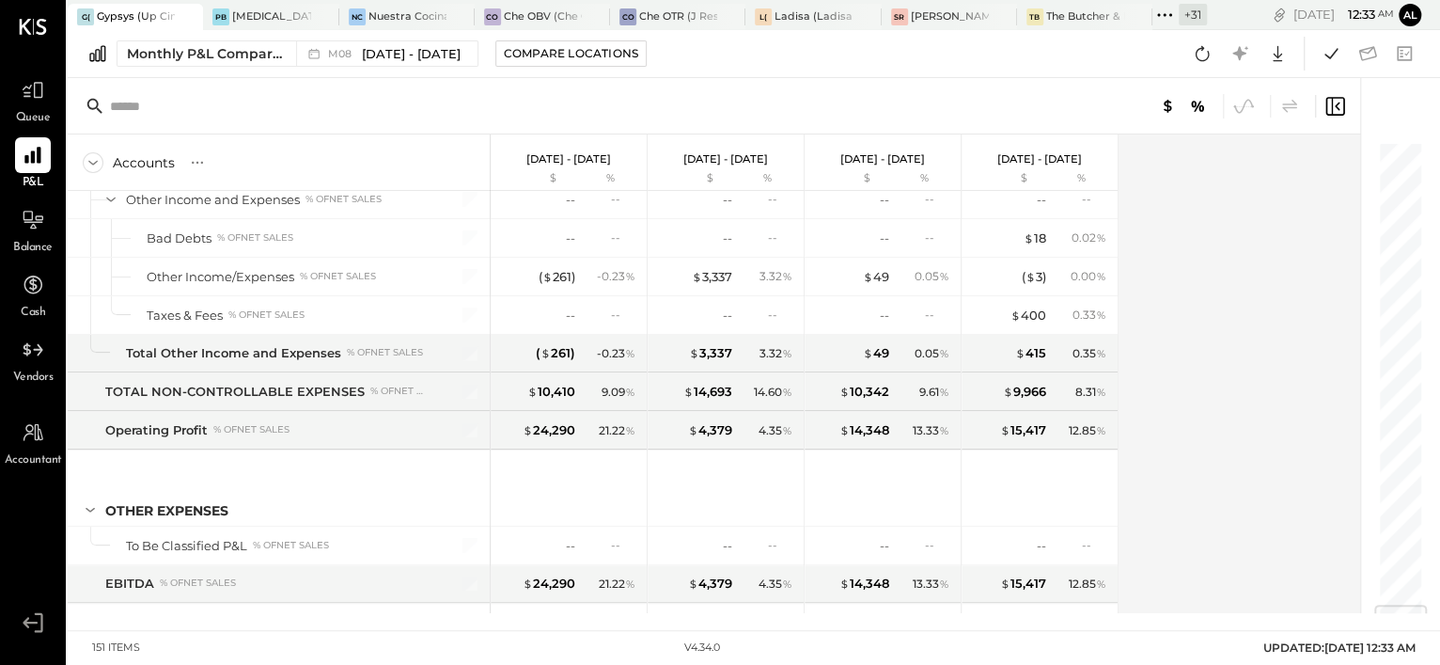
scroll to position [4837, 0]
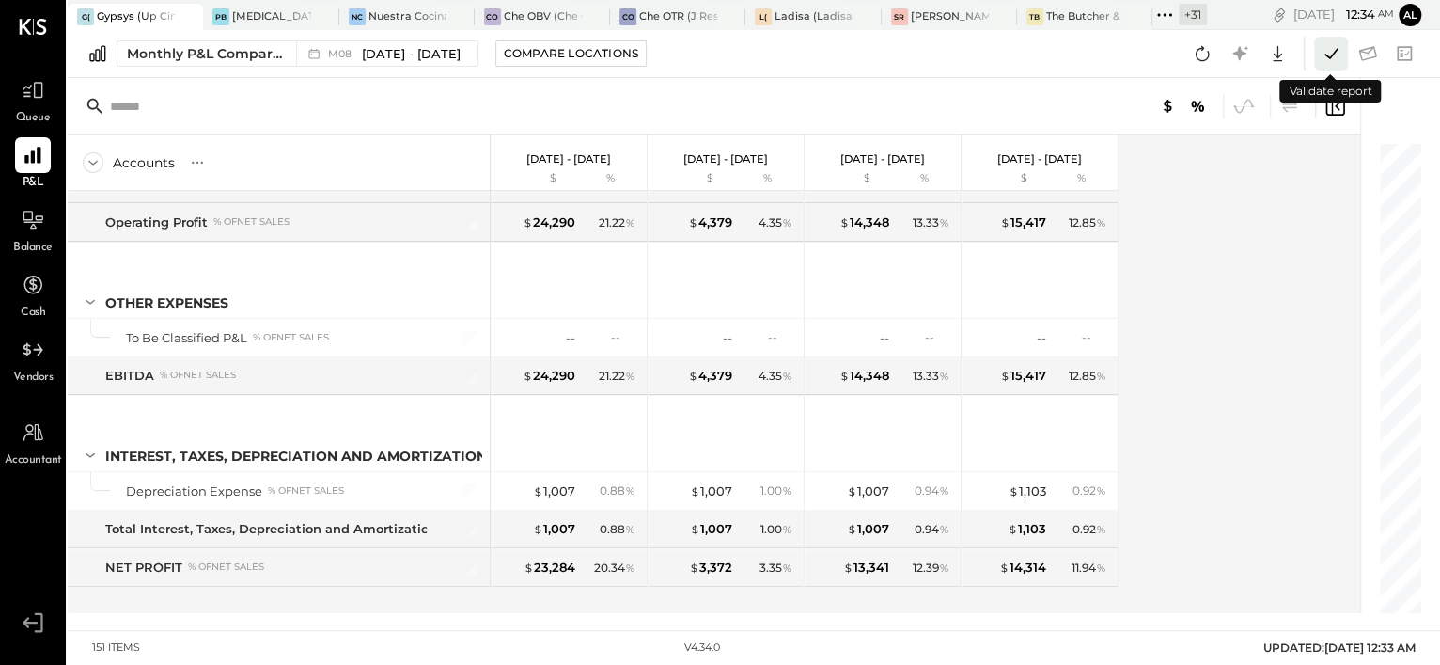
click at [1328, 43] on icon at bounding box center [1331, 53] width 24 height 24
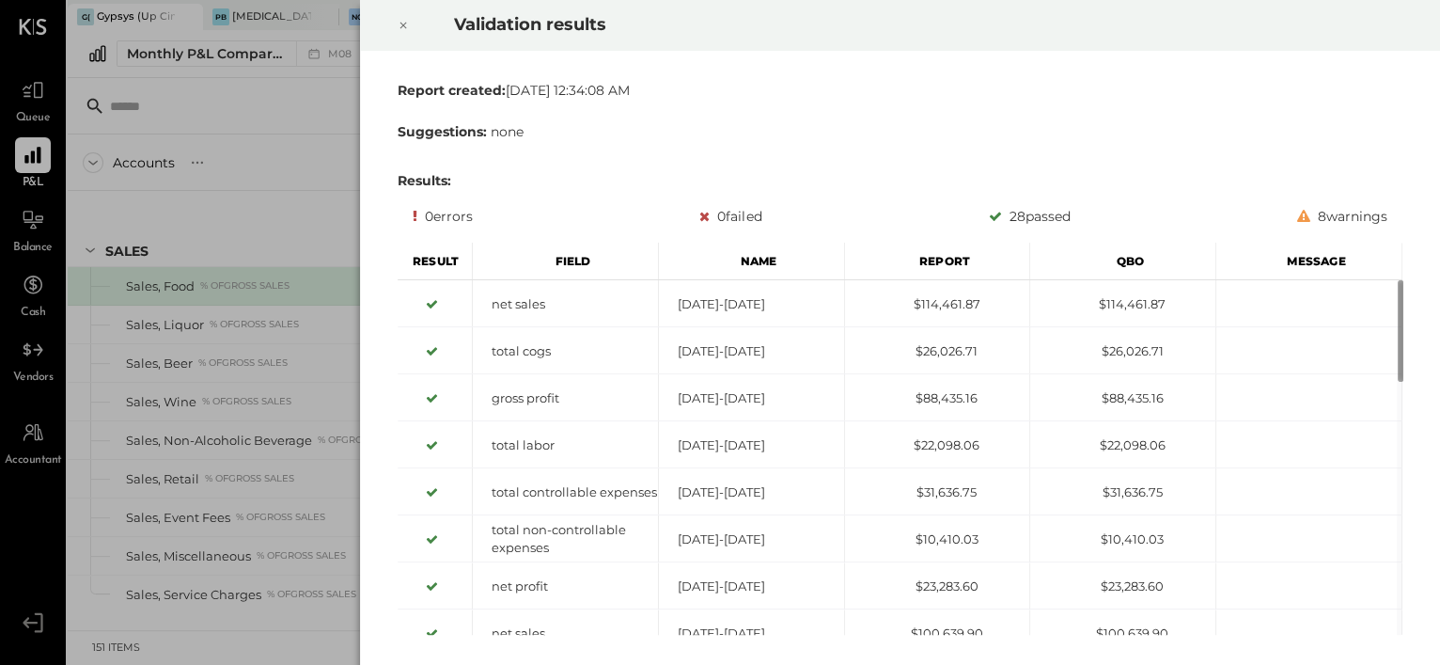
click at [410, 32] on div at bounding box center [403, 25] width 41 height 53
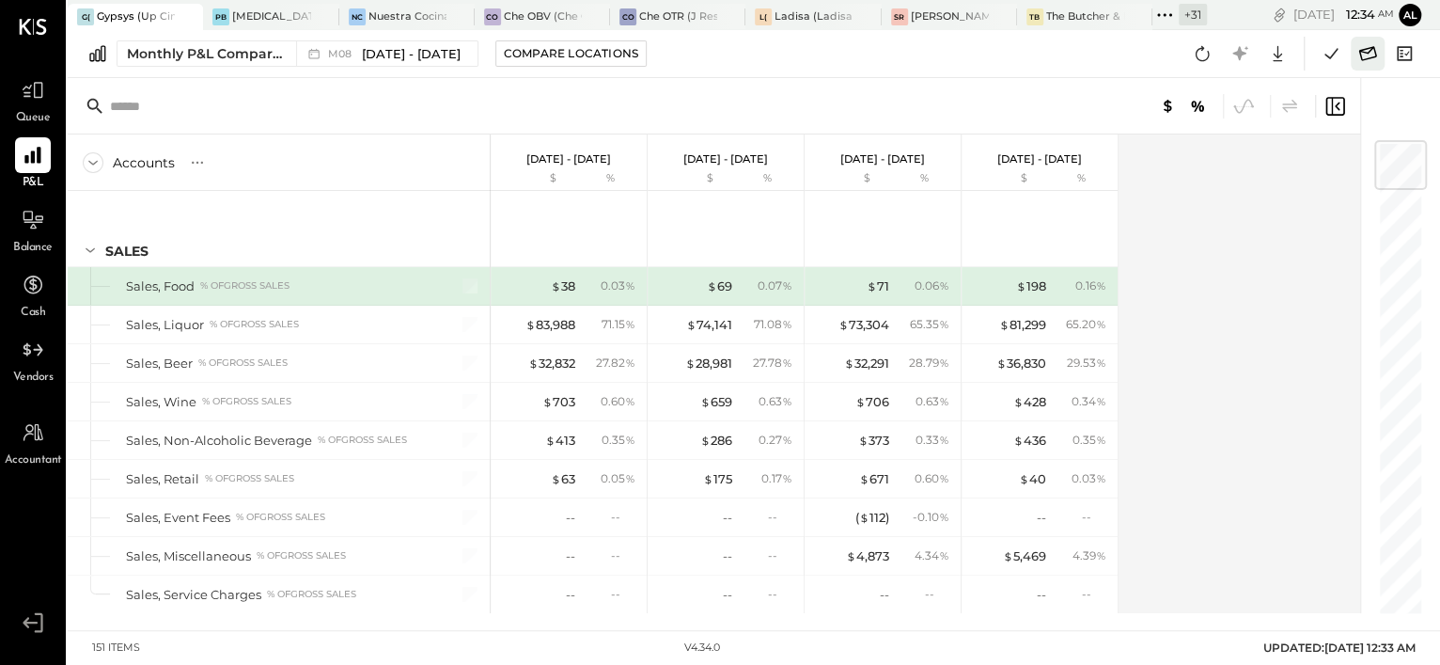
click at [1370, 56] on icon at bounding box center [1367, 53] width 24 height 24
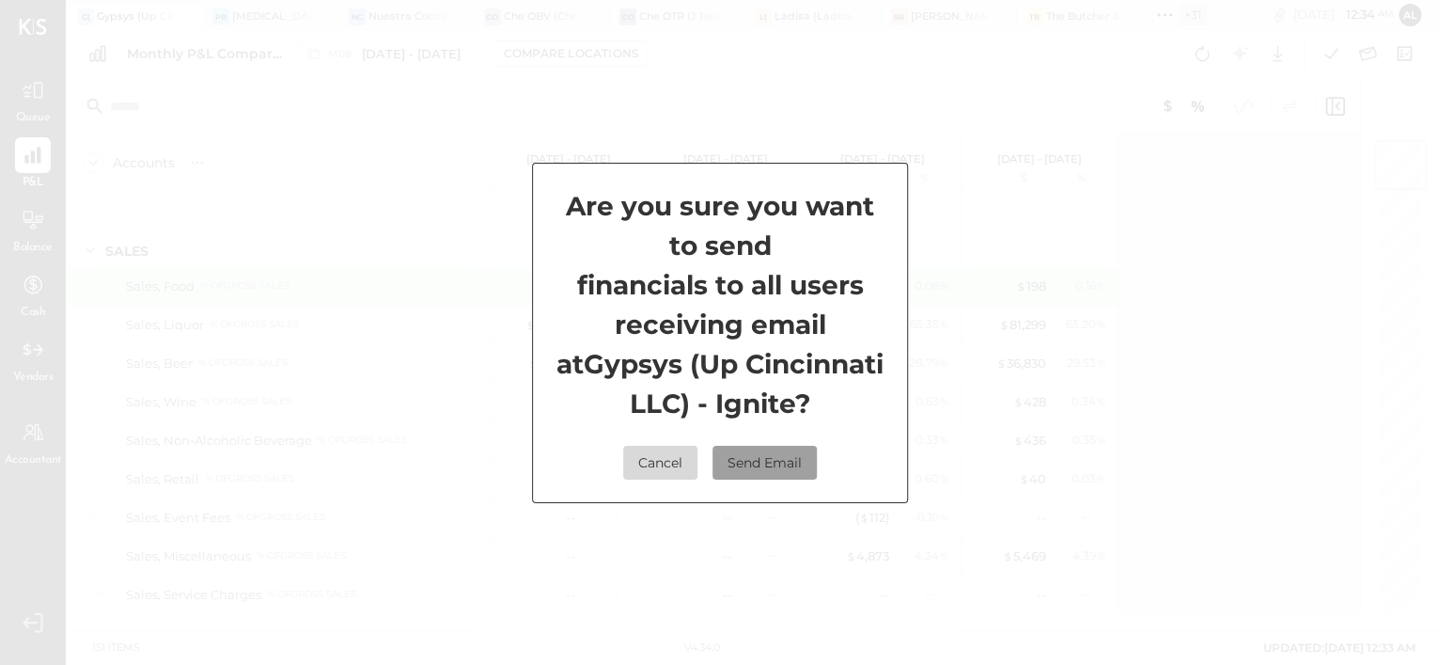
click at [770, 465] on button "Send Email" at bounding box center [765, 463] width 104 height 34
